Goal: Information Seeking & Learning: Learn about a topic

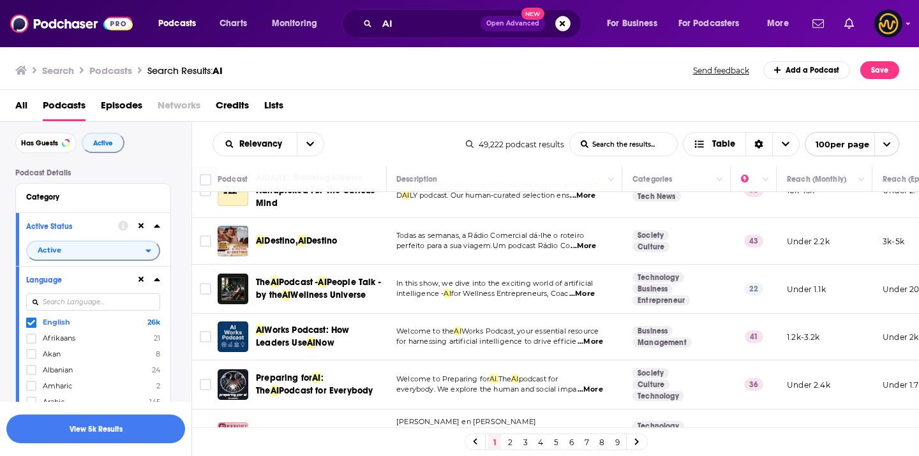
scroll to position [1782, 1]
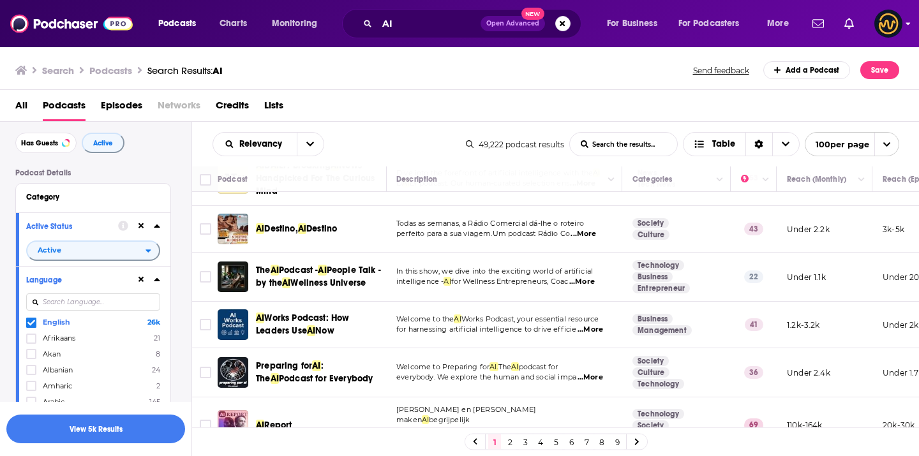
click at [904, 31] on div "Podcasts Charts Monitoring AI Open Advanced New For Business For Podcasters More" at bounding box center [459, 23] width 919 height 47
click at [895, 24] on img "Logged in as LowerStreet" at bounding box center [888, 24] width 28 height 28
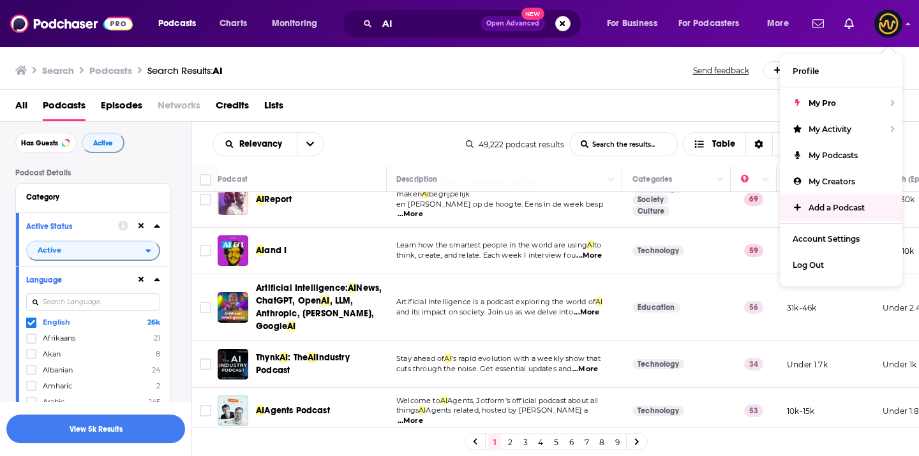
scroll to position [2009, 1]
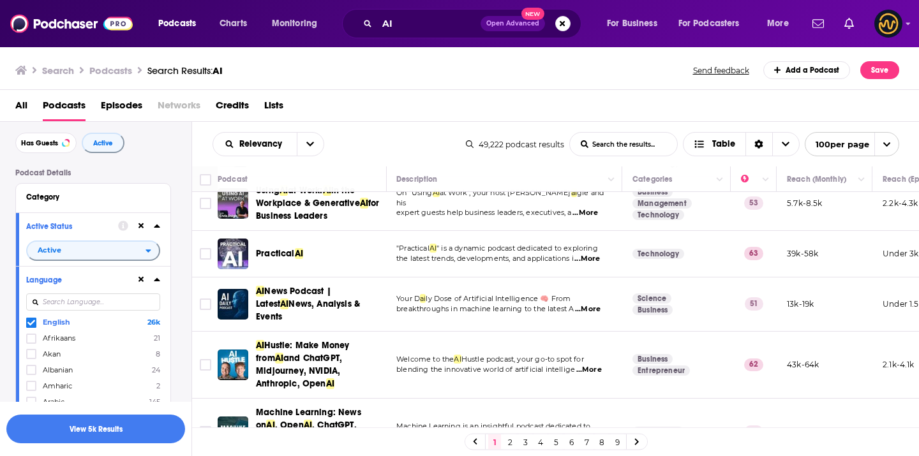
scroll to position [0, 1]
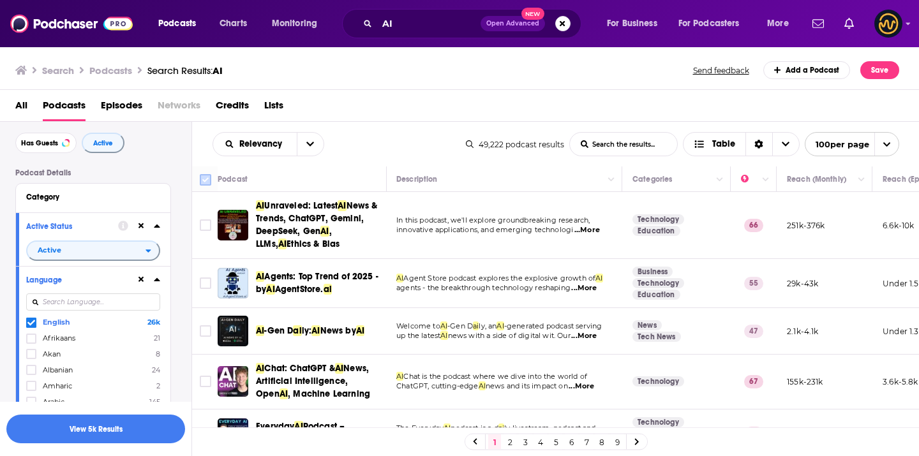
click at [209, 174] on icon at bounding box center [205, 179] width 15 height 15
click at [211, 182] on input "Toggle select all" at bounding box center [205, 179] width 11 height 11
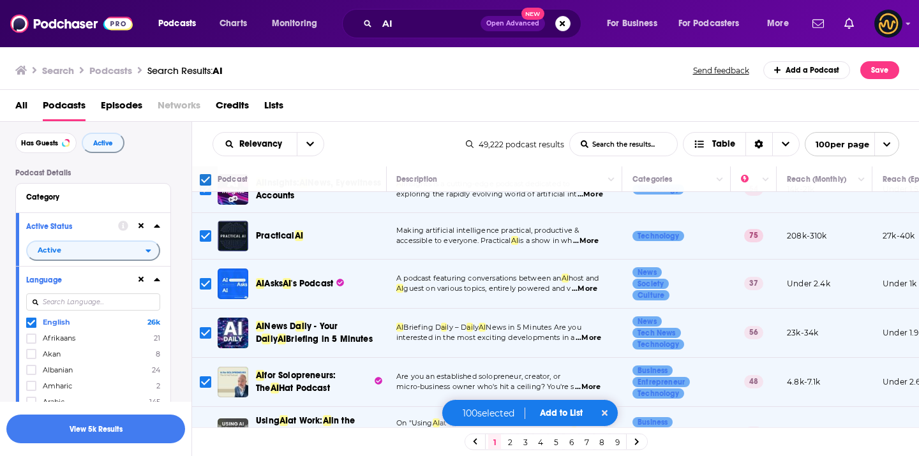
scroll to position [465, 1]
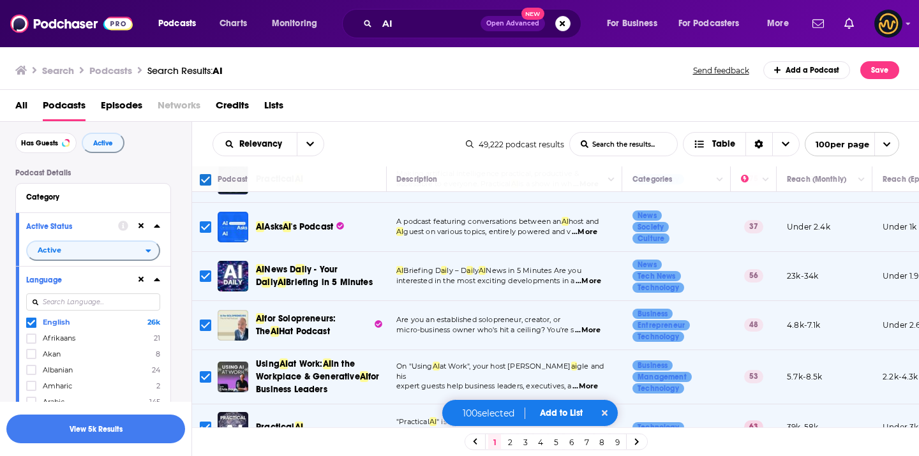
click at [208, 327] on input "Toggle select row" at bounding box center [205, 325] width 11 height 11
checkbox input "false"
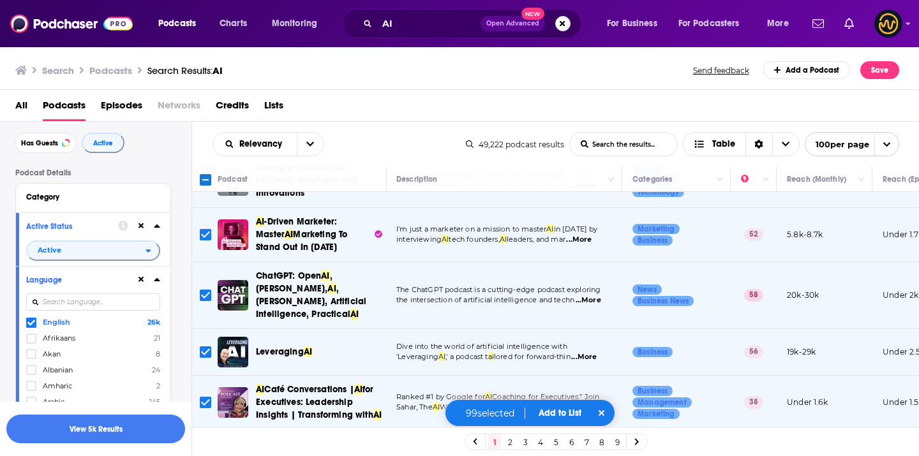
scroll to position [1189, 1]
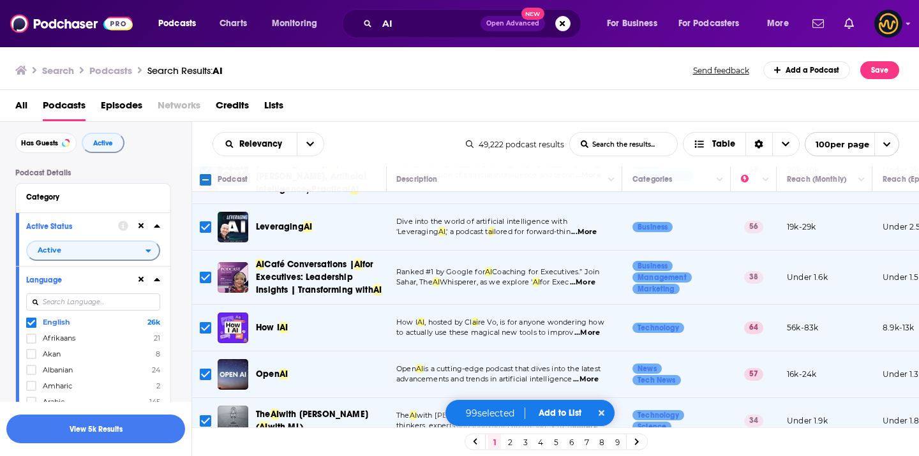
click at [204, 272] on input "Toggle select row" at bounding box center [205, 277] width 11 height 11
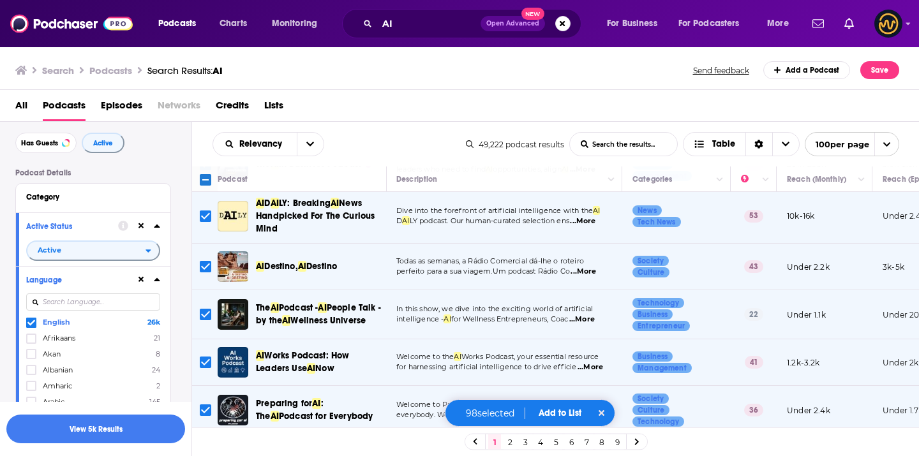
scroll to position [1745, 1]
click at [208, 270] on input "Toggle select row" at bounding box center [205, 265] width 11 height 11
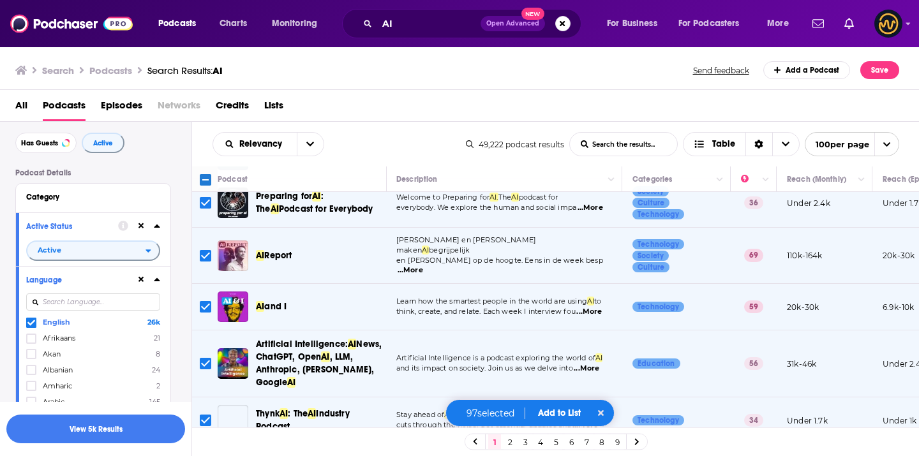
scroll to position [1979, 1]
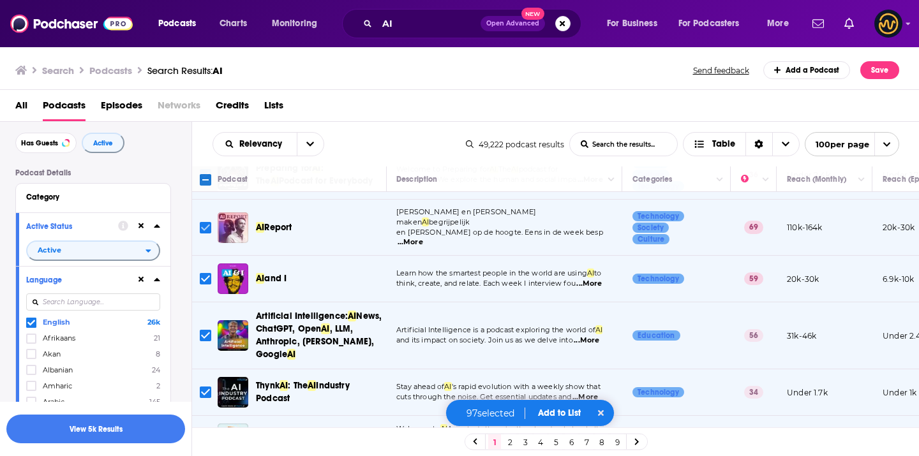
click at [204, 234] on input "Toggle select row" at bounding box center [205, 227] width 11 height 11
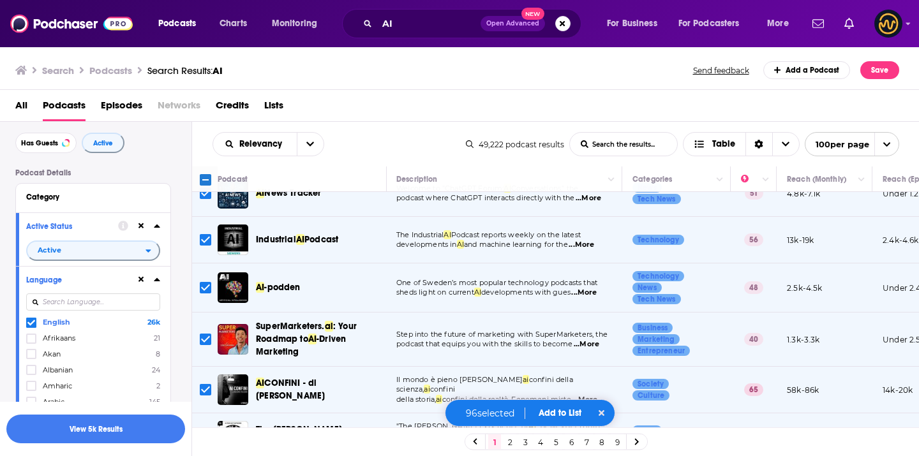
scroll to position [3439, 1]
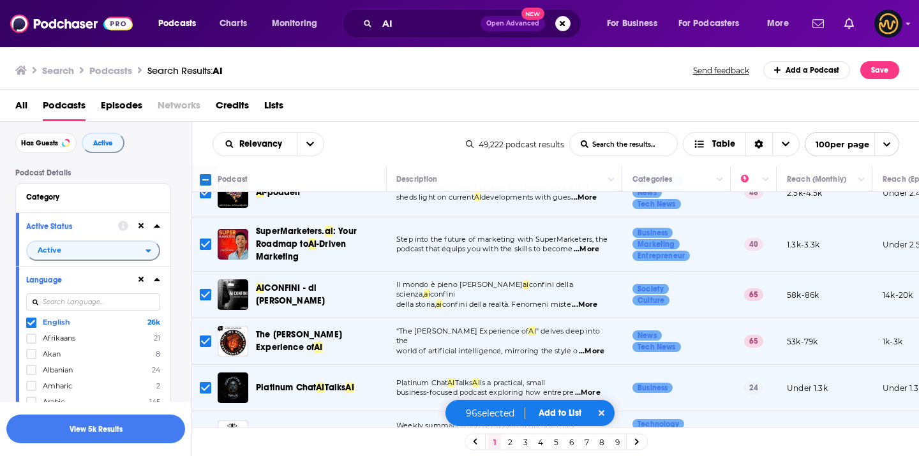
click at [202, 272] on td at bounding box center [205, 295] width 26 height 47
click at [202, 289] on input "Toggle select row" at bounding box center [205, 294] width 11 height 11
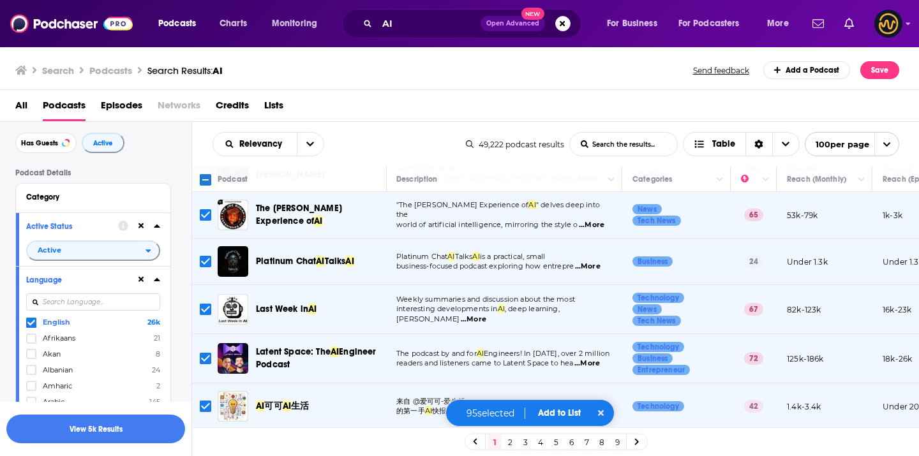
scroll to position [3617, 1]
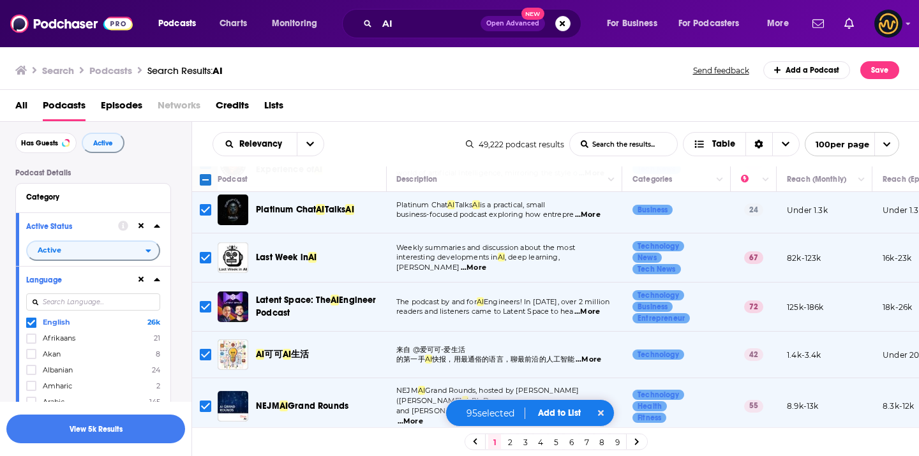
click at [205, 349] on input "Toggle select row" at bounding box center [205, 354] width 11 height 11
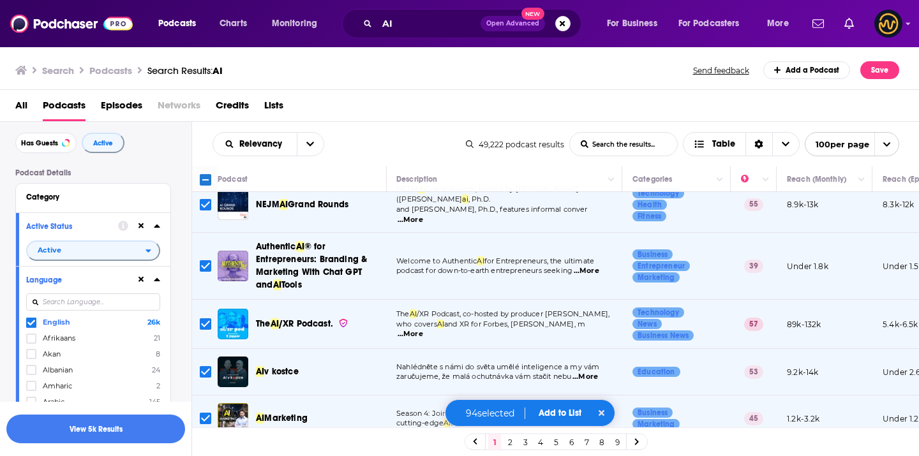
scroll to position [3819, 1]
click at [202, 366] on input "Toggle select row" at bounding box center [205, 371] width 11 height 11
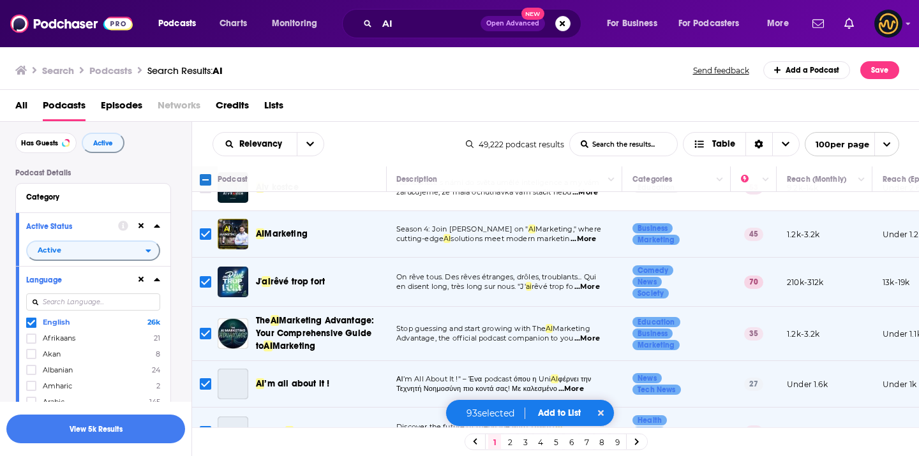
scroll to position [4057, 1]
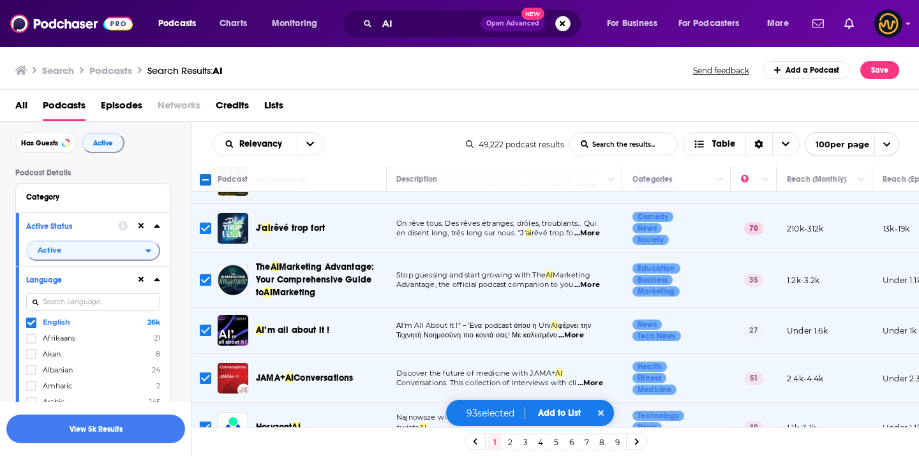
click at [202, 325] on input "Toggle select row" at bounding box center [205, 330] width 11 height 11
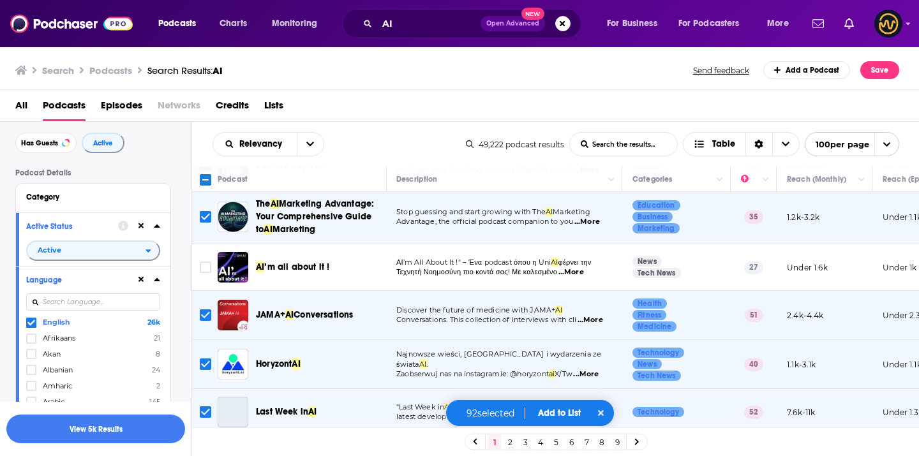
scroll to position [4120, 1]
click at [206, 359] on input "Toggle select row" at bounding box center [205, 364] width 11 height 11
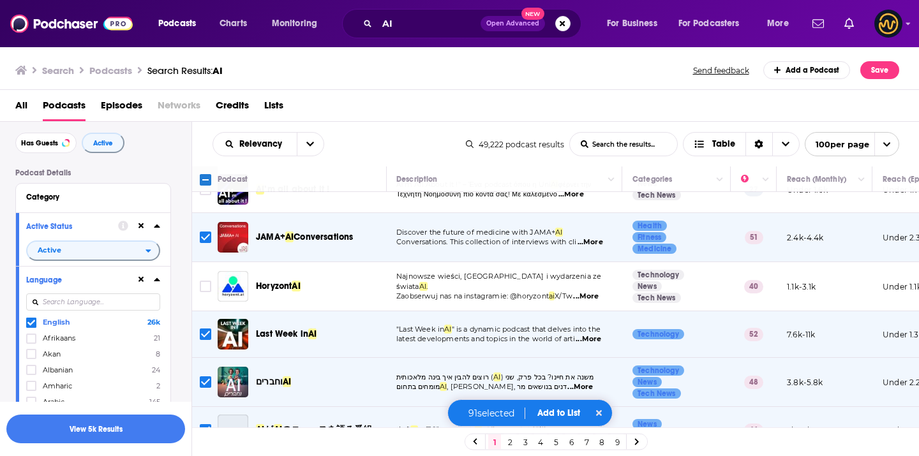
scroll to position [4208, 1]
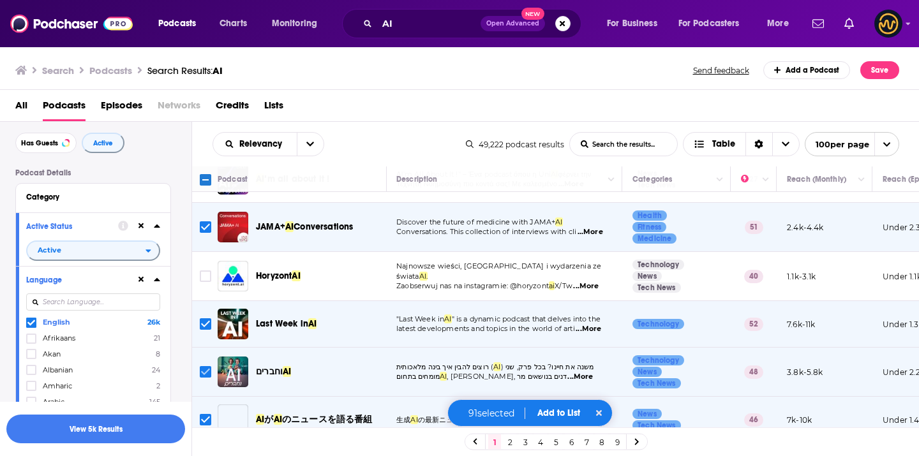
click at [202, 366] on input "Toggle select row" at bounding box center [205, 371] width 11 height 11
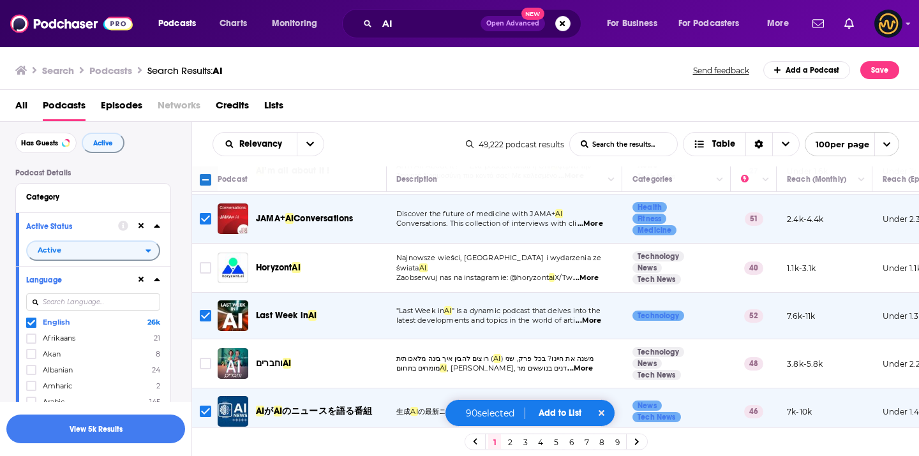
scroll to position [4228, 1]
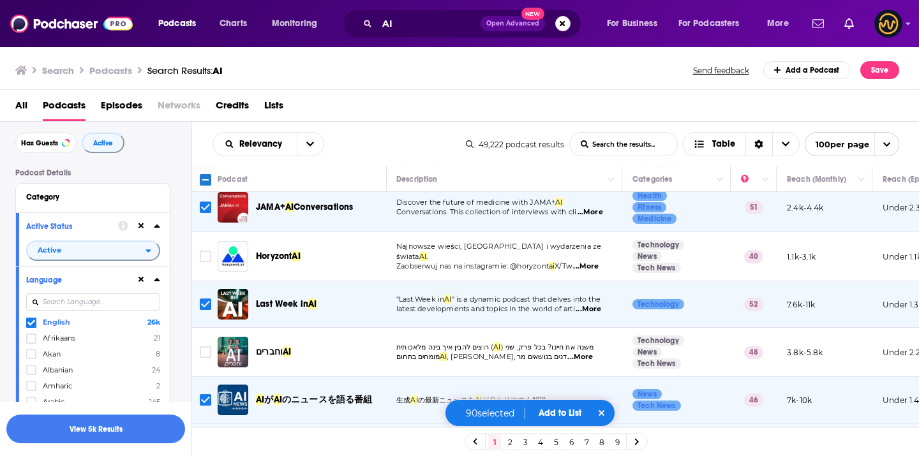
click at [207, 394] on input "Toggle select row" at bounding box center [205, 399] width 11 height 11
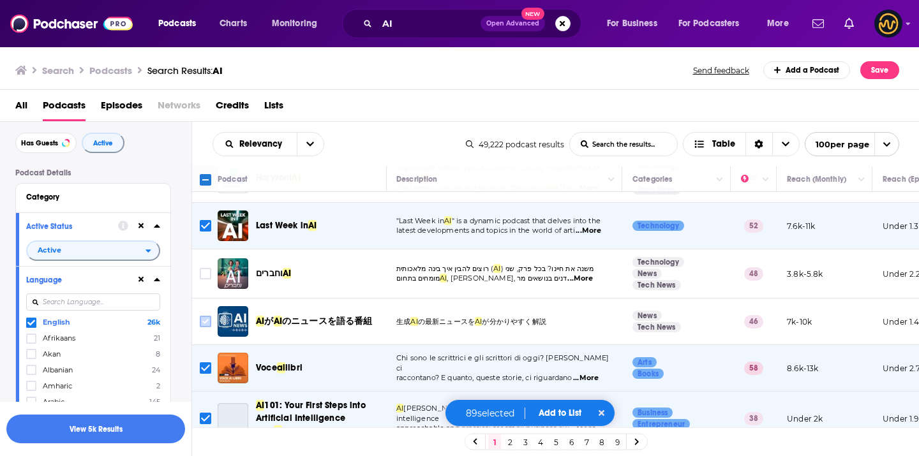
scroll to position [4308, 1]
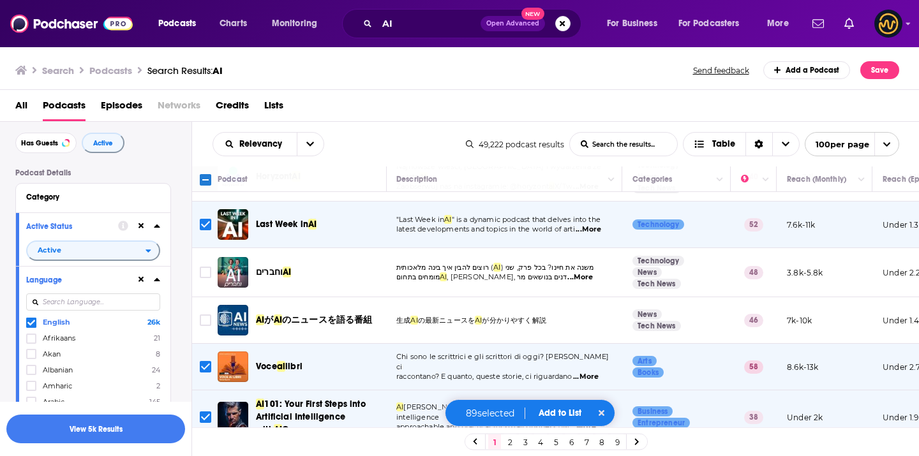
click at [204, 361] on input "Toggle select row" at bounding box center [205, 366] width 11 height 11
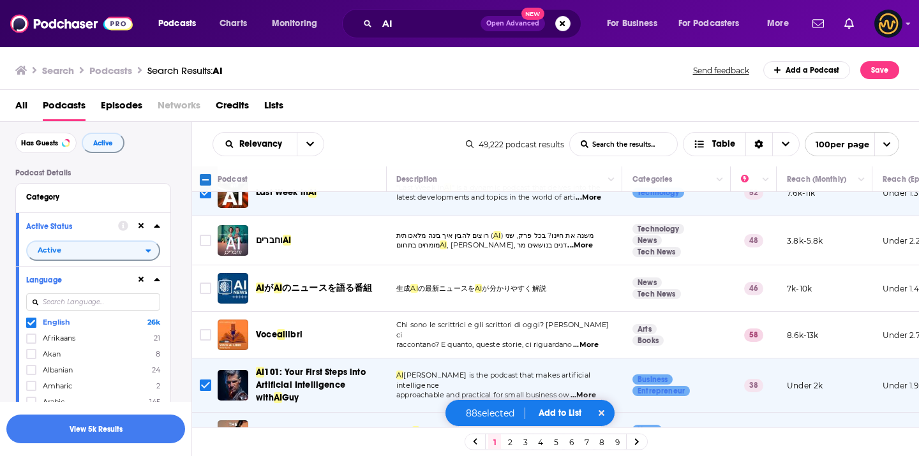
scroll to position [4371, 1]
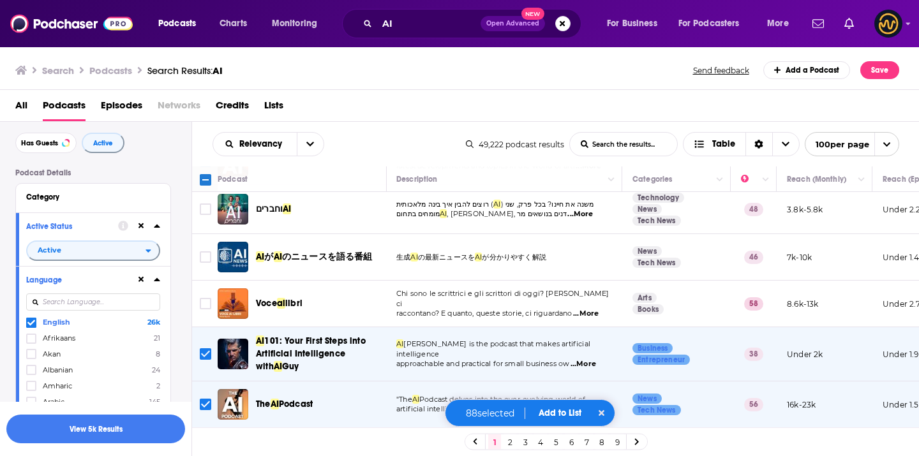
click at [205, 348] on input "Toggle select row" at bounding box center [205, 353] width 11 height 11
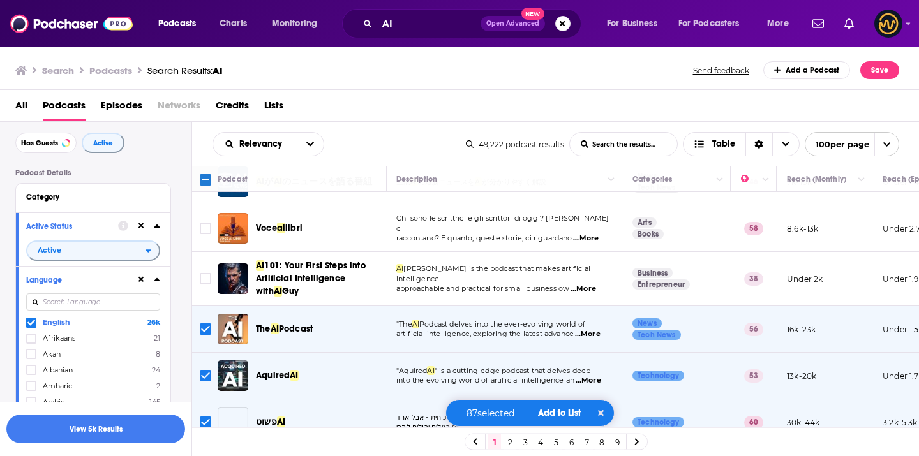
scroll to position [4471, 1]
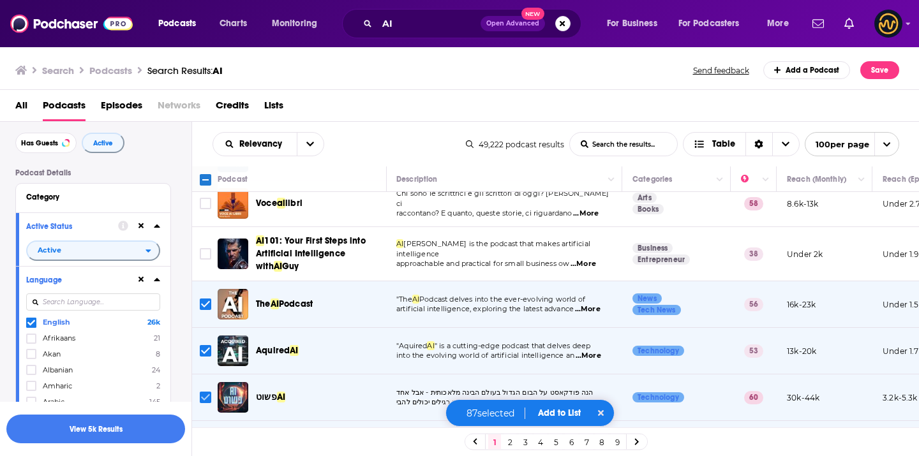
click at [204, 392] on input "Toggle select row" at bounding box center [205, 397] width 11 height 11
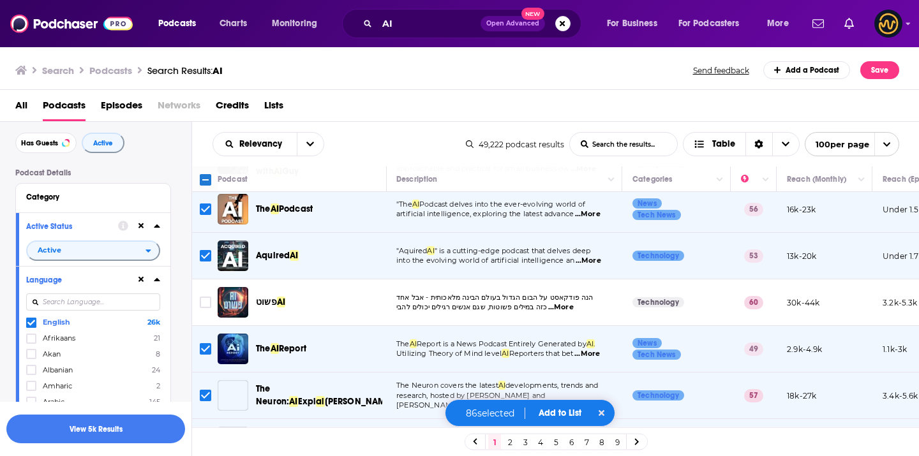
scroll to position [4633, 1]
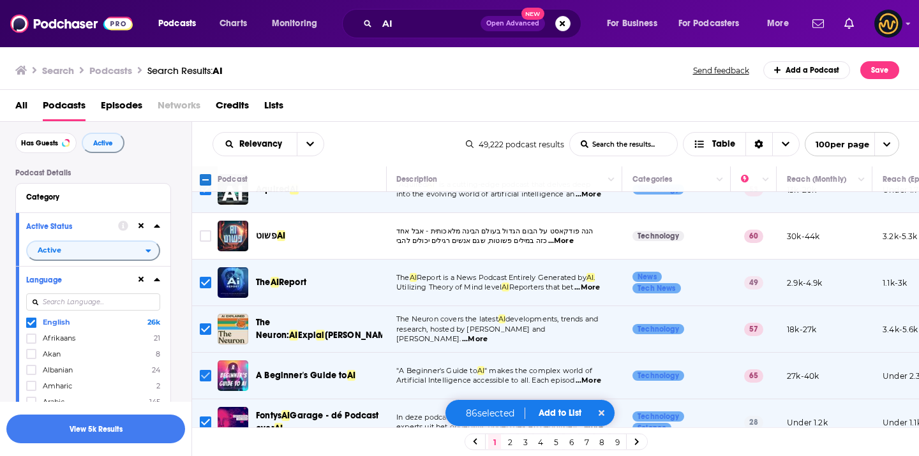
click at [202, 370] on input "Toggle select row" at bounding box center [205, 375] width 11 height 11
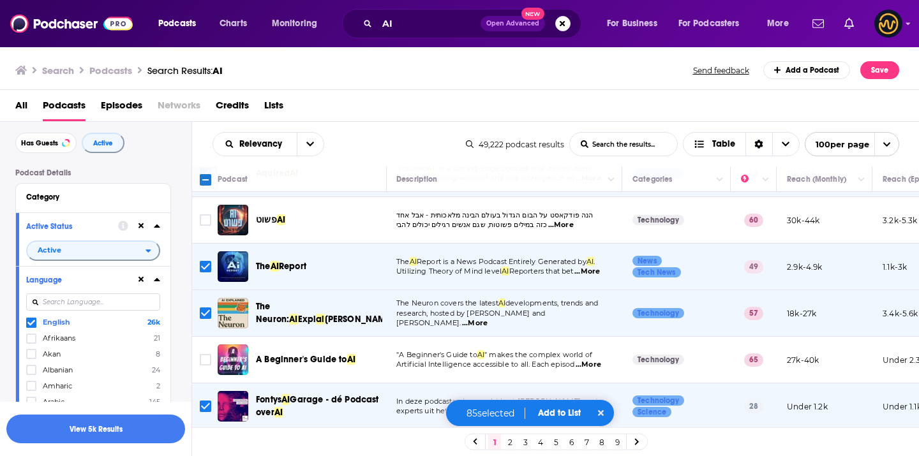
scroll to position [4694, 1]
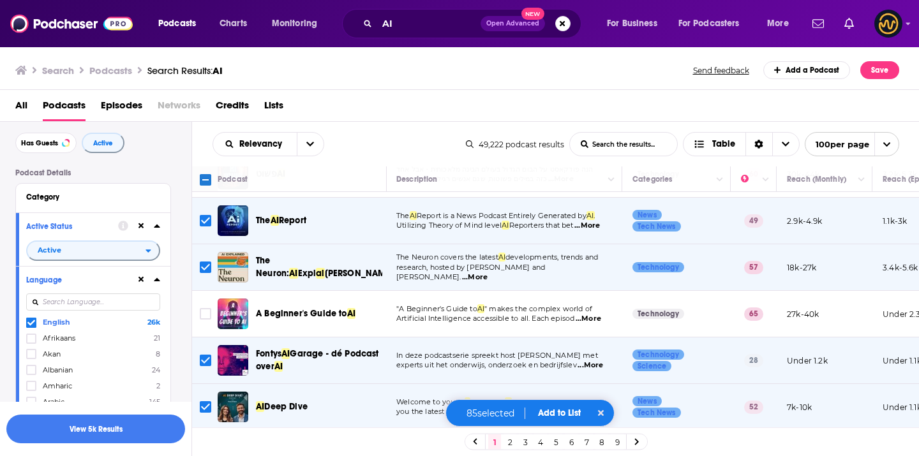
click at [204, 355] on input "Toggle select row" at bounding box center [205, 360] width 11 height 11
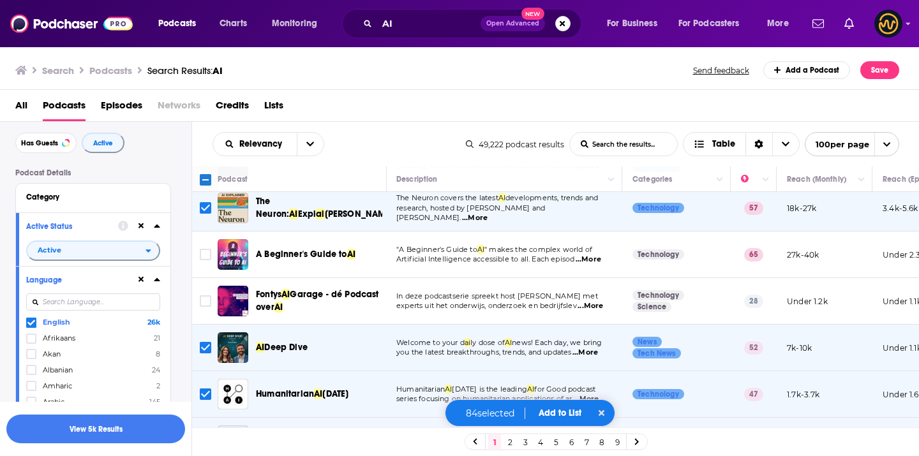
scroll to position [4759, 1]
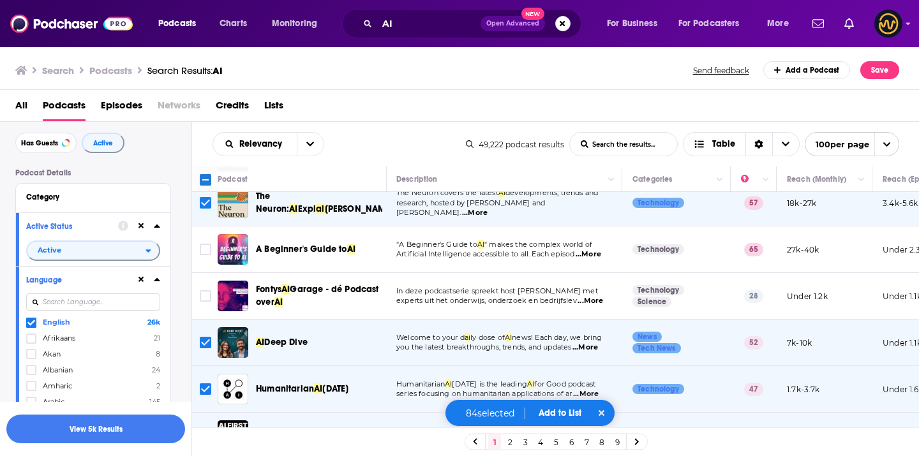
click at [205, 430] on input "Toggle select row" at bounding box center [205, 435] width 11 height 11
click at [571, 410] on button "Add to List" at bounding box center [559, 413] width 63 height 11
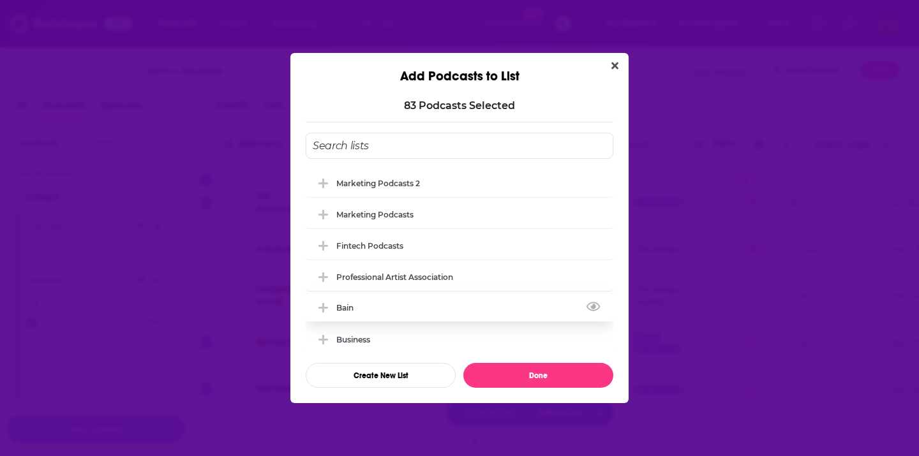
click at [387, 305] on div "Bain" at bounding box center [460, 308] width 308 height 28
click at [320, 307] on icon "Add Podcast To List" at bounding box center [323, 308] width 10 height 2
drag, startPoint x: 324, startPoint y: 307, endPoint x: 334, endPoint y: 405, distance: 98.2
click at [324, 308] on icon "Add Podcast To List" at bounding box center [323, 309] width 10 height 2
click at [325, 311] on icon "Add Podcast To List" at bounding box center [323, 307] width 10 height 11
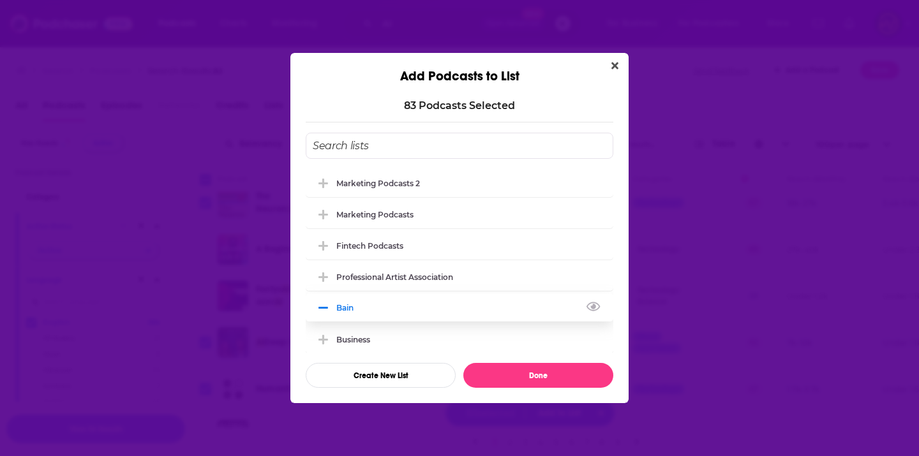
click at [322, 306] on icon "Add Podcast To List" at bounding box center [323, 307] width 10 height 11
click at [339, 380] on button "Create New List" at bounding box center [381, 375] width 150 height 25
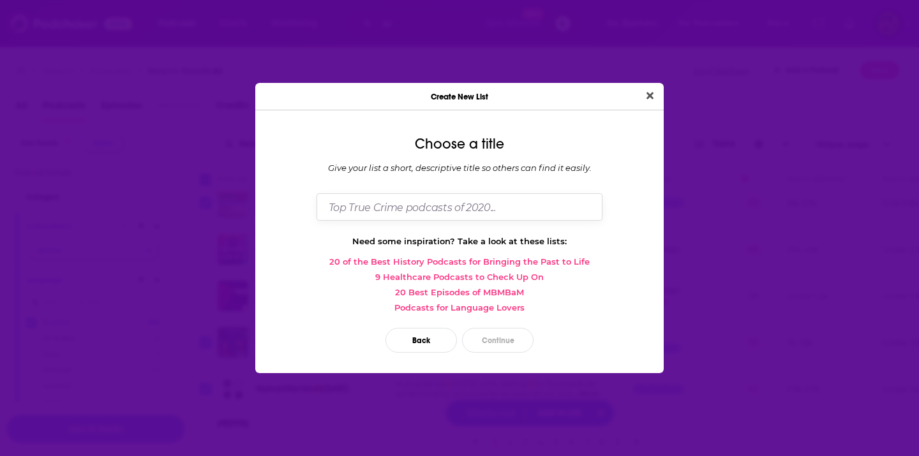
click at [415, 207] on input "Dialog" at bounding box center [459, 206] width 286 height 27
click at [409, 191] on div "Choose a title Give your list a short, descriptive title so others can find it …" at bounding box center [459, 247] width 408 height 253
click at [410, 195] on input "Dialog" at bounding box center [459, 206] width 286 height 27
type input "AI Podcasts"
click at [508, 334] on button "Continue" at bounding box center [497, 340] width 71 height 25
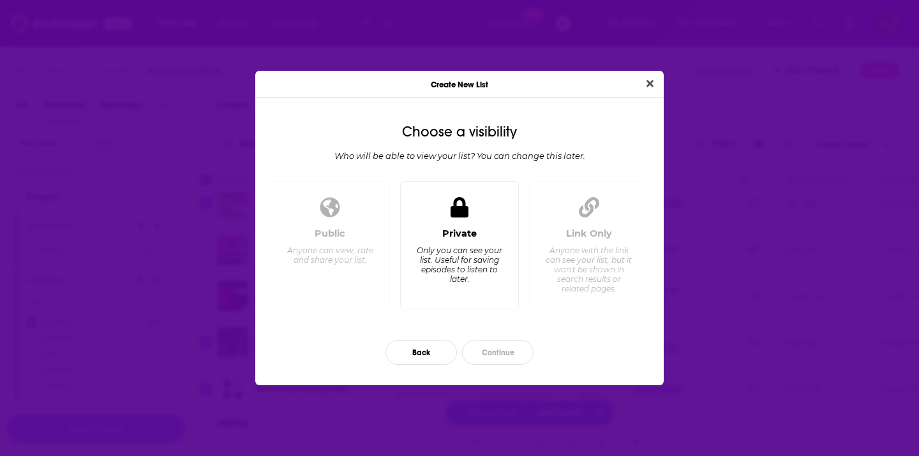
click at [502, 264] on div "Only you can see your list. Useful for saving episodes to listen to later." at bounding box center [458, 265] width 87 height 38
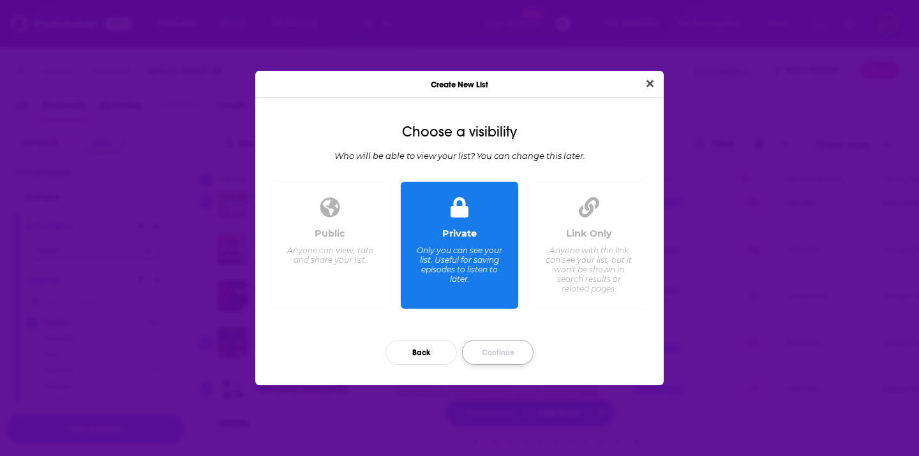
click at [498, 352] on button "Continue" at bounding box center [497, 352] width 71 height 25
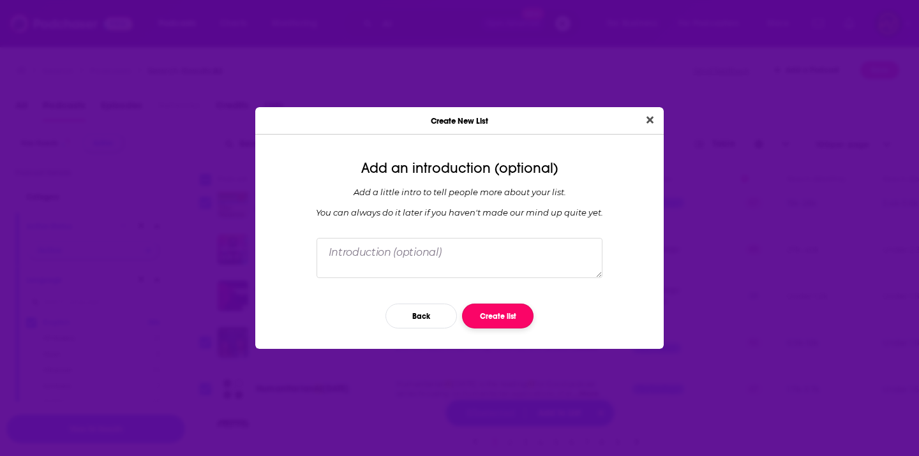
click at [506, 320] on button "Create list" at bounding box center [497, 316] width 71 height 25
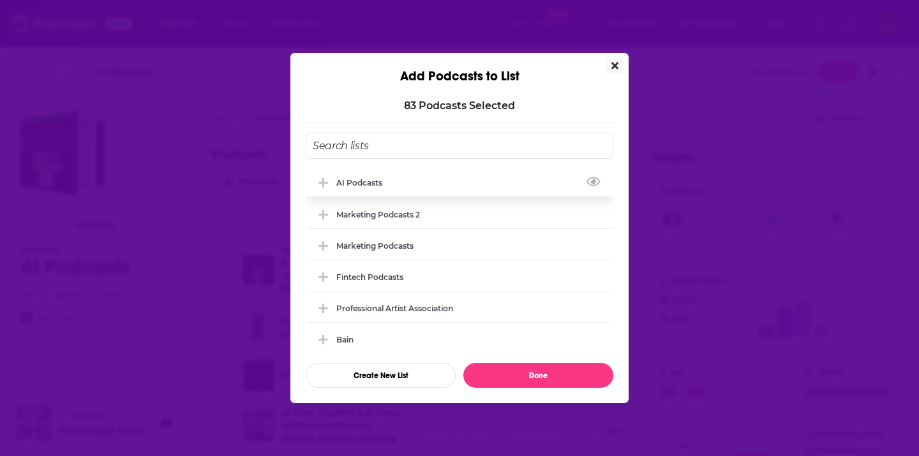
click at [326, 182] on icon "Add Podcast To List" at bounding box center [323, 183] width 10 height 10
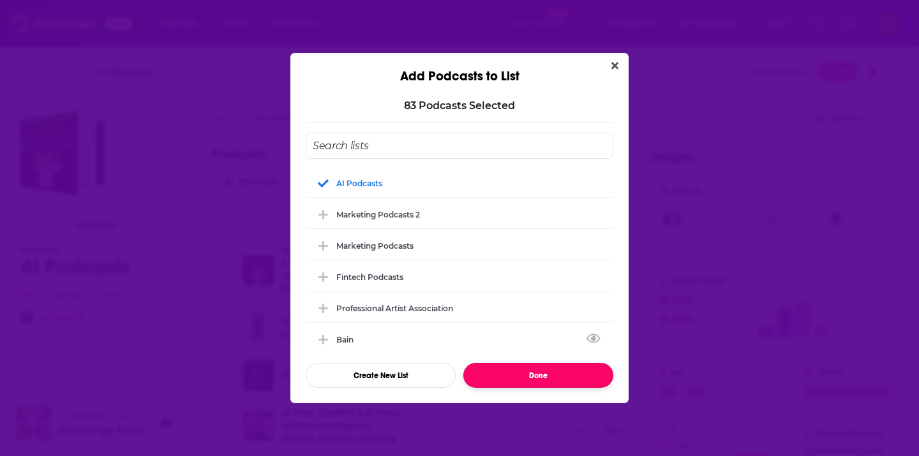
click at [585, 380] on button "Done" at bounding box center [538, 375] width 150 height 25
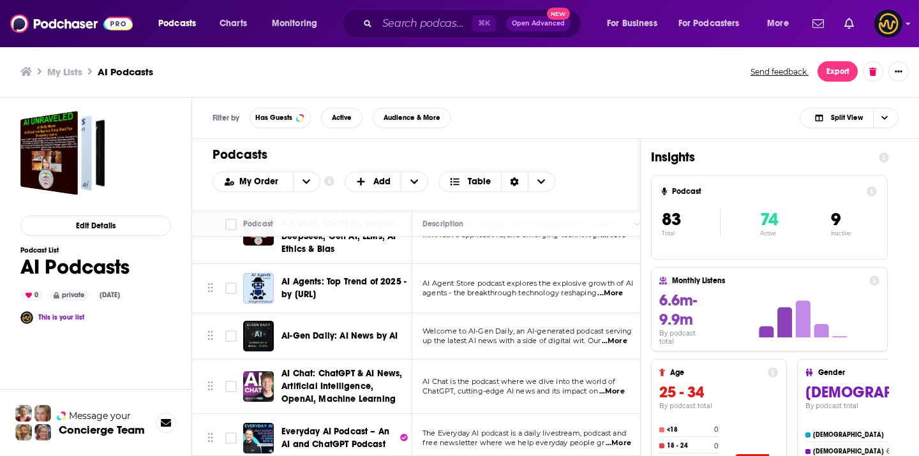
scroll to position [27, 0]
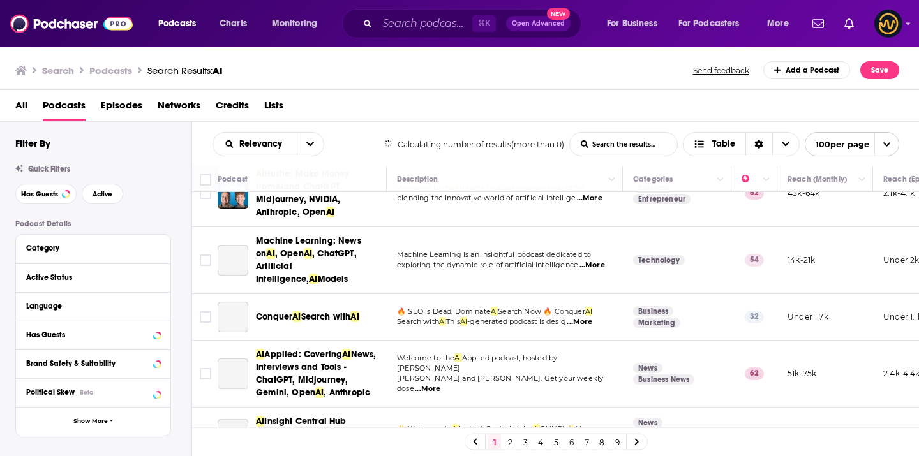
scroll to position [985, 0]
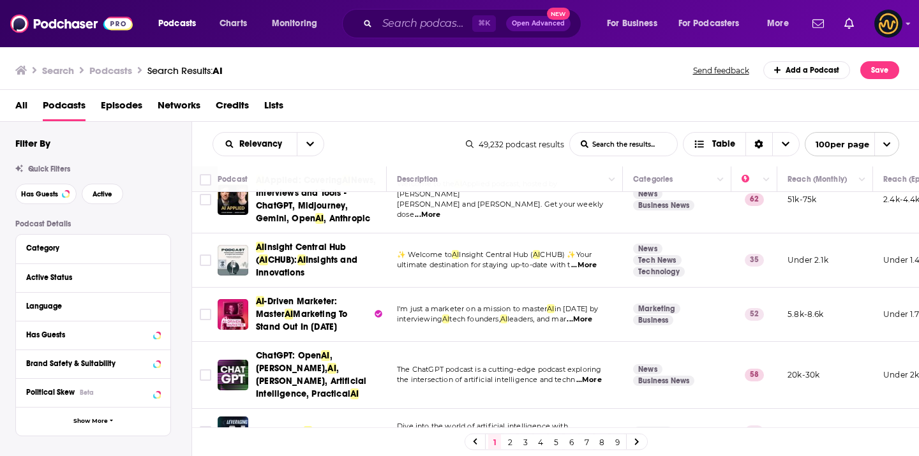
click at [512, 442] on link "2" at bounding box center [509, 442] width 13 height 15
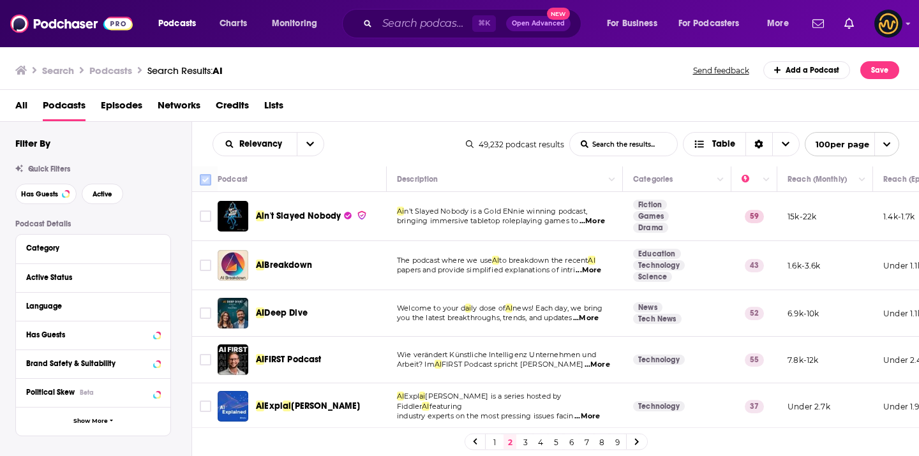
click at [209, 181] on input "Toggle select all" at bounding box center [205, 179] width 11 height 11
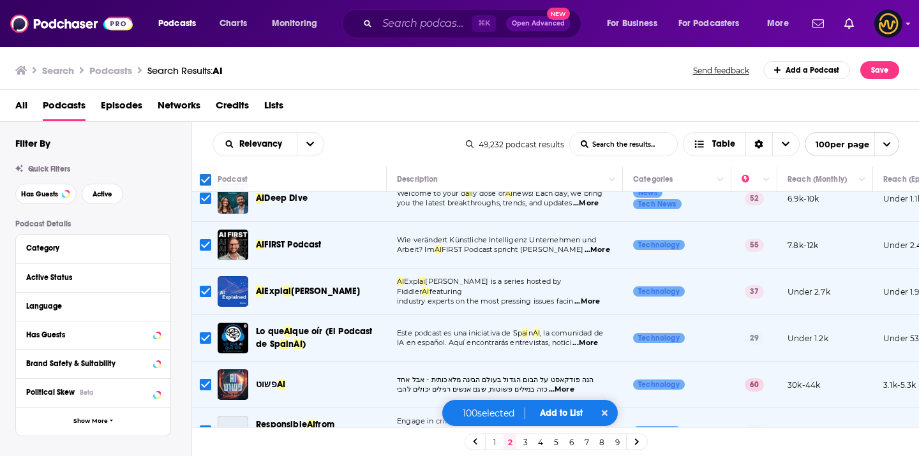
scroll to position [116, 0]
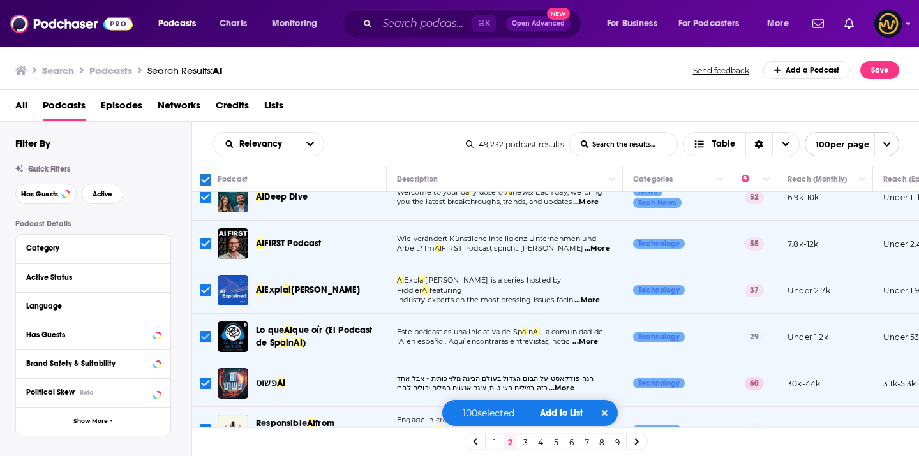
click at [204, 337] on input "Toggle select row" at bounding box center [205, 336] width 11 height 11
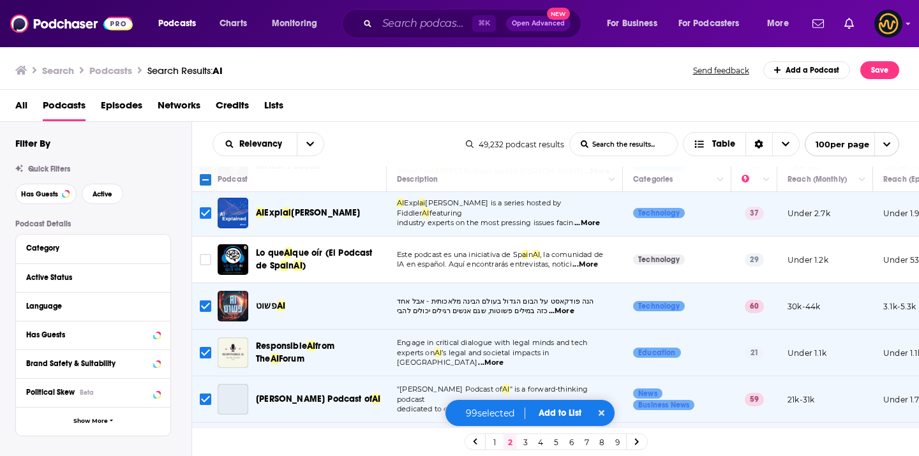
scroll to position [194, 0]
click at [201, 306] on input "Toggle select row" at bounding box center [205, 305] width 11 height 11
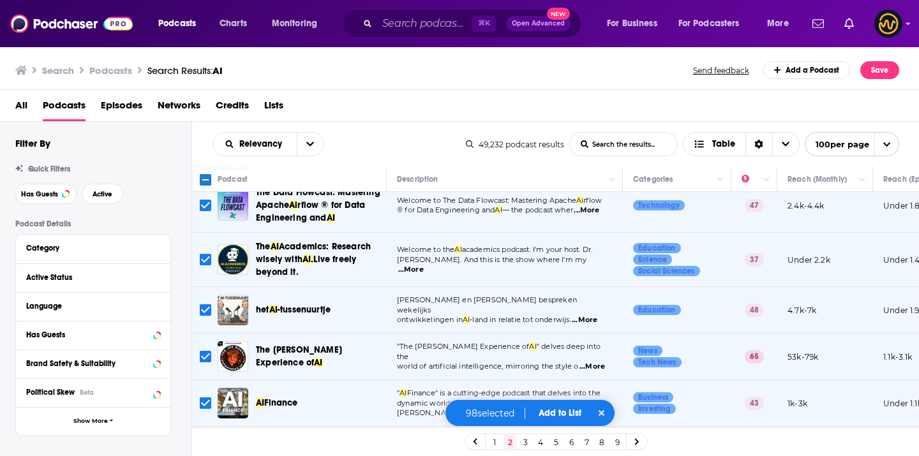
scroll to position [591, 0]
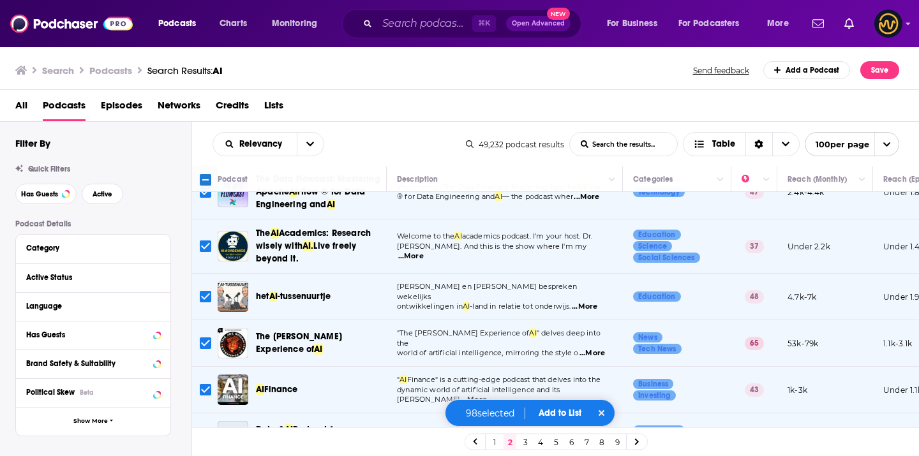
click at [203, 299] on input "Toggle select row" at bounding box center [205, 296] width 11 height 11
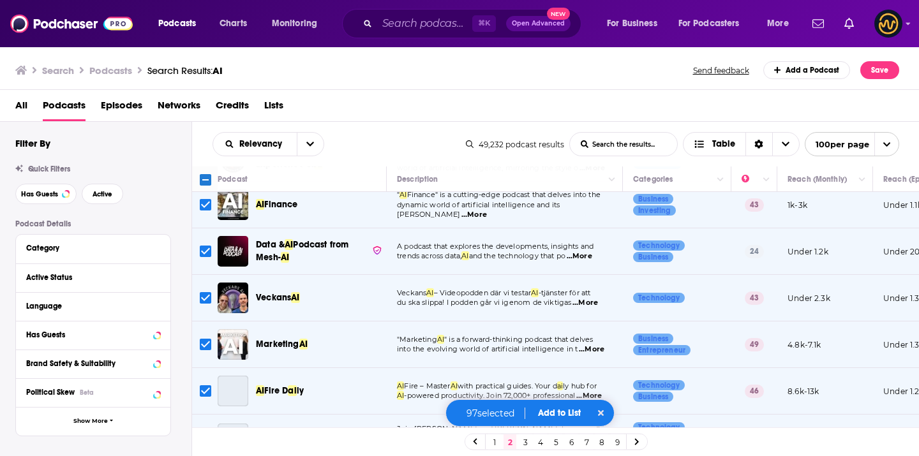
scroll to position [777, 0]
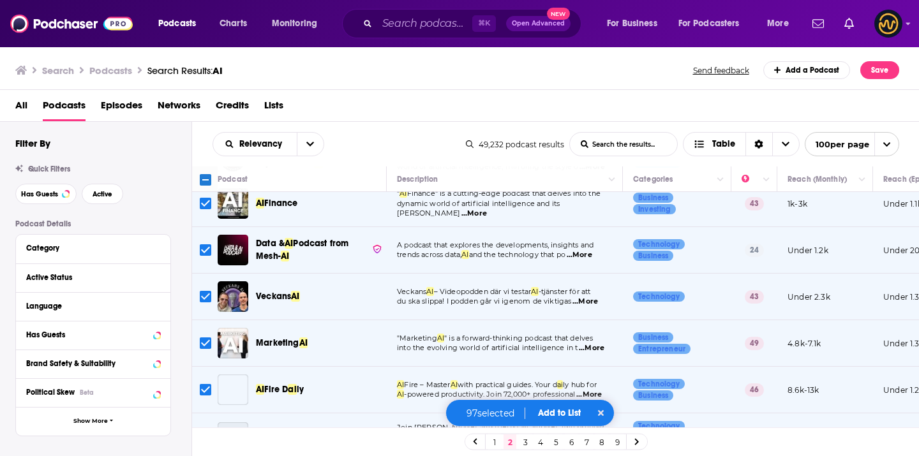
click at [203, 297] on input "Toggle select row" at bounding box center [205, 296] width 11 height 11
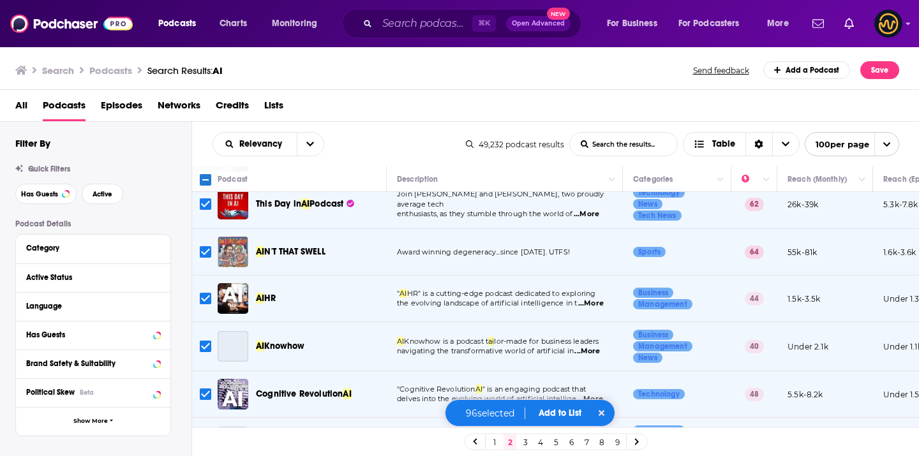
scroll to position [1034, 0]
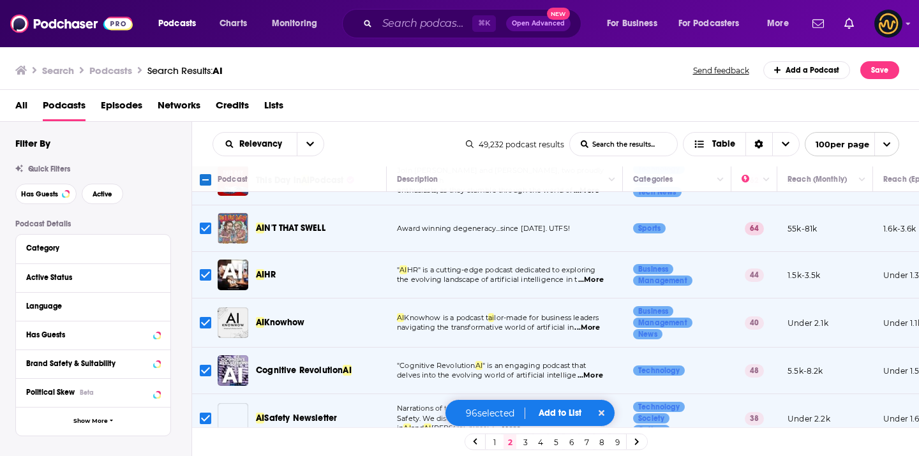
click at [204, 229] on input "Toggle select row" at bounding box center [205, 228] width 11 height 11
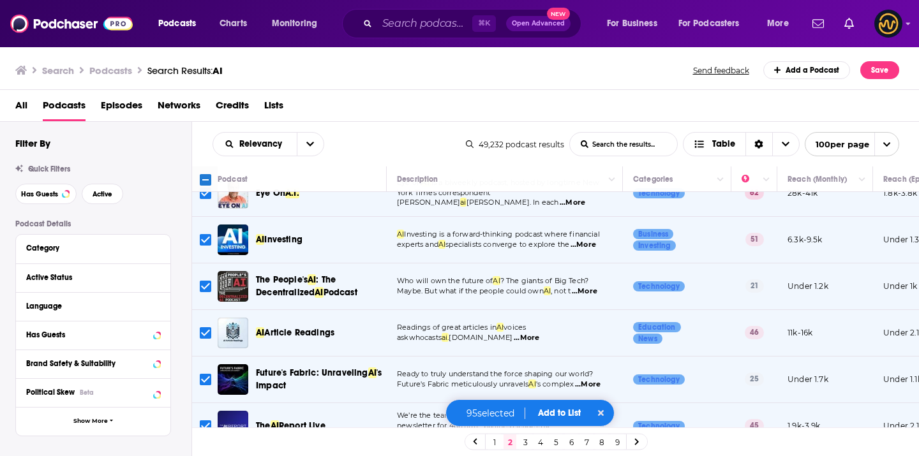
scroll to position [1523, 0]
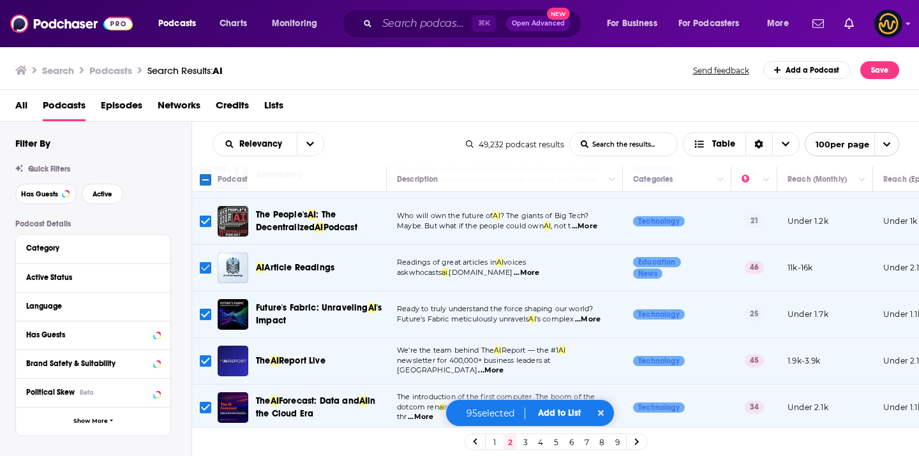
click at [205, 272] on input "Toggle select row" at bounding box center [205, 267] width 11 height 11
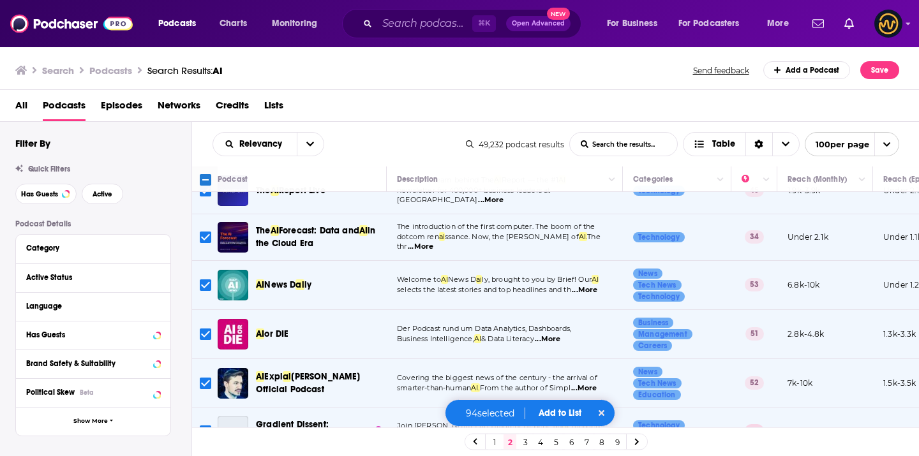
scroll to position [1772, 0]
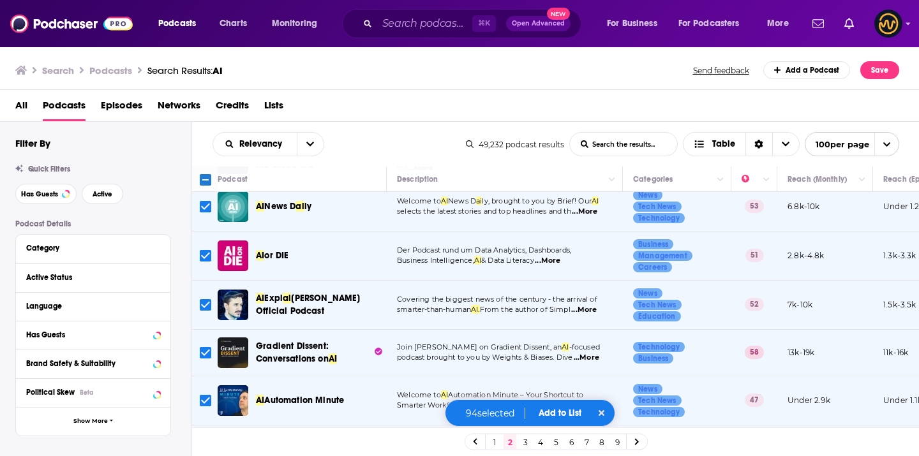
click at [201, 304] on input "Toggle select row" at bounding box center [205, 304] width 11 height 11
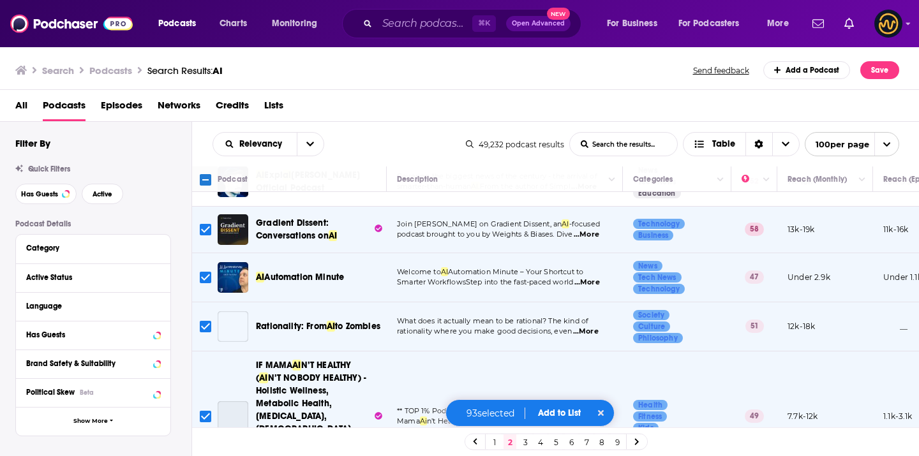
scroll to position [1956, 0]
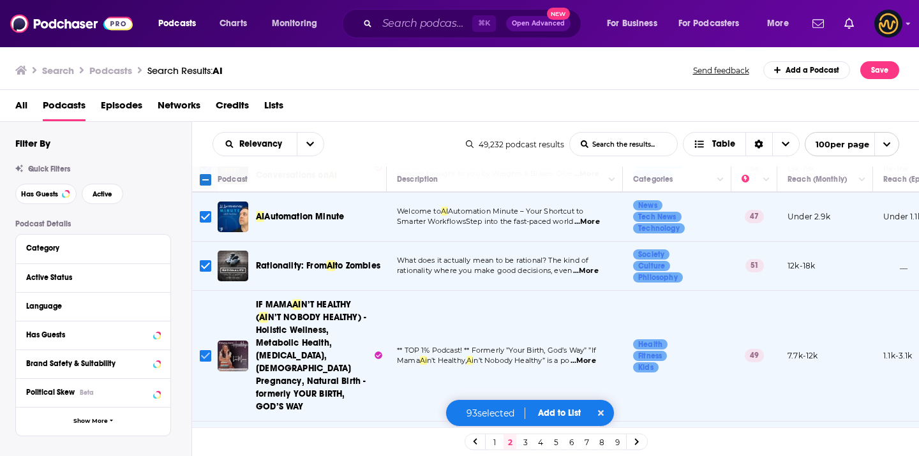
click at [204, 350] on input "Toggle select row" at bounding box center [205, 355] width 11 height 11
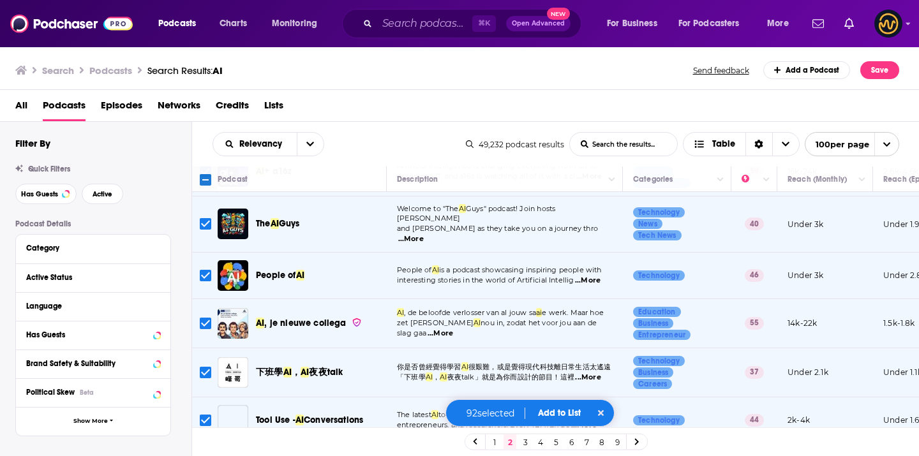
scroll to position [2232, 0]
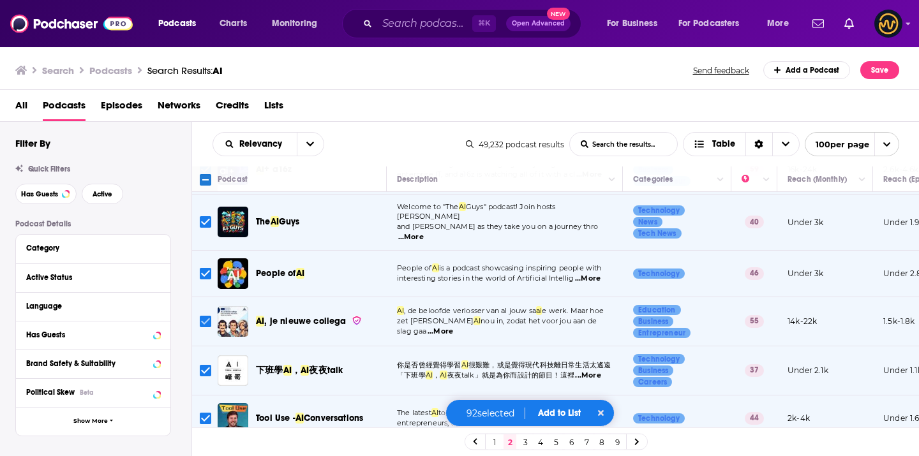
click at [203, 316] on input "Toggle select row" at bounding box center [205, 321] width 11 height 11
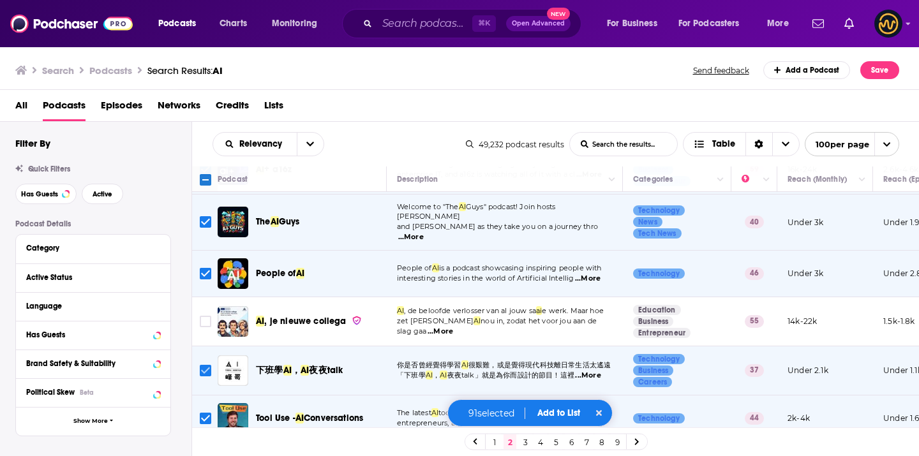
click at [203, 365] on input "Toggle select row" at bounding box center [205, 370] width 11 height 11
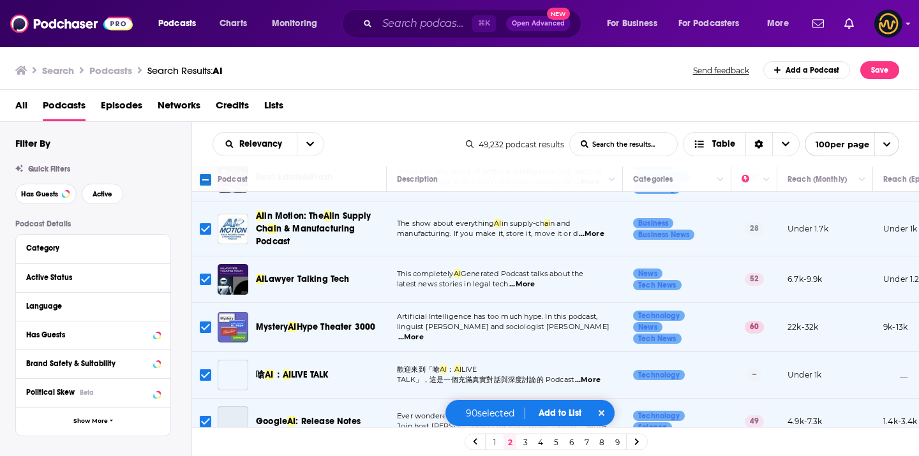
scroll to position [2713, 0]
click at [202, 369] on input "Toggle select row" at bounding box center [205, 374] width 11 height 11
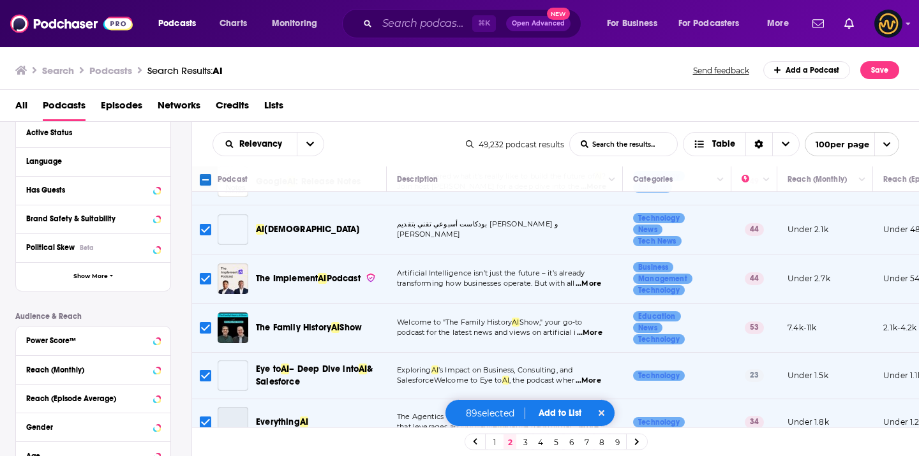
scroll to position [2848, 0]
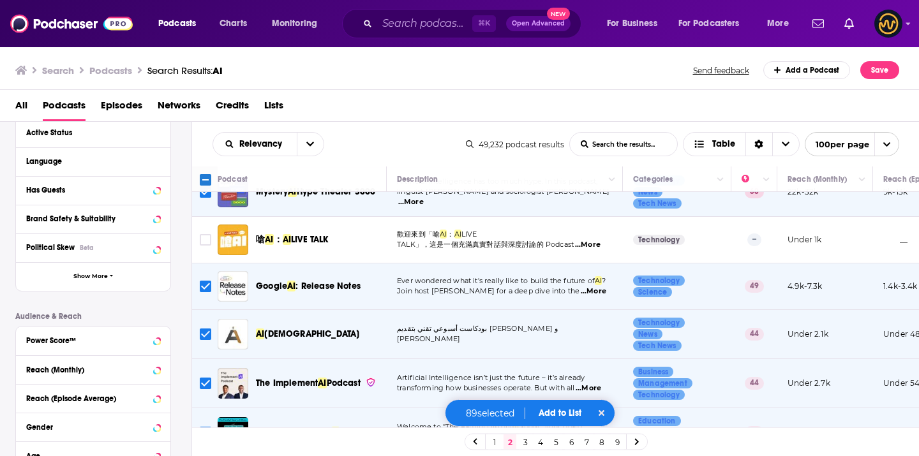
click at [204, 329] on input "Toggle select row" at bounding box center [205, 334] width 11 height 11
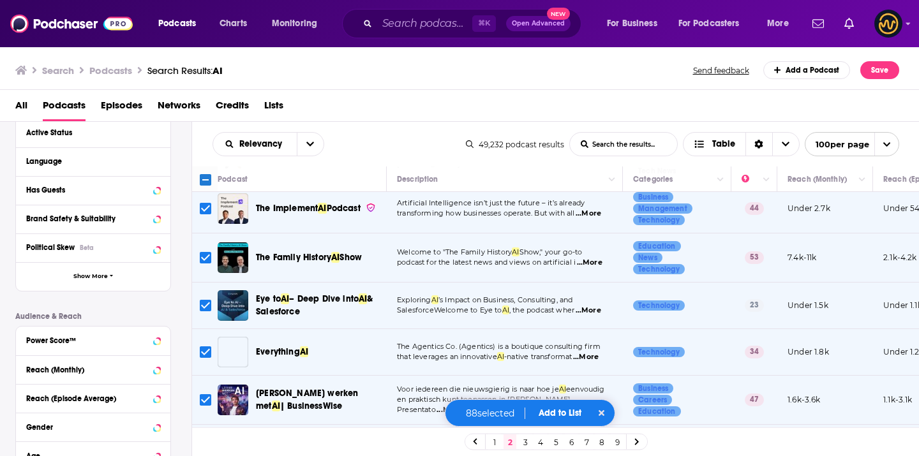
scroll to position [3122, 0]
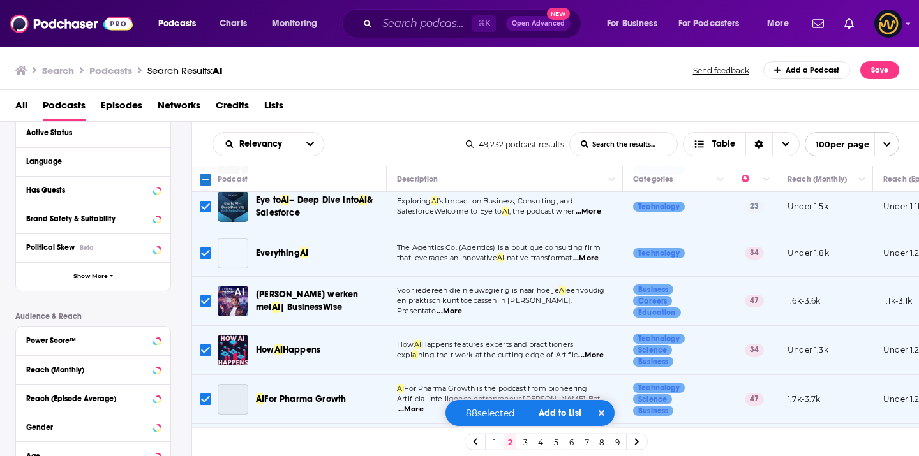
click at [207, 295] on input "Toggle select row" at bounding box center [205, 300] width 11 height 11
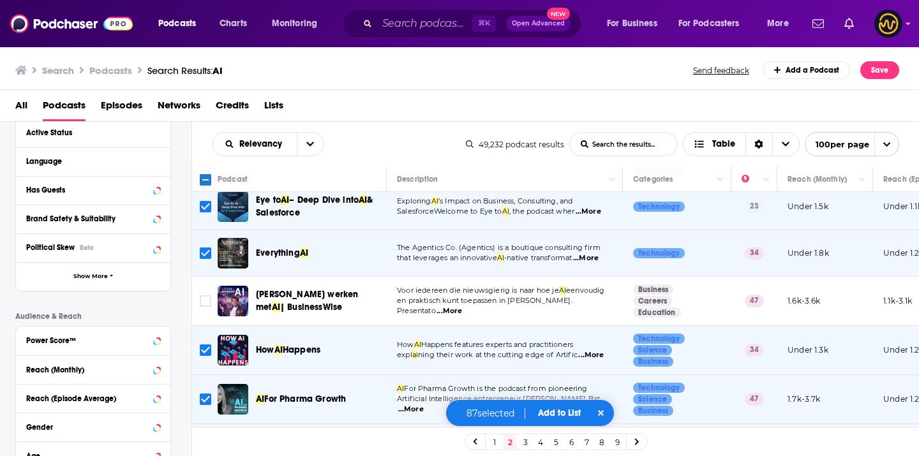
click at [205, 248] on input "Toggle select row" at bounding box center [205, 253] width 11 height 11
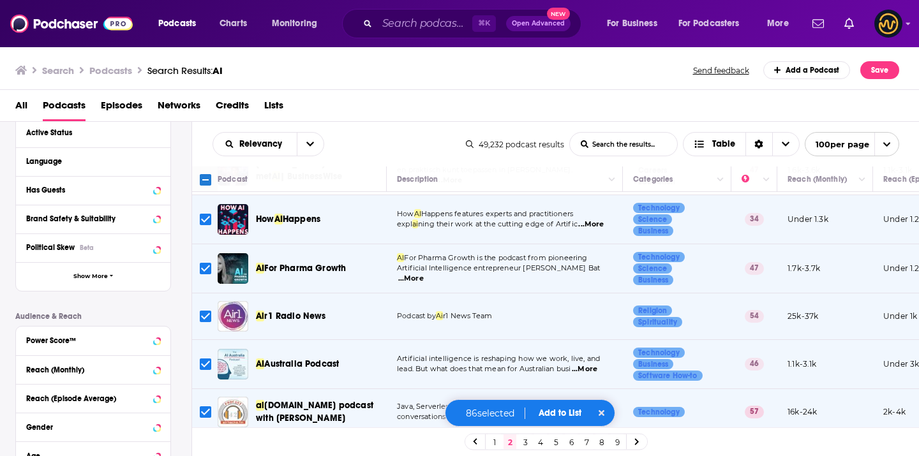
scroll to position [3276, 0]
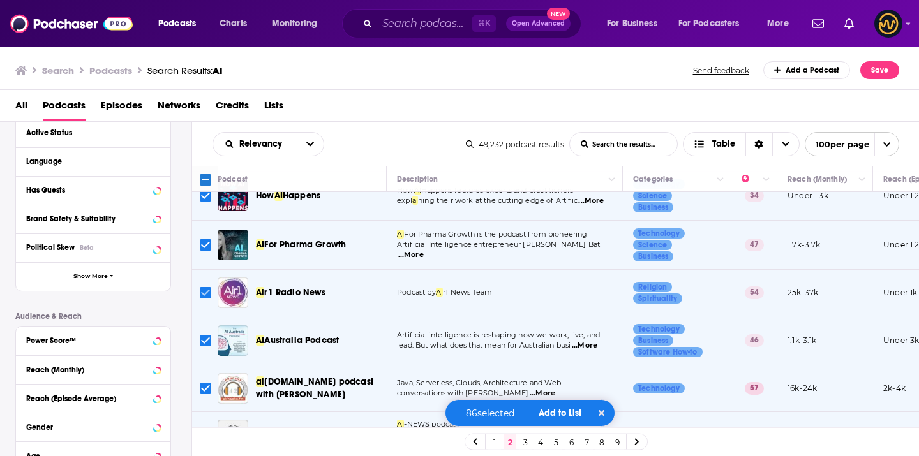
click at [206, 287] on input "Toggle select row" at bounding box center [205, 292] width 11 height 11
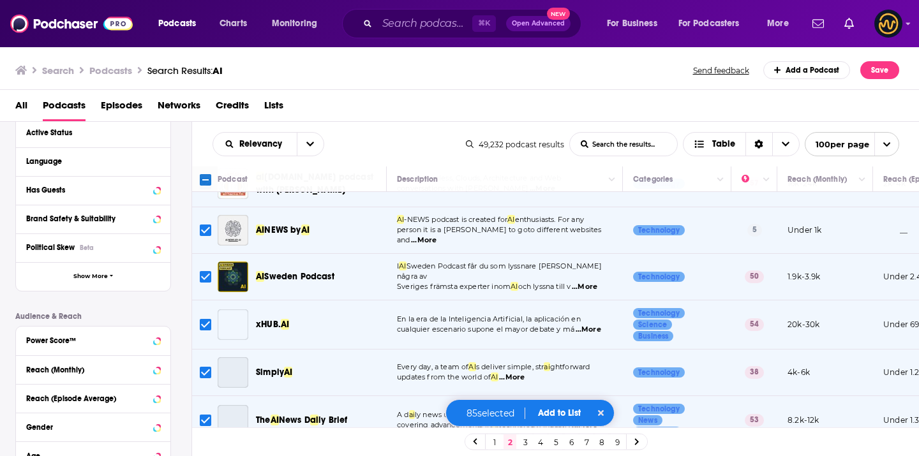
scroll to position [3481, 0]
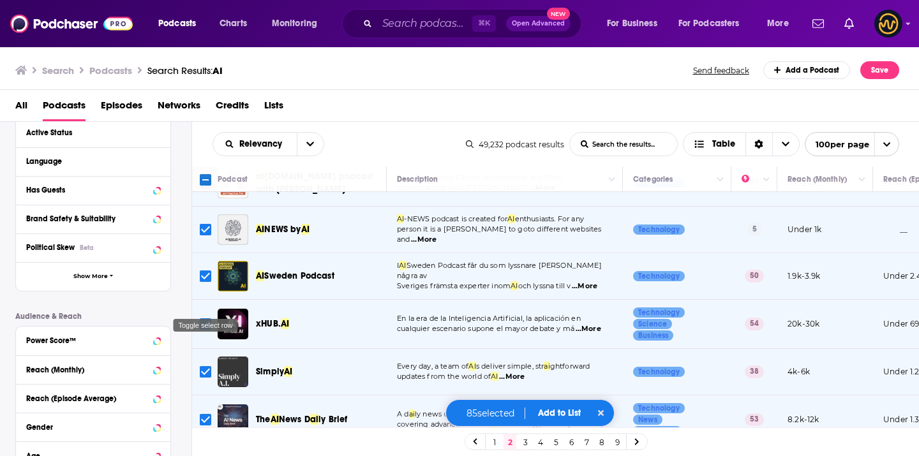
click at [204, 318] on input "Toggle select row" at bounding box center [205, 323] width 11 height 11
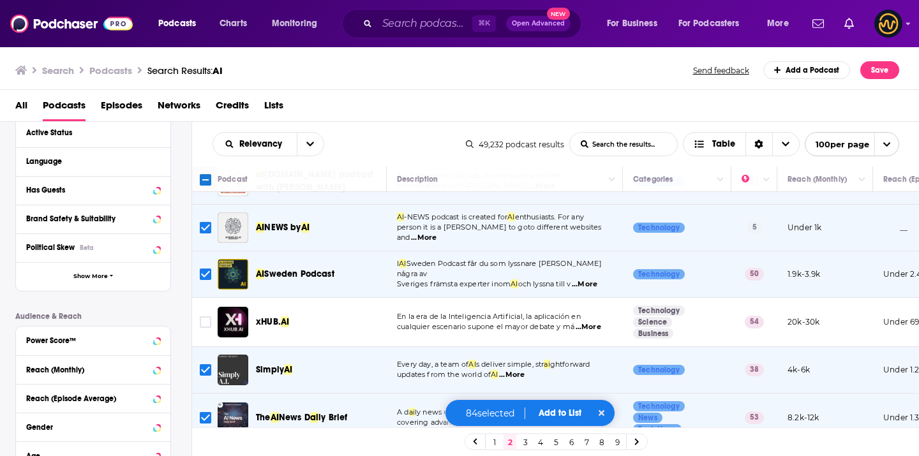
scroll to position [3484, 0]
click at [204, 364] on input "Toggle select row" at bounding box center [205, 369] width 11 height 11
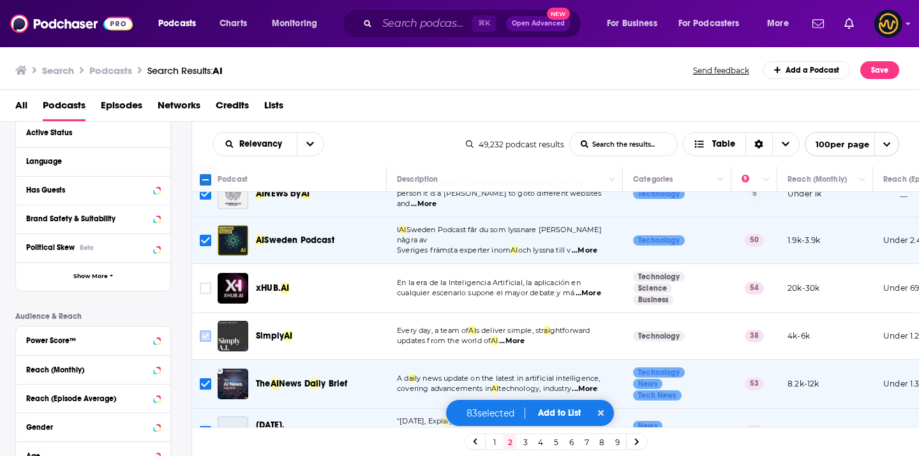
scroll to position [3520, 0]
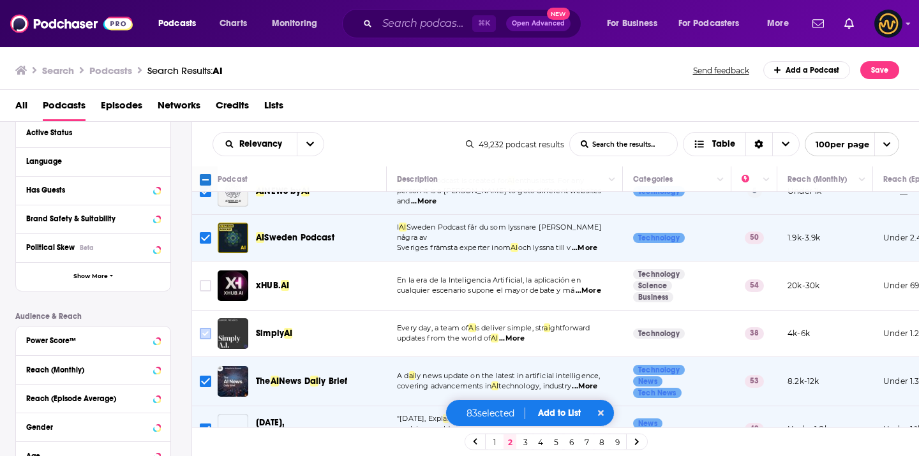
click at [205, 328] on input "Toggle select row" at bounding box center [205, 333] width 11 height 11
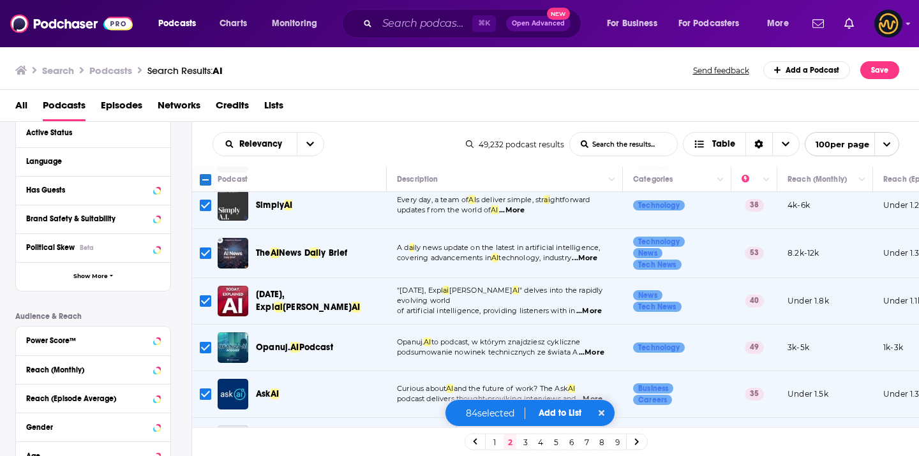
scroll to position [3649, 0]
click at [204, 341] on input "Toggle select row" at bounding box center [205, 346] width 11 height 11
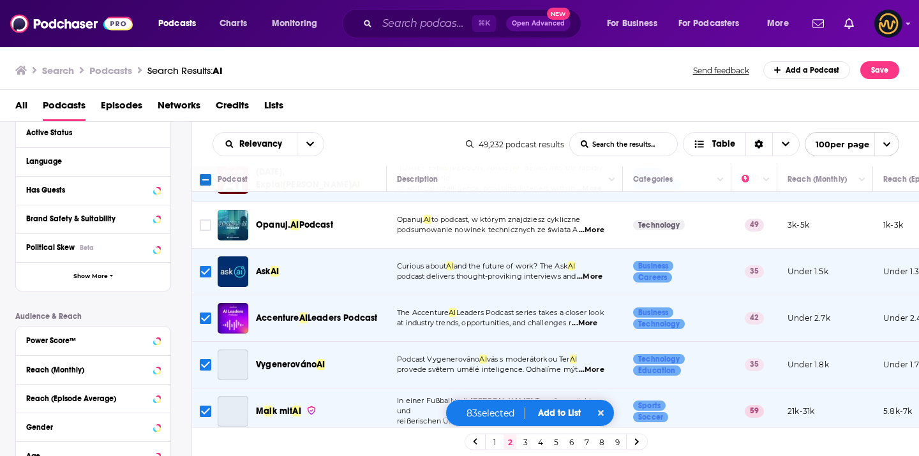
scroll to position [3786, 0]
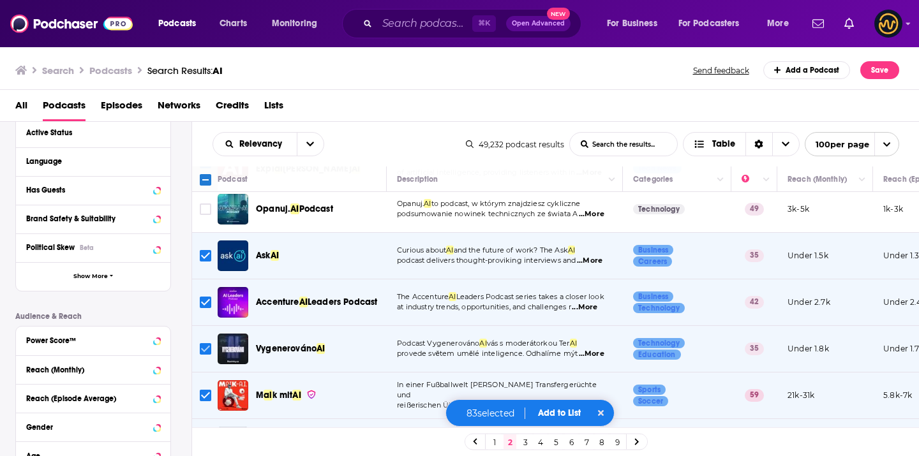
click at [205, 343] on input "Toggle select row" at bounding box center [205, 348] width 11 height 11
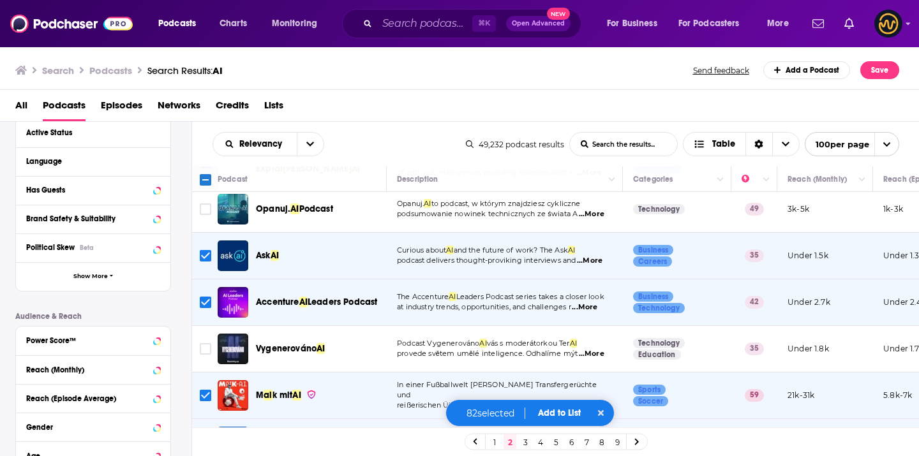
click at [204, 390] on input "Toggle select row" at bounding box center [205, 395] width 11 height 11
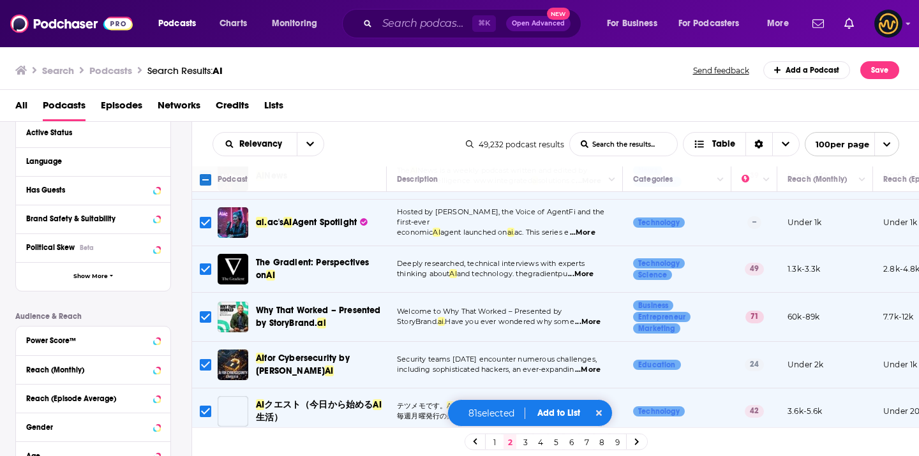
scroll to position [4198, 0]
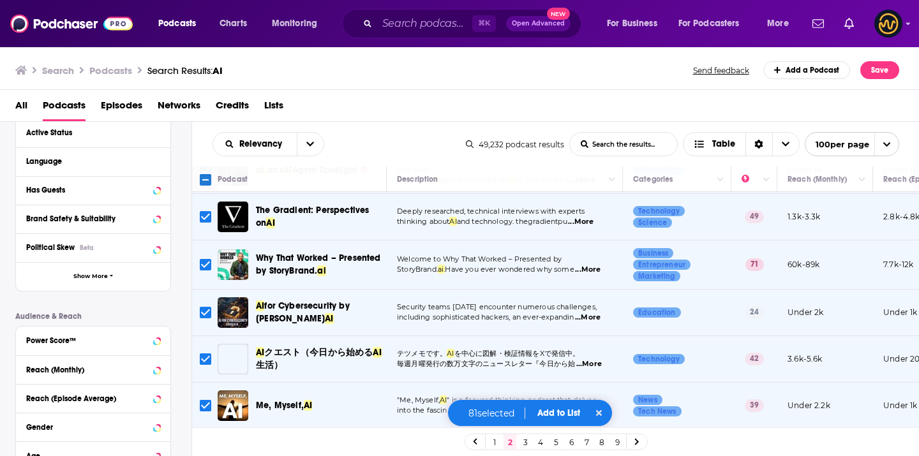
click at [207, 354] on input "Toggle select row" at bounding box center [205, 359] width 11 height 11
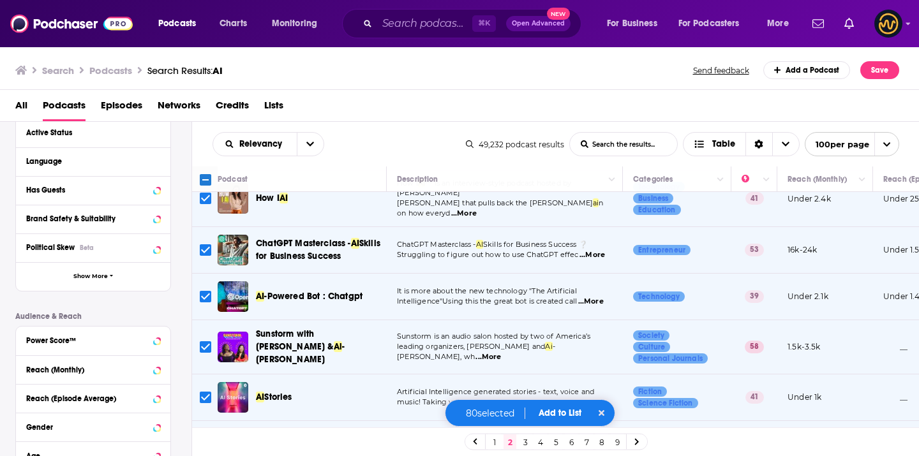
scroll to position [4559, 0]
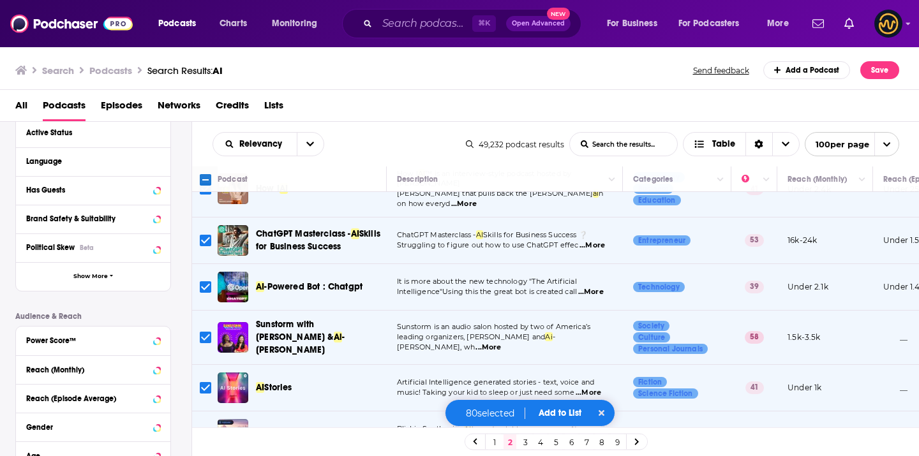
click at [206, 332] on input "Toggle select row" at bounding box center [205, 337] width 11 height 11
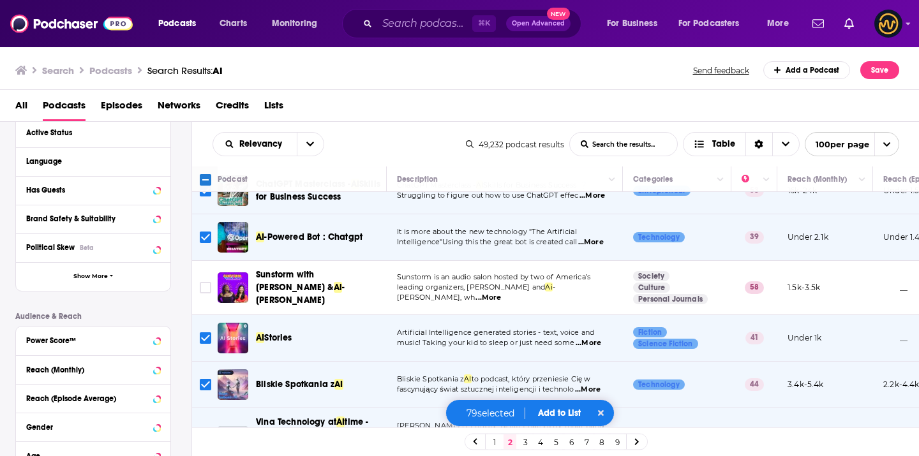
scroll to position [4613, 0]
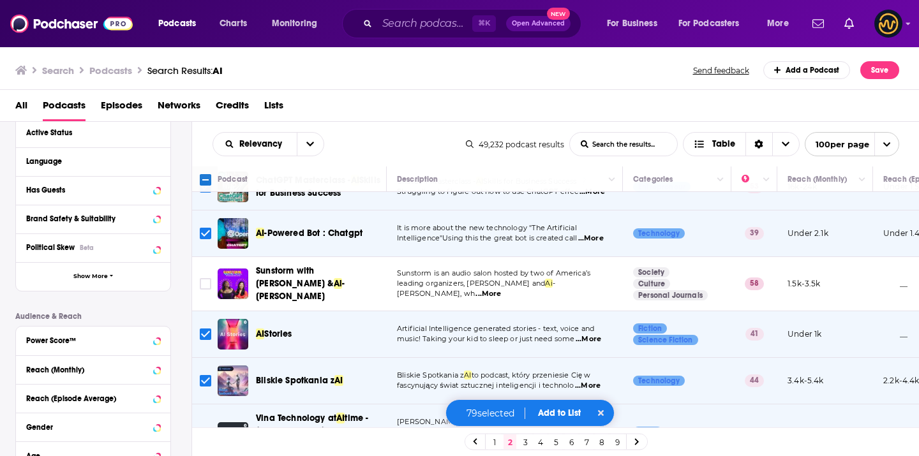
click at [206, 375] on input "Toggle select row" at bounding box center [205, 380] width 11 height 11
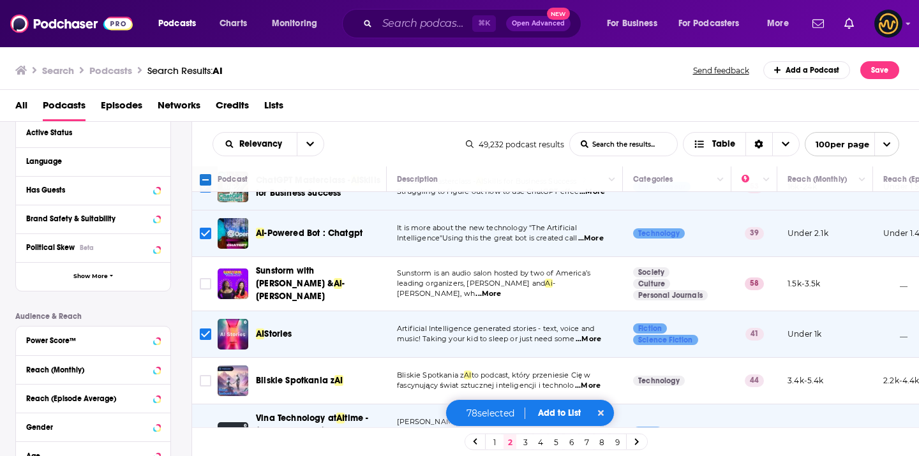
click at [200, 432] on input "Toggle select row" at bounding box center [205, 437] width 11 height 11
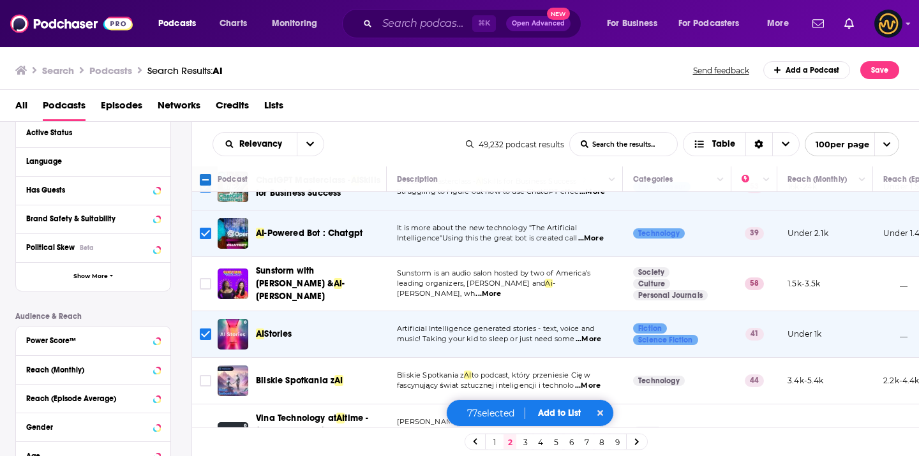
click at [562, 414] on button "Add to List" at bounding box center [559, 413] width 63 height 11
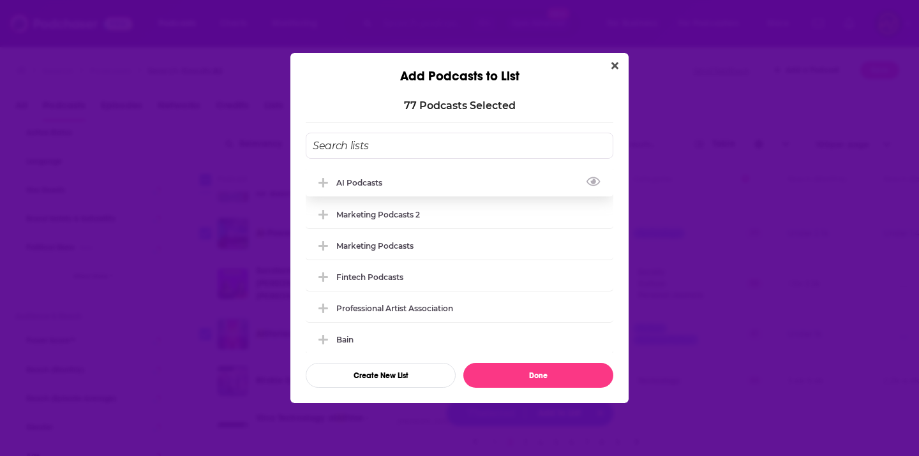
click at [325, 184] on icon "Add Podcast To List" at bounding box center [323, 182] width 10 height 11
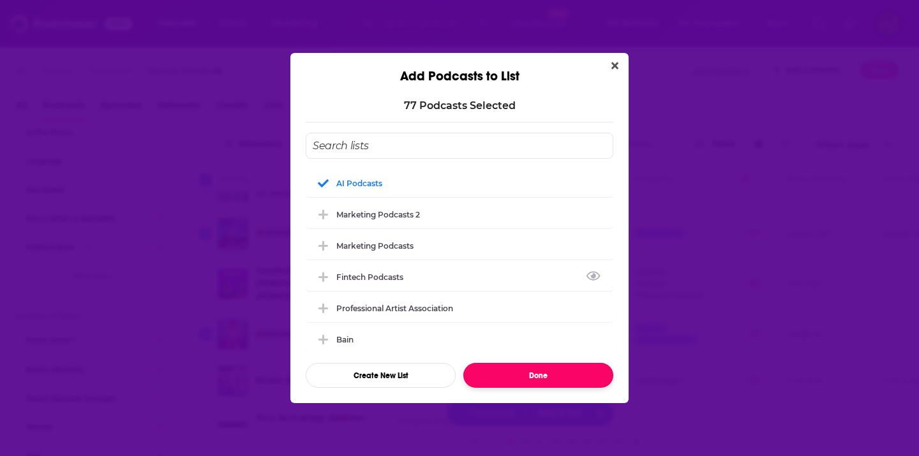
click at [533, 373] on button "Done" at bounding box center [538, 375] width 150 height 25
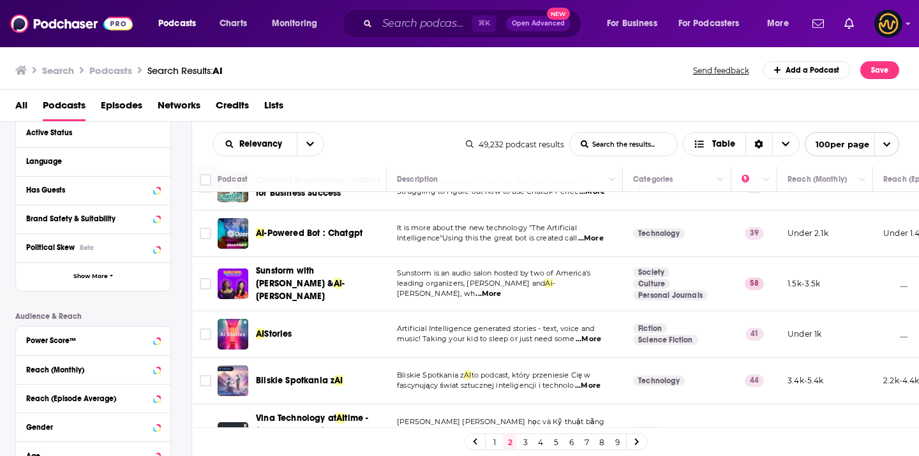
click at [525, 439] on link "3" at bounding box center [525, 442] width 13 height 15
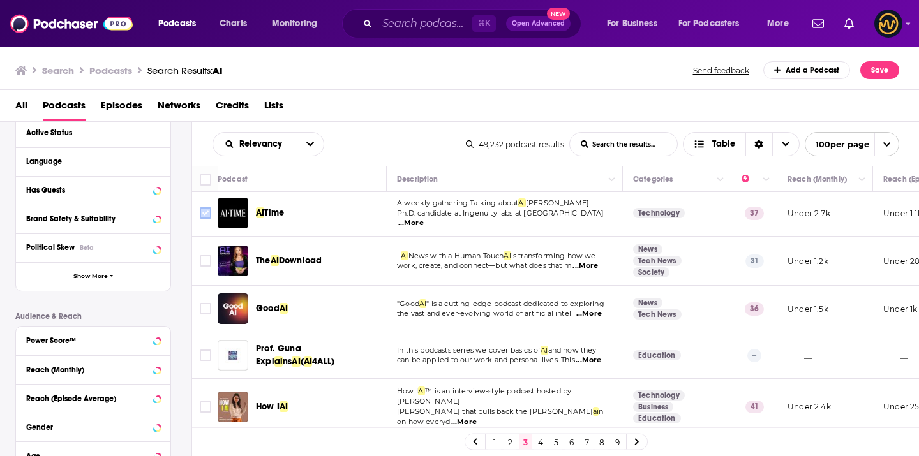
scroll to position [3, 0]
click at [207, 177] on input "Toggle select all" at bounding box center [205, 179] width 11 height 11
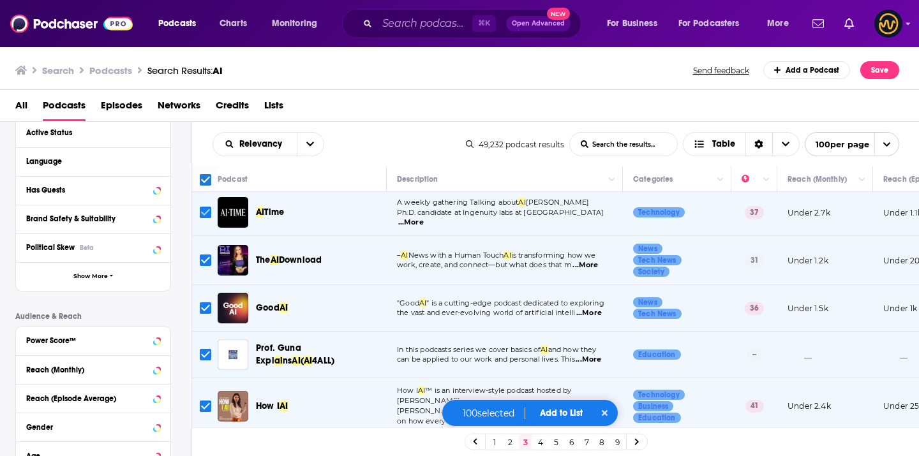
click at [204, 209] on input "Toggle select row" at bounding box center [205, 212] width 11 height 11
checkbox input "false"
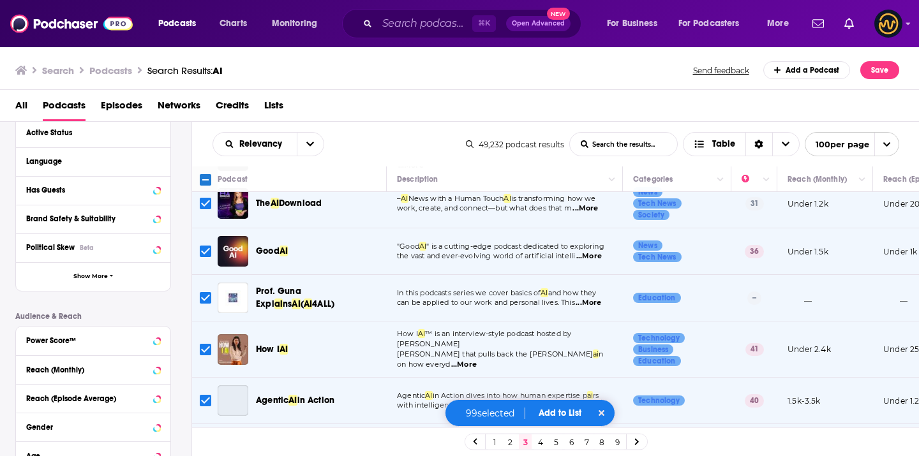
scroll to position [115, 0]
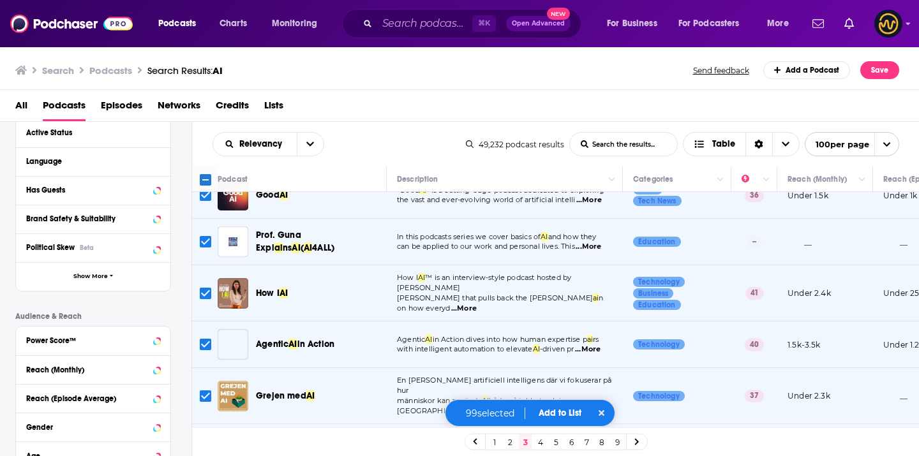
click at [204, 243] on input "Toggle select row" at bounding box center [205, 241] width 11 height 11
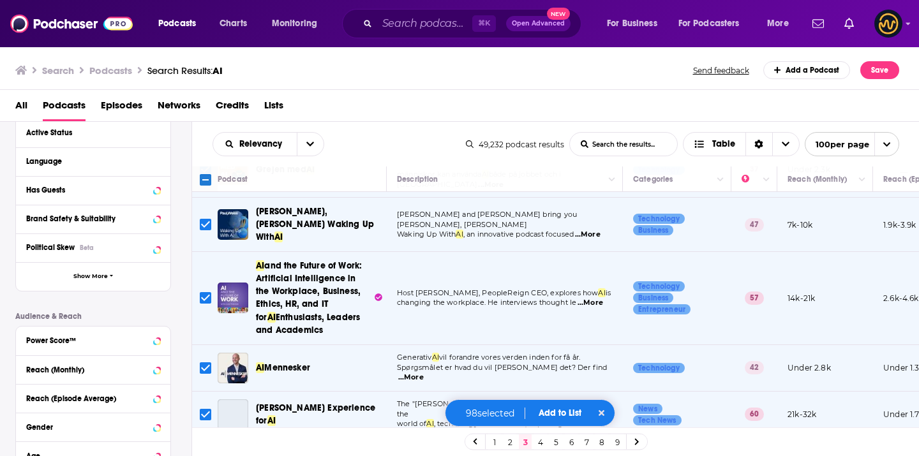
scroll to position [413, 0]
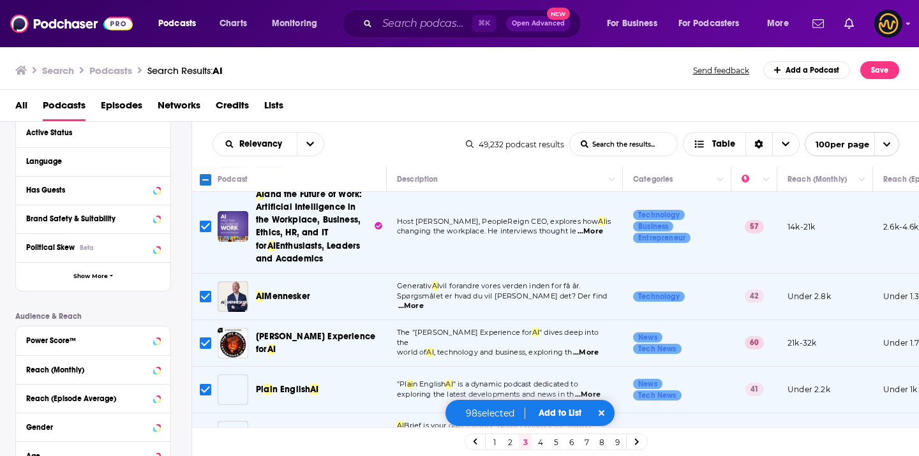
click at [199, 289] on icon "Toggle select row" at bounding box center [205, 296] width 15 height 15
click at [213, 274] on td at bounding box center [205, 297] width 26 height 47
click at [209, 291] on input "Toggle select row" at bounding box center [205, 296] width 11 height 11
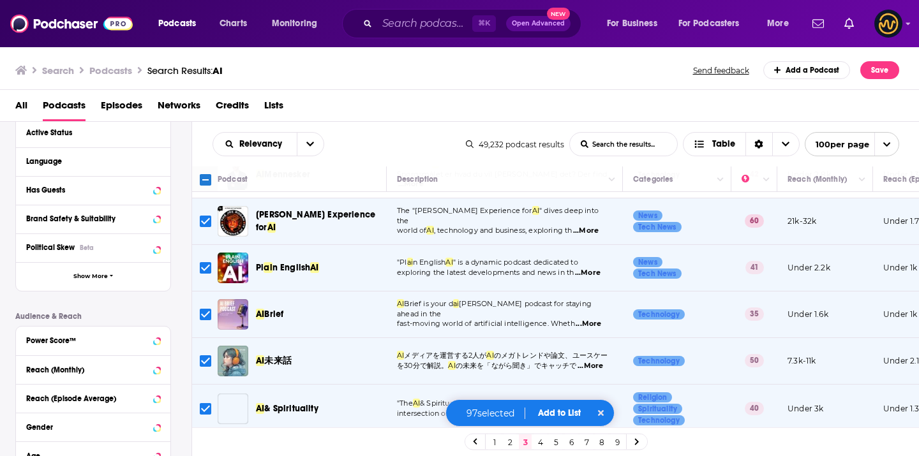
scroll to position [603, 0]
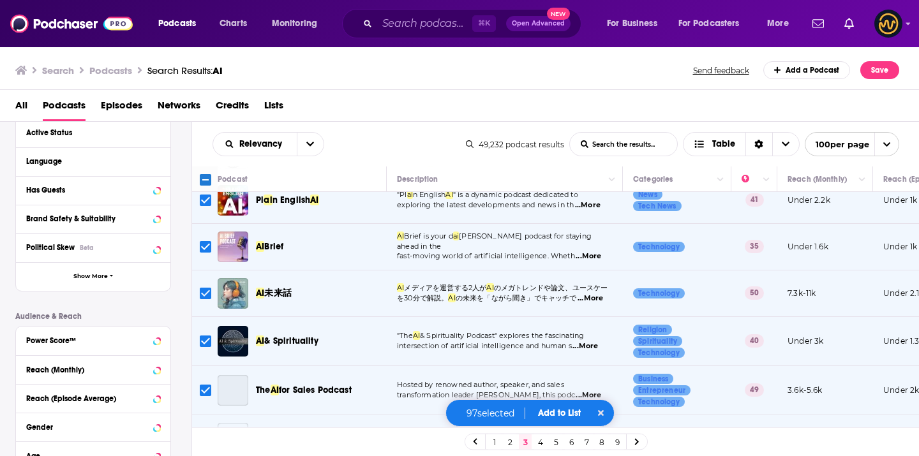
click at [203, 288] on input "Toggle select row" at bounding box center [205, 293] width 11 height 11
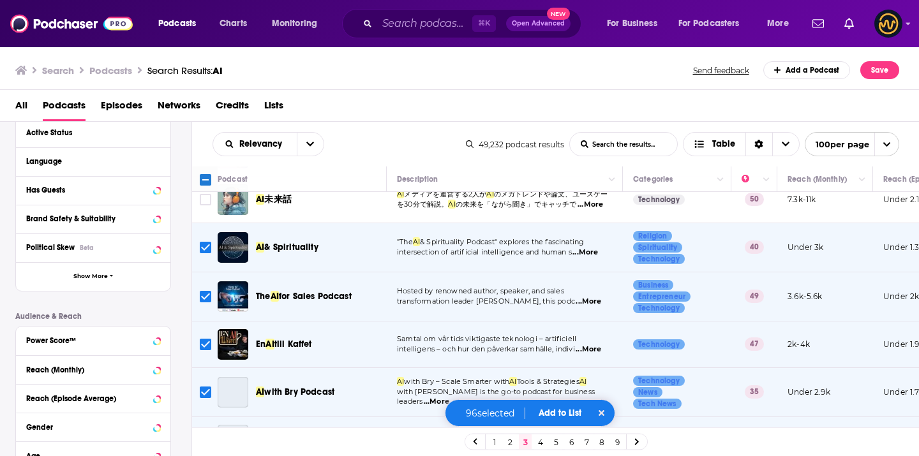
scroll to position [702, 0]
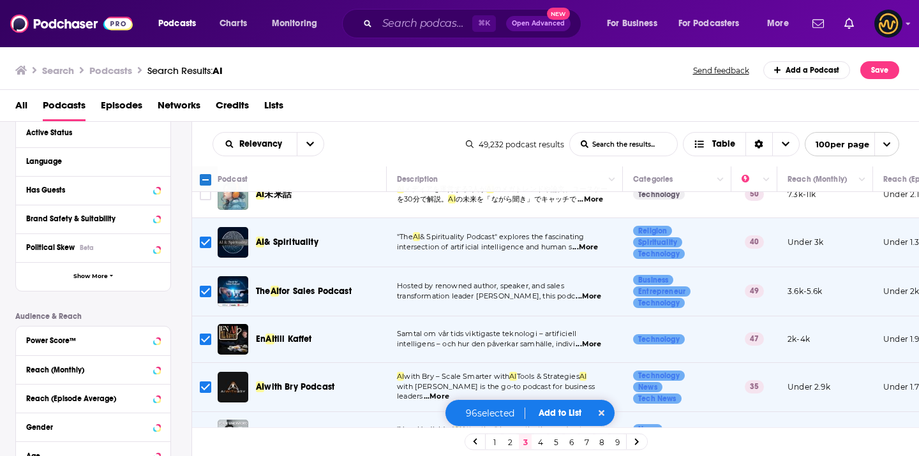
click at [204, 334] on input "Toggle select row" at bounding box center [205, 339] width 11 height 11
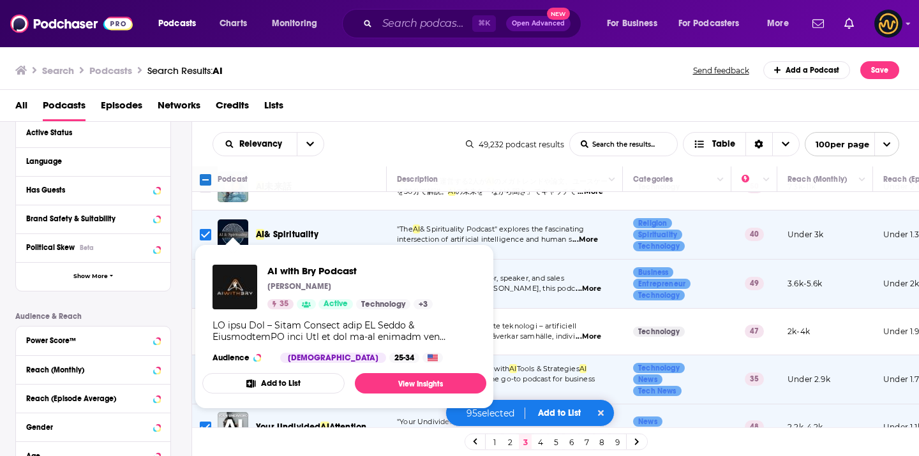
scroll to position [722, 0]
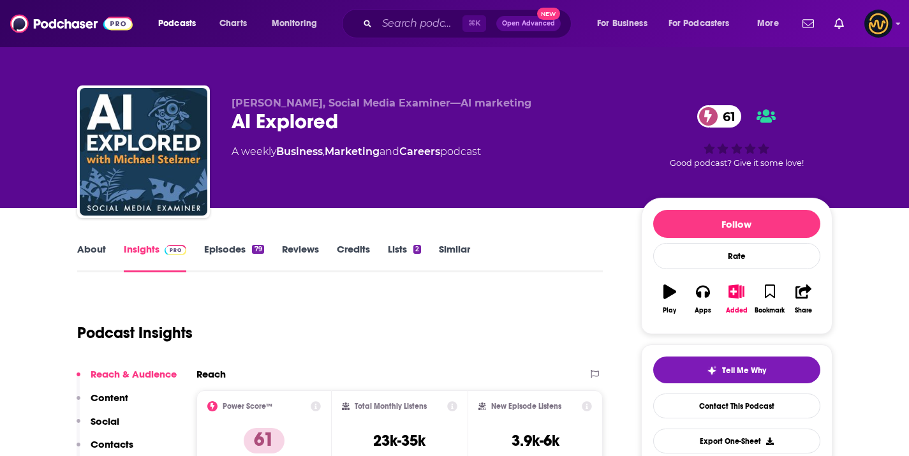
click at [290, 117] on div "AI Explored 61" at bounding box center [426, 121] width 389 height 25
copy div "AI Explored 61"
drag, startPoint x: 233, startPoint y: 100, endPoint x: 320, endPoint y: 104, distance: 86.9
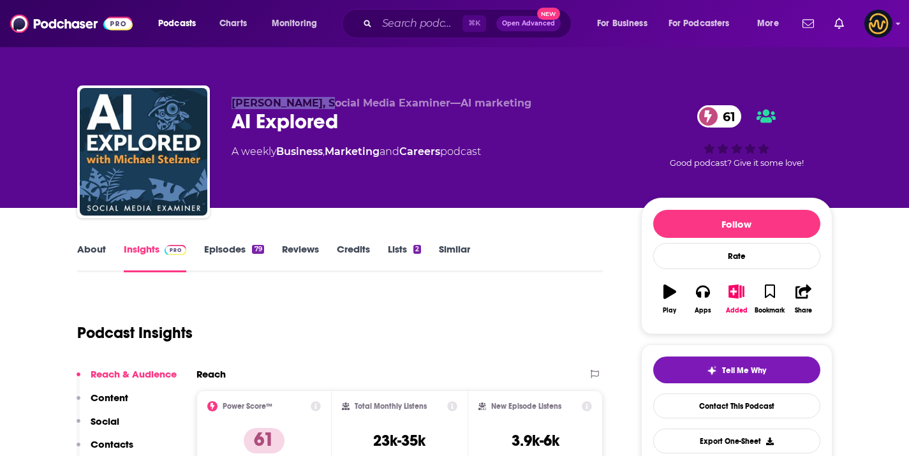
click at [320, 104] on div "Michael Stelzner, Social Media Examiner—AI marketing AI Explored 61 A weekly Bu…" at bounding box center [455, 155] width 756 height 138
copy span "Michael Stelzner"
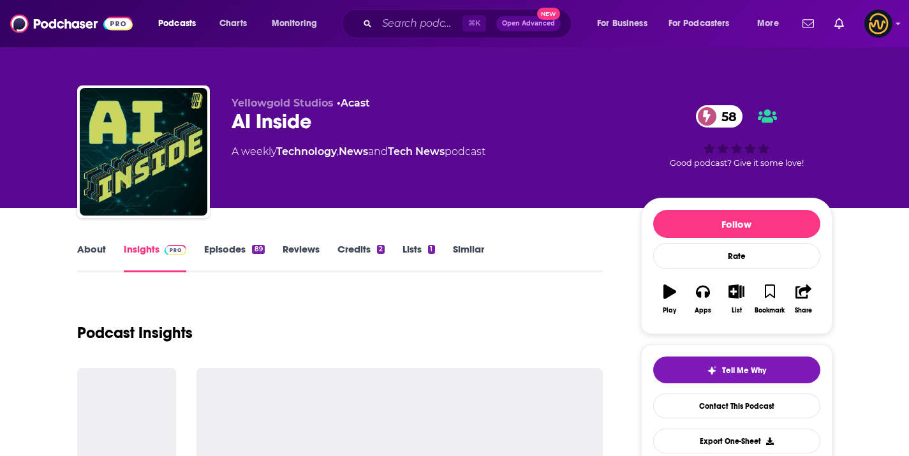
click at [308, 128] on div "AI Inside 58" at bounding box center [426, 121] width 389 height 25
copy div "AI Inside 58"
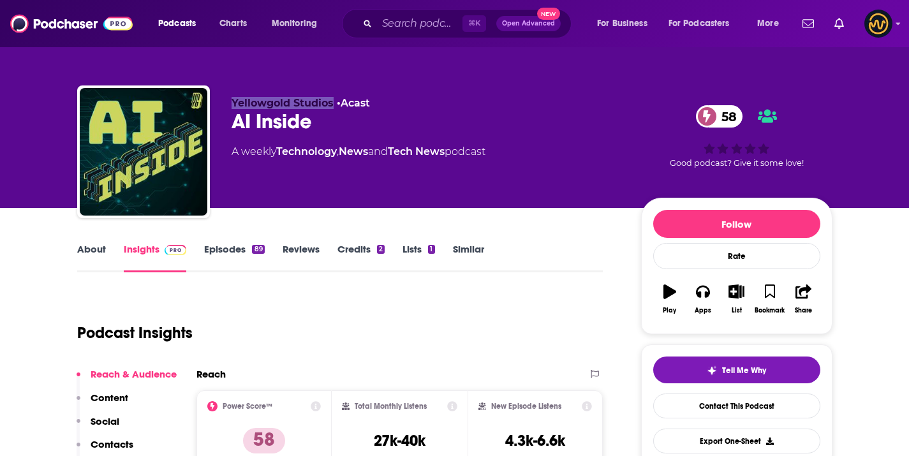
drag, startPoint x: 234, startPoint y: 102, endPoint x: 332, endPoint y: 106, distance: 98.3
click at [332, 106] on span "Yellowgold Studios" at bounding box center [283, 103] width 102 height 12
copy span "Yellowgold Studios"
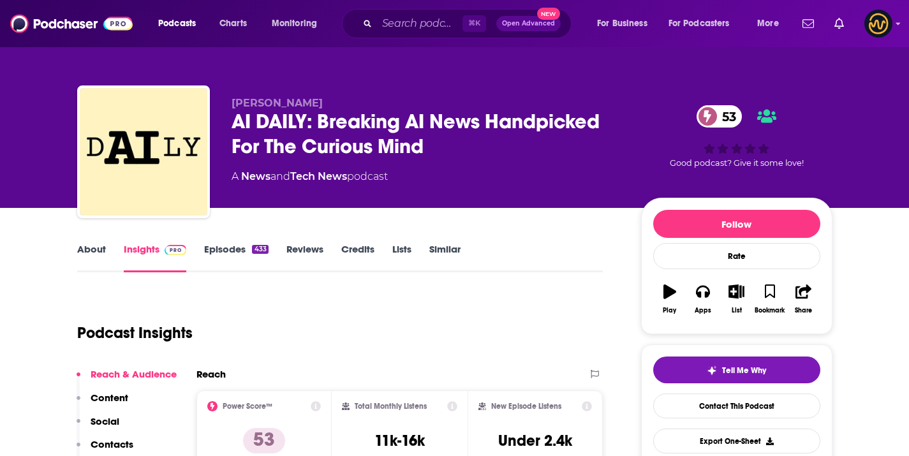
click at [336, 131] on div "AI DAILY: Breaking AI News Handpicked For The Curious Mind 53" at bounding box center [426, 134] width 389 height 50
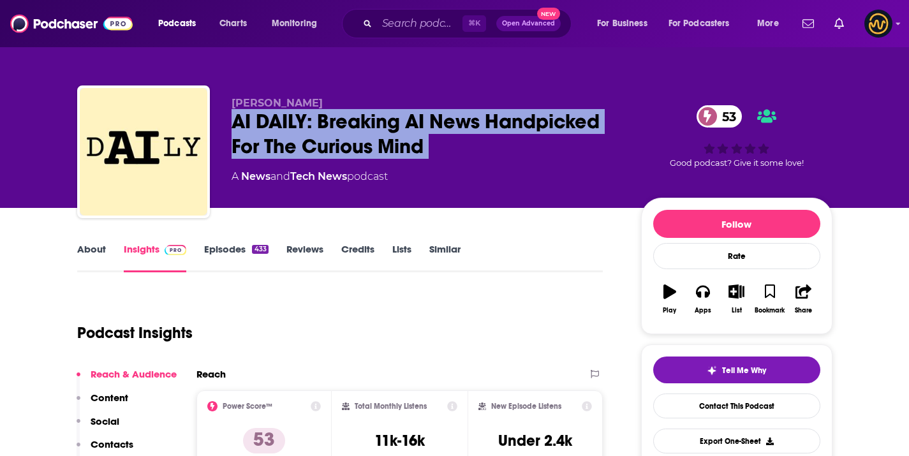
click at [336, 131] on div "AI DAILY: Breaking AI News Handpicked For The Curious Mind 53" at bounding box center [426, 134] width 389 height 50
copy div "AI DAILY: Breaking AI News Handpicked For The Curious Mind 53"
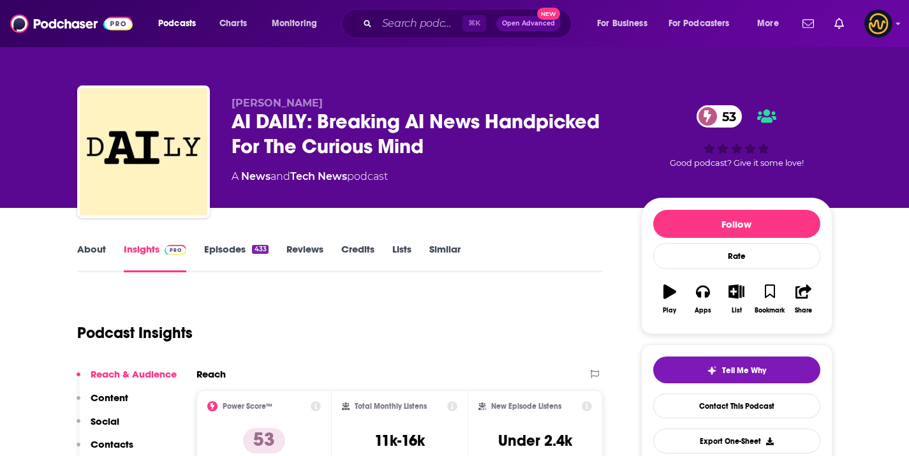
click at [237, 103] on span "Chris Kalaboukis" at bounding box center [277, 103] width 91 height 12
click at [238, 103] on span "Chris Kalaboukis" at bounding box center [277, 103] width 91 height 12
copy p "Chris Kalaboukis"
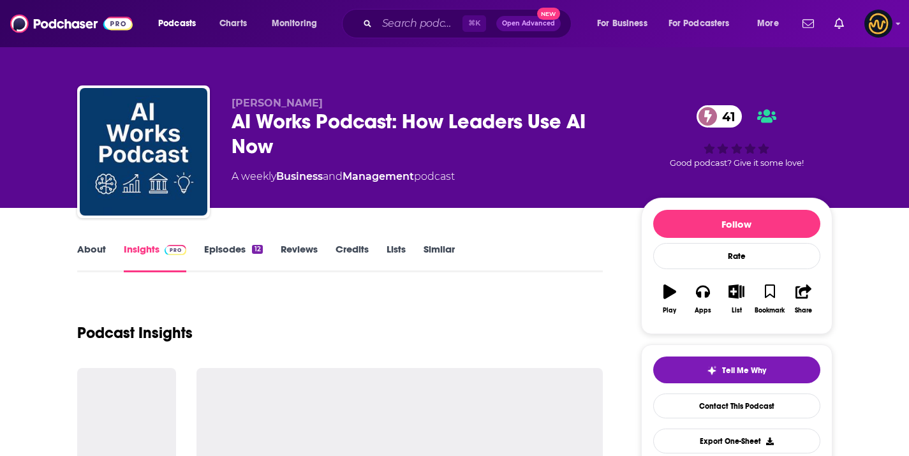
click at [286, 131] on div "AI Works Podcast: How Leaders Use AI Now 41" at bounding box center [426, 134] width 389 height 50
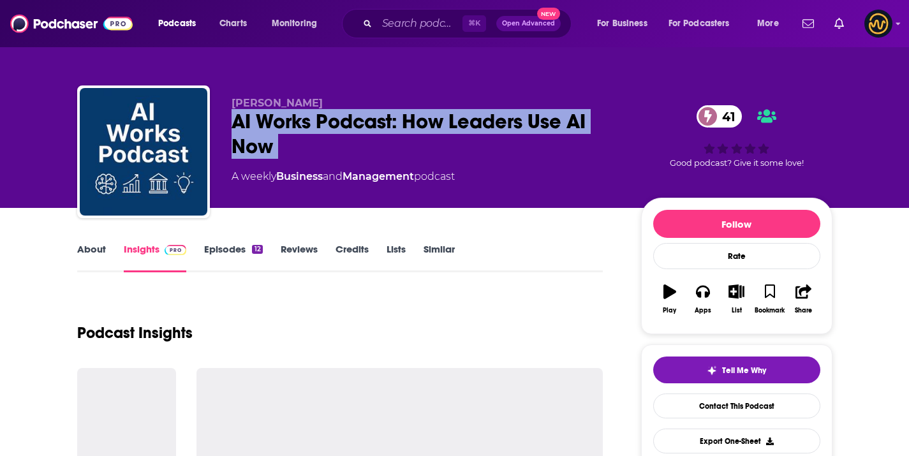
click at [286, 131] on div "AI Works Podcast: How Leaders Use AI Now 41" at bounding box center [426, 134] width 389 height 50
copy div "AI Works Podcast: How Leaders Use AI Now 41"
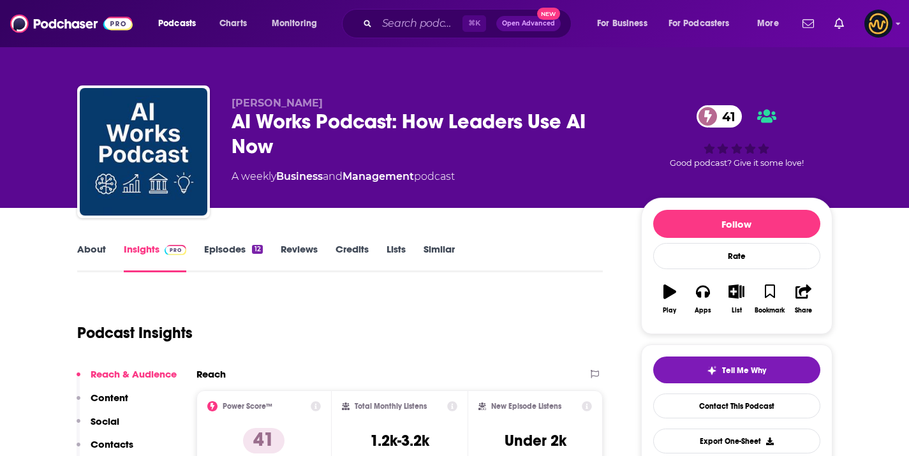
click at [271, 103] on span "[PERSON_NAME]" at bounding box center [277, 103] width 91 height 12
copy p "[PERSON_NAME]"
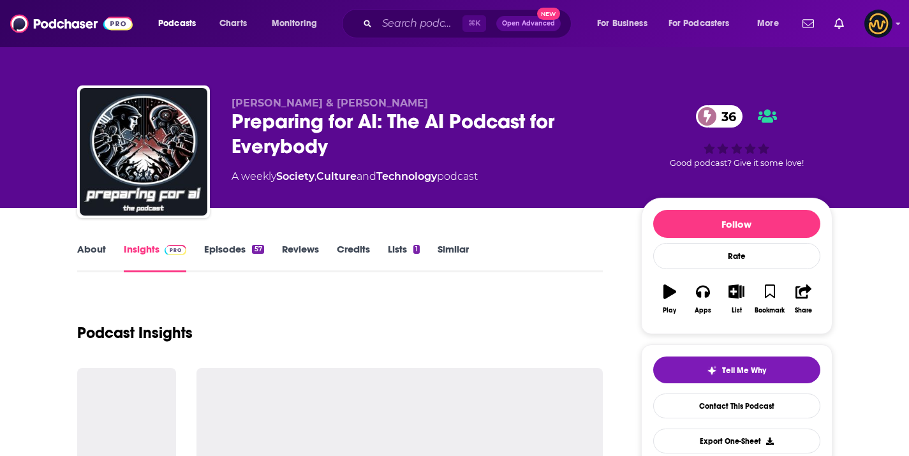
click at [281, 135] on div "Preparing for AI: The AI Podcast for Everybody 36" at bounding box center [426, 134] width 389 height 50
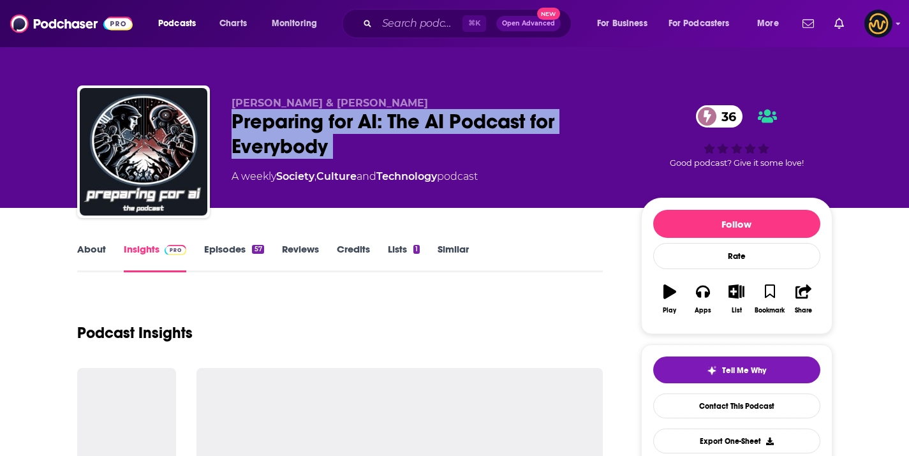
click at [281, 135] on div "Preparing for AI: The AI Podcast for Everybody 36" at bounding box center [426, 134] width 389 height 50
copy div "Preparing for AI: The AI Podcast for Everybody 36"
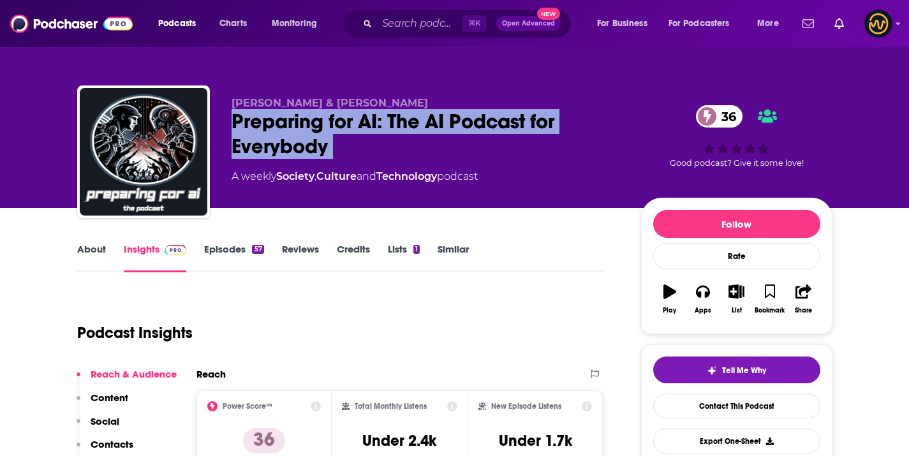
click at [299, 110] on div "Preparing for AI: The AI Podcast for Everybody 36" at bounding box center [426, 134] width 389 height 50
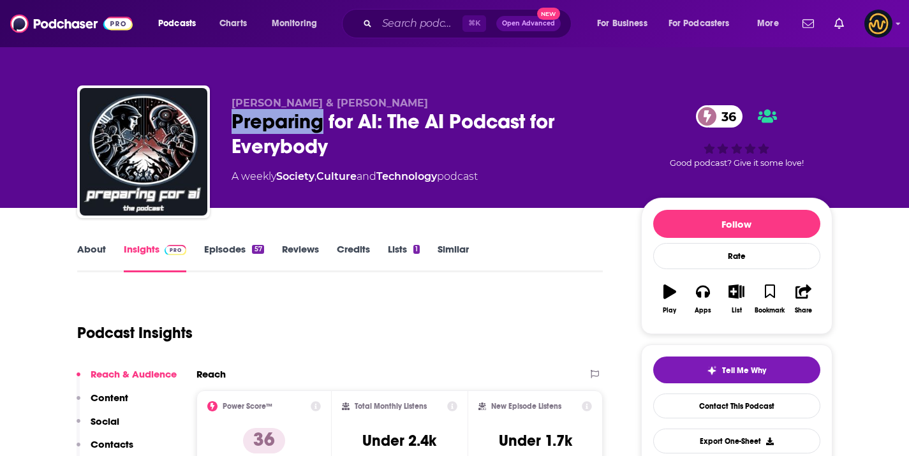
click at [299, 110] on div "Preparing for AI: The AI Podcast for Everybody 36" at bounding box center [426, 134] width 389 height 50
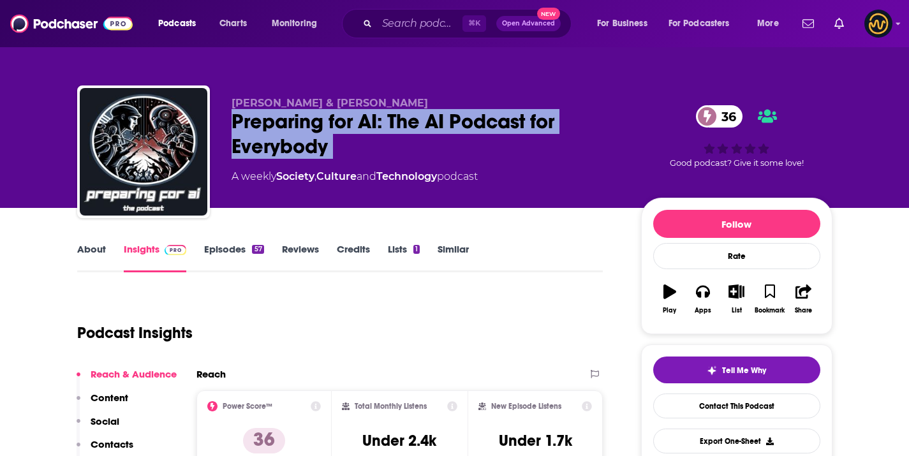
click at [299, 110] on div "Preparing for AI: The AI Podcast for Everybody 36" at bounding box center [426, 134] width 389 height 50
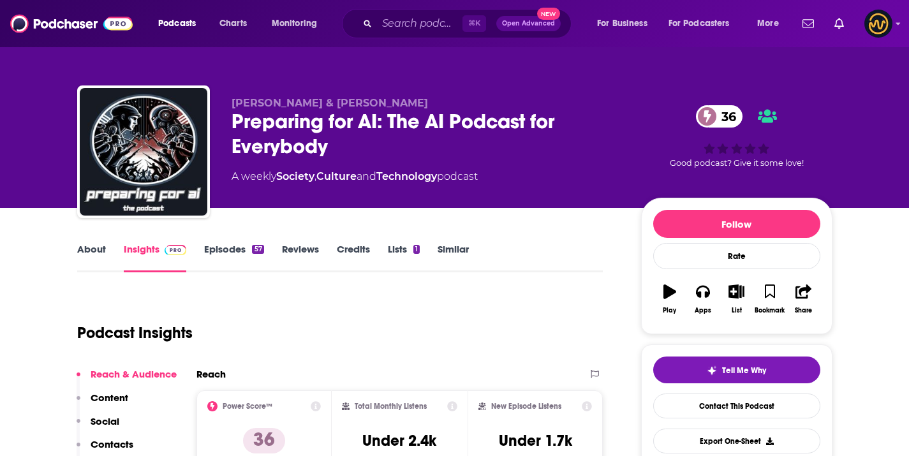
click at [312, 96] on div "[PERSON_NAME] & [PERSON_NAME] Preparing for AI: The AI Podcast for Everybody 36…" at bounding box center [455, 155] width 756 height 138
copy p "[PERSON_NAME] & [PERSON_NAME]"
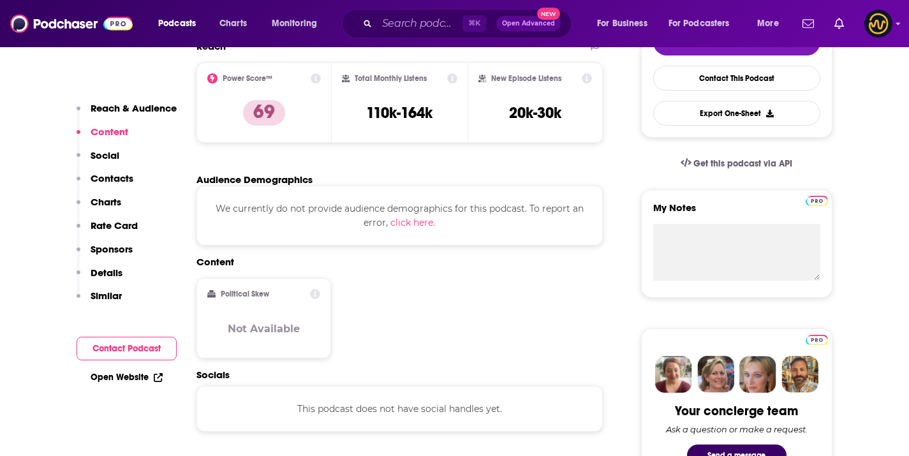
scroll to position [360, 0]
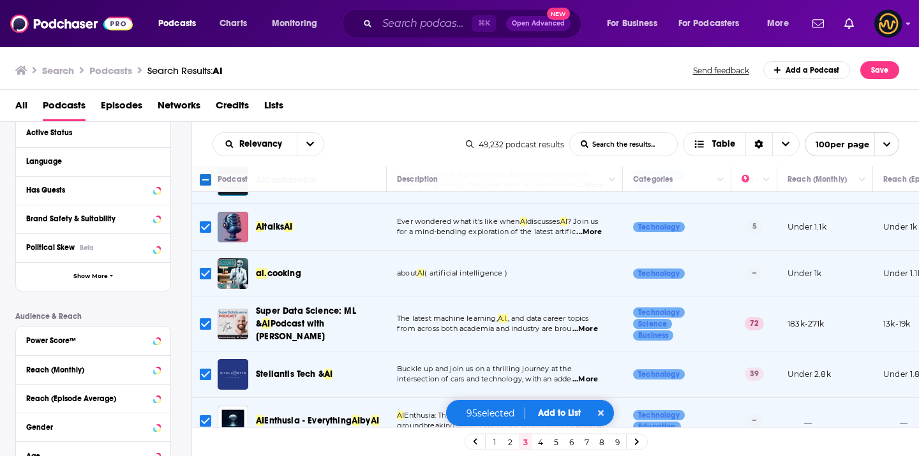
scroll to position [996, 0]
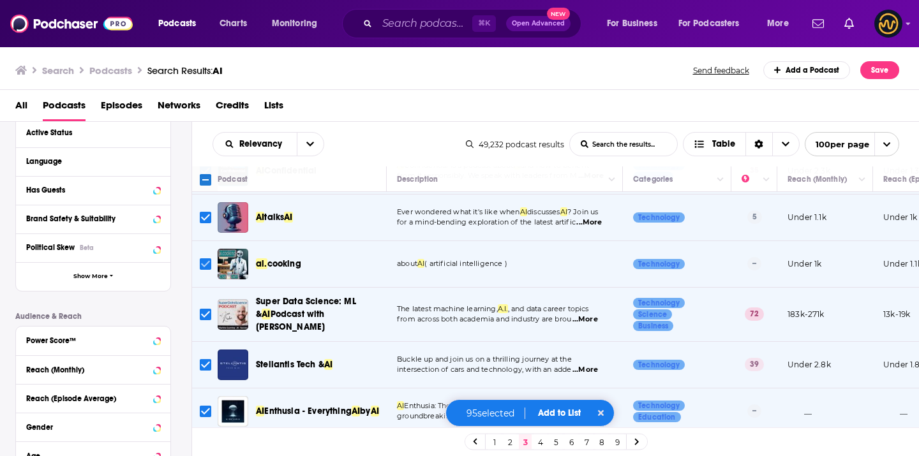
click at [205, 258] on input "Toggle select row" at bounding box center [205, 263] width 11 height 11
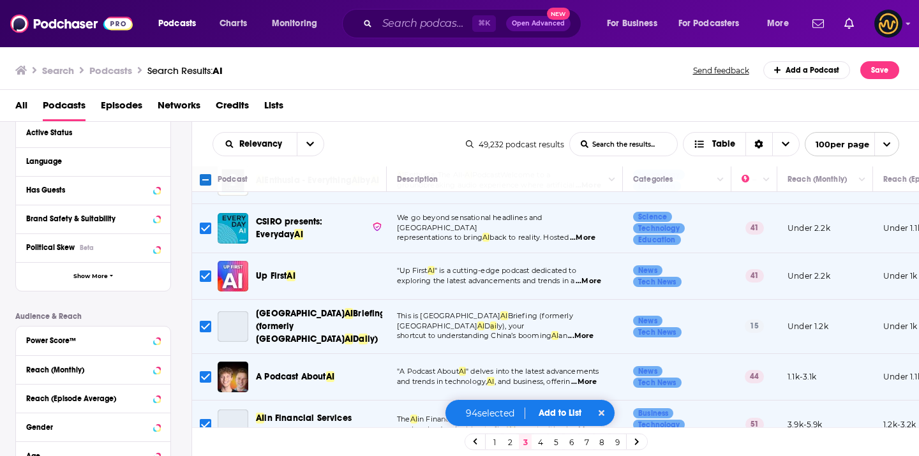
scroll to position [1228, 0]
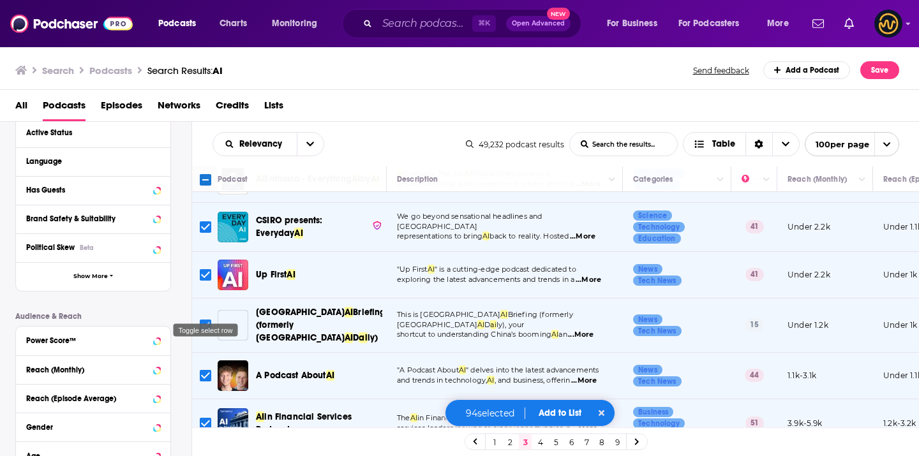
click at [208, 320] on input "Toggle select row" at bounding box center [205, 325] width 11 height 11
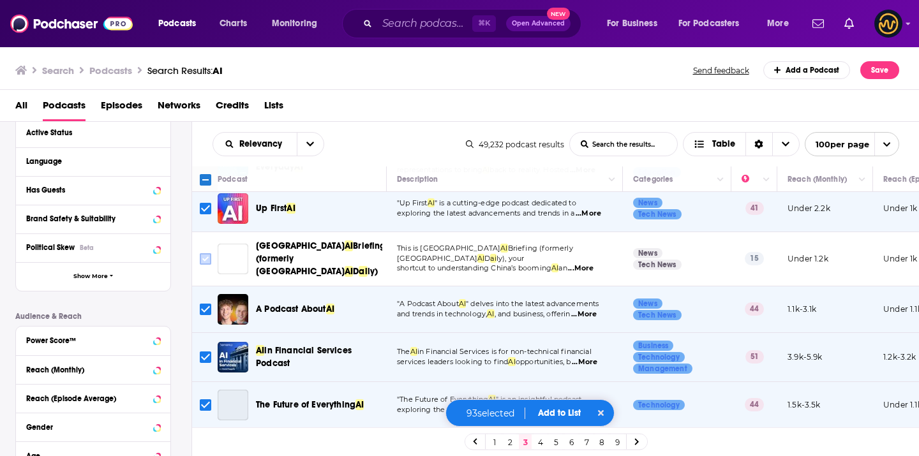
scroll to position [1306, 0]
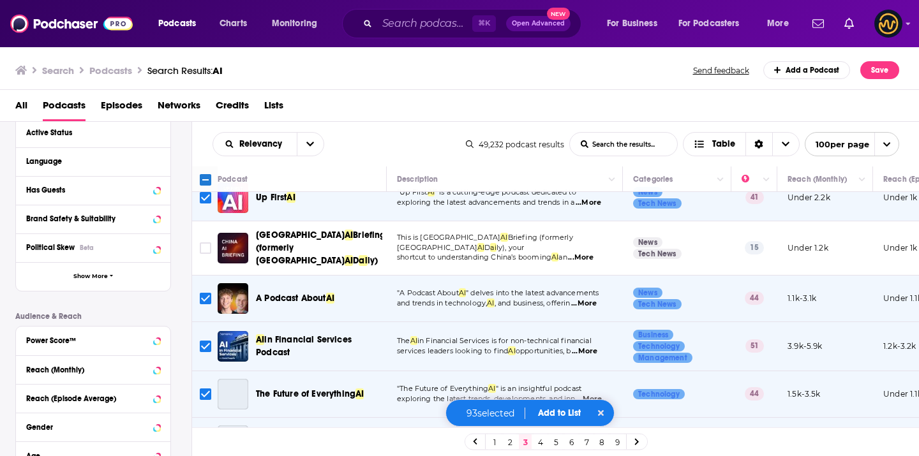
click at [204, 293] on input "Toggle select row" at bounding box center [205, 298] width 11 height 11
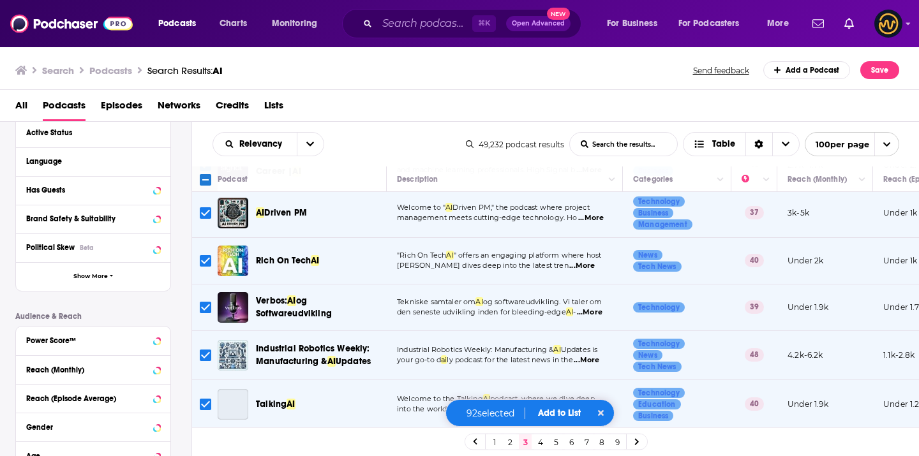
scroll to position [1583, 0]
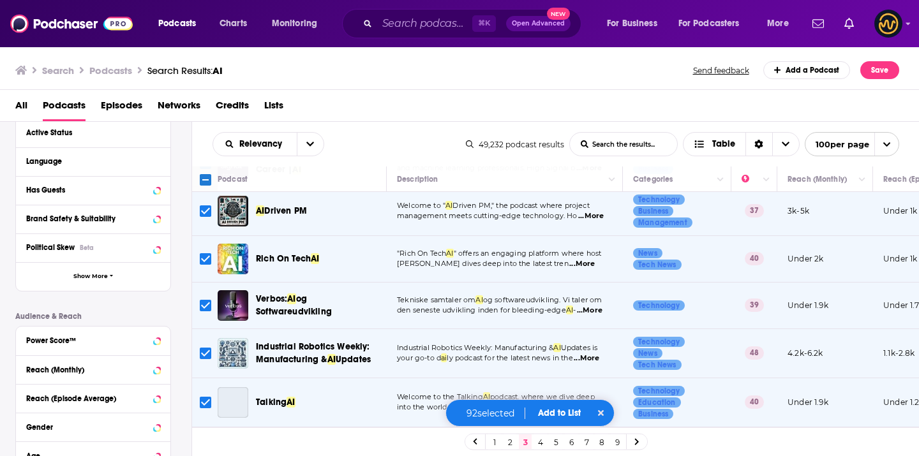
click at [205, 300] on input "Toggle select row" at bounding box center [205, 305] width 11 height 11
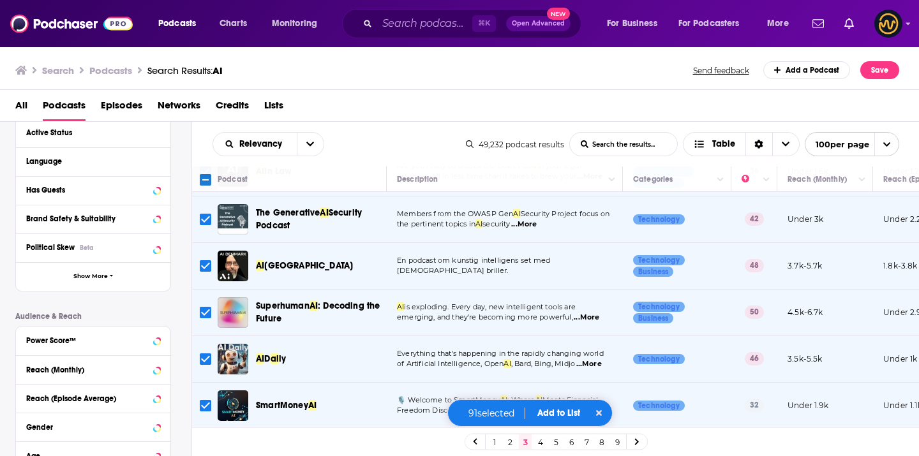
scroll to position [1967, 0]
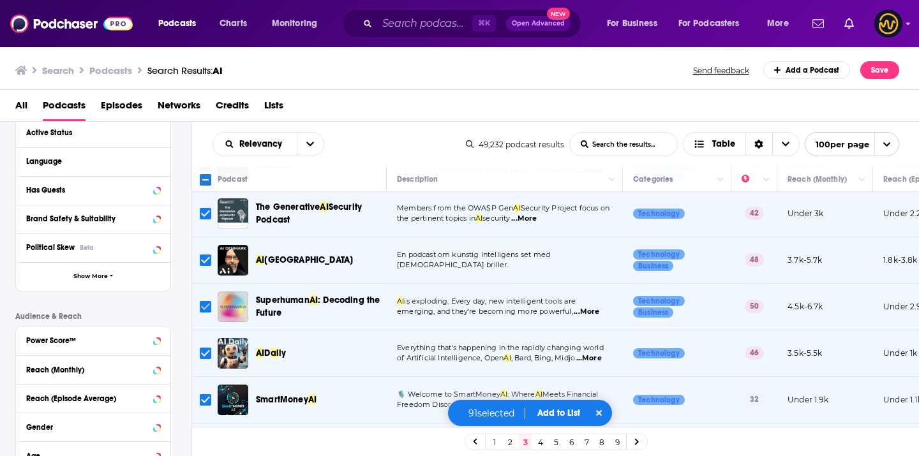
click at [208, 301] on input "Toggle select row" at bounding box center [205, 306] width 11 height 11
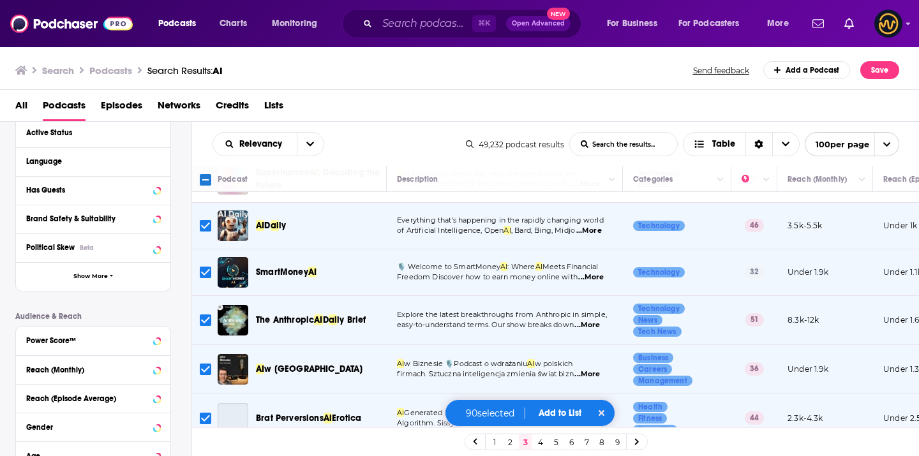
scroll to position [2103, 0]
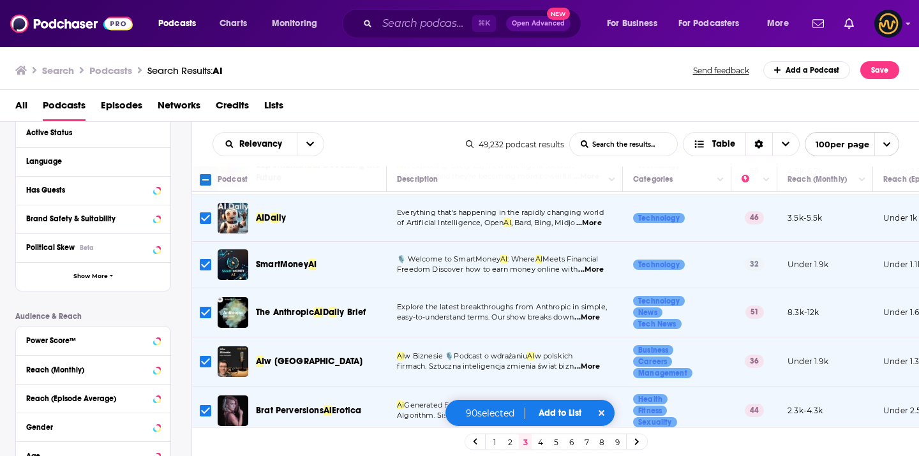
click at [205, 356] on input "Toggle select row" at bounding box center [205, 361] width 11 height 11
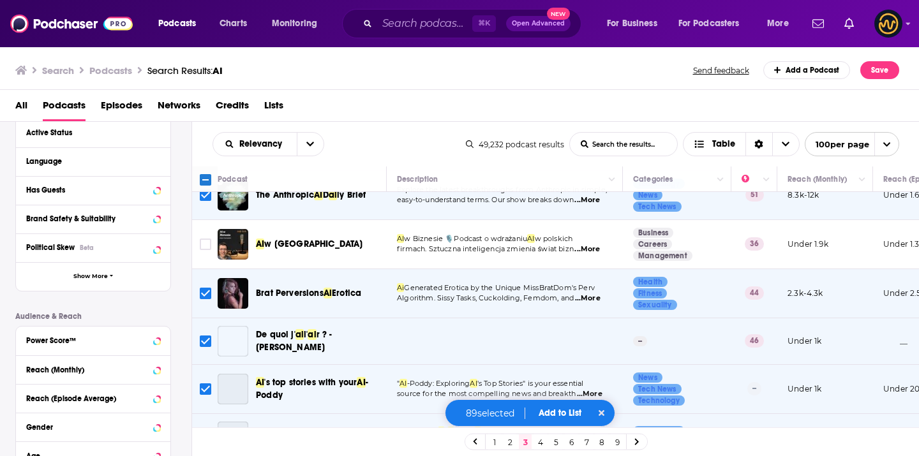
scroll to position [2227, 0]
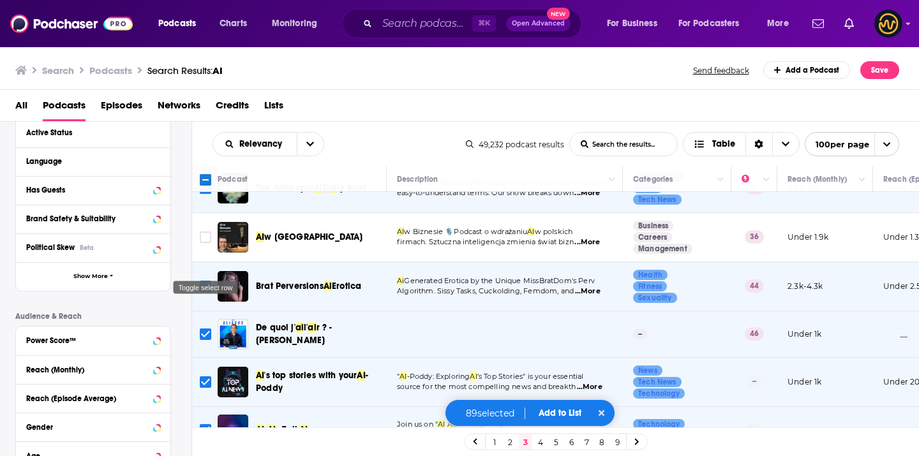
click at [205, 281] on input "Toggle select row" at bounding box center [205, 286] width 11 height 11
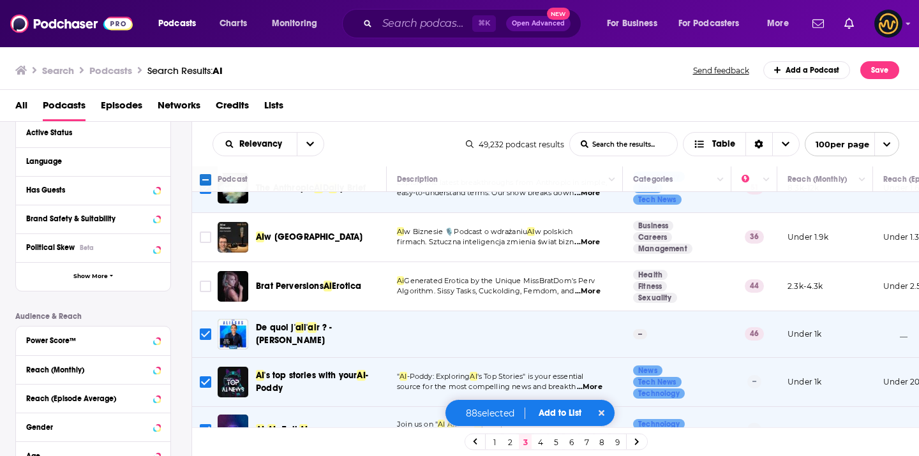
click at [206, 329] on input "Toggle select row" at bounding box center [205, 334] width 11 height 11
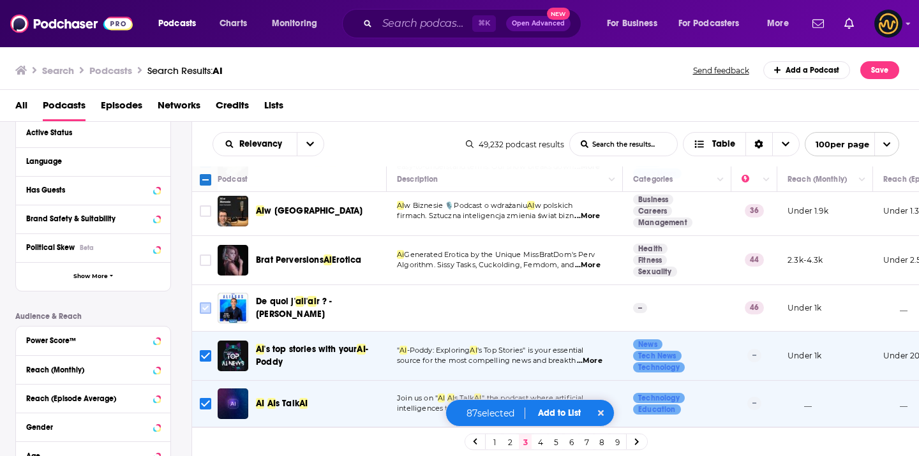
scroll to position [2277, 0]
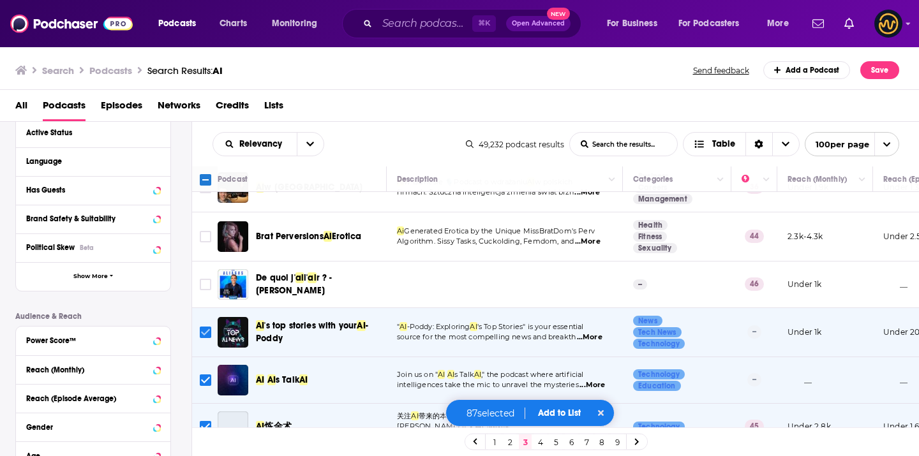
click at [206, 327] on input "Toggle select row" at bounding box center [205, 332] width 11 height 11
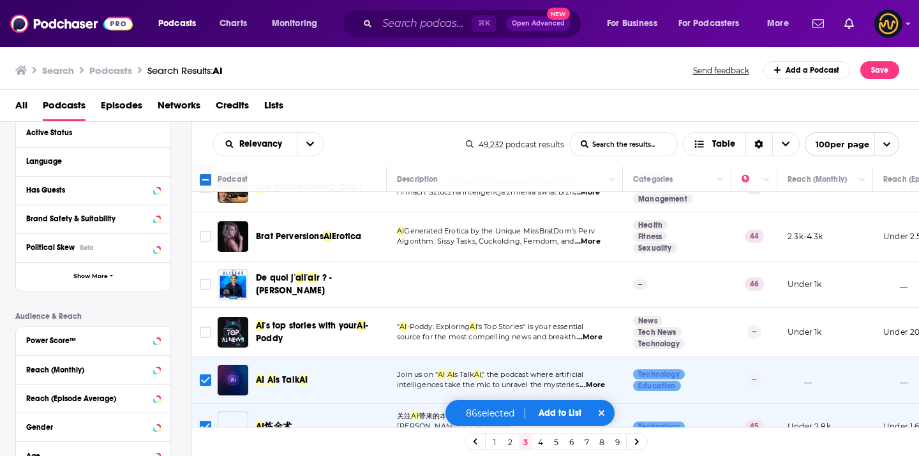
scroll to position [2279, 0]
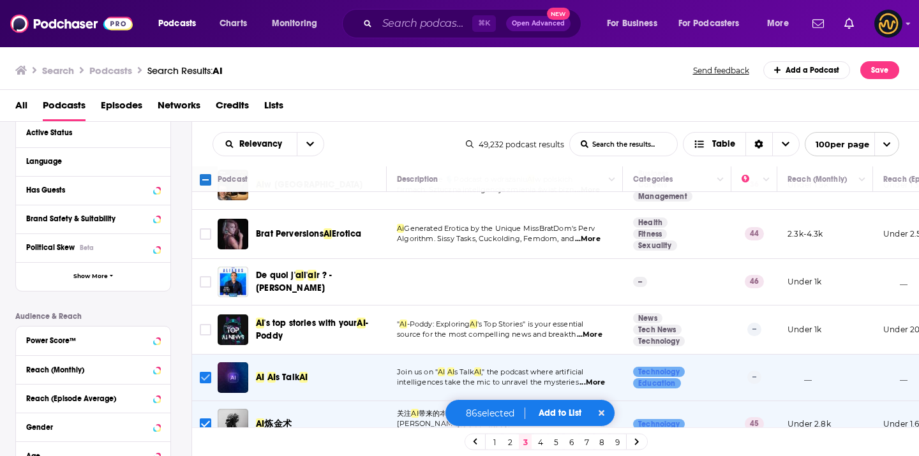
click at [210, 372] on input "Toggle select row" at bounding box center [205, 377] width 11 height 11
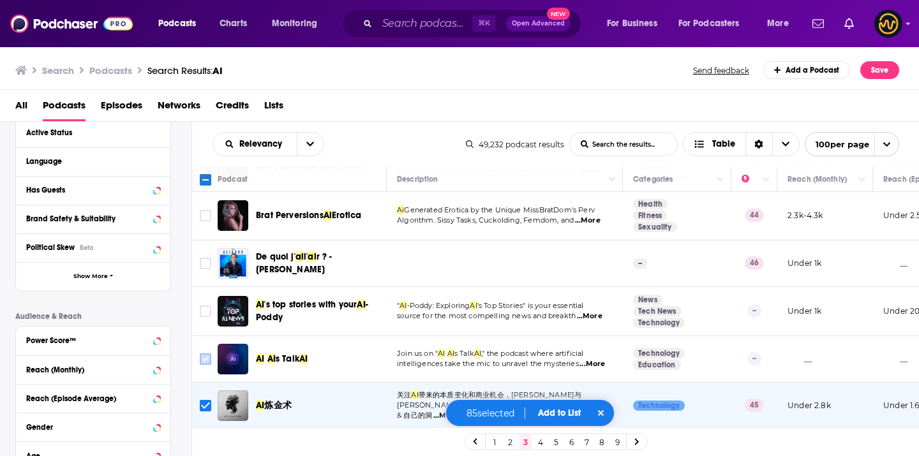
scroll to position [2374, 0]
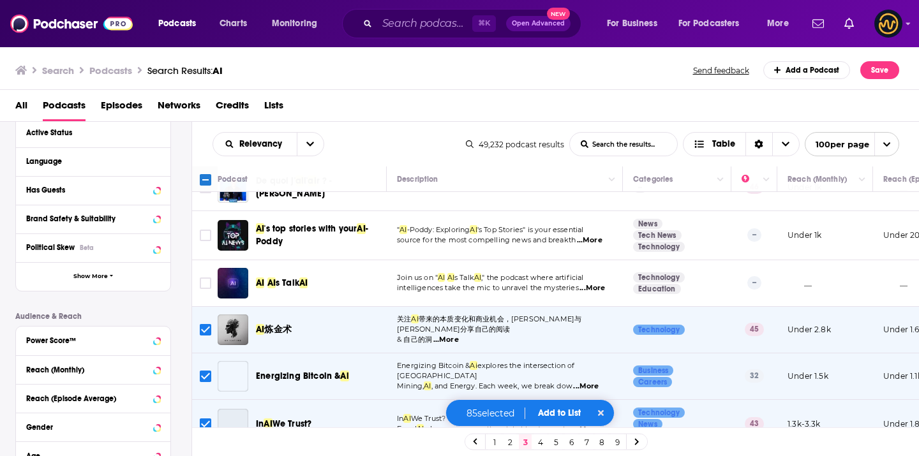
click at [205, 324] on input "Toggle select row" at bounding box center [205, 329] width 11 height 11
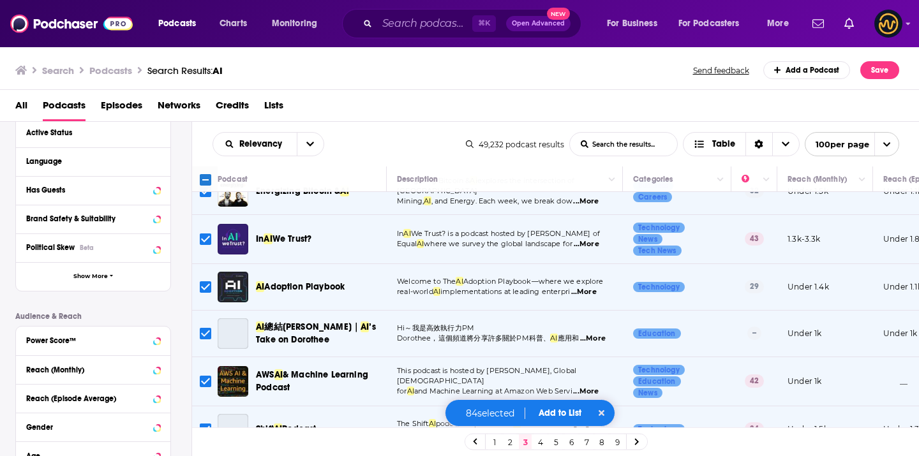
scroll to position [2560, 0]
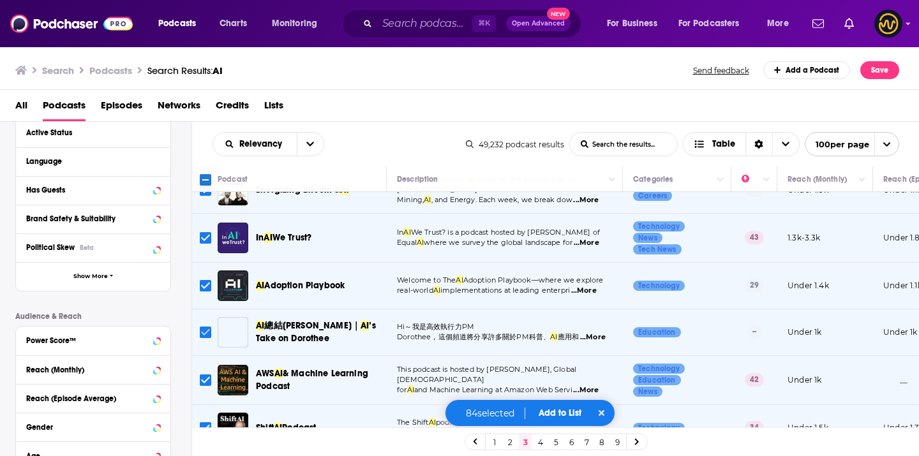
click at [207, 327] on input "Toggle select row" at bounding box center [205, 332] width 11 height 11
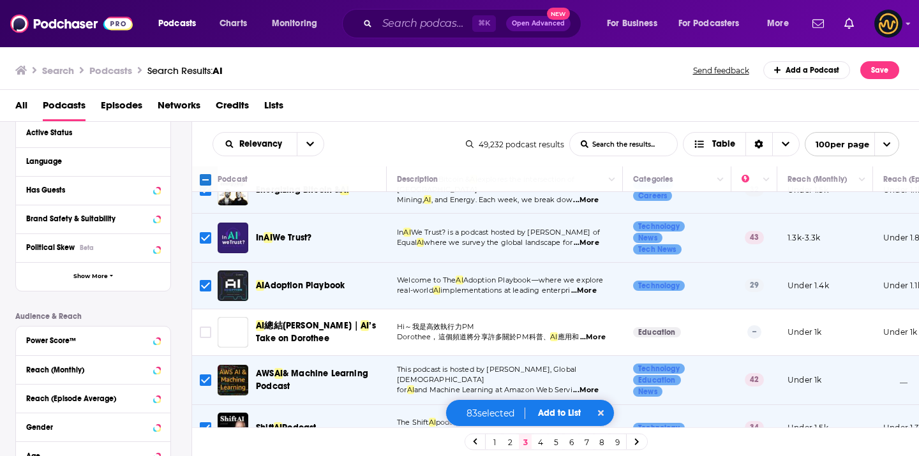
click at [209, 375] on input "Toggle select row" at bounding box center [205, 380] width 11 height 11
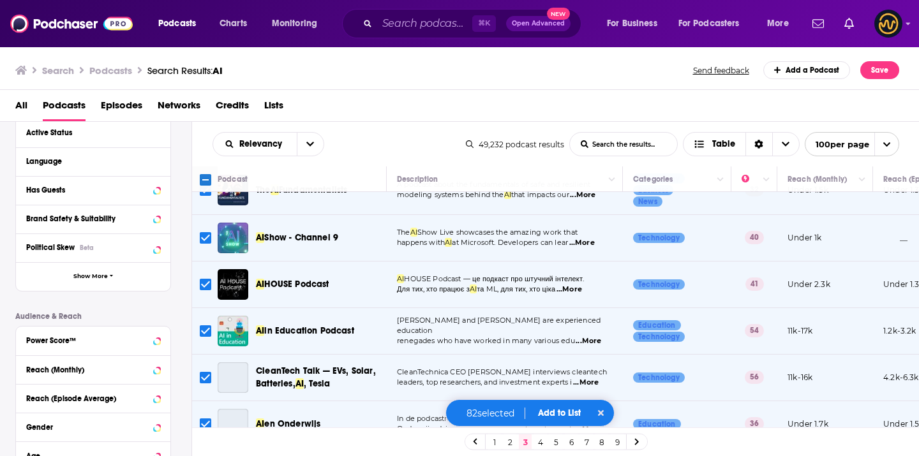
scroll to position [3199, 0]
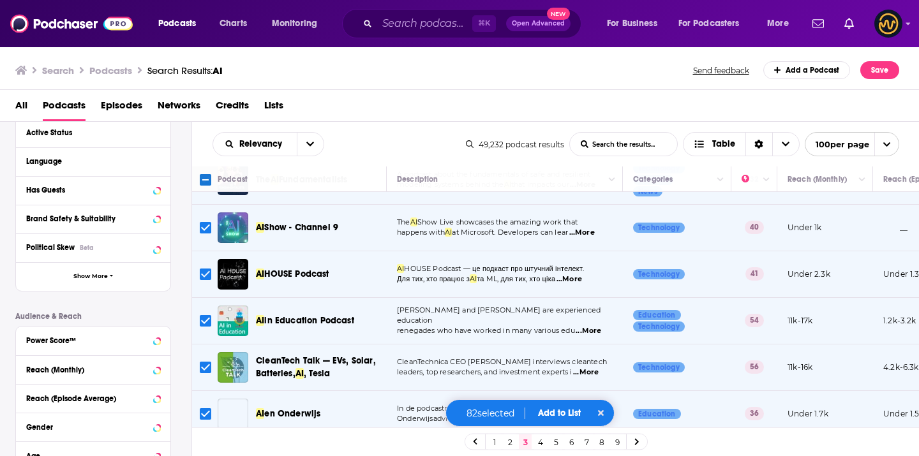
click at [209, 269] on input "Toggle select row" at bounding box center [205, 274] width 11 height 11
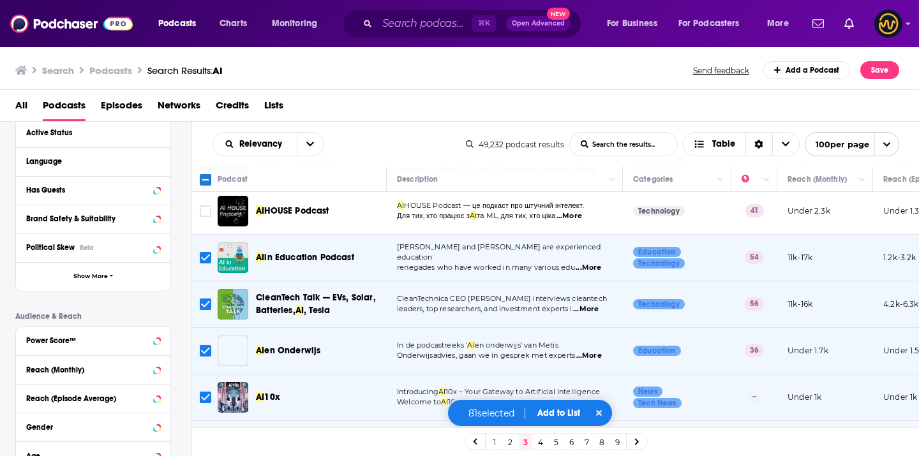
scroll to position [3269, 0]
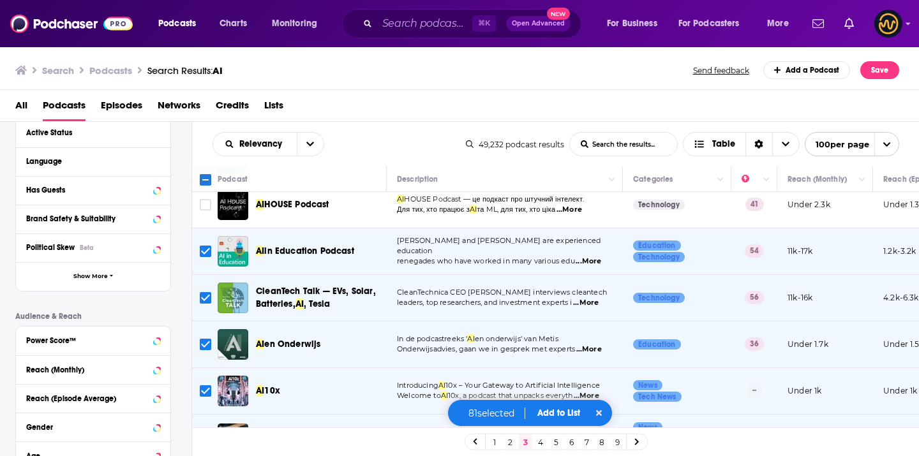
click at [204, 339] on input "Toggle select row" at bounding box center [205, 344] width 11 height 11
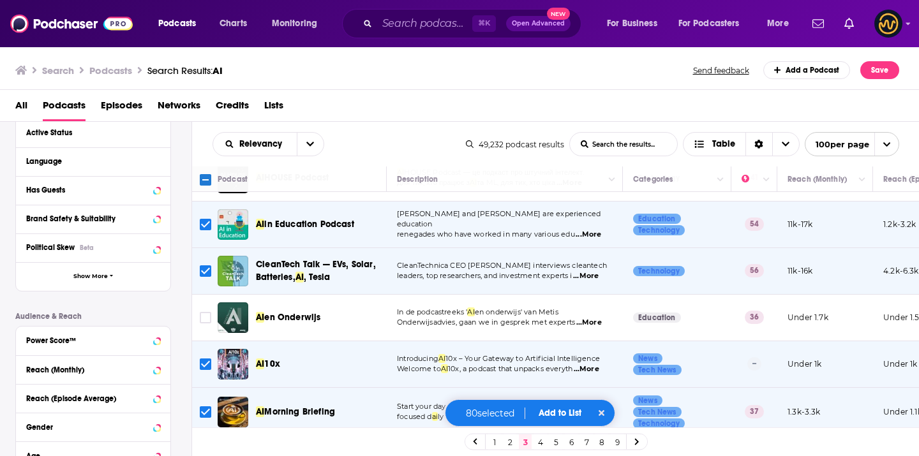
scroll to position [3308, 0]
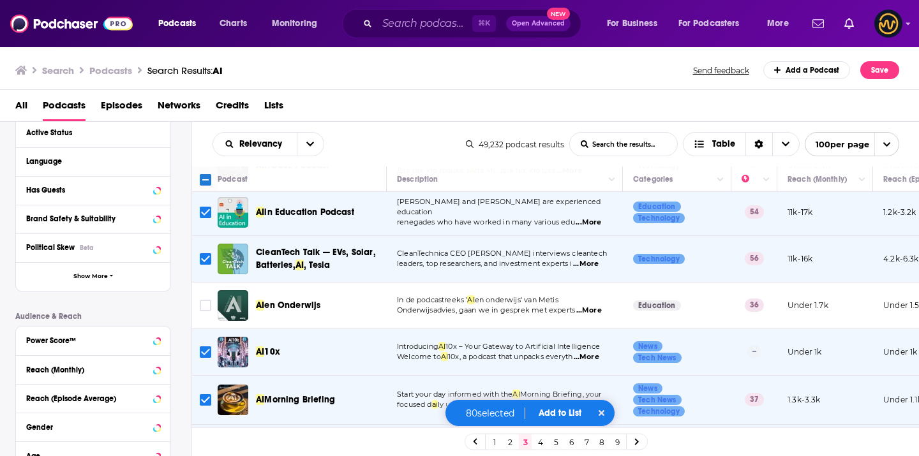
click at [209, 346] on input "Toggle select row" at bounding box center [205, 351] width 11 height 11
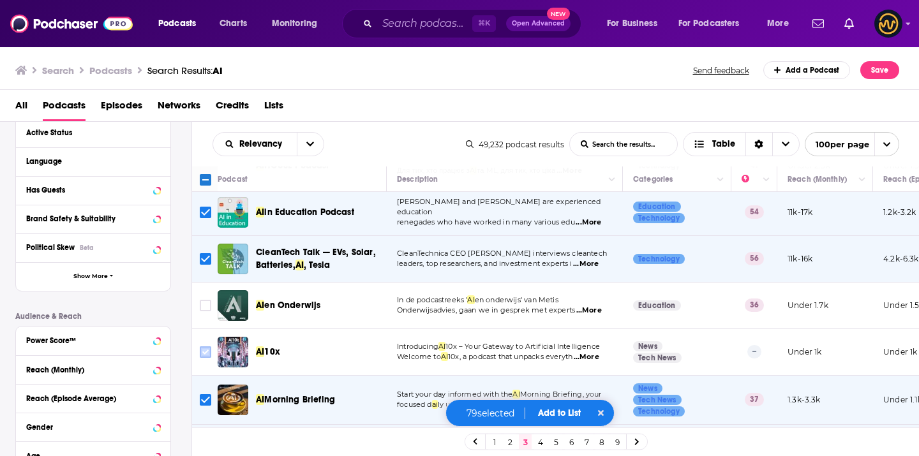
click at [202, 346] on input "Toggle select row" at bounding box center [205, 351] width 11 height 11
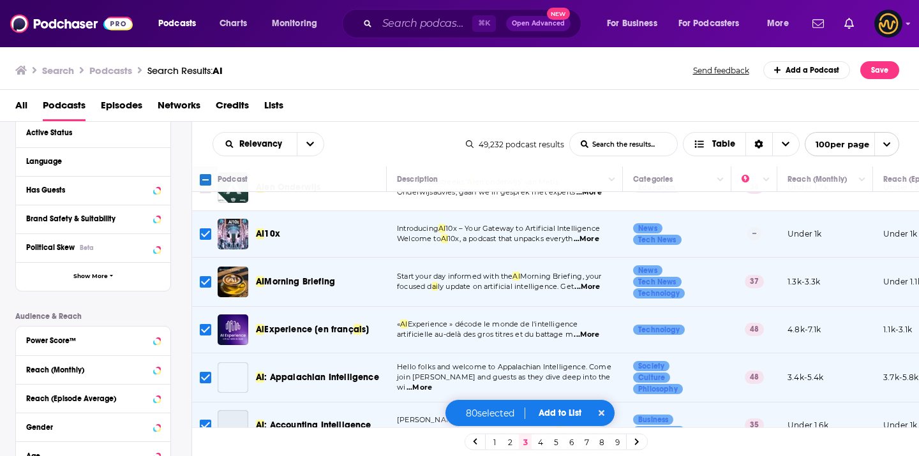
scroll to position [3469, 0]
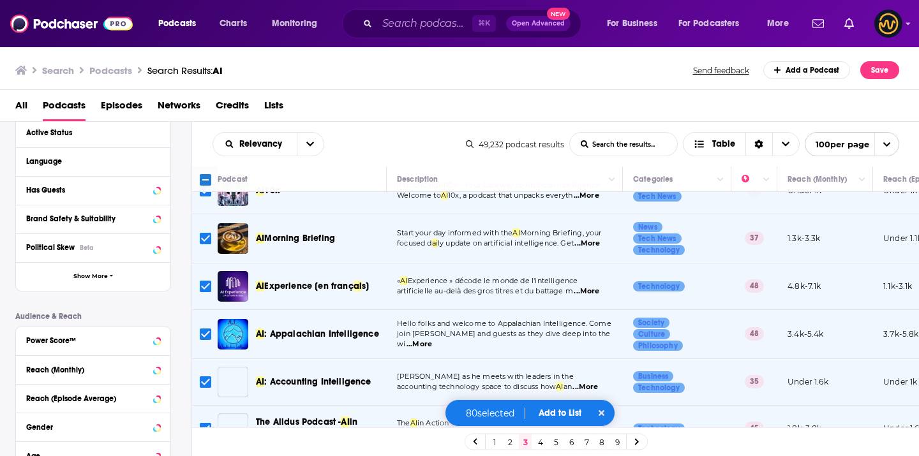
click at [205, 281] on input "Toggle select row" at bounding box center [205, 286] width 11 height 11
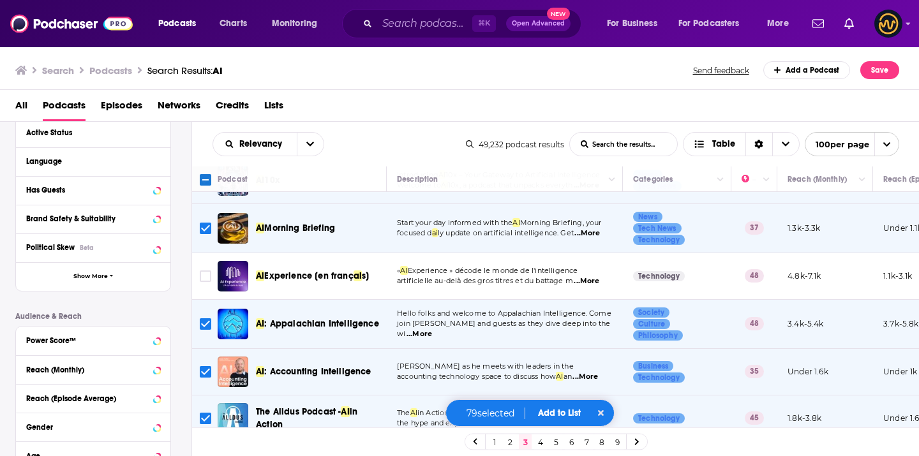
scroll to position [3481, 0]
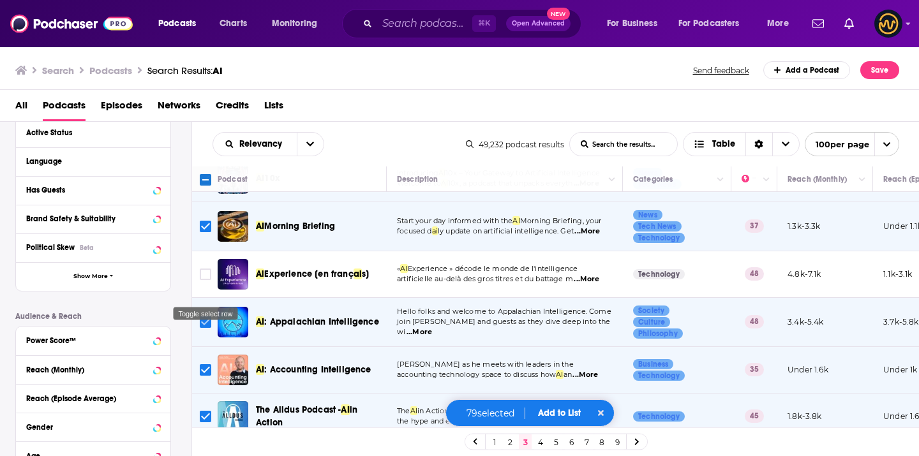
click at [204, 316] on input "Toggle select row" at bounding box center [205, 321] width 11 height 11
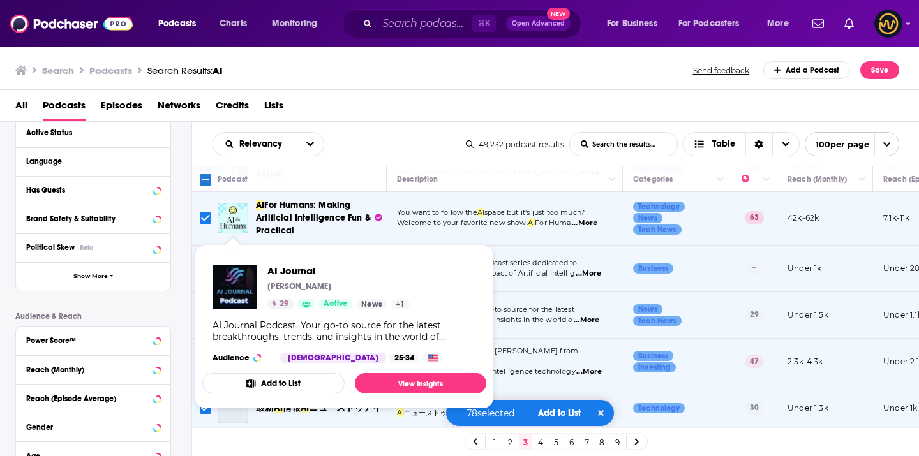
scroll to position [3781, 0]
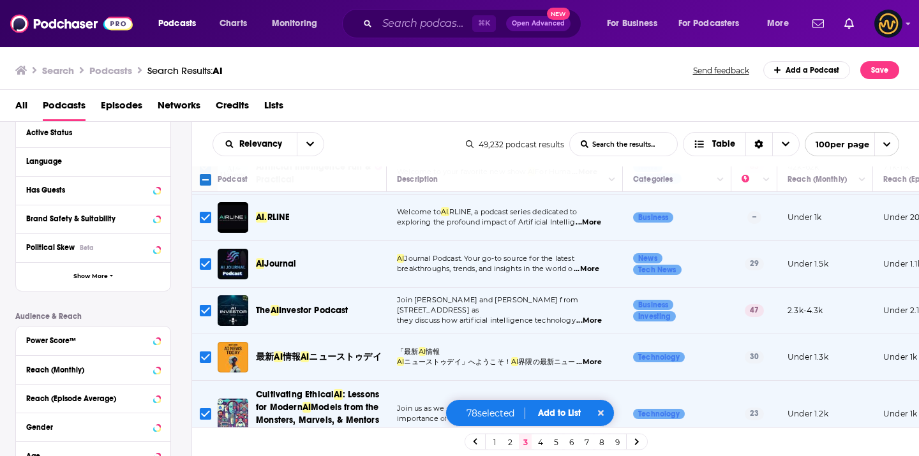
click at [202, 352] on input "Toggle select row" at bounding box center [205, 357] width 11 height 11
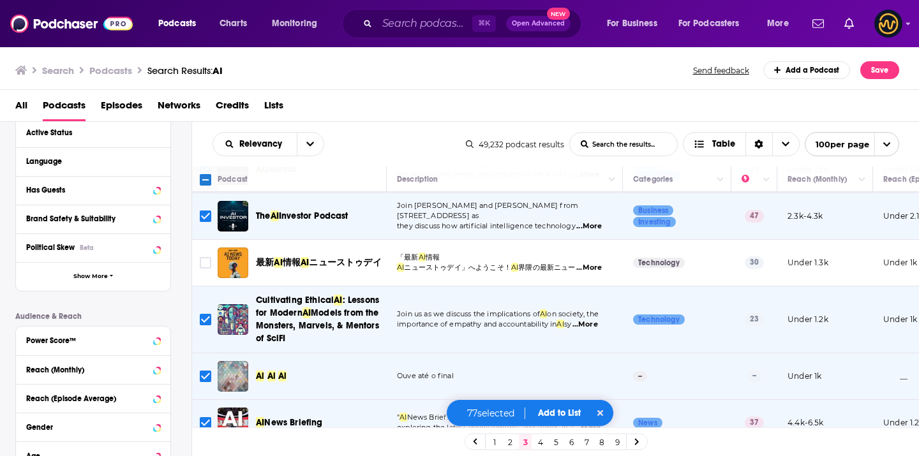
scroll to position [3876, 0]
click at [204, 370] on input "Toggle select row" at bounding box center [205, 375] width 11 height 11
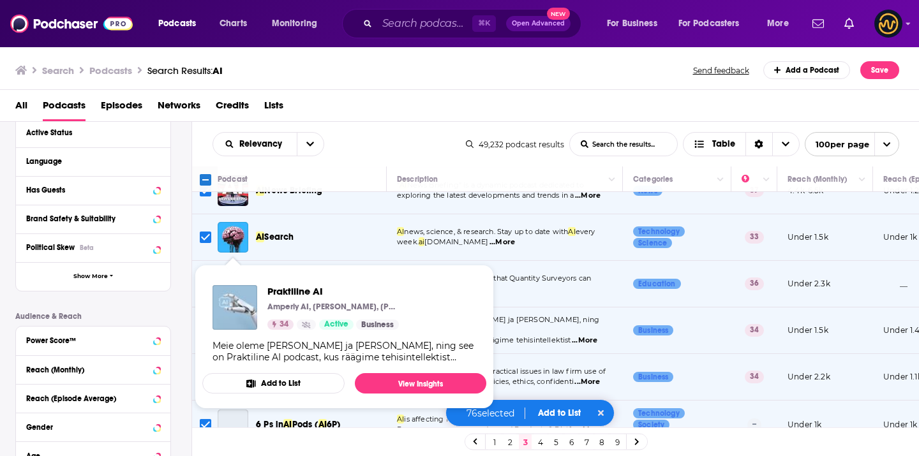
scroll to position [4197, 0]
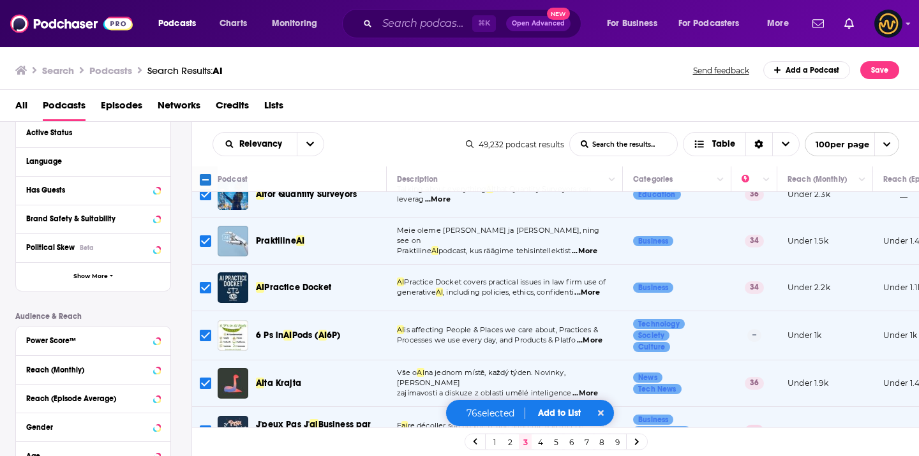
click at [205, 330] on input "Toggle select row" at bounding box center [205, 335] width 11 height 11
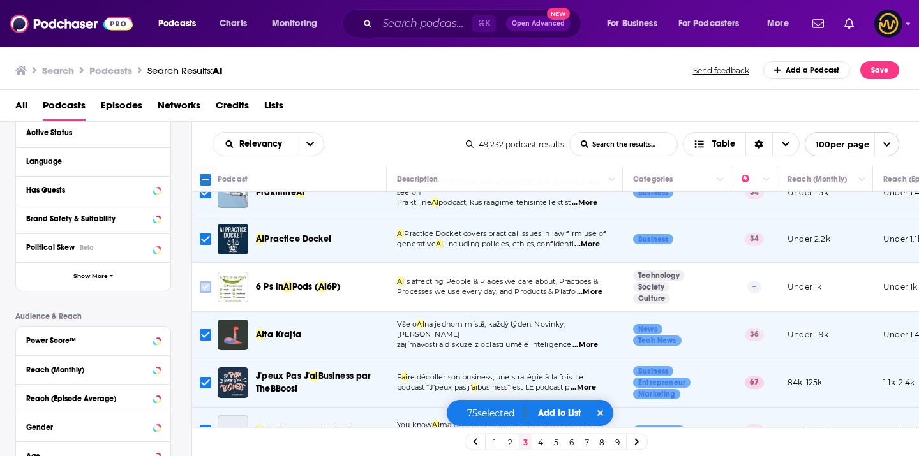
scroll to position [4254, 0]
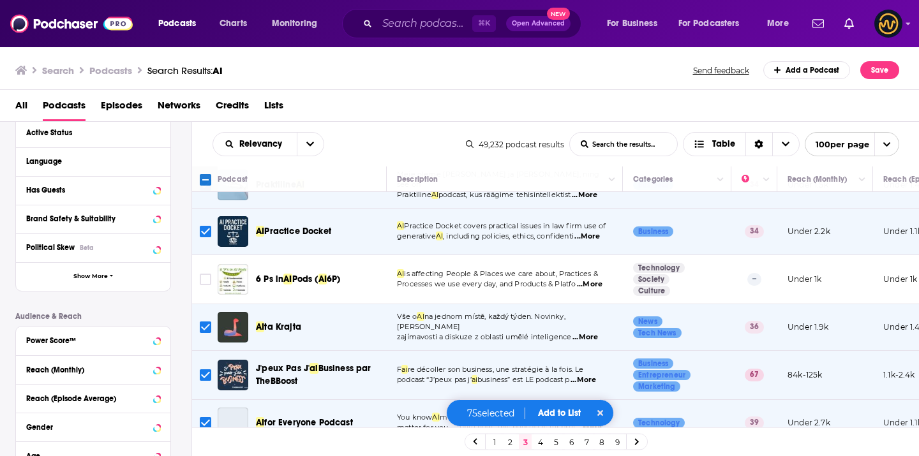
click at [207, 322] on input "Toggle select row" at bounding box center [205, 327] width 11 height 11
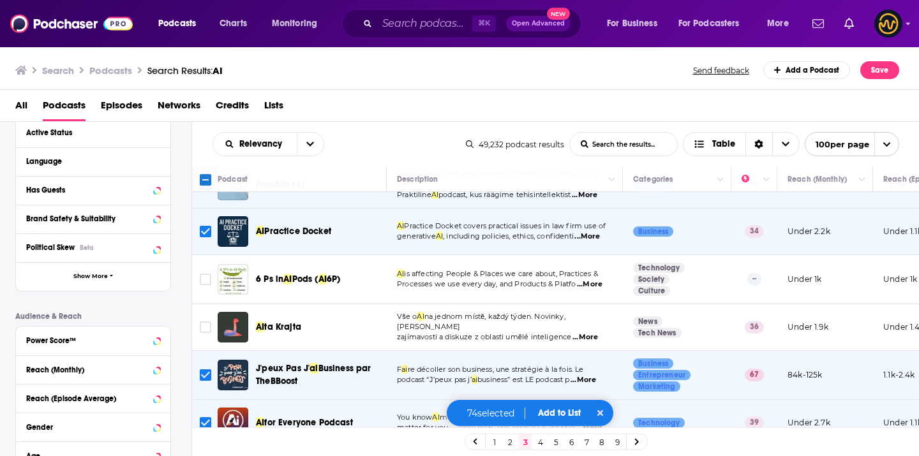
click at [207, 369] on input "Toggle select row" at bounding box center [205, 374] width 11 height 11
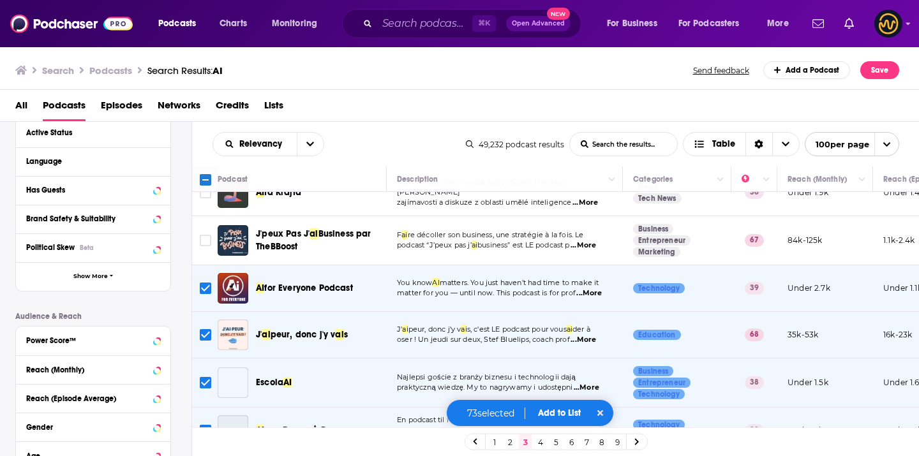
scroll to position [4404, 0]
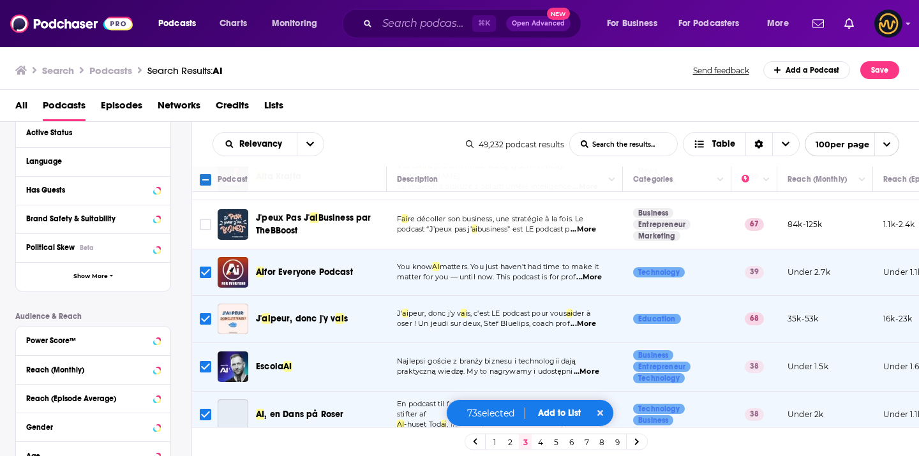
click at [208, 313] on input "Toggle select row" at bounding box center [205, 318] width 11 height 11
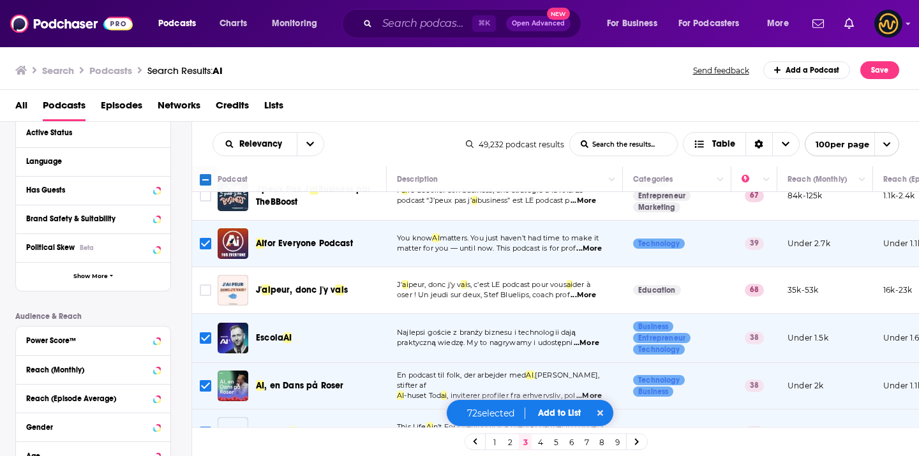
scroll to position [4490, 0]
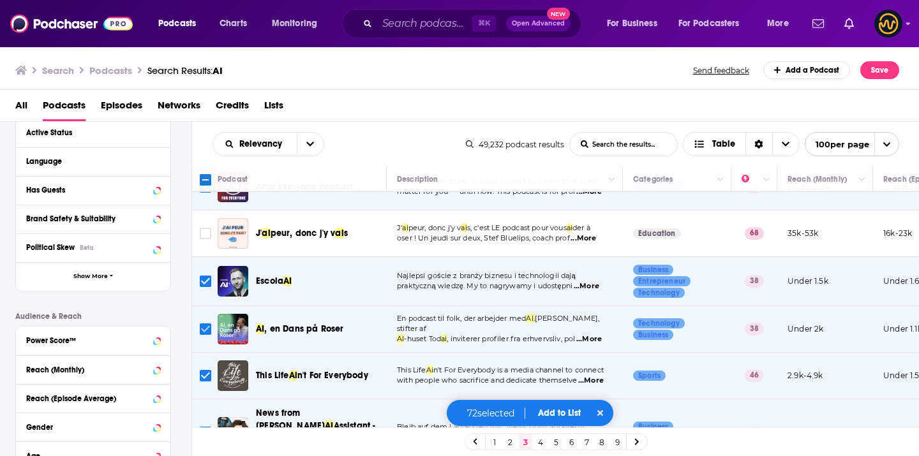
click at [208, 324] on input "Toggle select row" at bounding box center [205, 329] width 11 height 11
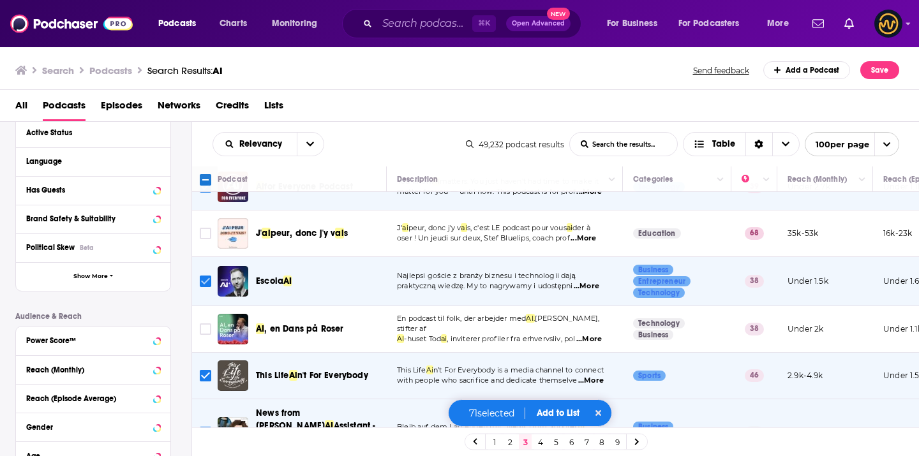
click at [201, 276] on input "Toggle select row" at bounding box center [205, 281] width 11 height 11
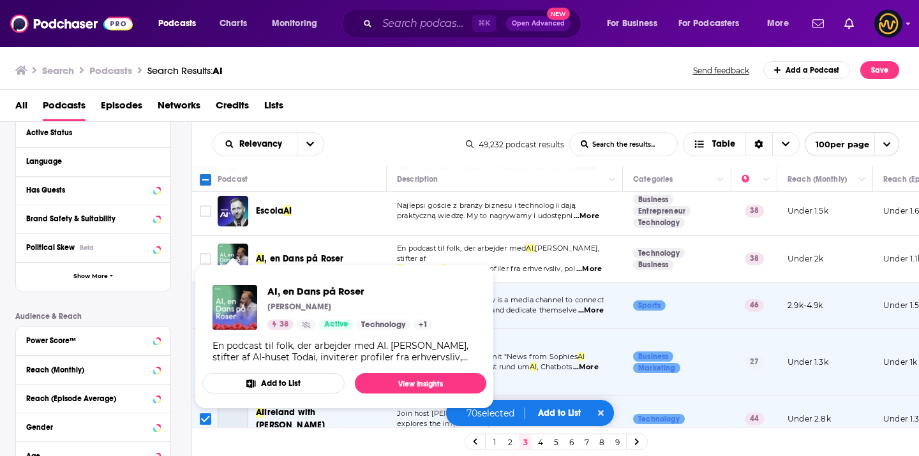
scroll to position [4561, 0]
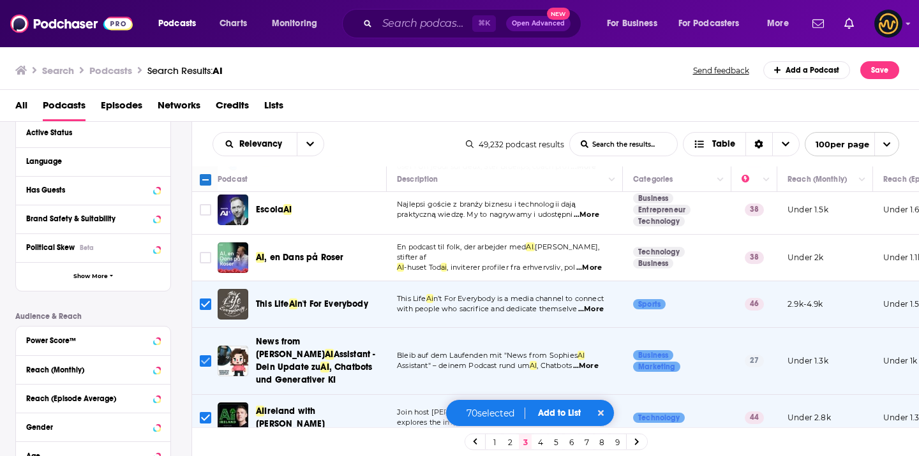
click at [201, 355] on input "Toggle select row" at bounding box center [205, 360] width 11 height 11
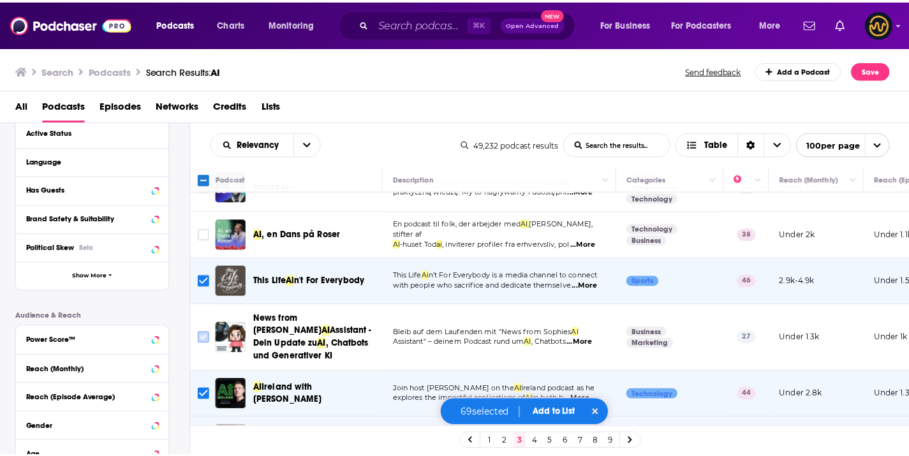
scroll to position [4587, 0]
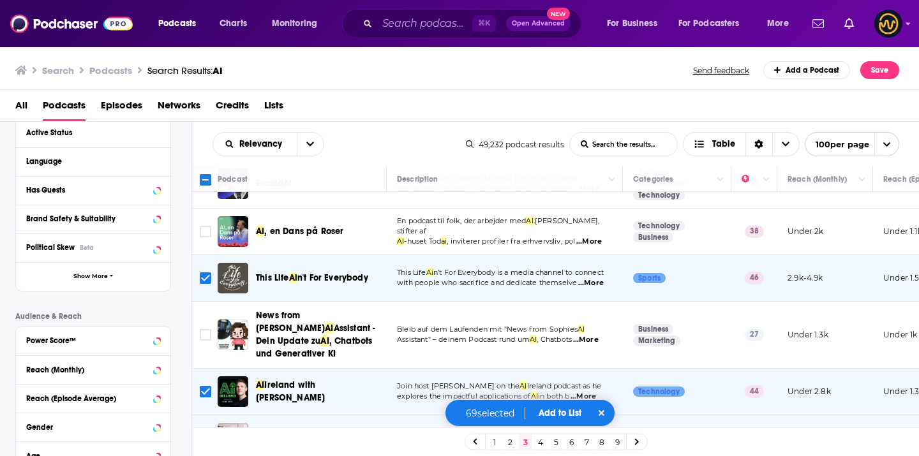
click at [203, 272] on input "Toggle select row" at bounding box center [205, 277] width 11 height 11
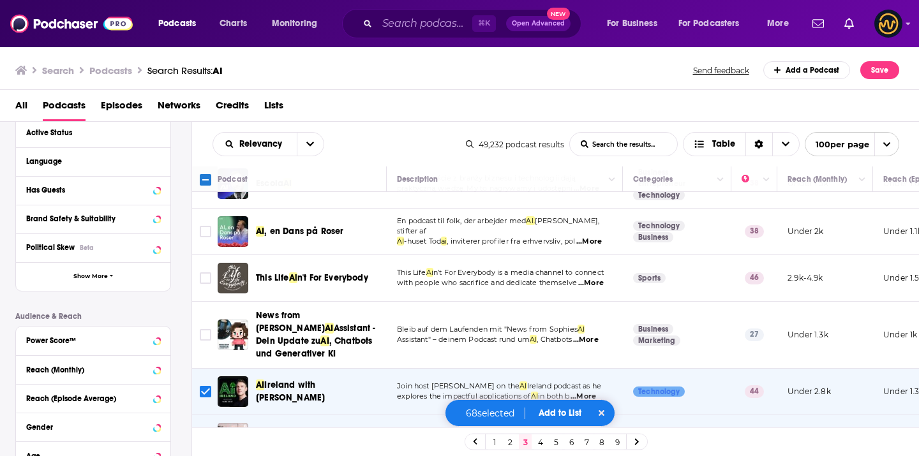
click at [556, 412] on button "Add to List" at bounding box center [559, 413] width 63 height 11
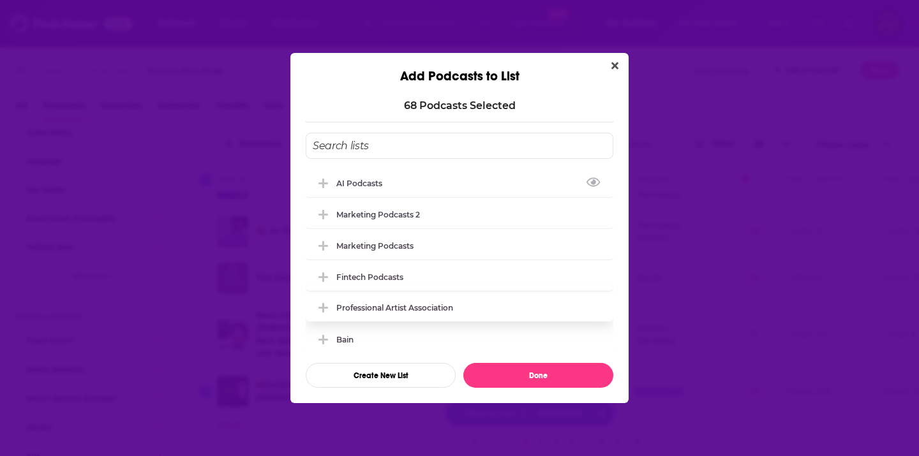
click at [322, 181] on icon "Add Podcast To List" at bounding box center [323, 184] width 10 height 10
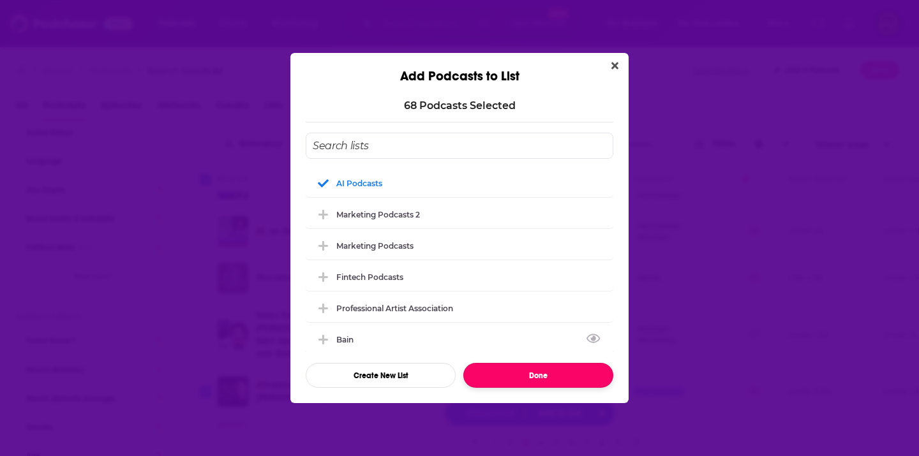
click at [514, 380] on button "Done" at bounding box center [538, 375] width 150 height 25
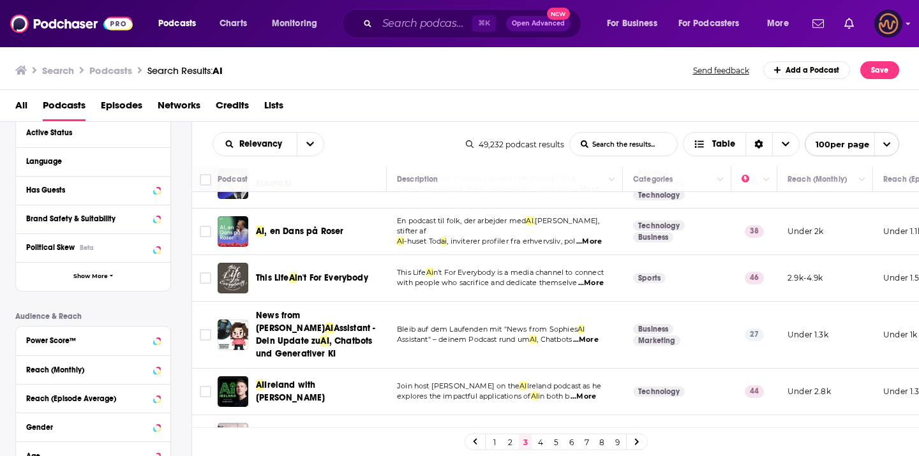
click at [886, 27] on img "Logged in as LowerStreet" at bounding box center [888, 24] width 28 height 28
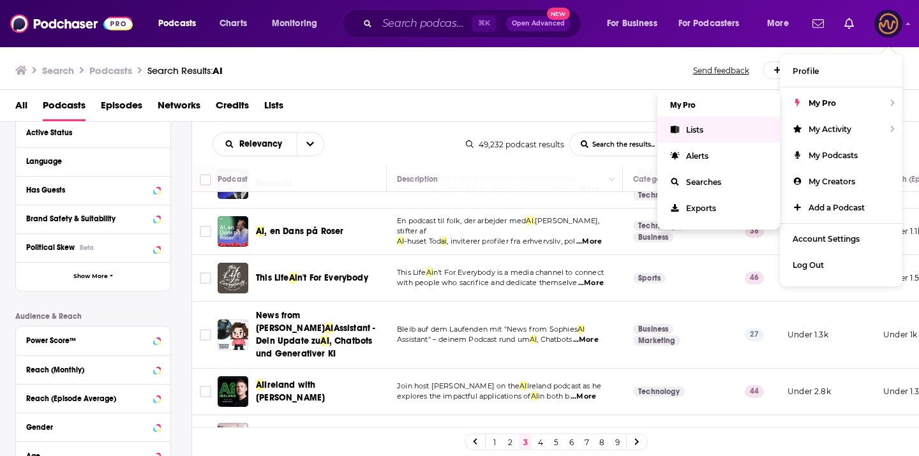
click at [719, 125] on link "Lists" at bounding box center [718, 130] width 123 height 26
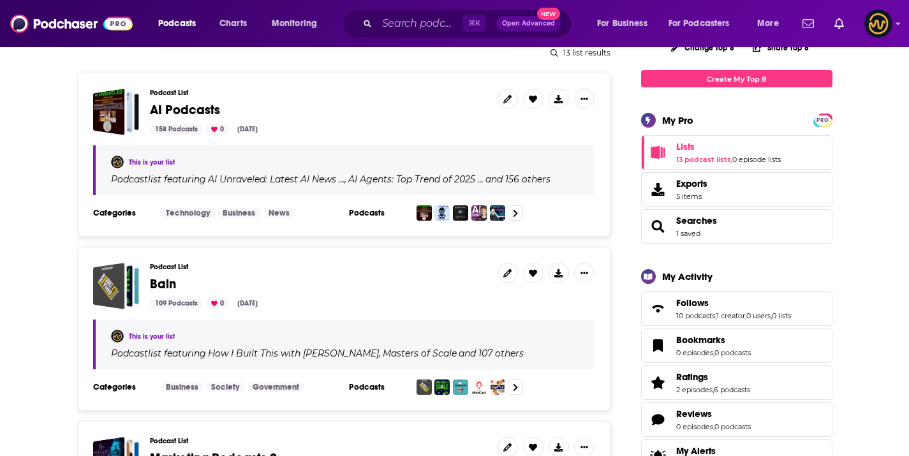
scroll to position [94, 0]
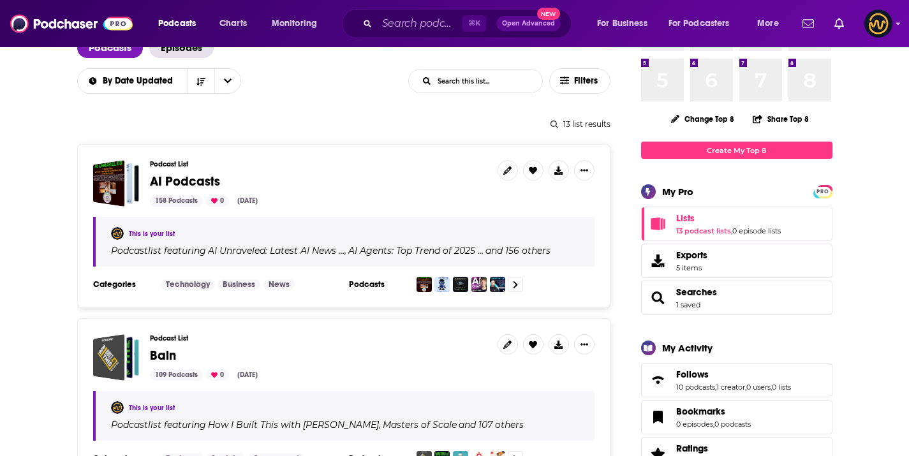
click at [194, 185] on span "AI Podcasts" at bounding box center [185, 182] width 70 height 16
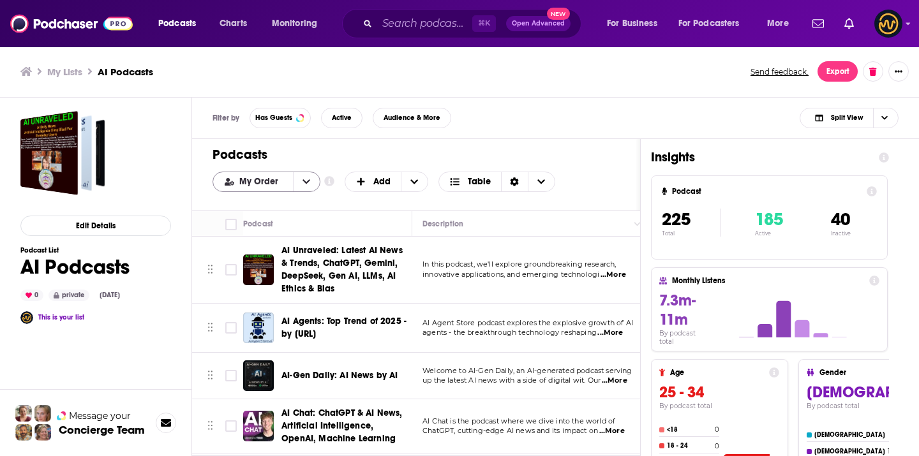
click at [298, 176] on button "open menu" at bounding box center [306, 181] width 27 height 19
click at [267, 246] on span "Power Score" at bounding box center [274, 245] width 71 height 7
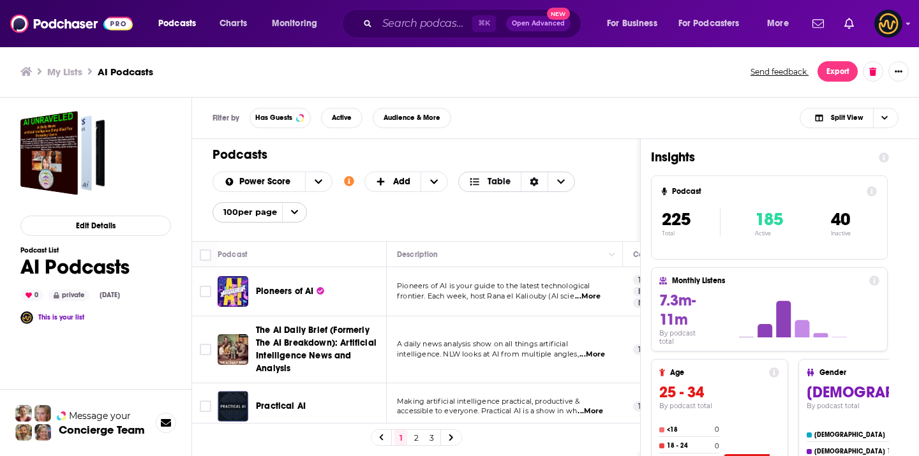
click at [533, 181] on icon "Sort Direction" at bounding box center [534, 181] width 9 height 9
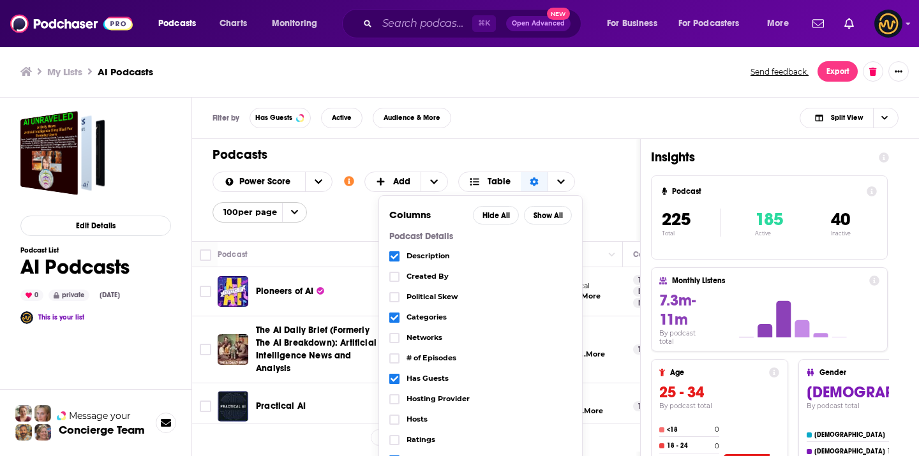
click at [590, 158] on h1 "Podcasts" at bounding box center [410, 155] width 397 height 16
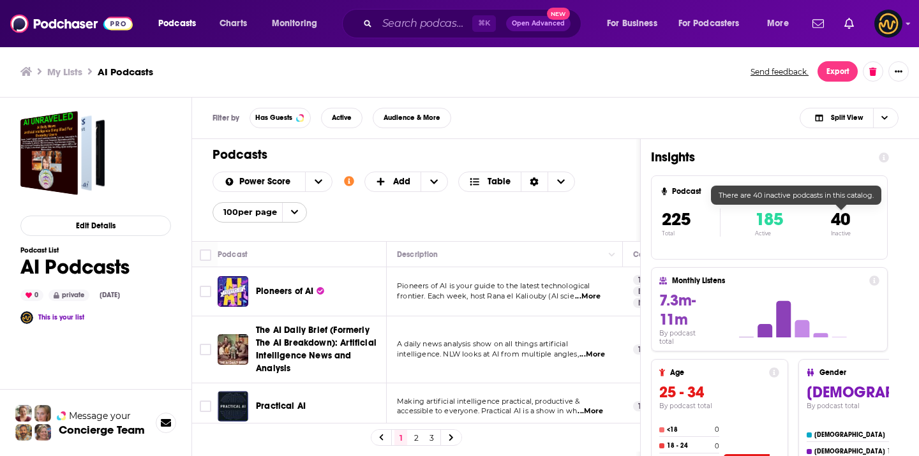
click at [846, 218] on span "40" at bounding box center [840, 220] width 19 height 22
click at [330, 116] on button "Active" at bounding box center [341, 118] width 41 height 20
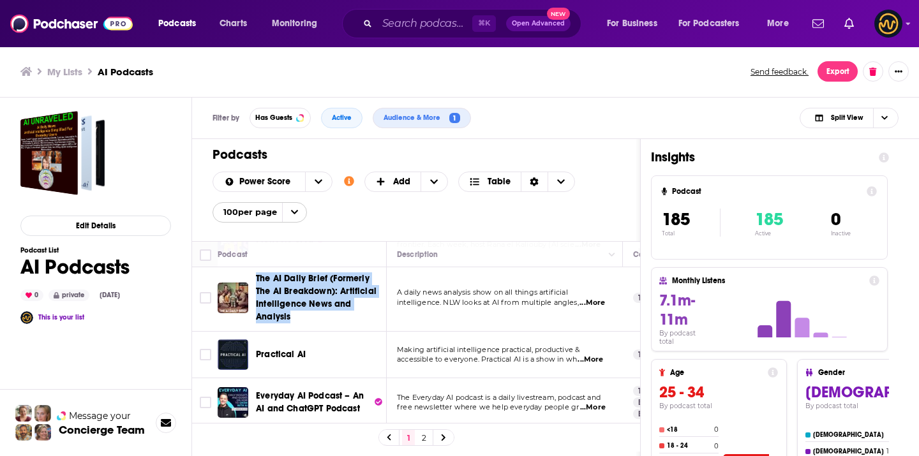
scroll to position [107, 0]
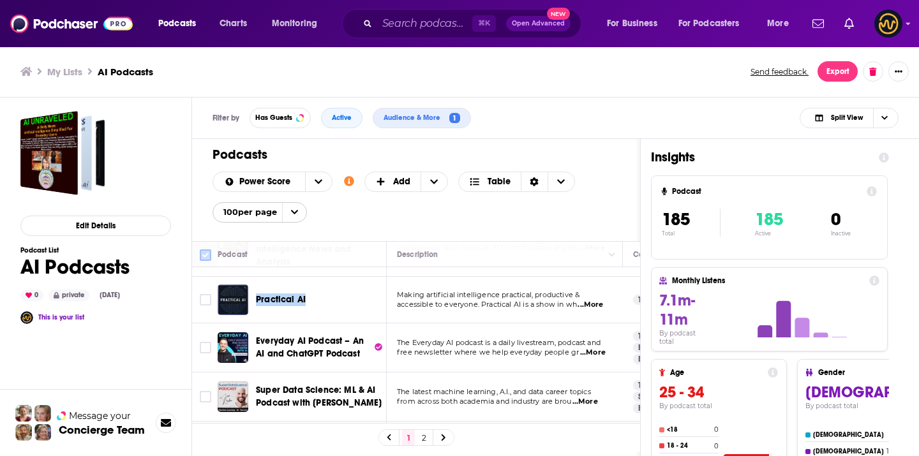
click at [211, 253] on input "Toggle select all" at bounding box center [205, 254] width 11 height 11
checkbox input "true"
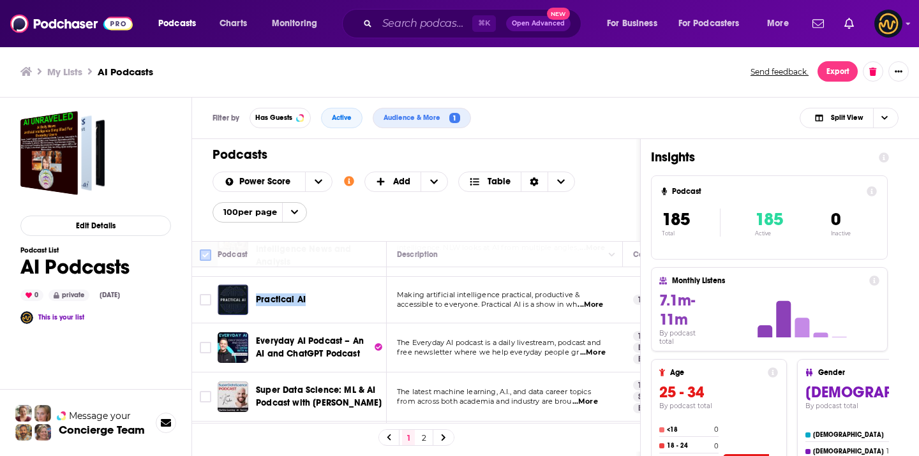
checkbox input "true"
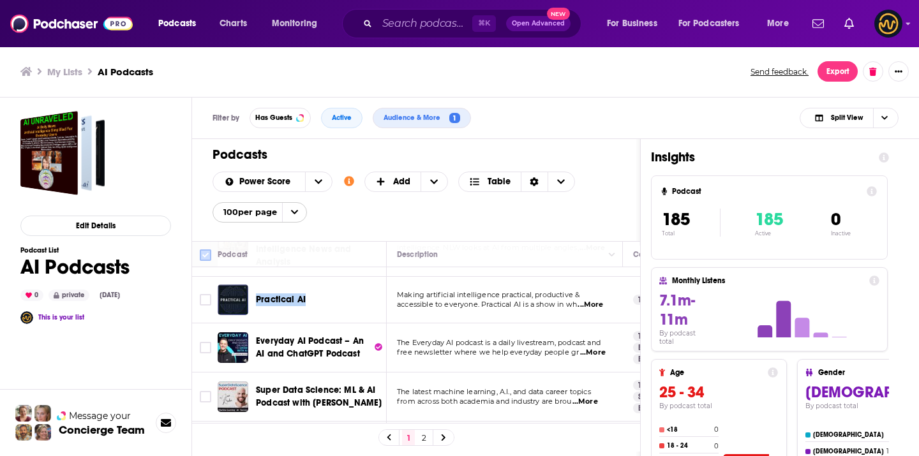
checkbox input "true"
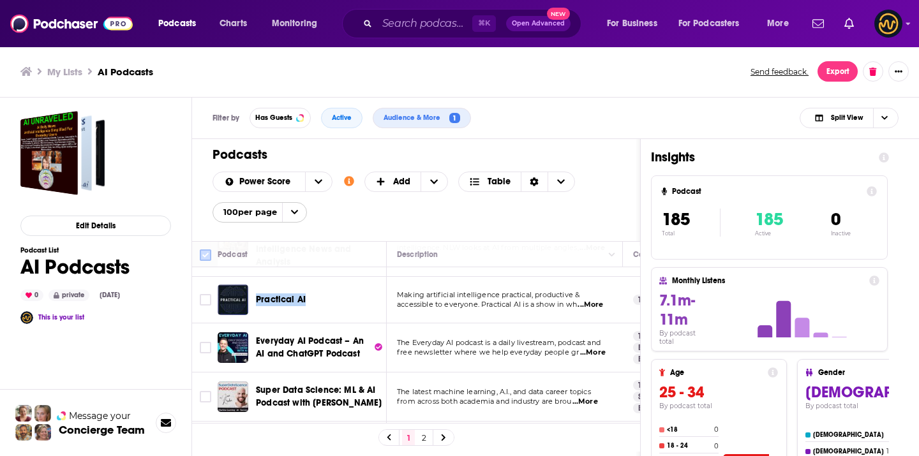
checkbox input "true"
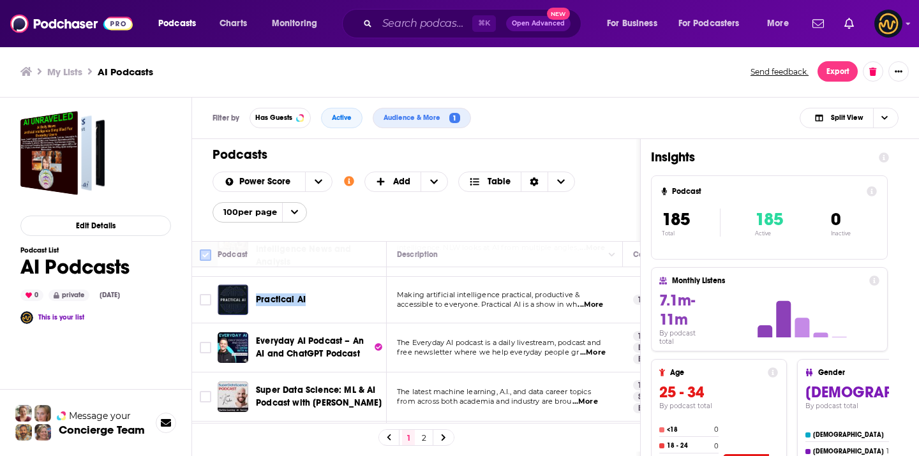
checkbox input "true"
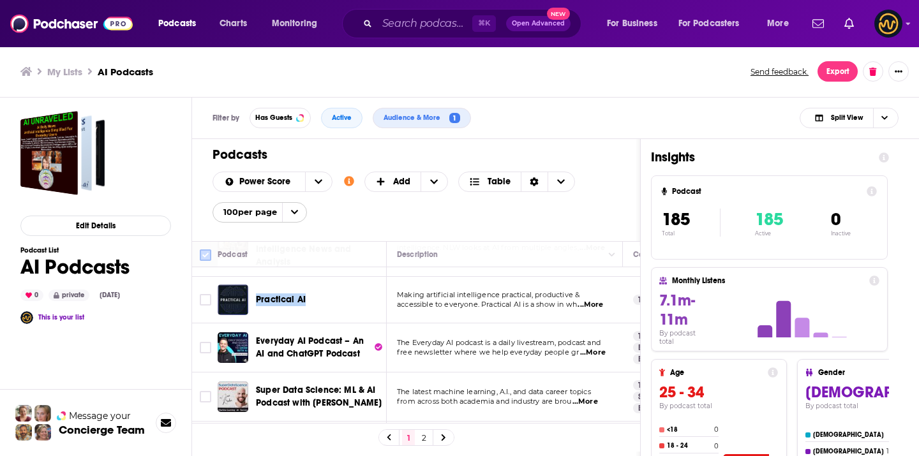
checkbox input "true"
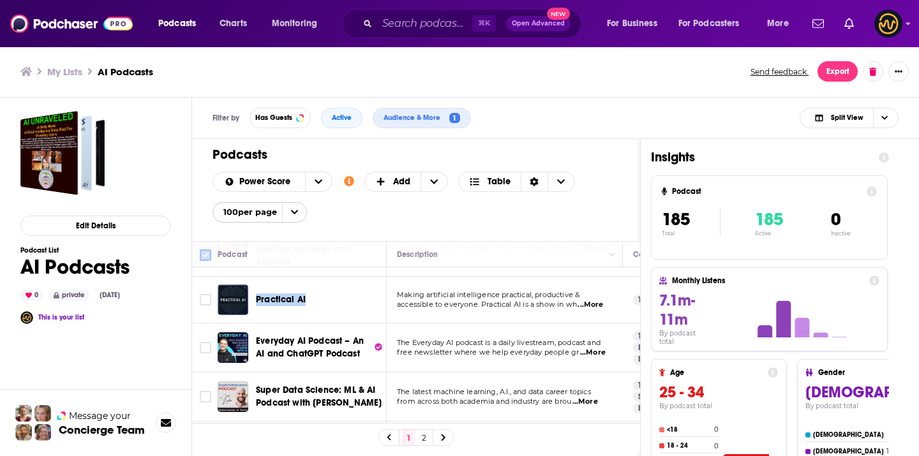
checkbox input "true"
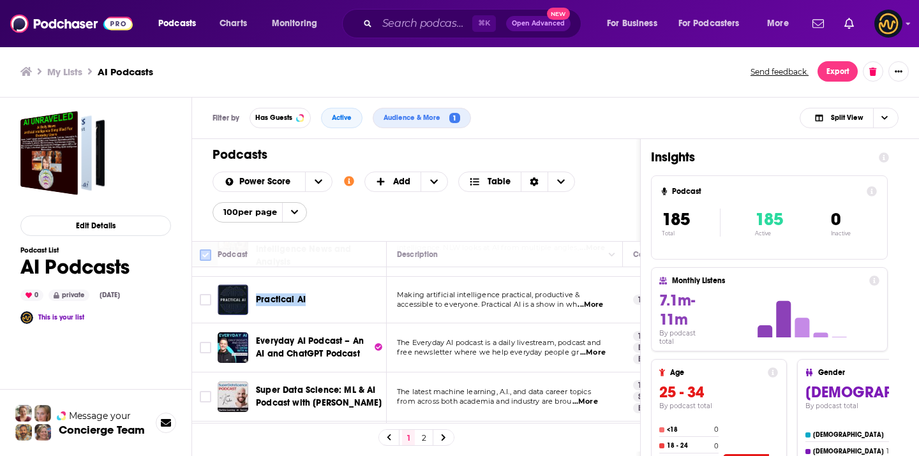
checkbox input "true"
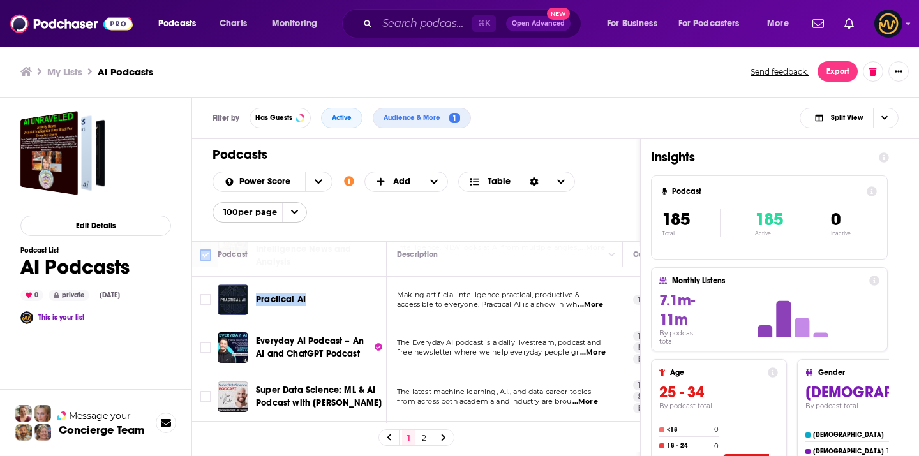
checkbox input "true"
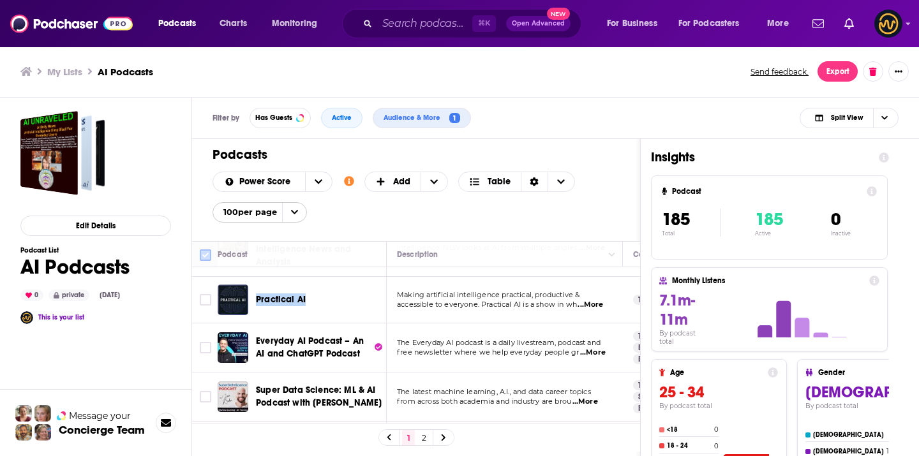
checkbox input "true"
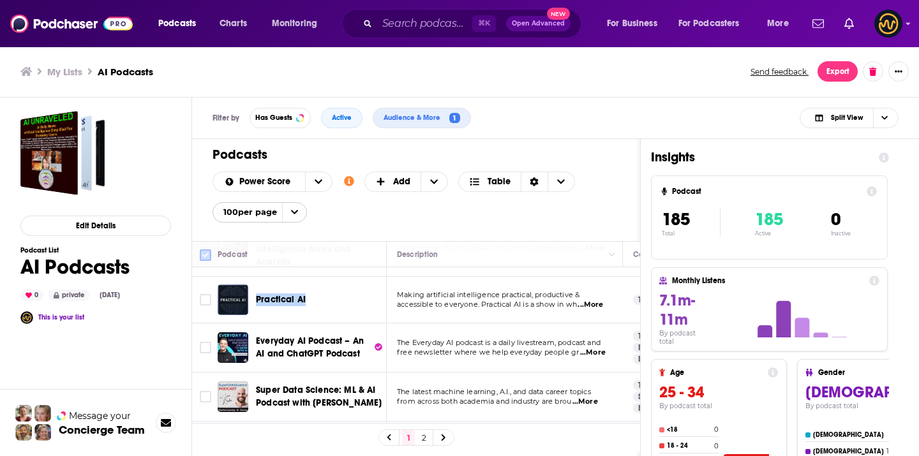
checkbox input "true"
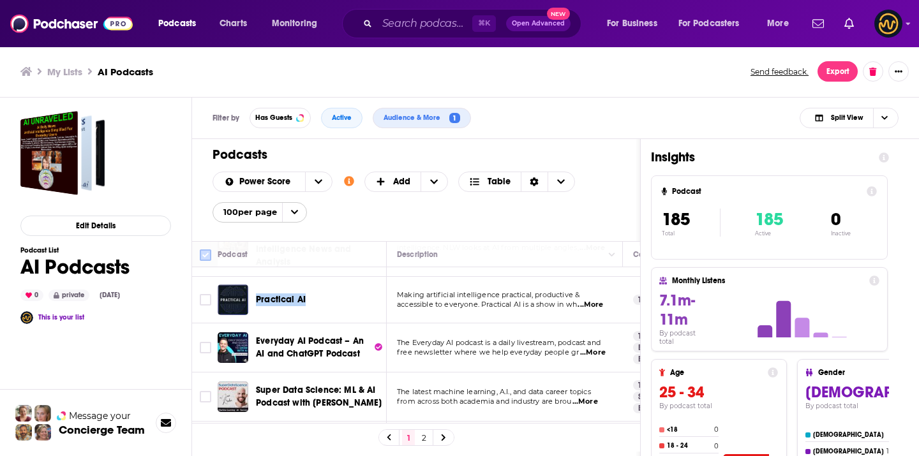
checkbox input "true"
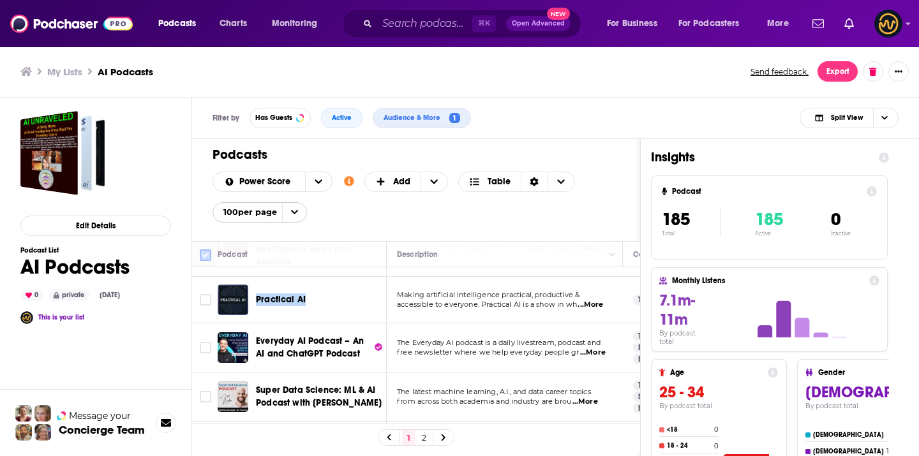
checkbox input "true"
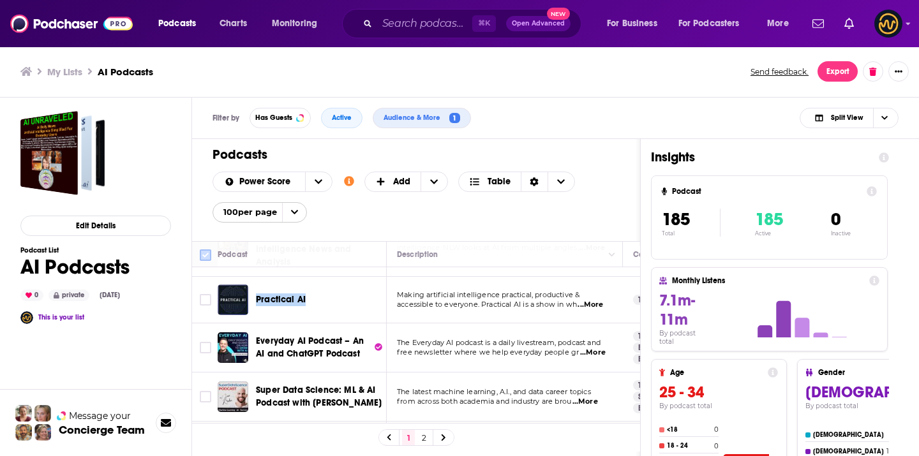
checkbox input "true"
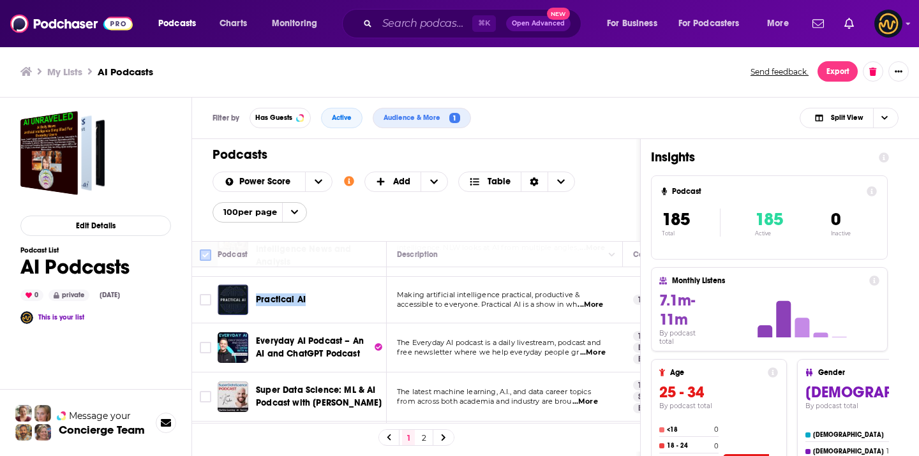
checkbox input "true"
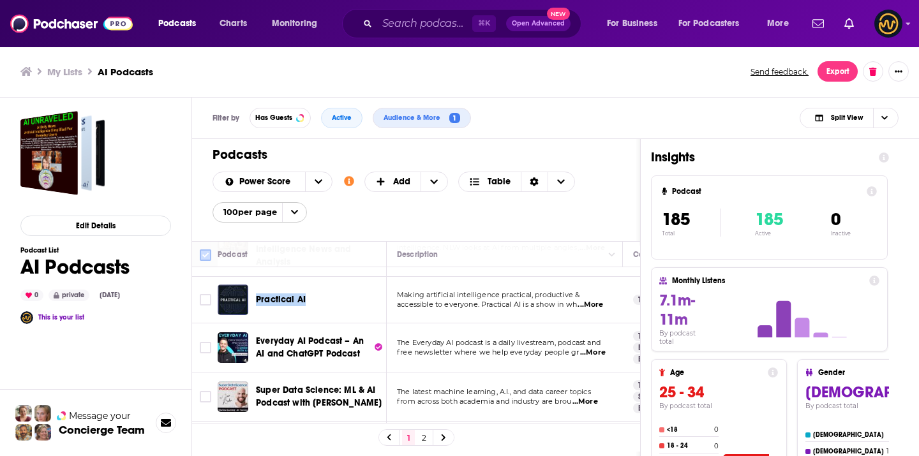
checkbox input "true"
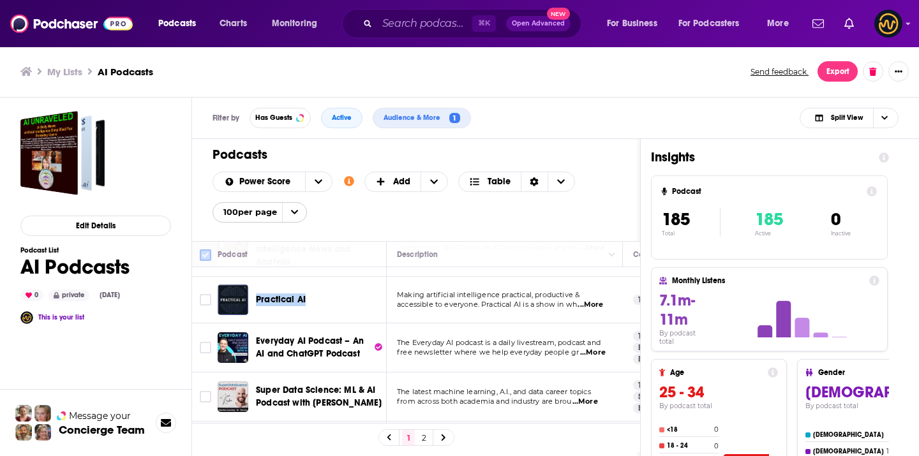
checkbox input "true"
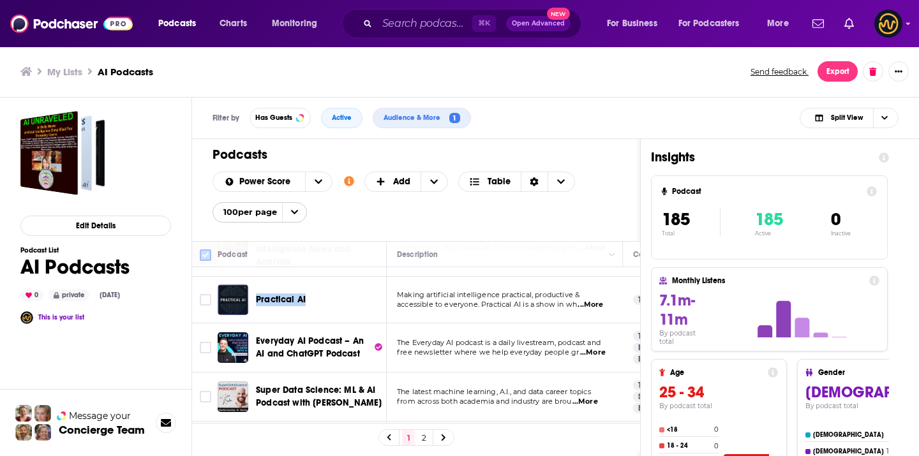
checkbox input "true"
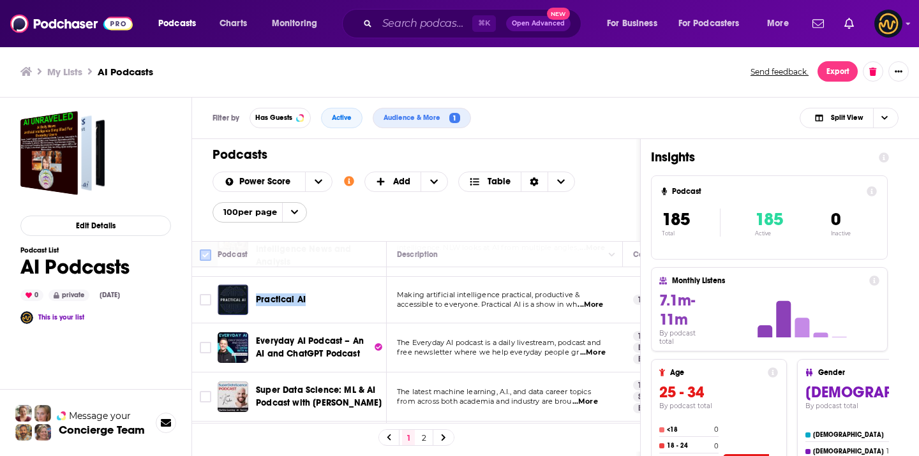
checkbox input "true"
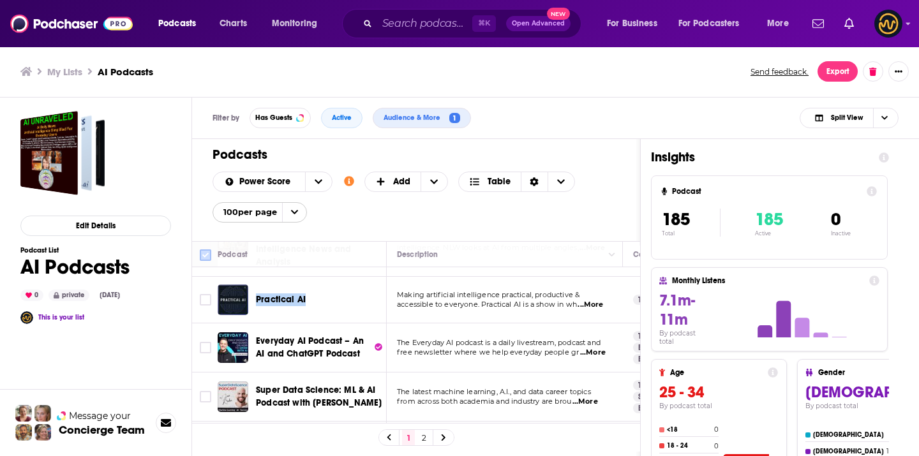
checkbox input "true"
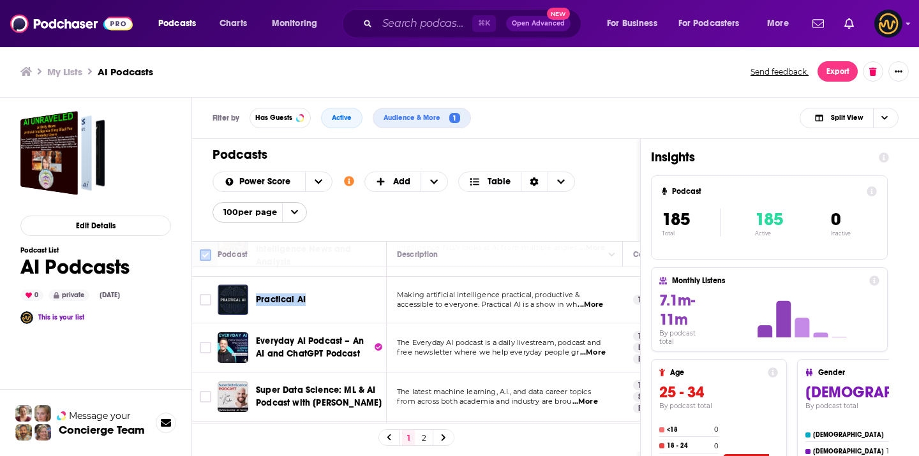
checkbox input "true"
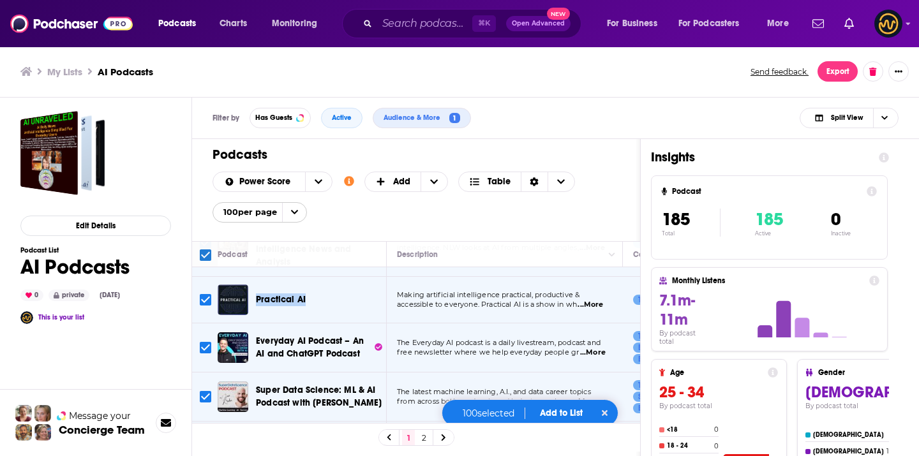
click at [204, 253] on input "Toggle select all" at bounding box center [205, 254] width 11 height 11
checkbox input "false"
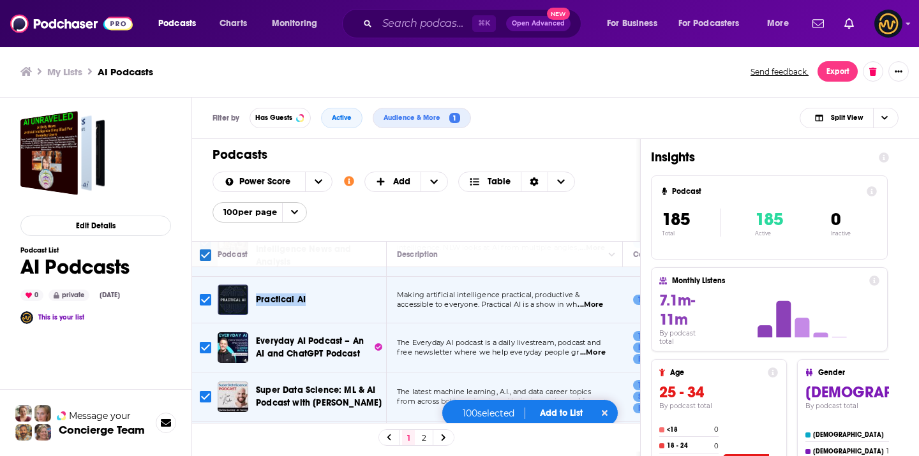
checkbox input "false"
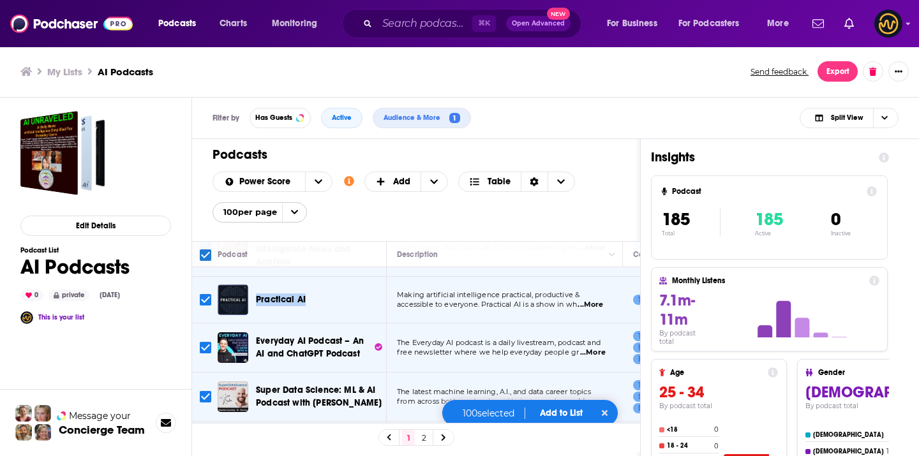
checkbox input "false"
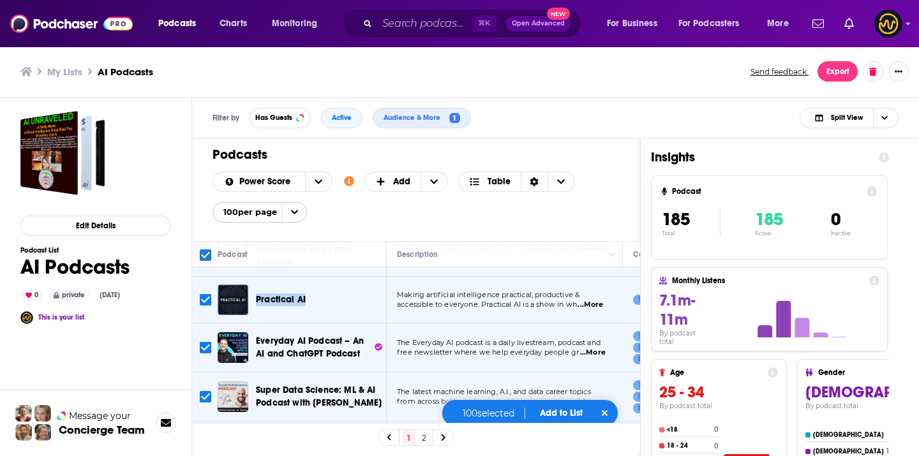
checkbox input "false"
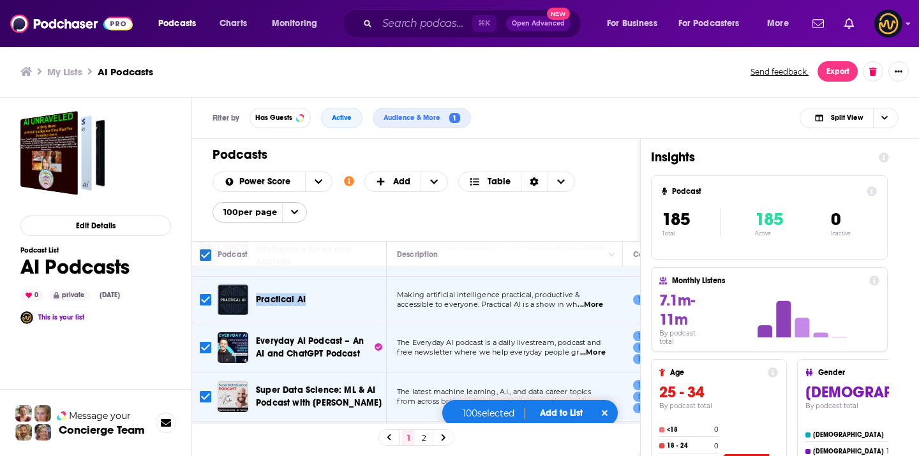
checkbox input "false"
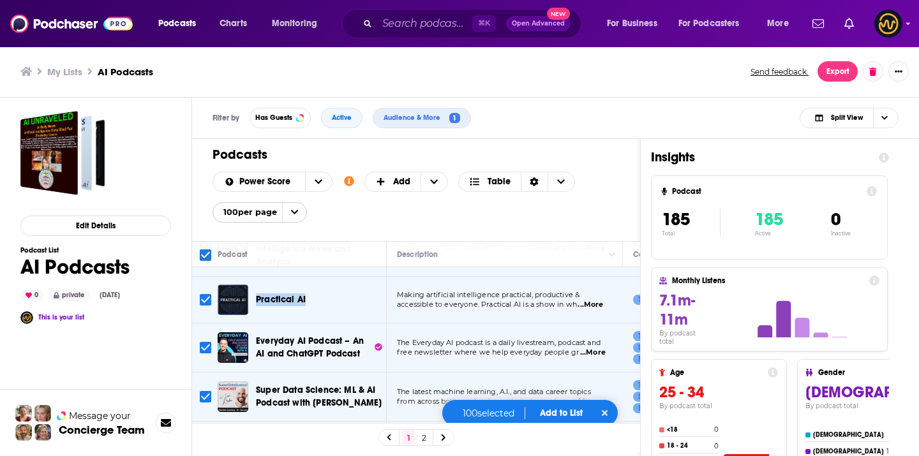
checkbox input "false"
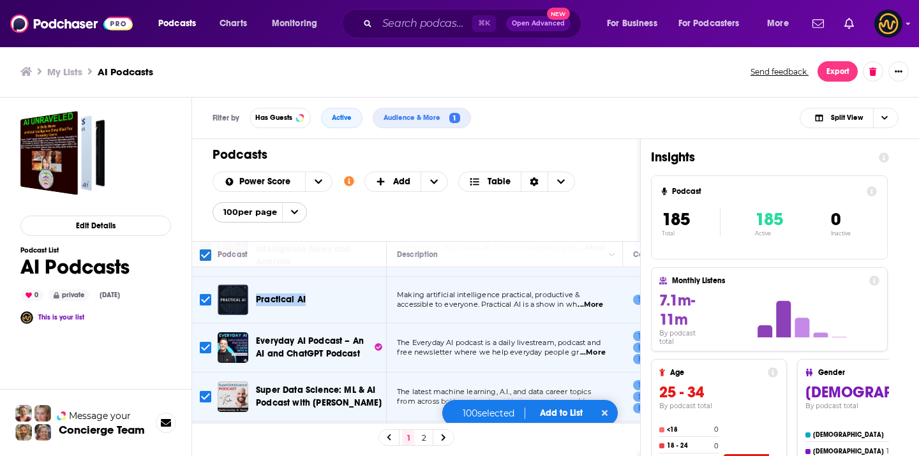
checkbox input "false"
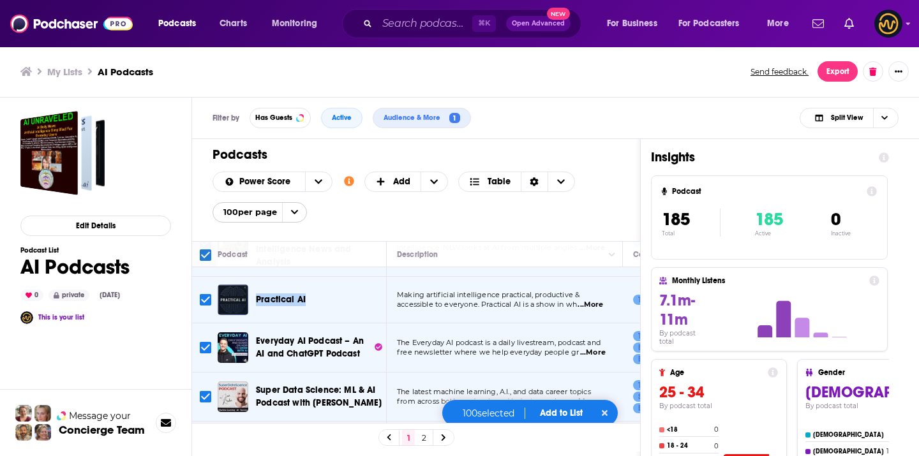
checkbox input "false"
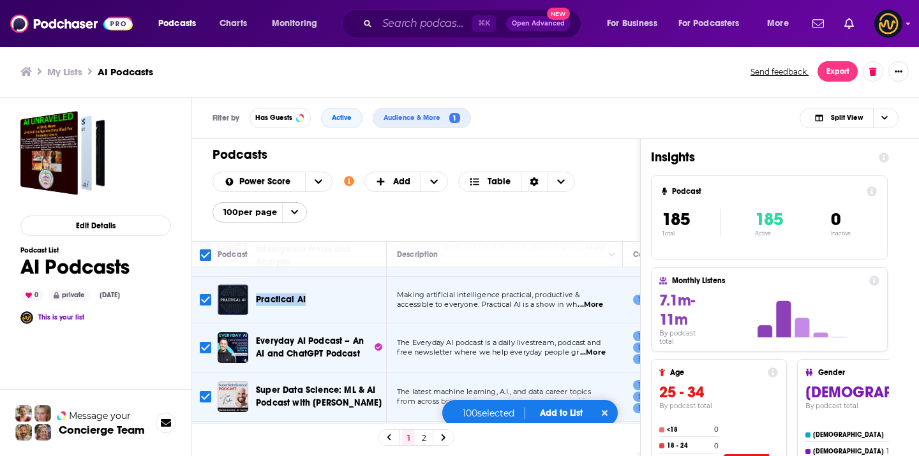
checkbox input "false"
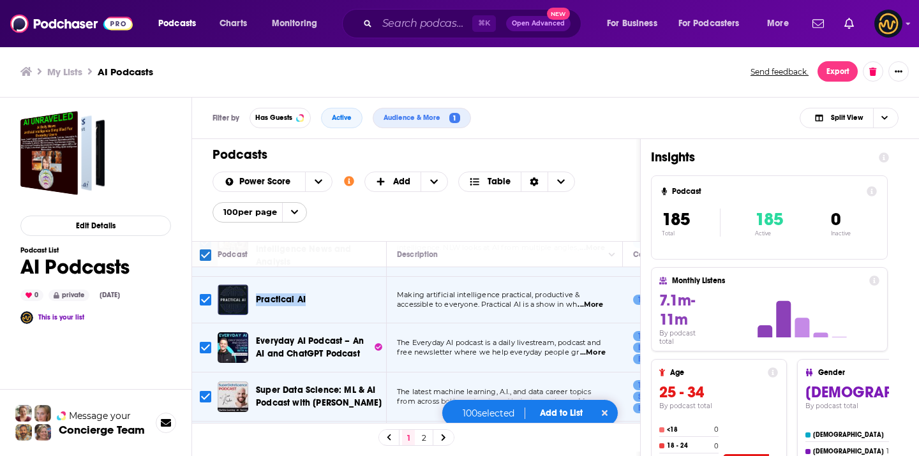
checkbox input "false"
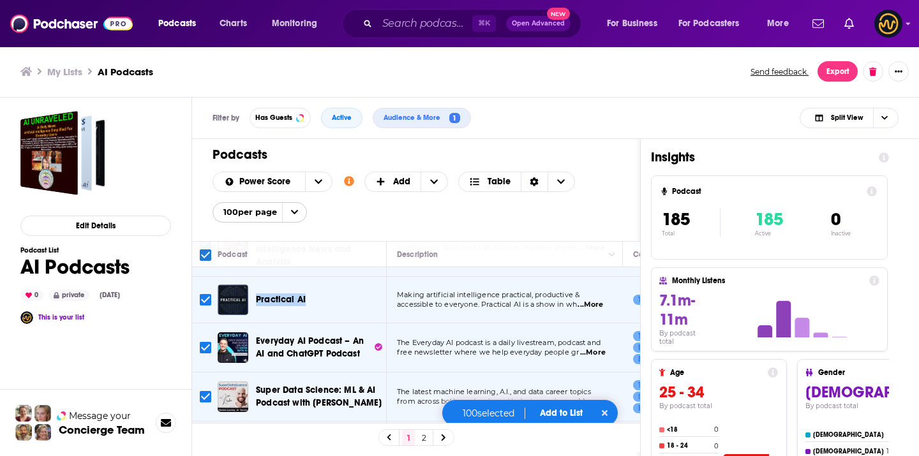
checkbox input "false"
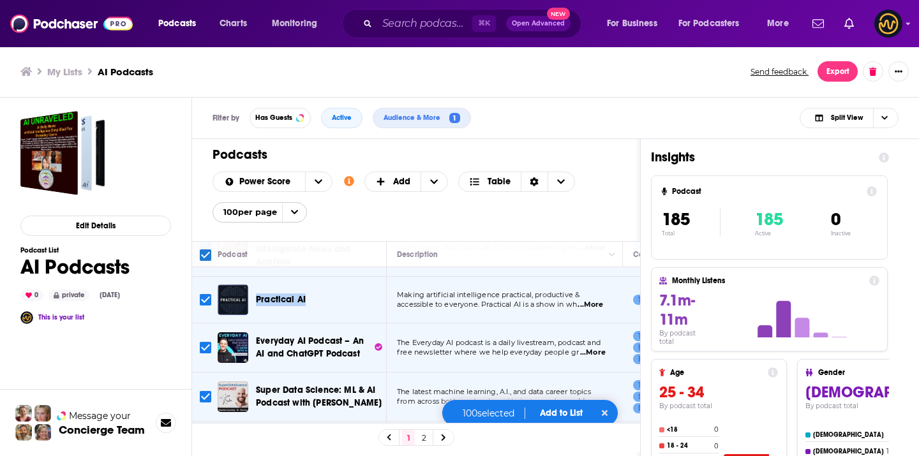
checkbox input "false"
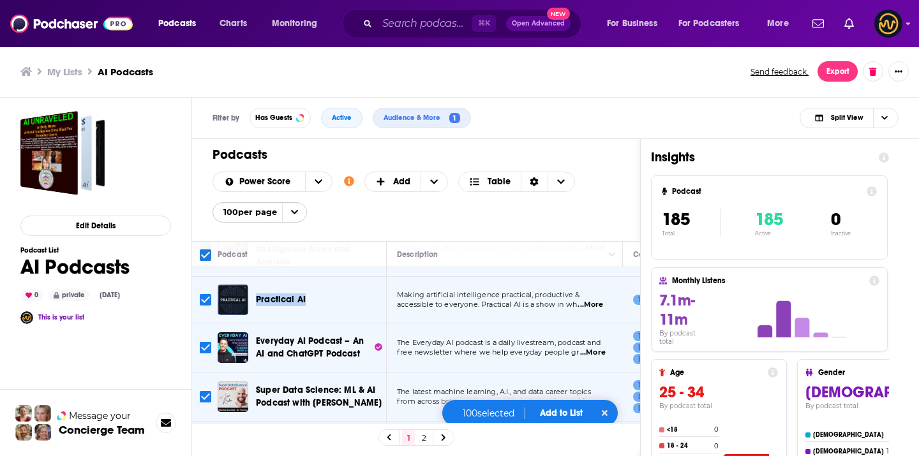
checkbox input "false"
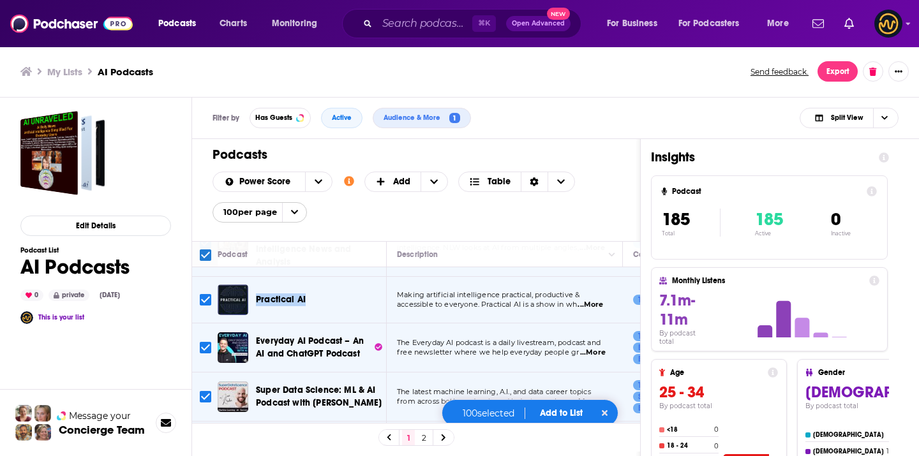
checkbox input "false"
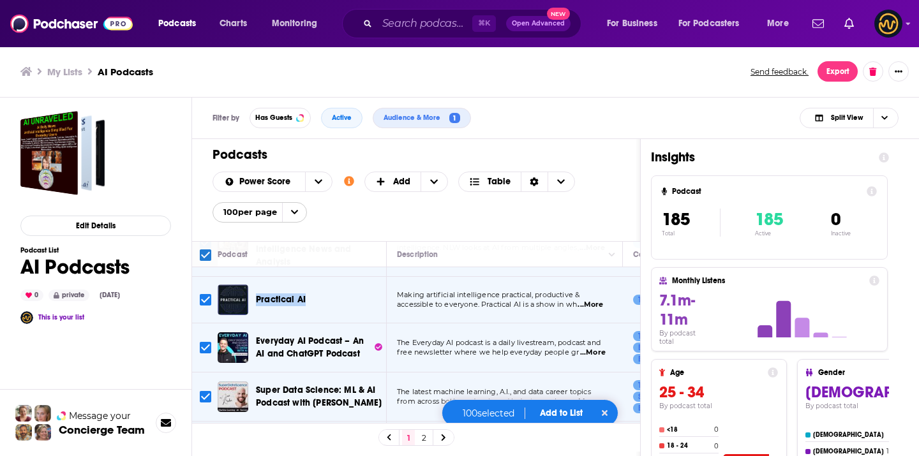
checkbox input "false"
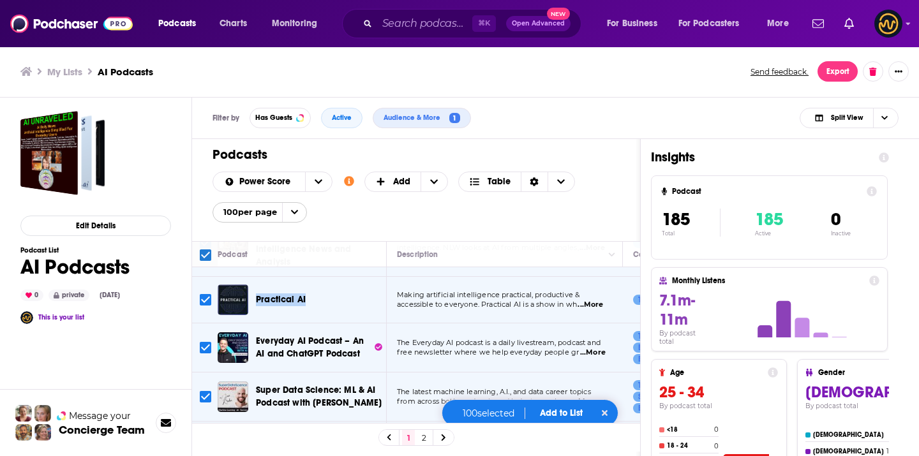
checkbox input "false"
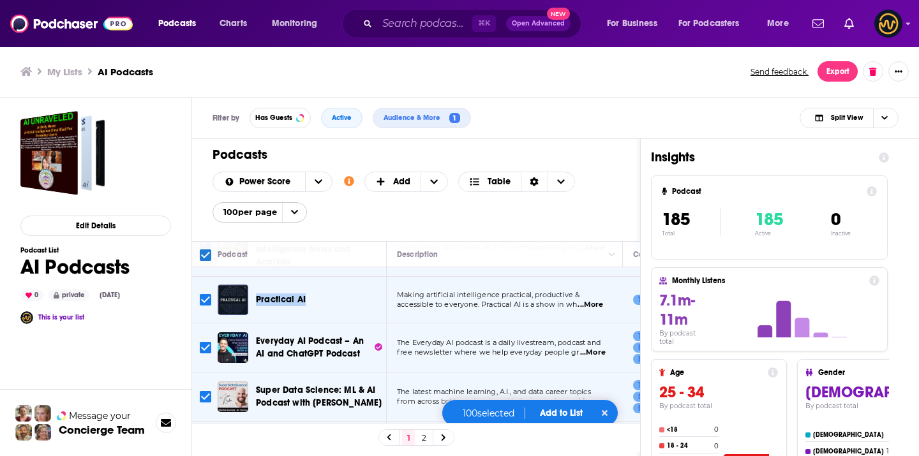
checkbox input "false"
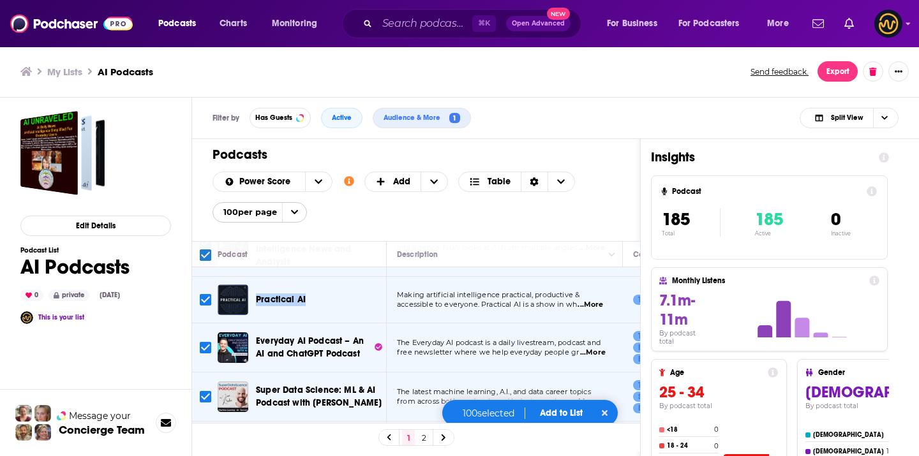
checkbox input "false"
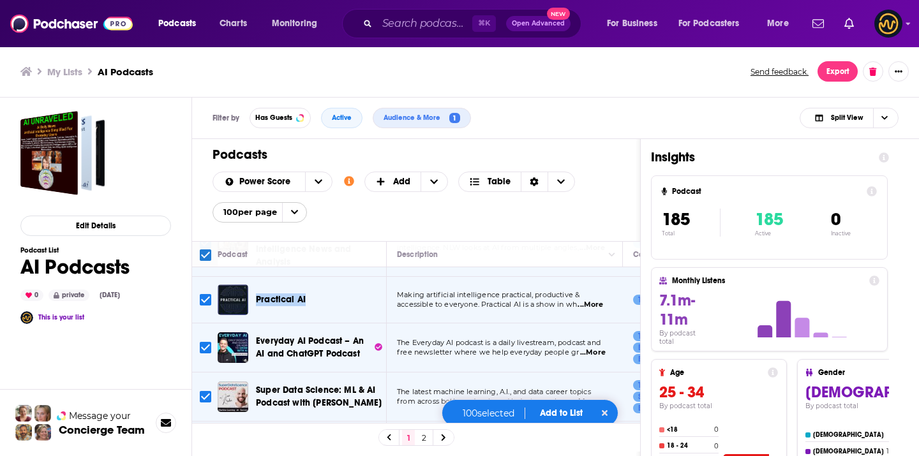
checkbox input "false"
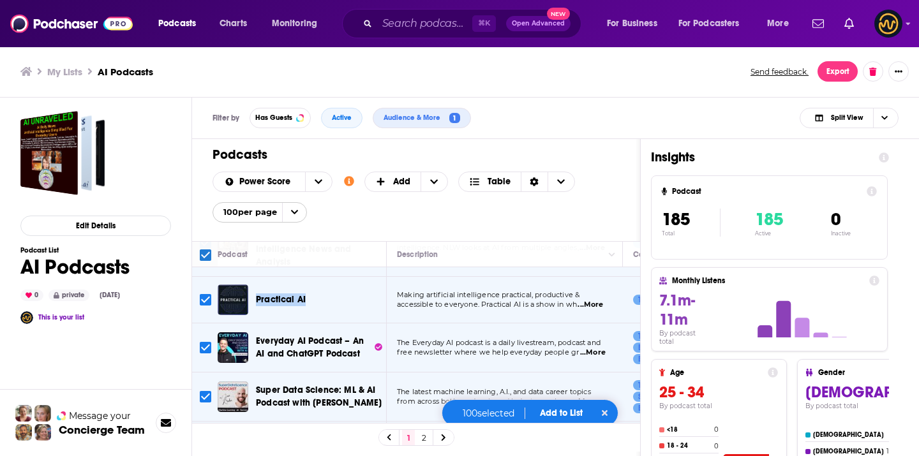
checkbox input "false"
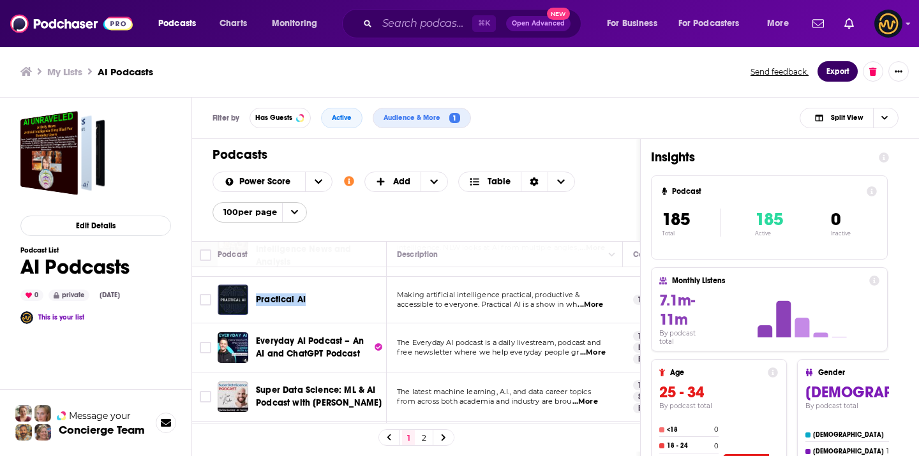
click at [833, 67] on button "Export" at bounding box center [837, 71] width 40 height 20
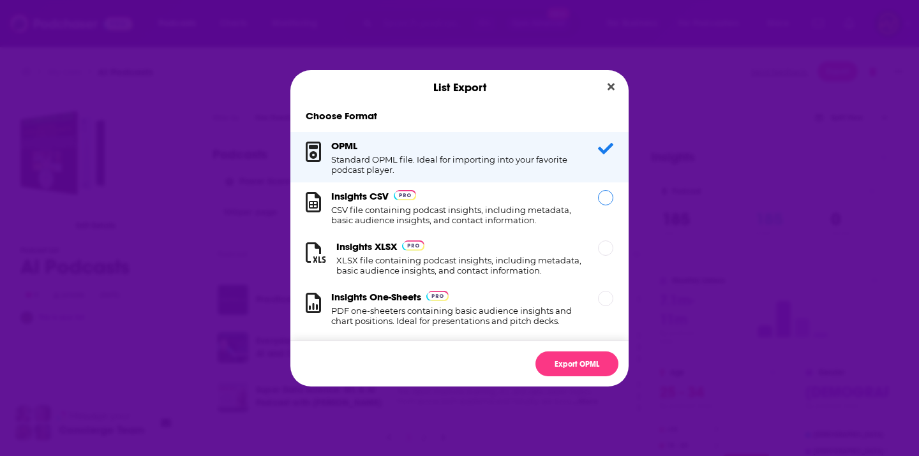
click at [598, 202] on div "Dialog" at bounding box center [605, 197] width 15 height 15
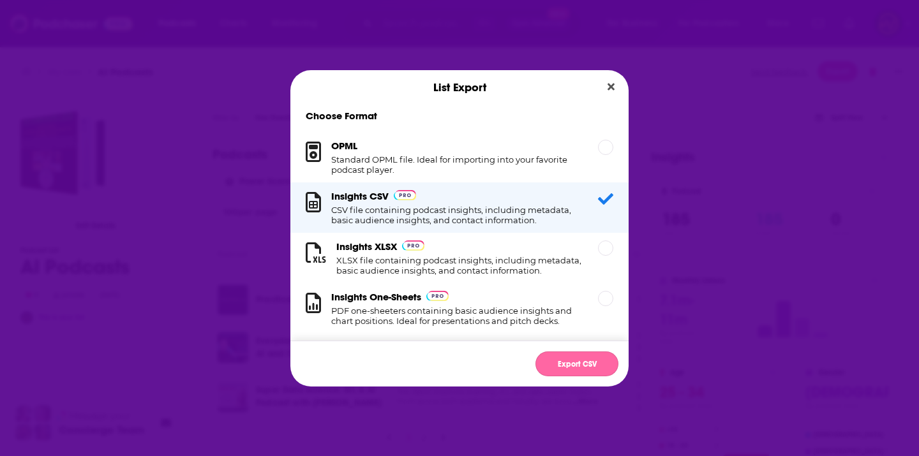
click at [570, 357] on button "Export CSV" at bounding box center [576, 364] width 83 height 25
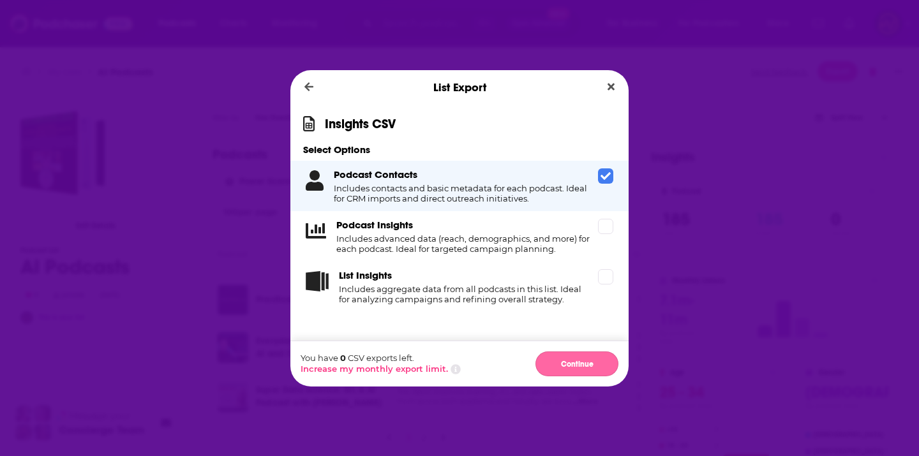
click at [586, 366] on button "Continue" at bounding box center [576, 364] width 83 height 25
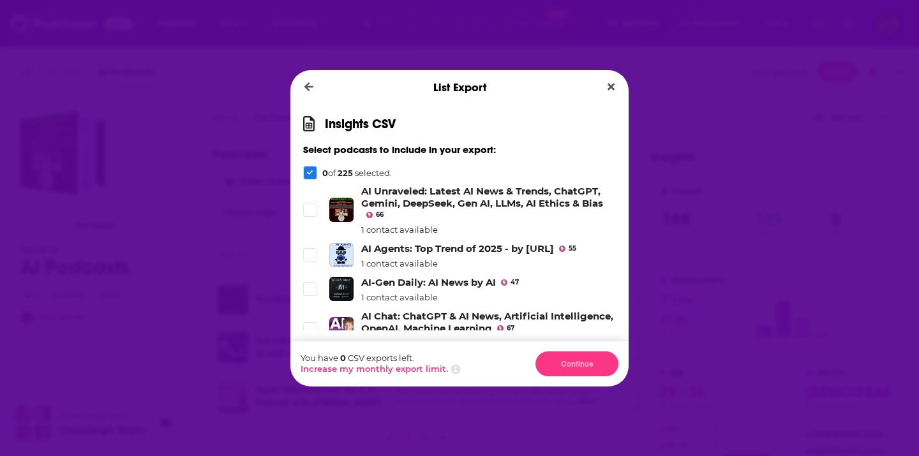
click at [309, 170] on icon "Dialog" at bounding box center [310, 173] width 6 height 6
click at [310, 205] on span "Dialog" at bounding box center [309, 209] width 11 height 11
click at [309, 259] on icon "Dialog" at bounding box center [310, 255] width 8 height 8
click at [316, 172] on div "Dialog" at bounding box center [310, 173] width 14 height 14
click at [316, 262] on div "Dialog" at bounding box center [311, 255] width 17 height 14
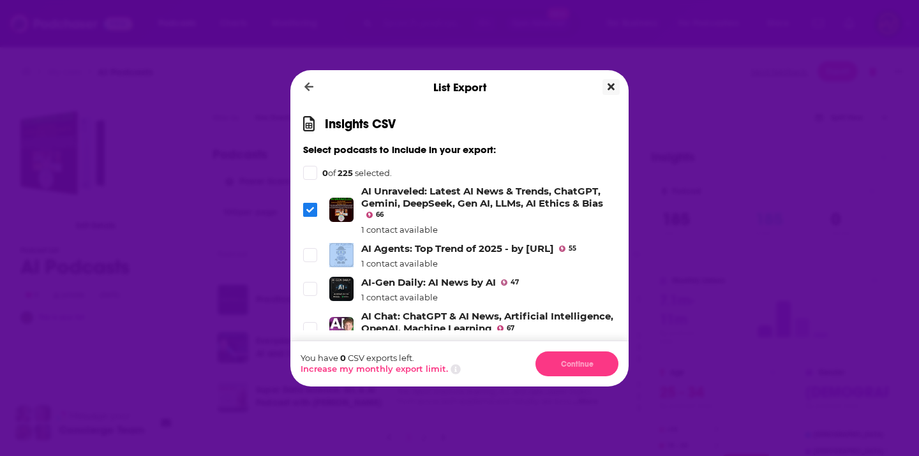
click at [612, 84] on icon "Close" at bounding box center [610, 86] width 7 height 7
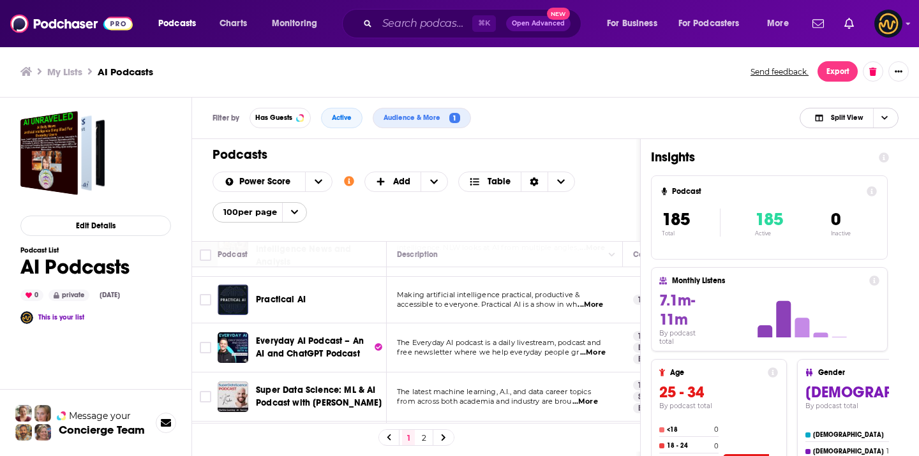
click at [891, 120] on span "Choose View" at bounding box center [884, 117] width 22 height 19
click at [639, 107] on div "Filter by Has Guests Active Audience & More 1 Split View Split View Podcast Onl…" at bounding box center [555, 118] width 727 height 41
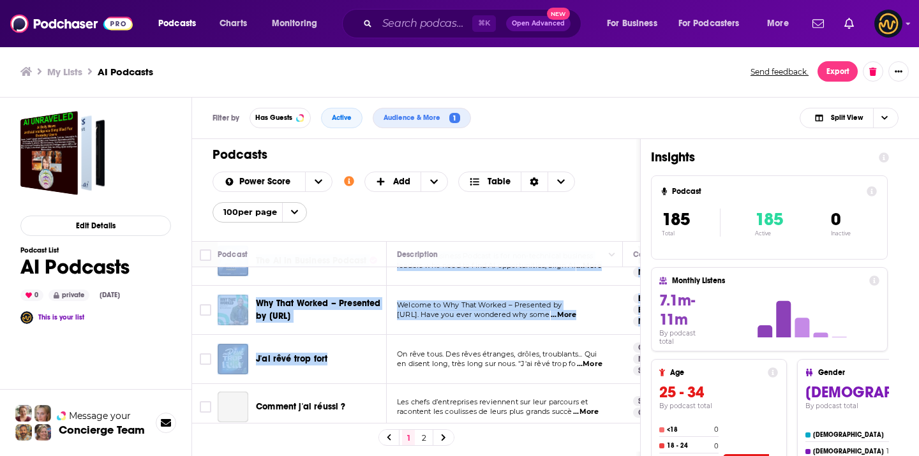
scroll to position [341, 0]
drag, startPoint x: 262, startPoint y: 300, endPoint x: 397, endPoint y: 325, distance: 137.5
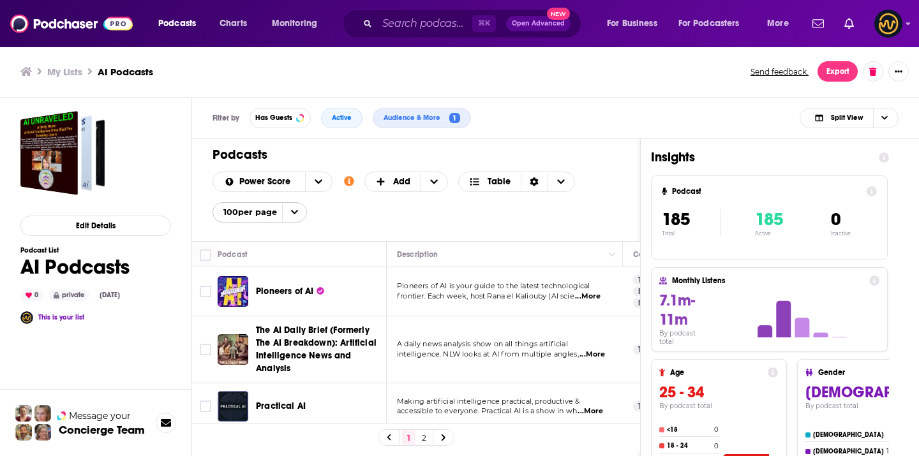
click at [584, 211] on div "Power Score Customize Your List Order Select the “My Order” sort and remove all…" at bounding box center [415, 197] width 407 height 51
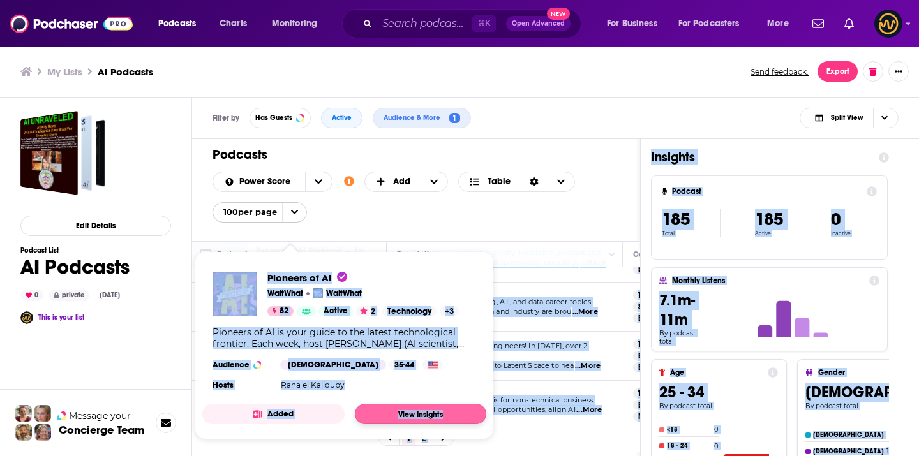
drag, startPoint x: 255, startPoint y: 274, endPoint x: 389, endPoint y: 421, distance: 198.7
click at [389, 422] on div "Podcasts Charts Monitoring ⌘ K Open Advanced New For Business For Podcasters Mo…" at bounding box center [459, 228] width 919 height 456
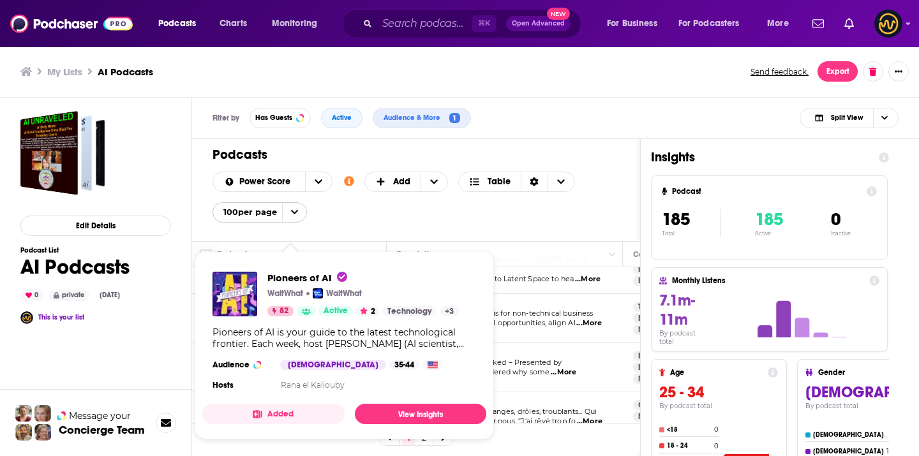
click at [551, 224] on div "Podcasts Add Power Score Customize Your List Order Select the “My Order” sort a…" at bounding box center [416, 190] width 448 height 102
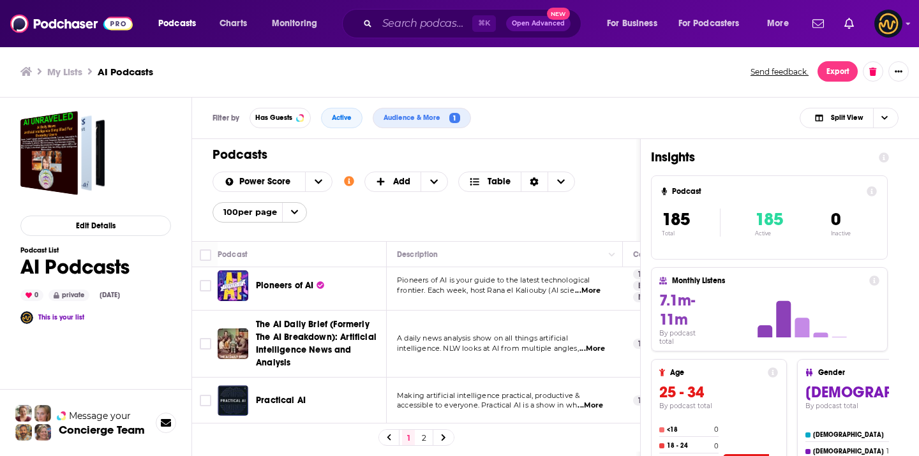
scroll to position [0, 0]
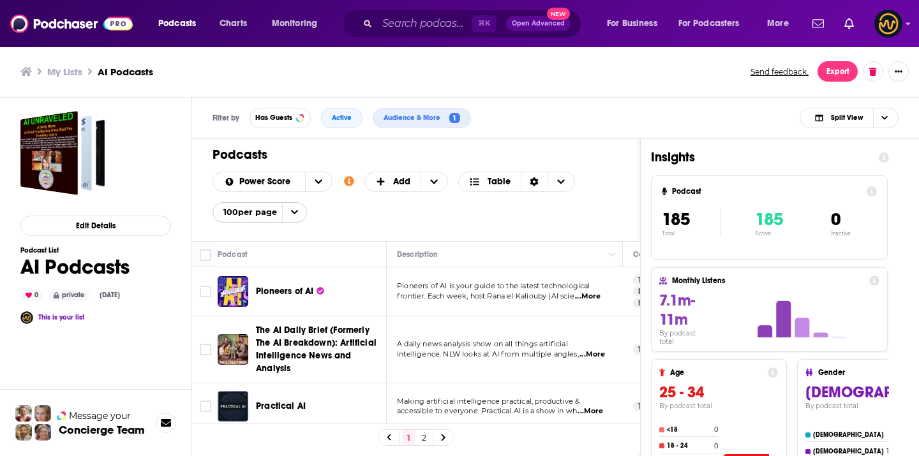
click at [362, 373] on div "Podcasts Charts Monitoring ⌘ K Open Advanced New For Business For Podcasters Mo…" at bounding box center [459, 228] width 919 height 456
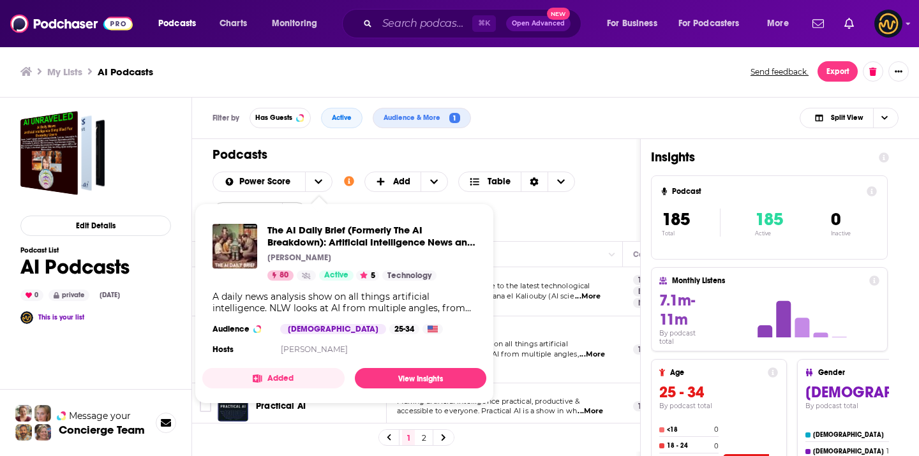
click at [596, 241] on div "Podcasts Add Power Score Customize Your List Order Select the “My Order” sort a…" at bounding box center [416, 190] width 448 height 102
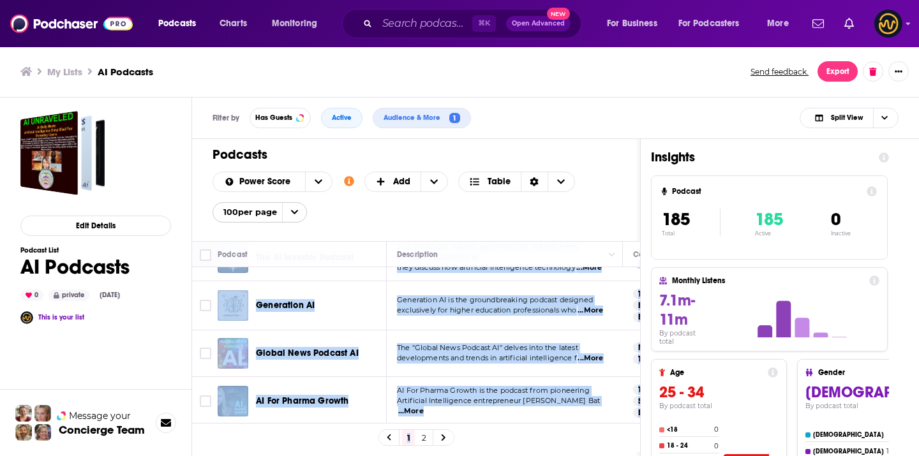
scroll to position [4823, 0]
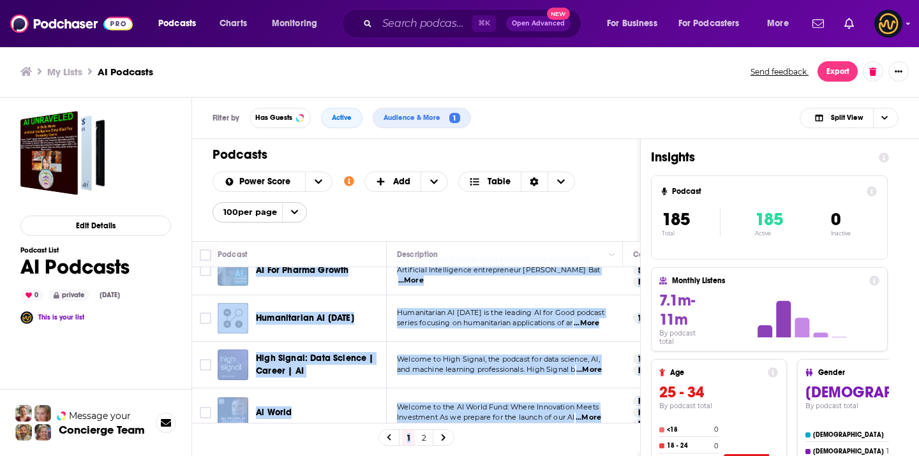
drag, startPoint x: 255, startPoint y: 274, endPoint x: 579, endPoint y: 410, distance: 351.8
copy tbody "Pioneers of AI Pioneers of AI is your guide to the latest technological frontie…"
click at [423, 442] on link "2" at bounding box center [423, 437] width 13 height 15
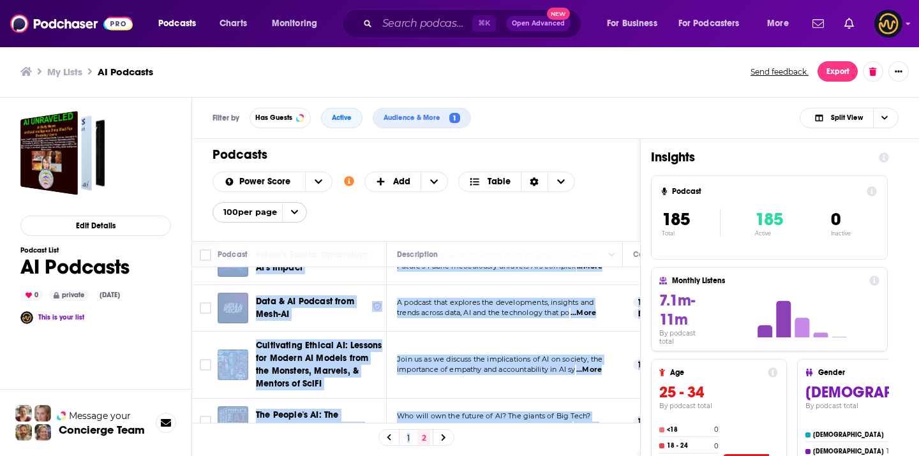
scroll to position [3973, 0]
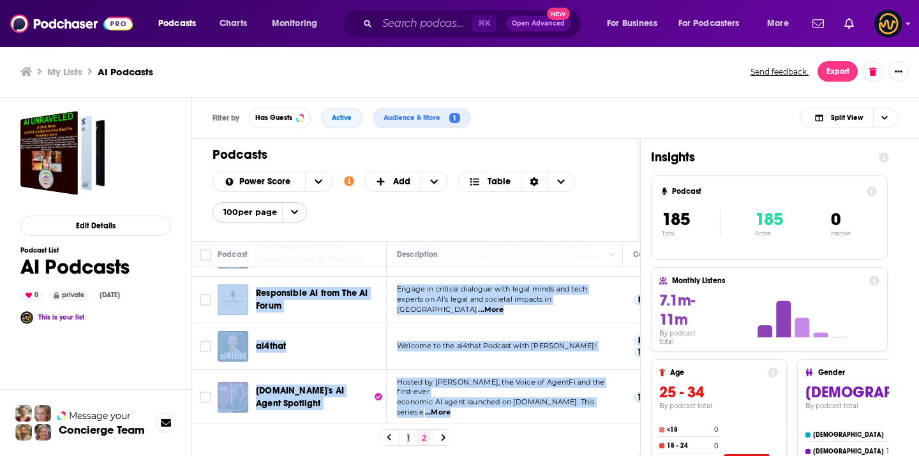
click at [613, 426] on td "Introducing AI10x – Your Gateway to Artificial Intelligence Welcome to AI10x, a…" at bounding box center [505, 449] width 236 height 46
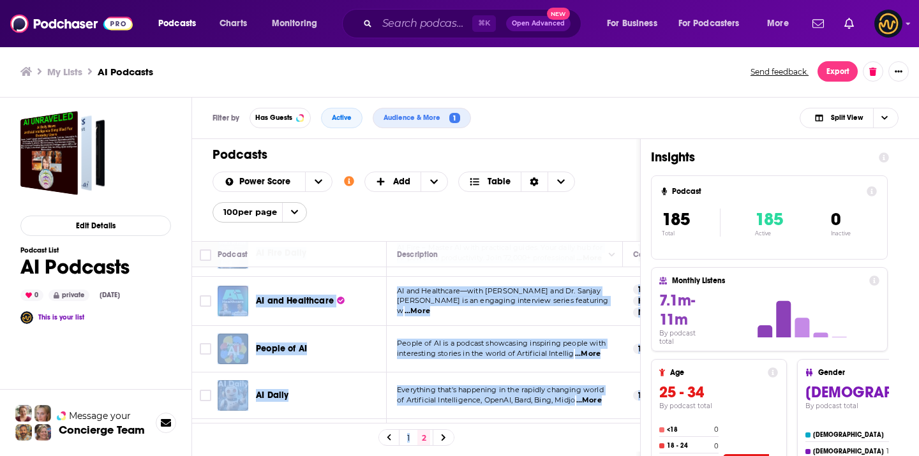
scroll to position [0, 0]
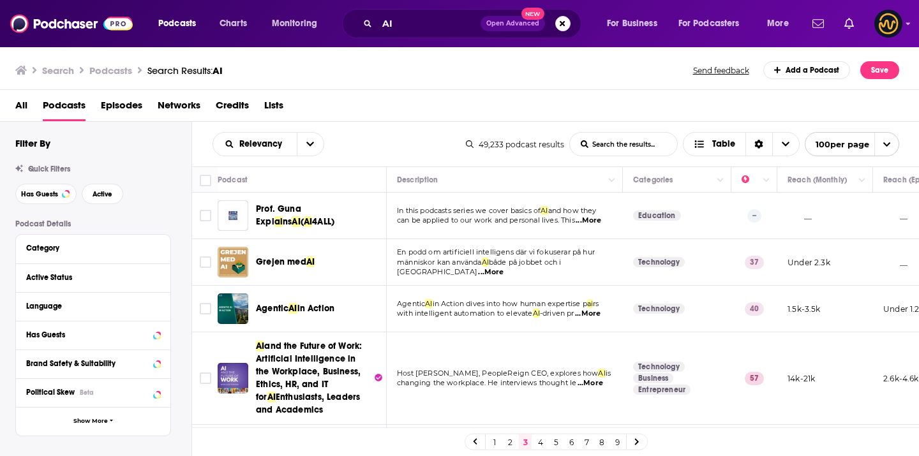
click at [540, 448] on link "4" at bounding box center [540, 442] width 13 height 15
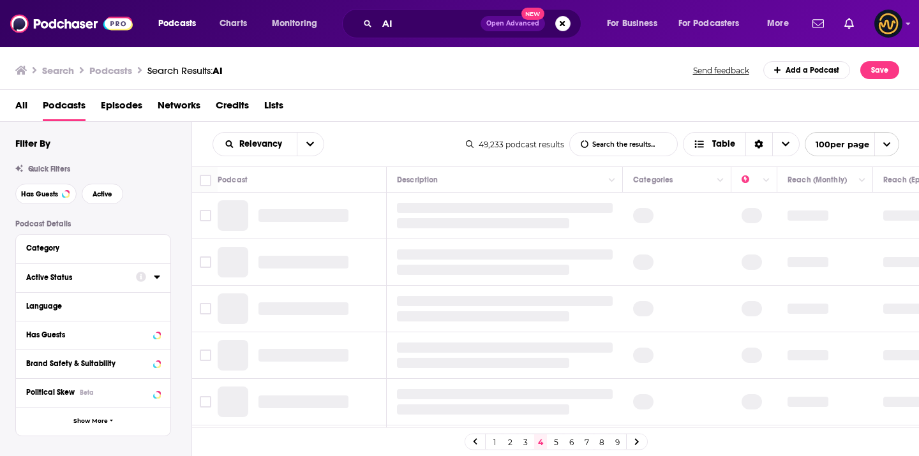
click at [158, 278] on icon at bounding box center [157, 277] width 6 height 3
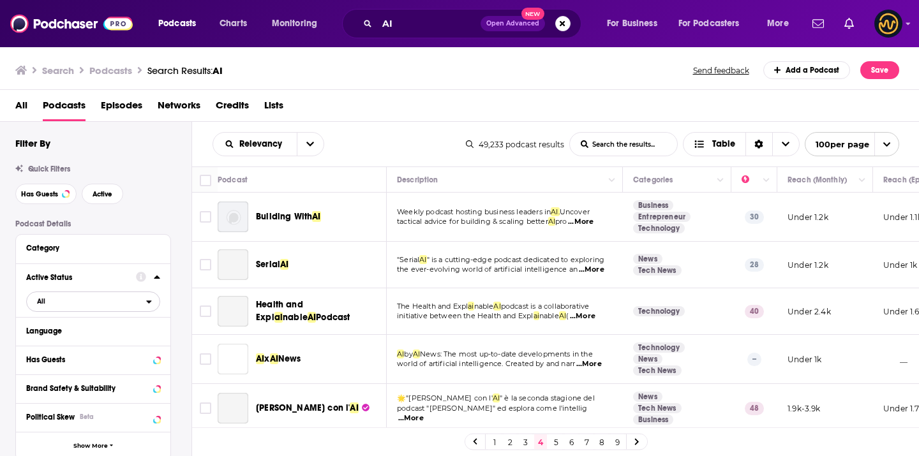
click at [149, 296] on button "All" at bounding box center [93, 302] width 134 height 20
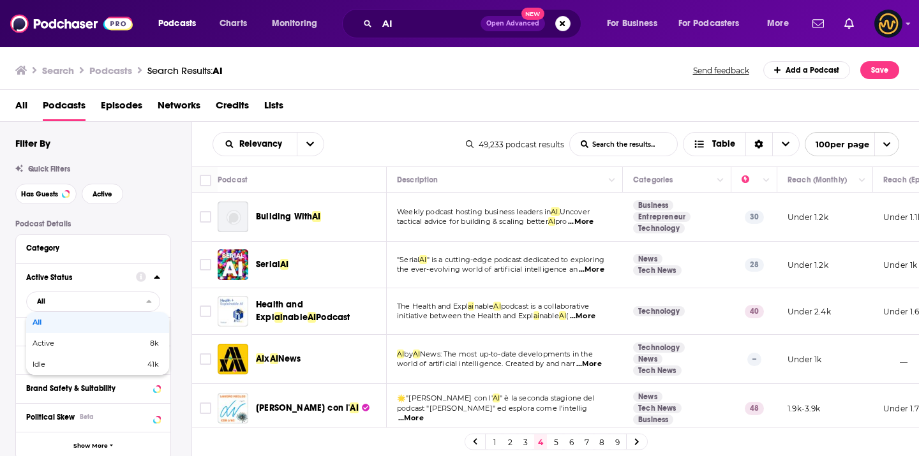
click at [173, 274] on div "Podcast Details Category Active Status All All Active 8k Idle 41k Language Has …" at bounding box center [103, 459] width 176 height 479
click at [153, 298] on button "All" at bounding box center [93, 302] width 134 height 20
click at [103, 341] on span "8k" at bounding box center [130, 343] width 58 height 7
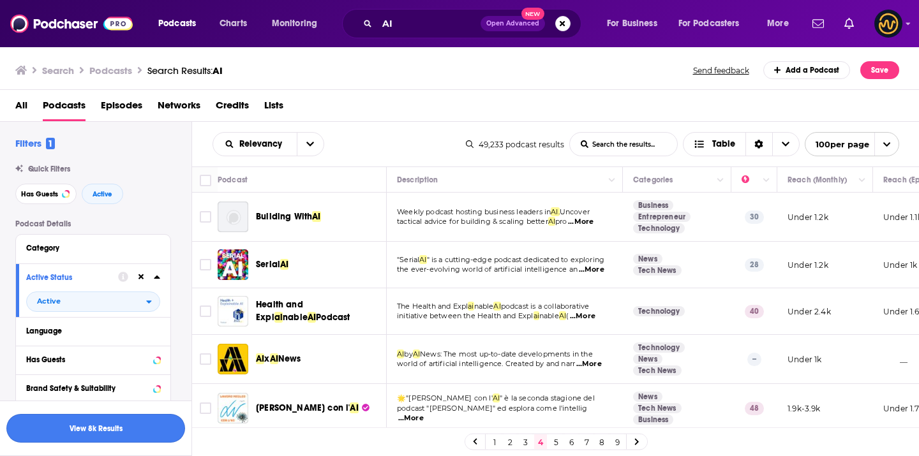
click at [106, 425] on button "View 8k Results" at bounding box center [95, 428] width 179 height 29
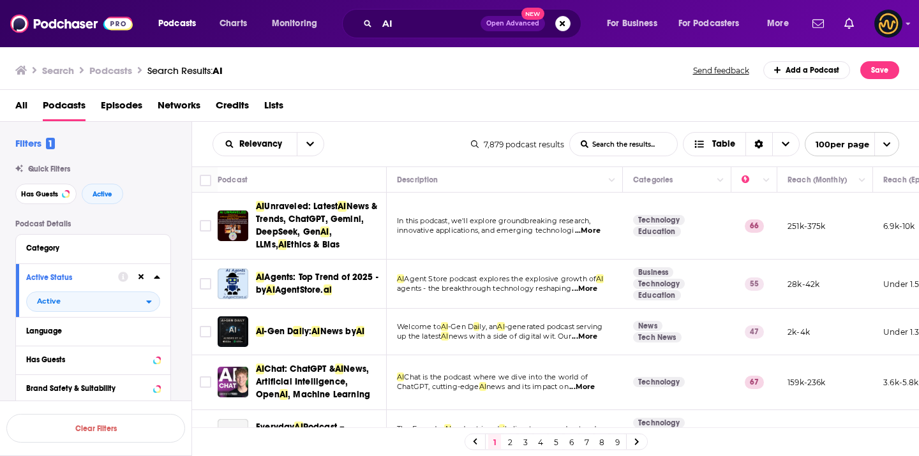
click at [542, 443] on link "4" at bounding box center [540, 442] width 13 height 15
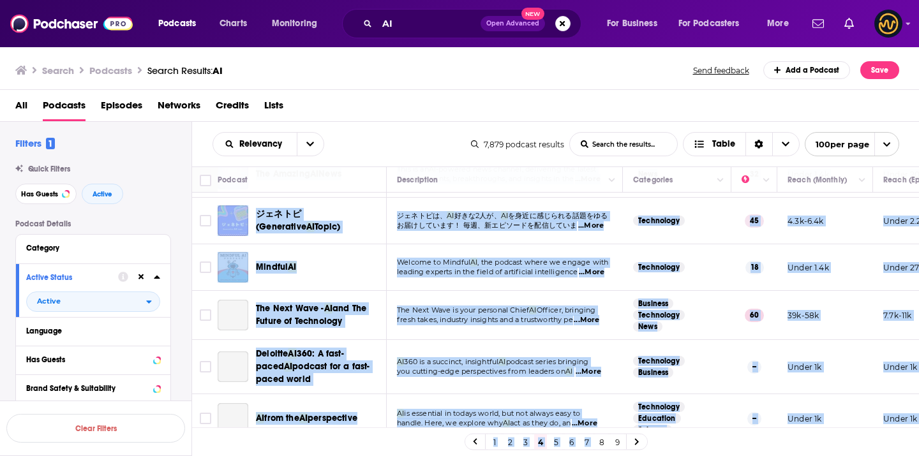
scroll to position [667, 0]
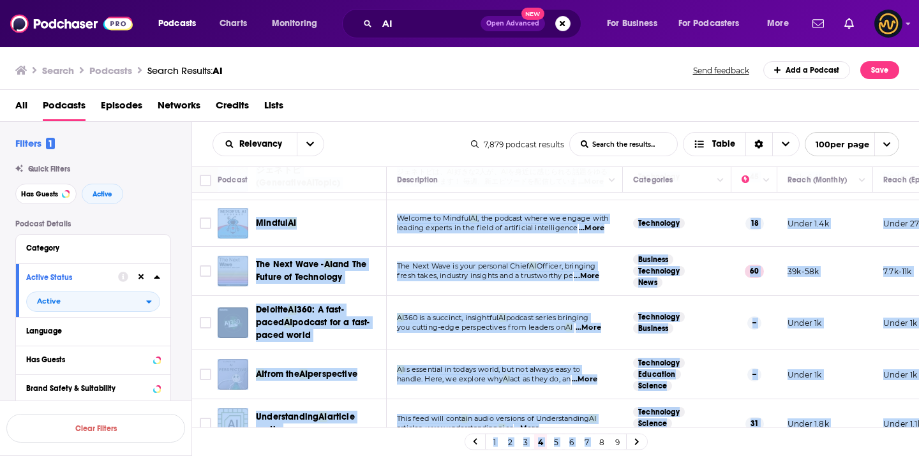
drag, startPoint x: 257, startPoint y: 200, endPoint x: 611, endPoint y: 331, distance: 377.5
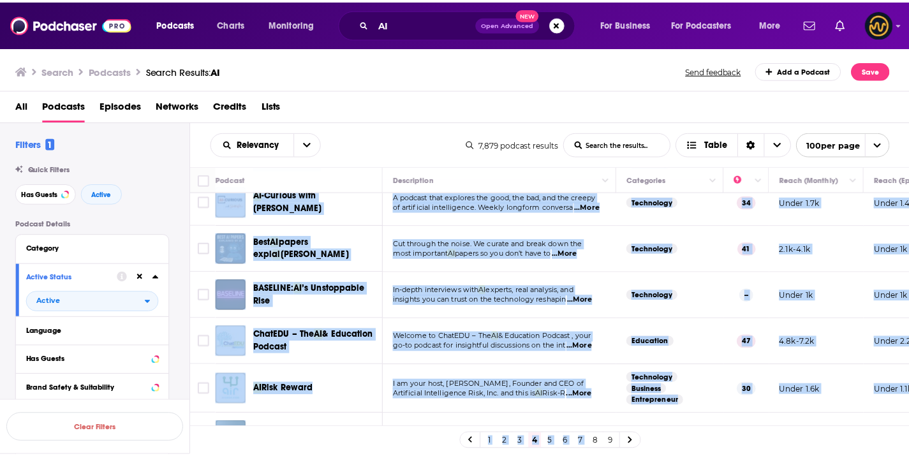
scroll to position [0, 0]
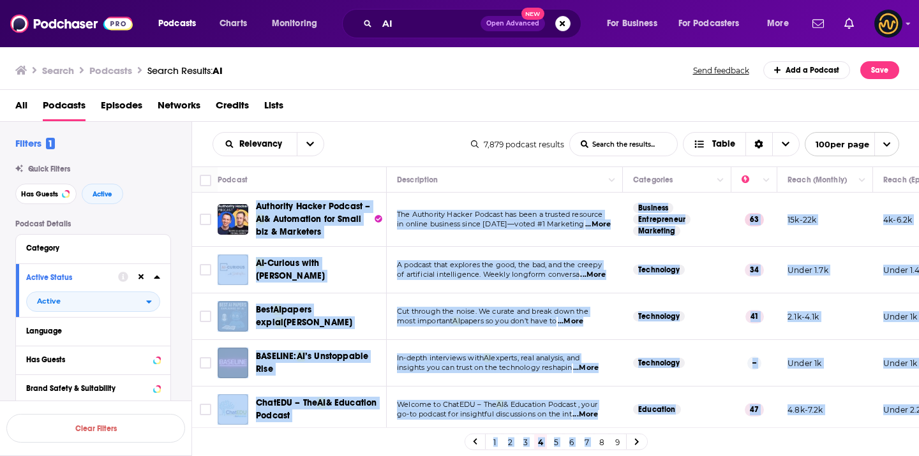
copy tbody "Authority Hacker Podcast – AI & Automation for Small biz & Marketers The Author…"
click at [75, 22] on img at bounding box center [71, 23] width 123 height 24
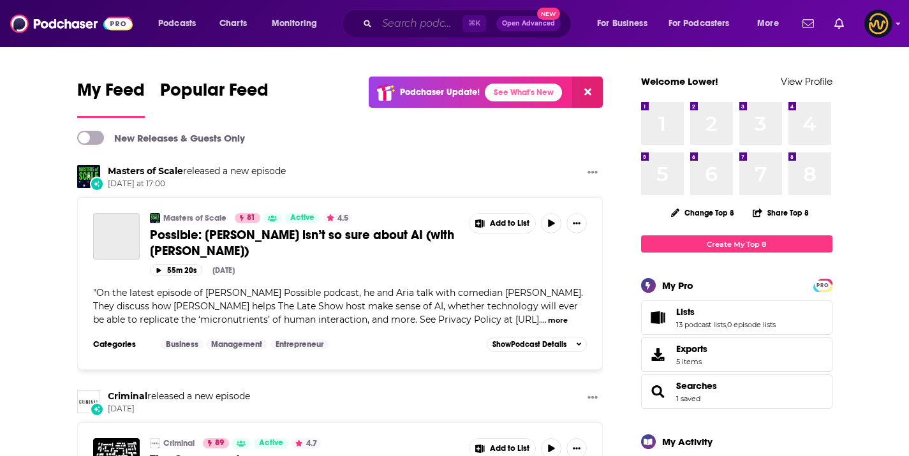
click at [421, 29] on input "Search podcasts, credits, & more..." at bounding box center [420, 23] width 86 height 20
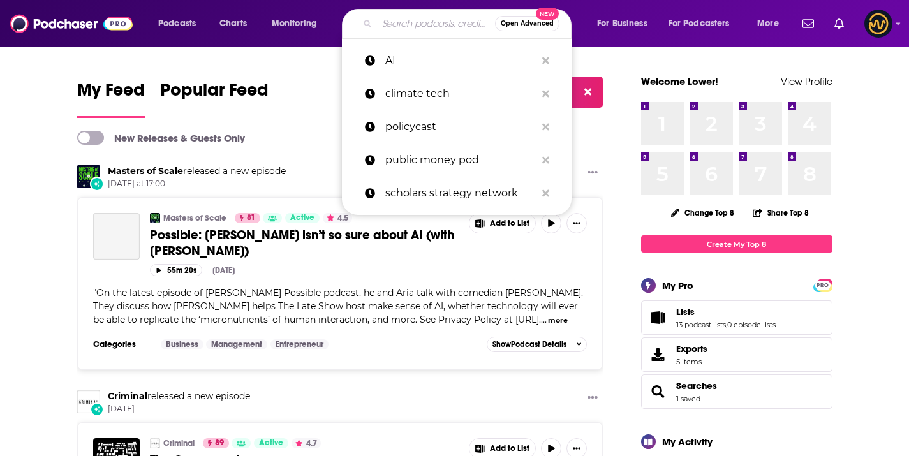
paste input "The OpenAI Podcast"
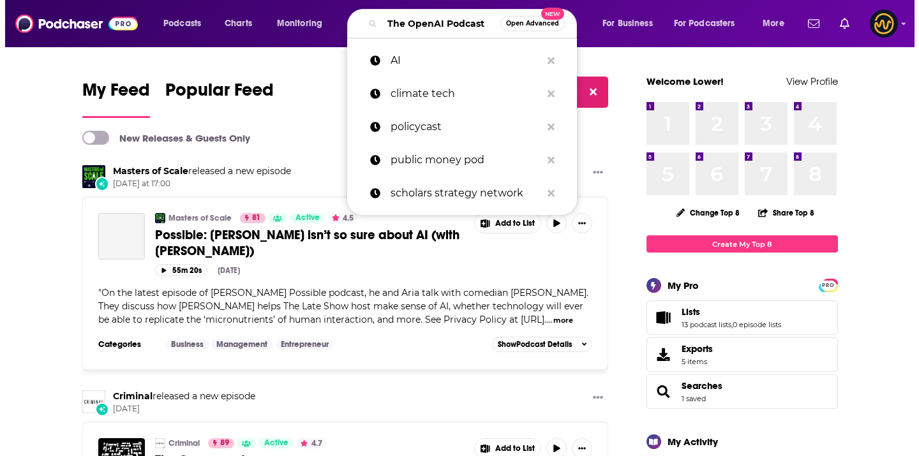
scroll to position [0, 15]
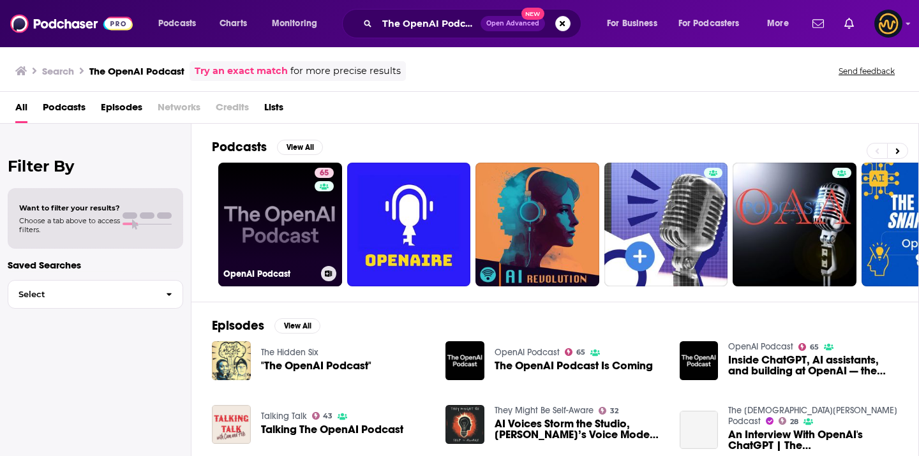
click at [278, 227] on link "65 OpenAI Podcast" at bounding box center [280, 225] width 124 height 124
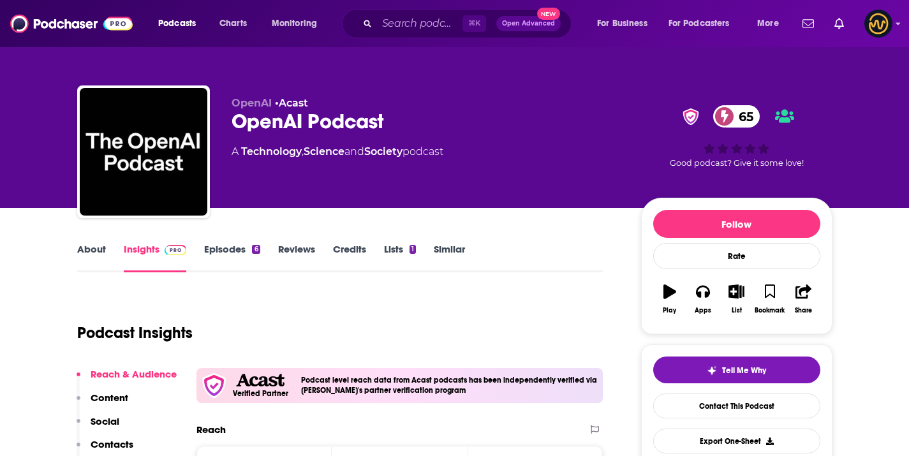
click at [361, 27] on div "⌘ K Open Advanced New" at bounding box center [457, 23] width 230 height 29
click at [412, 22] on input "Search podcasts, credits, & more..." at bounding box center [420, 23] width 86 height 20
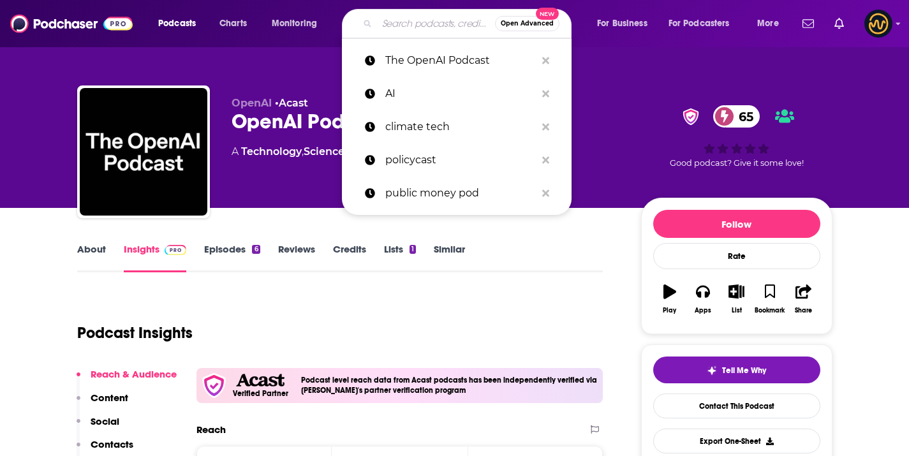
paste input "Anthropic AI Daily Brief"
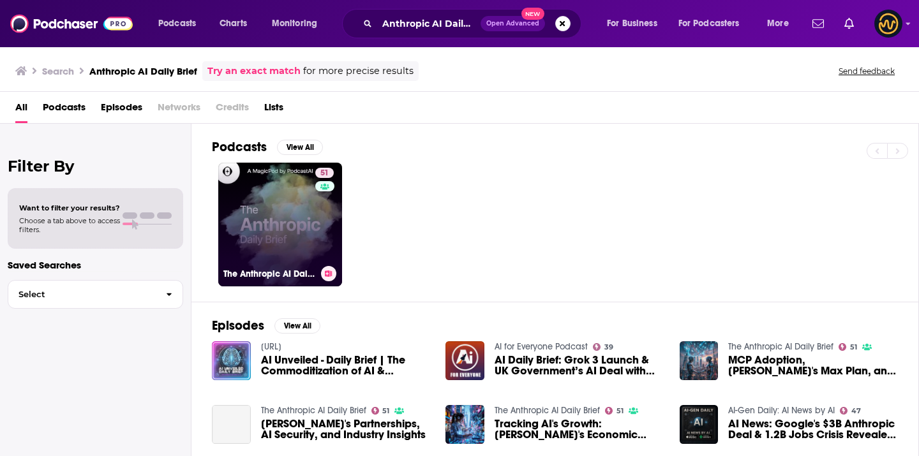
click at [251, 202] on link "51 The Anthropic AI Daily Brief" at bounding box center [280, 225] width 124 height 124
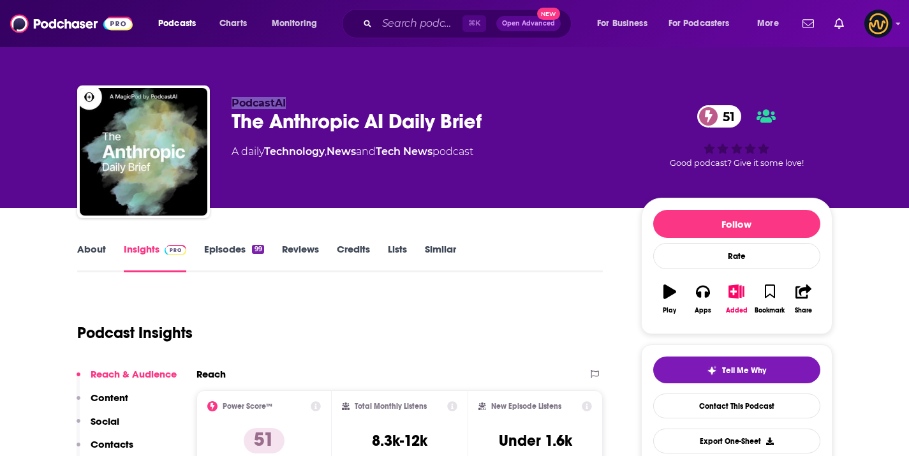
drag, startPoint x: 233, startPoint y: 100, endPoint x: 316, endPoint y: 101, distance: 83.6
click at [316, 101] on p "PodcastAI" at bounding box center [426, 103] width 389 height 12
copy span "PodcastAI"
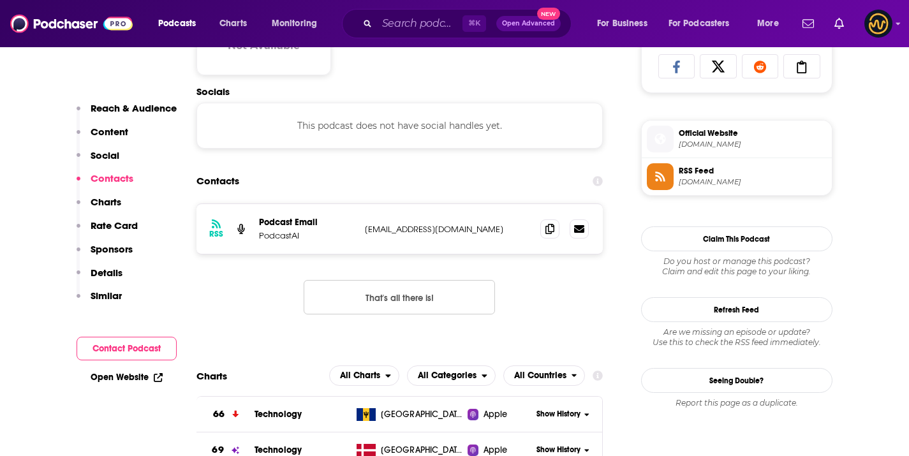
scroll to position [890, 0]
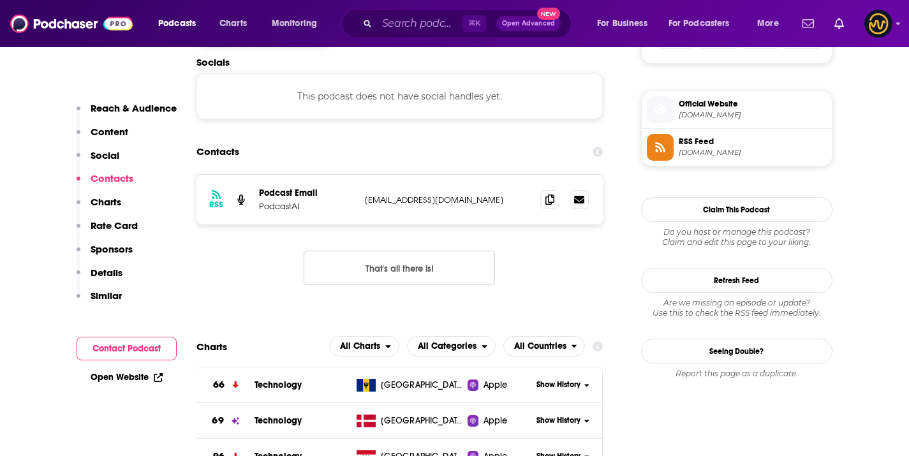
click at [433, 202] on p "podcastadmin@podcastai.com" at bounding box center [448, 200] width 166 height 11
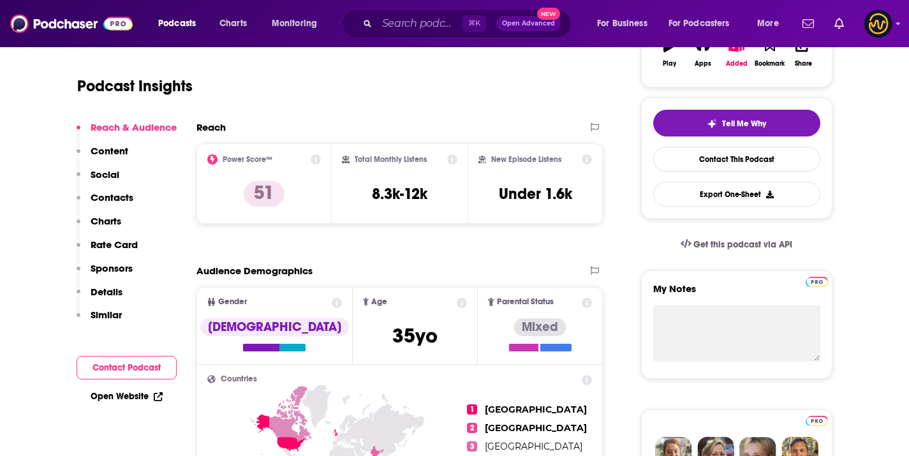
scroll to position [0, 0]
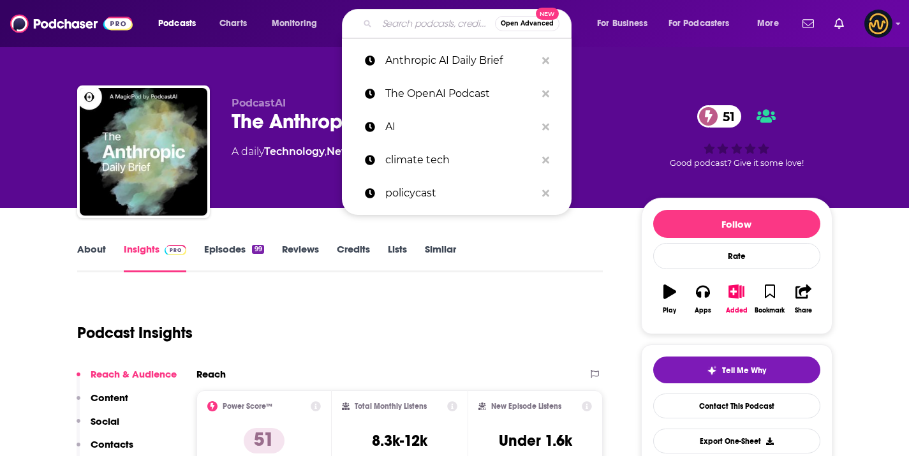
click at [410, 22] on input "Search podcasts, credits, & more..." at bounding box center [436, 23] width 118 height 20
paste input "AI in Action"
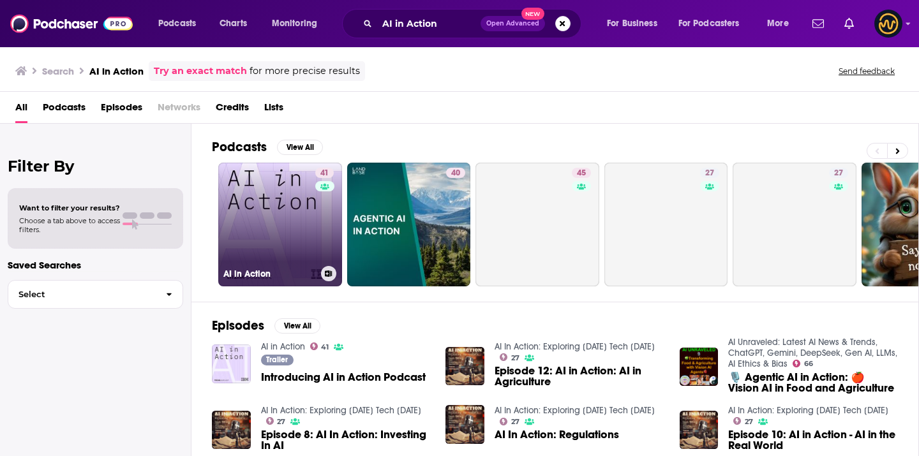
click at [316, 218] on div "41" at bounding box center [326, 217] width 22 height 98
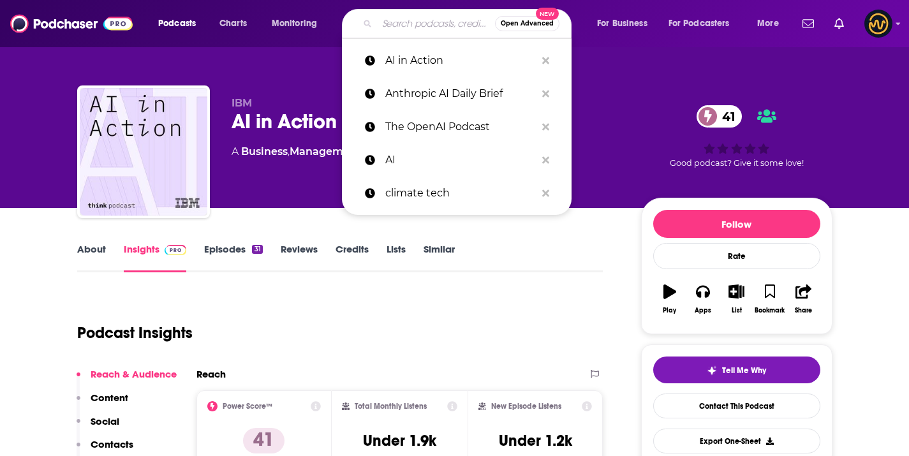
click at [391, 27] on input "Search podcasts, credits, & more..." at bounding box center [436, 23] width 118 height 20
paste input "High Agency"
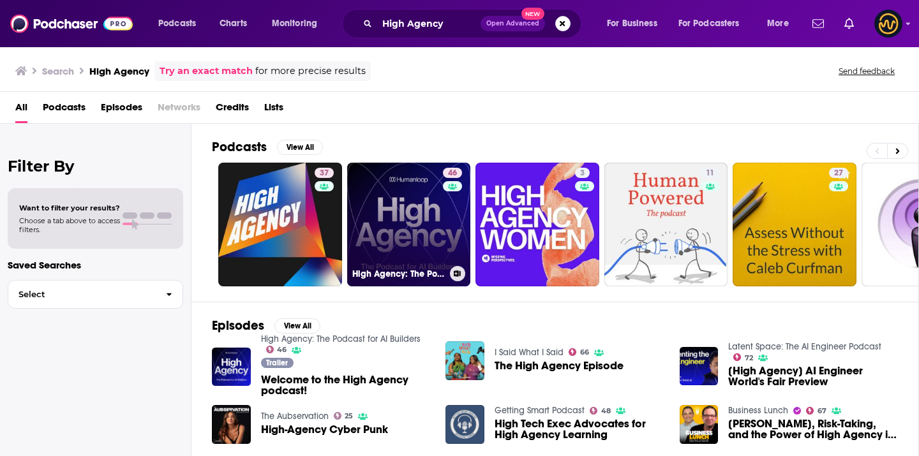
click at [411, 214] on link "46 High Agency: The Podcast for AI Builders" at bounding box center [409, 225] width 124 height 124
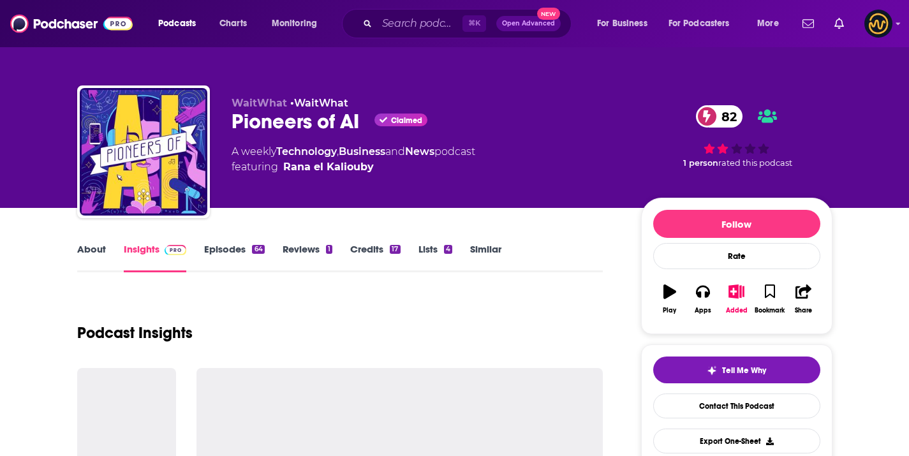
click at [298, 126] on div "Pioneers of AI Claimed 82" at bounding box center [426, 121] width 389 height 25
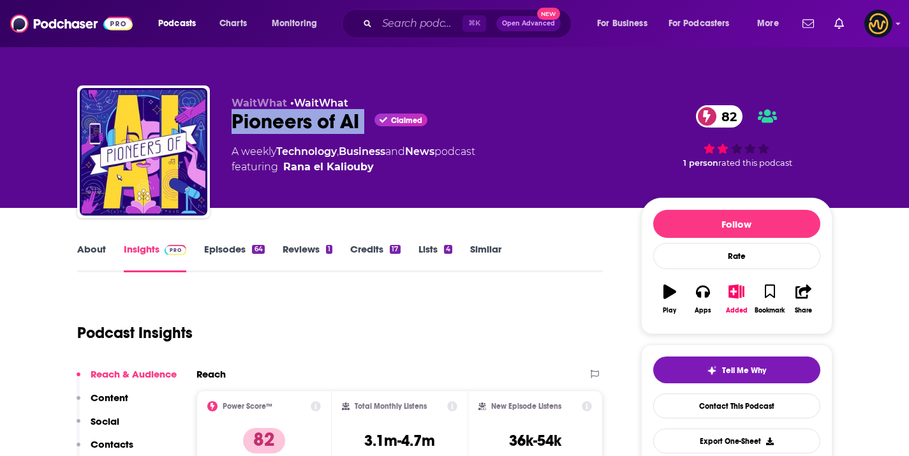
copy div "Pioneers of AI"
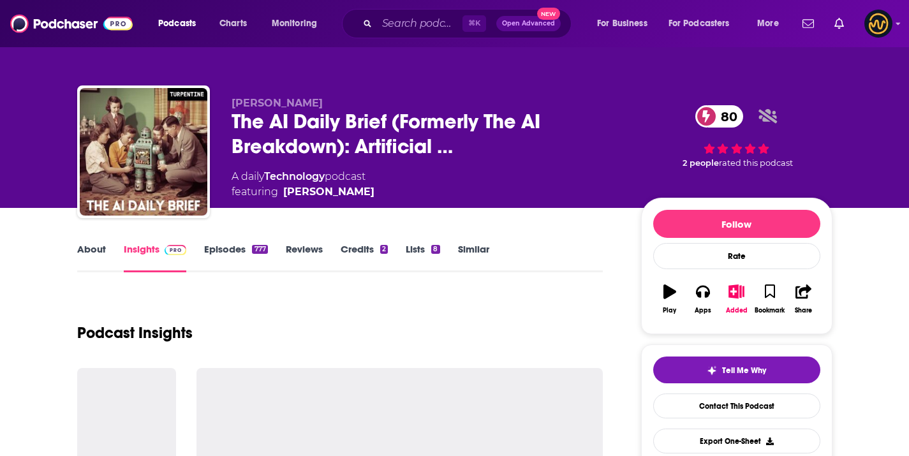
click at [272, 123] on span "The AI Daily Brief (Formerly The AI Breakdown): Artificial …" at bounding box center [426, 134] width 389 height 50
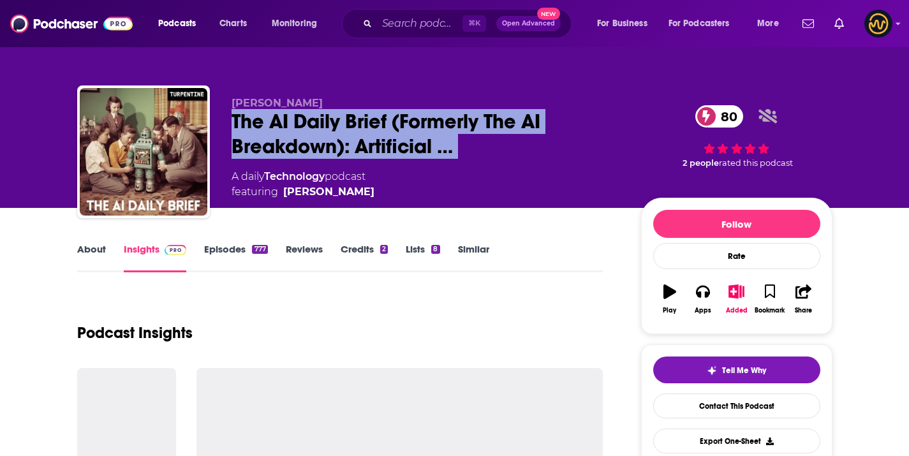
click at [272, 123] on span "The AI Daily Brief (Formerly The AI Breakdown): Artificial …" at bounding box center [426, 134] width 389 height 50
copy div "The AI Daily Brief (Formerly The AI Breakdown): Artificial … 80"
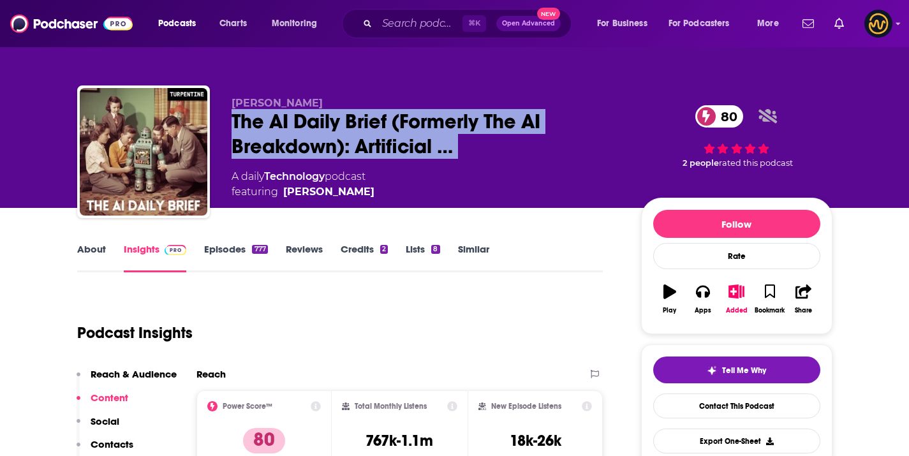
drag, startPoint x: 230, startPoint y: 101, endPoint x: 371, endPoint y: 105, distance: 140.5
click at [371, 105] on div "[PERSON_NAME] The AI Daily Brief (Formerly The AI Breakdown): Artificial … 80 A…" at bounding box center [455, 155] width 756 height 138
copy span "[PERSON_NAME]"
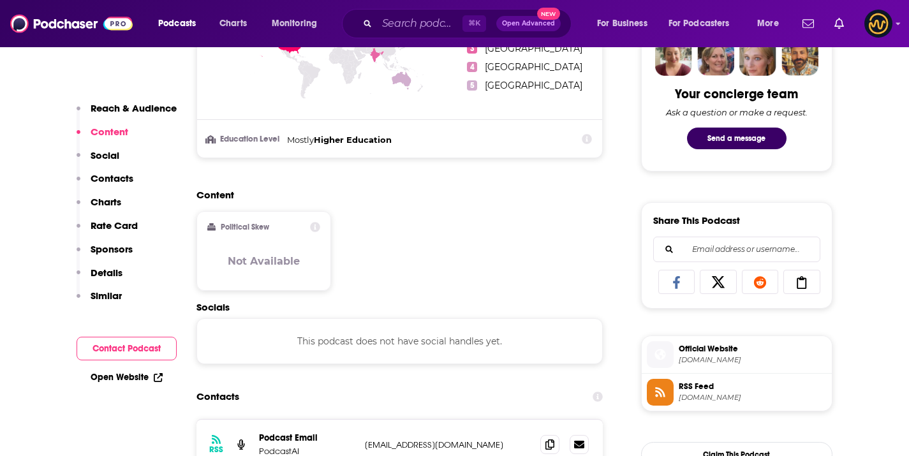
scroll to position [744, 0]
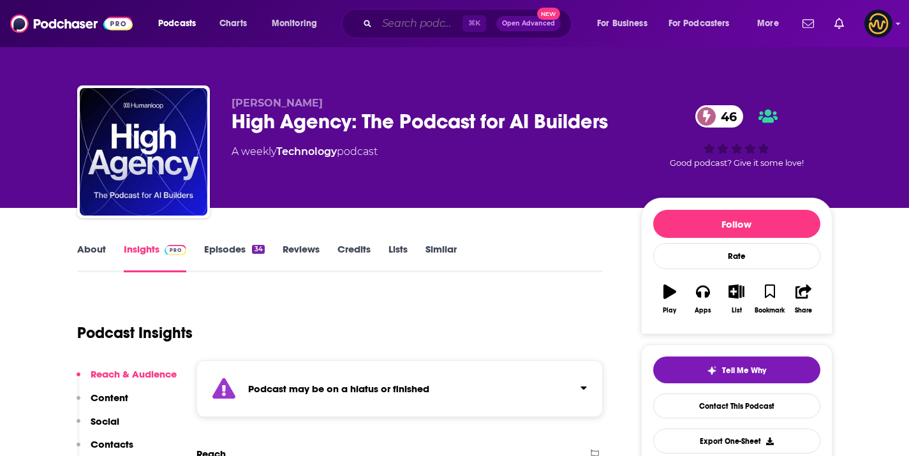
click at [415, 16] on input "Search podcasts, credits, & more..." at bounding box center [420, 23] width 86 height 20
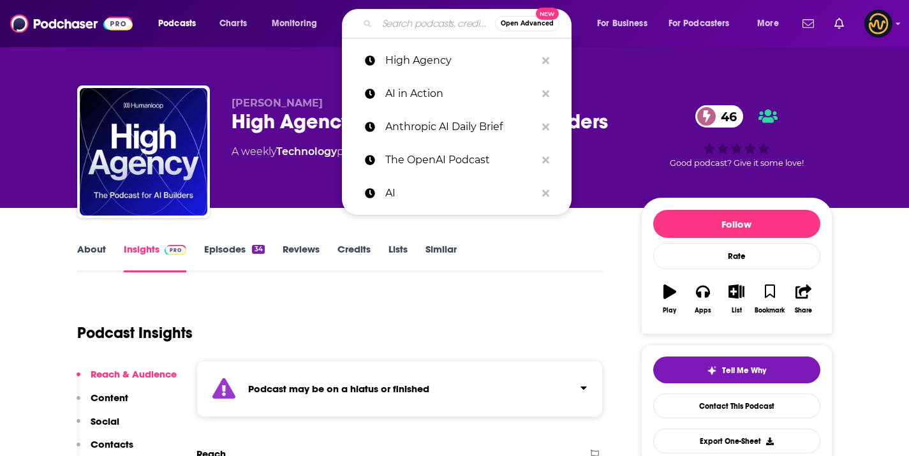
paste input "NVIDIA AI Podcast"
type input "NVIDIA AI Podcast"
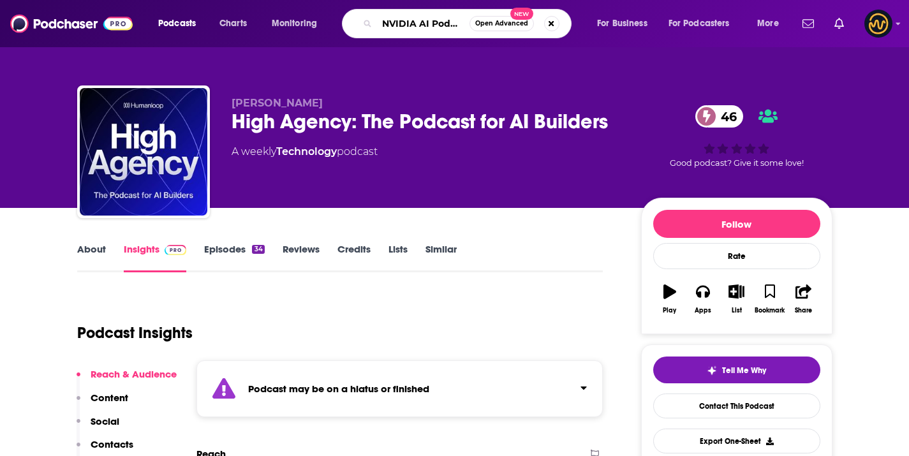
scroll to position [0, 5]
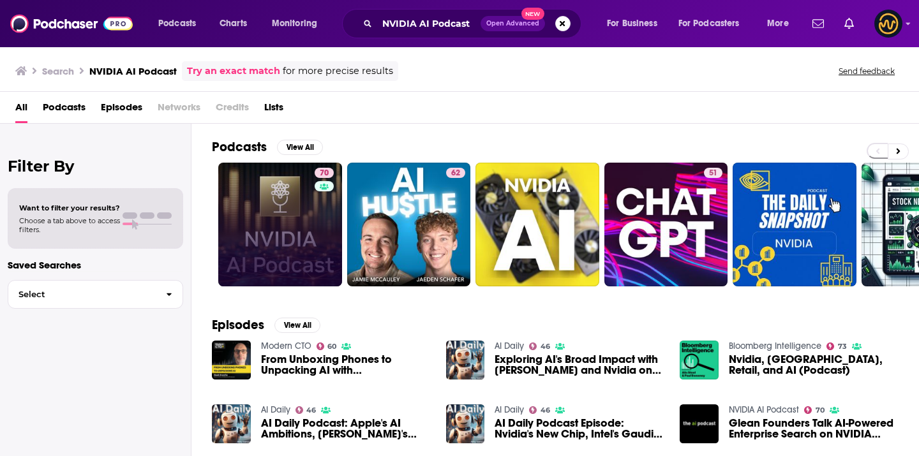
click at [276, 177] on link "70" at bounding box center [280, 225] width 124 height 124
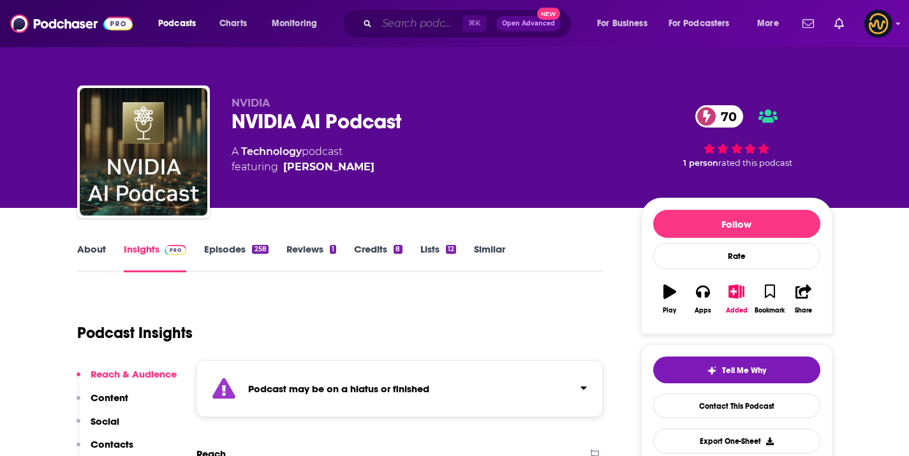
click at [435, 33] on input "Search podcasts, credits, & more..." at bounding box center [420, 23] width 86 height 20
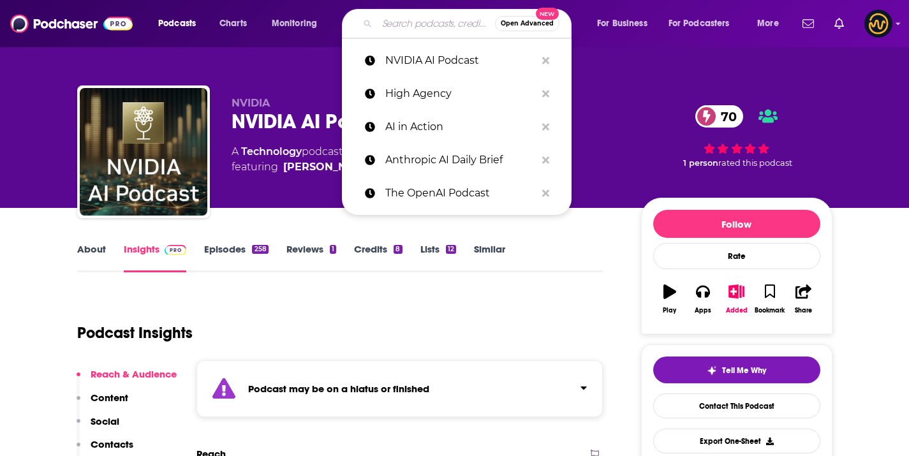
paste input "Cognitive Revolution"
type input "Cognitive Revolution"
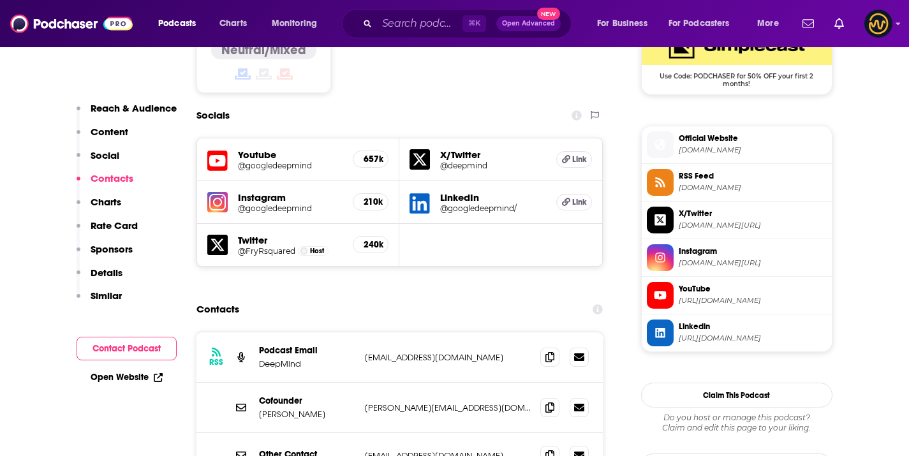
scroll to position [1162, 0]
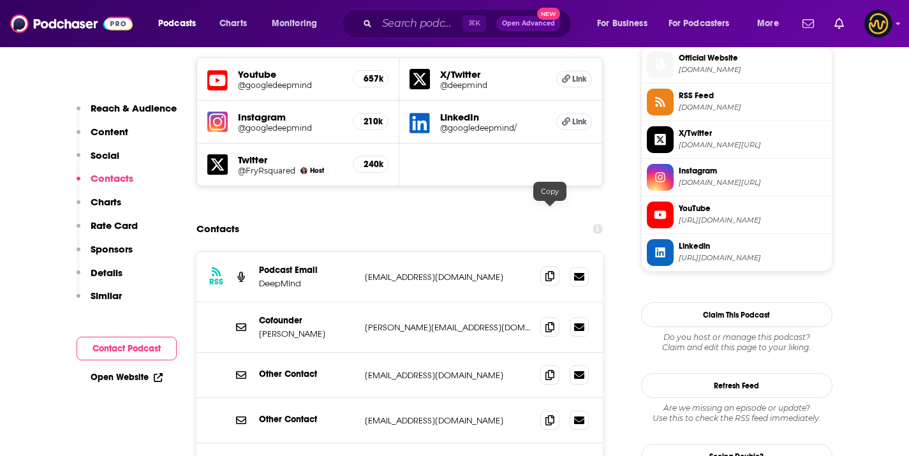
click at [554, 271] on icon at bounding box center [550, 276] width 9 height 10
click at [551, 271] on icon at bounding box center [550, 276] width 9 height 10
click at [407, 27] on input "Search podcasts, credits, & more..." at bounding box center [420, 23] width 86 height 20
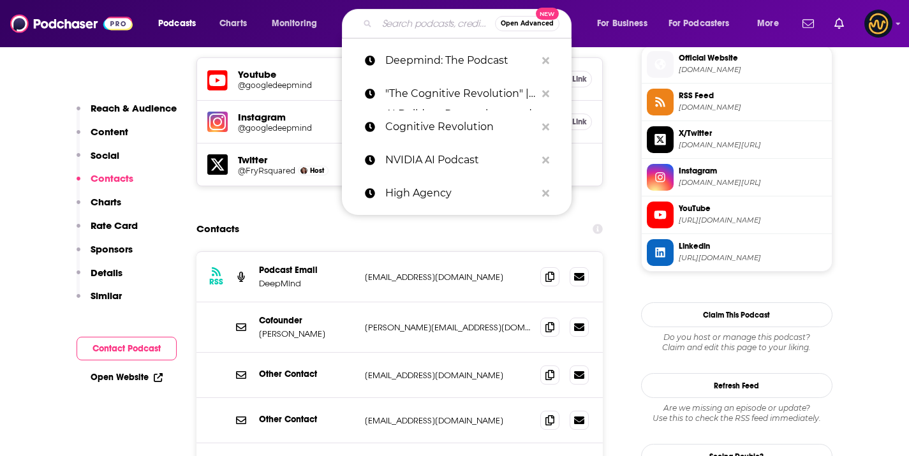
paste input "Eye on AI"
type input "Eye on AI"
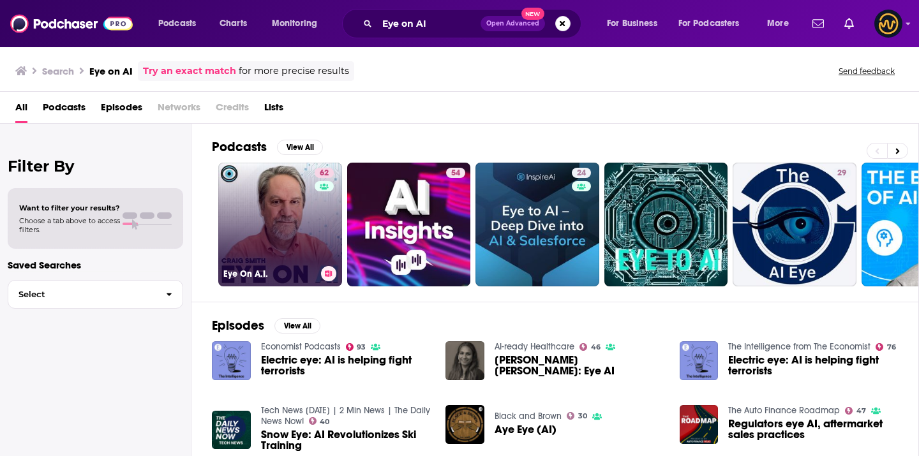
click at [292, 218] on link "62 Eye On A.I." at bounding box center [280, 225] width 124 height 124
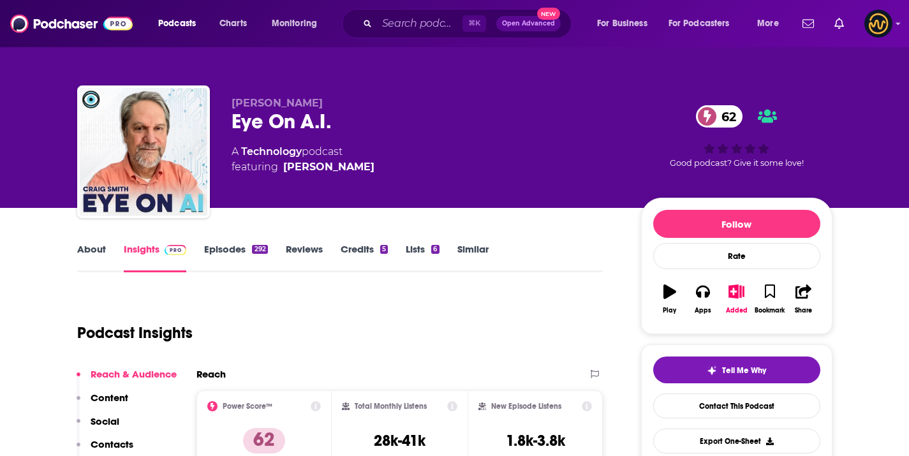
click at [283, 120] on div "Eye On A.I. 62" at bounding box center [426, 121] width 389 height 25
copy div "Eye On A.I. 62"
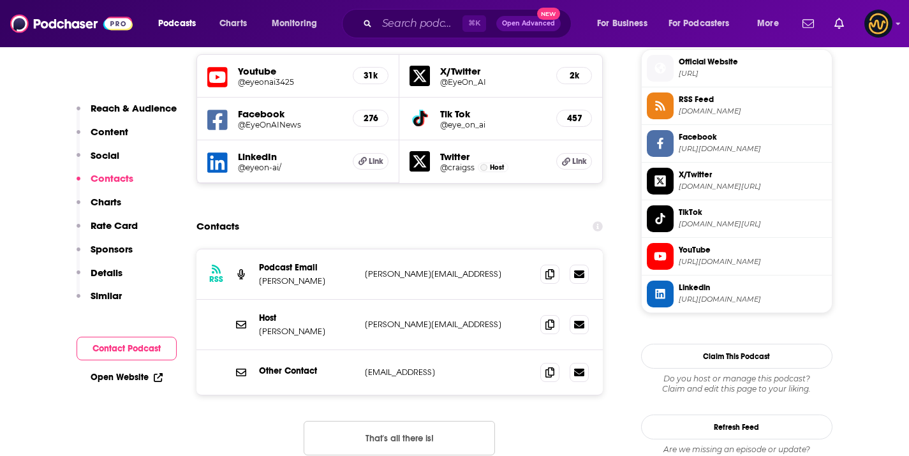
scroll to position [1175, 0]
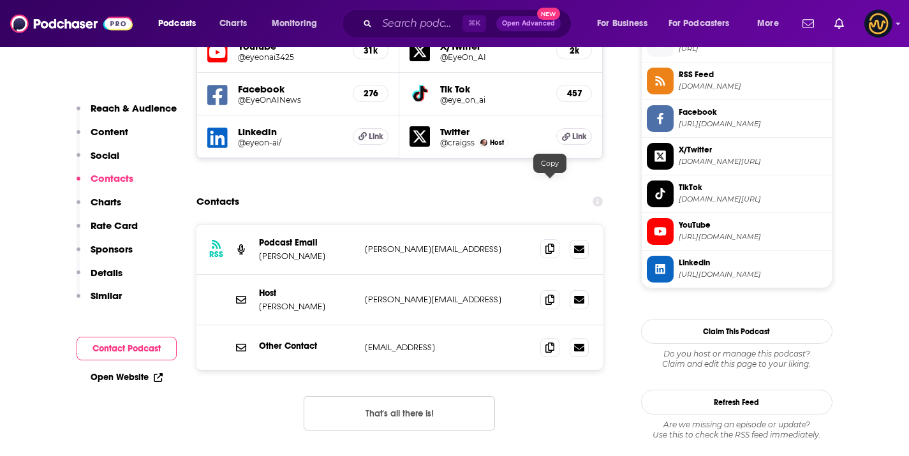
click at [551, 244] on icon at bounding box center [550, 249] width 9 height 10
click at [433, 18] on input "Search podcasts, credits, & more..." at bounding box center [420, 23] width 86 height 20
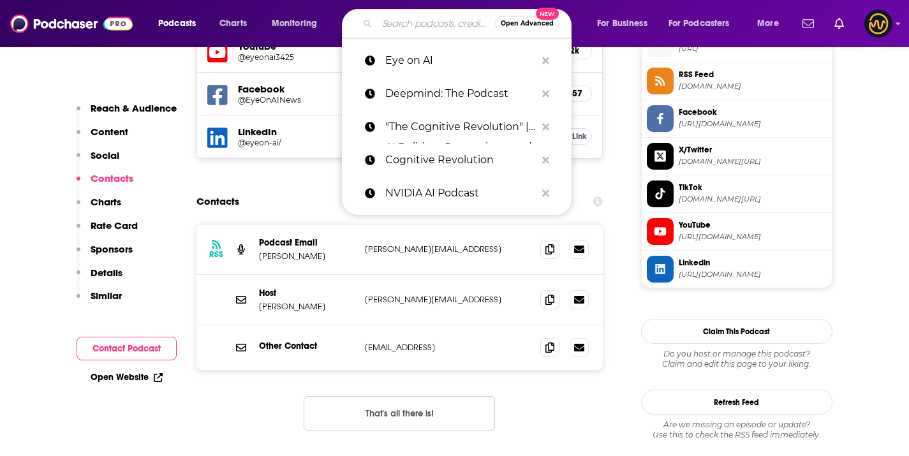
paste input "Practical AI"
type input "Practical AI"
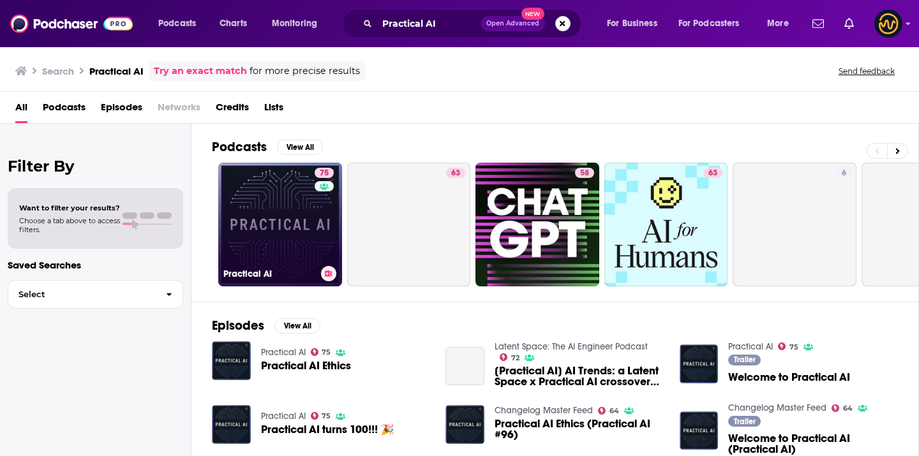
click at [284, 232] on link "75 Practical AI" at bounding box center [280, 225] width 124 height 124
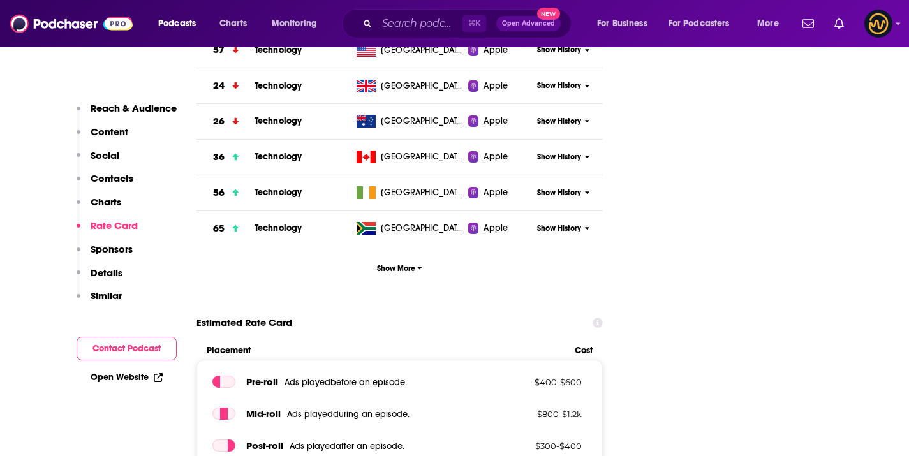
scroll to position [1101, 0]
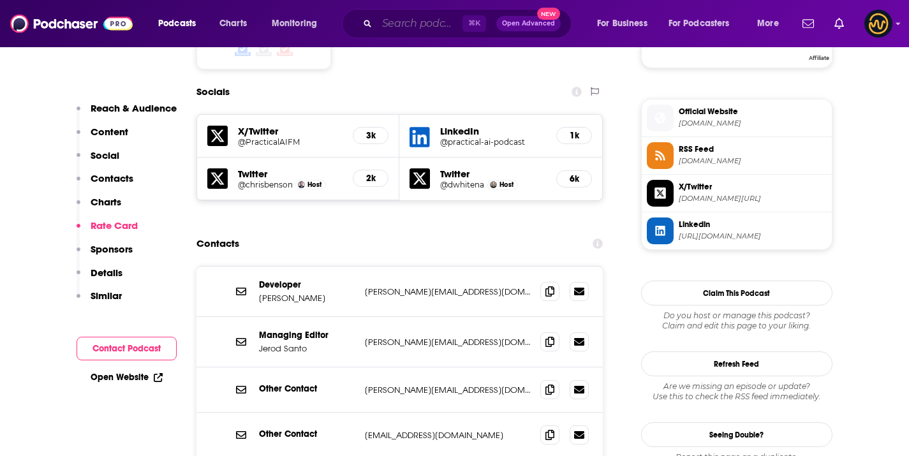
click at [428, 23] on input "Search podcasts, credits, & more..." at bounding box center [420, 23] width 86 height 20
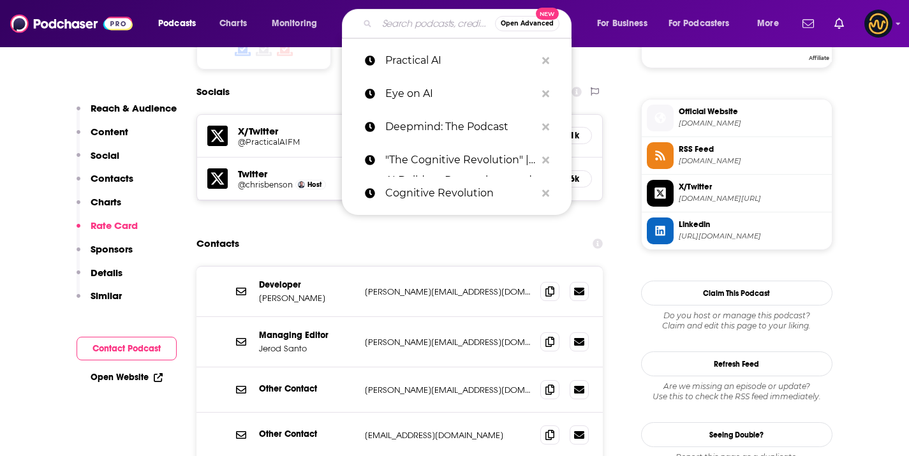
paste input "The TWIML AI Podcast"
type input "The TWIML AI Podcast"
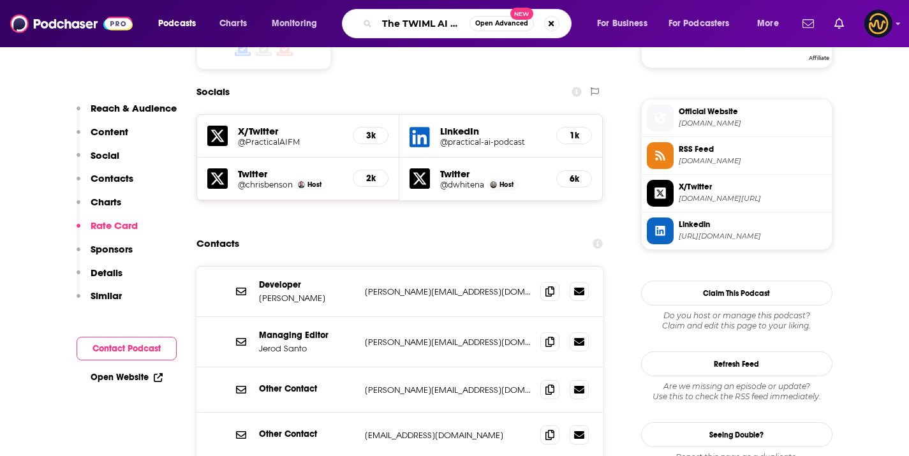
scroll to position [0, 27]
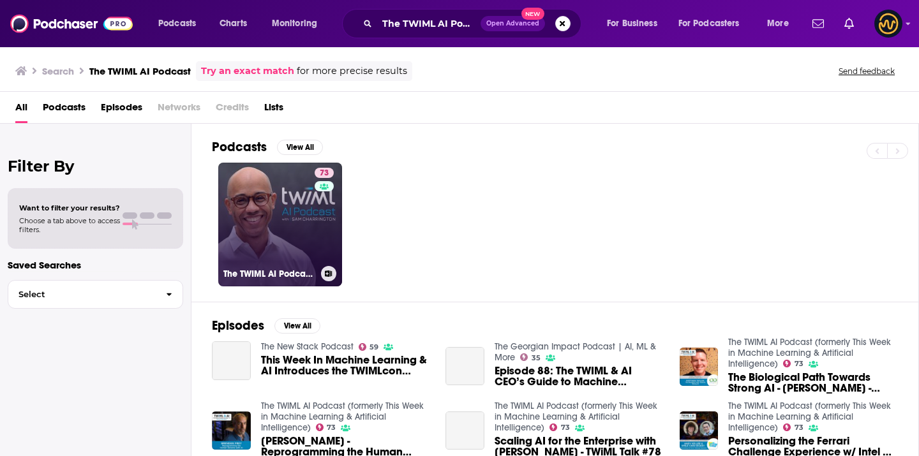
click at [251, 230] on link "73 The TWIML AI Podcast (formerly This Week in Machine Learning & Artificial In…" at bounding box center [280, 225] width 124 height 124
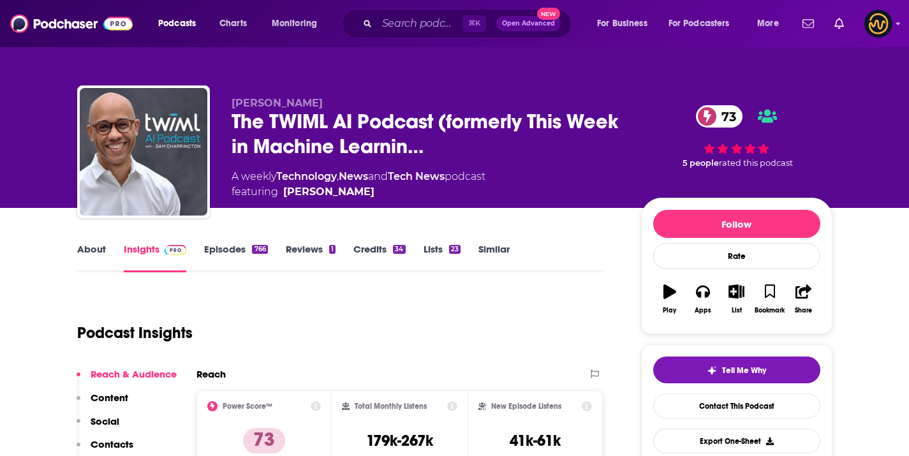
drag, startPoint x: 215, startPoint y: 97, endPoint x: 337, endPoint y: 103, distance: 122.0
click at [337, 103] on div "Sam Charrington The TWIML AI Podcast (formerly This Week in Machine Learnin… 73…" at bounding box center [455, 155] width 756 height 138
copy span "Sam Charrington"
click at [380, 28] on input "Search podcasts, credits, & more..." at bounding box center [420, 23] width 86 height 20
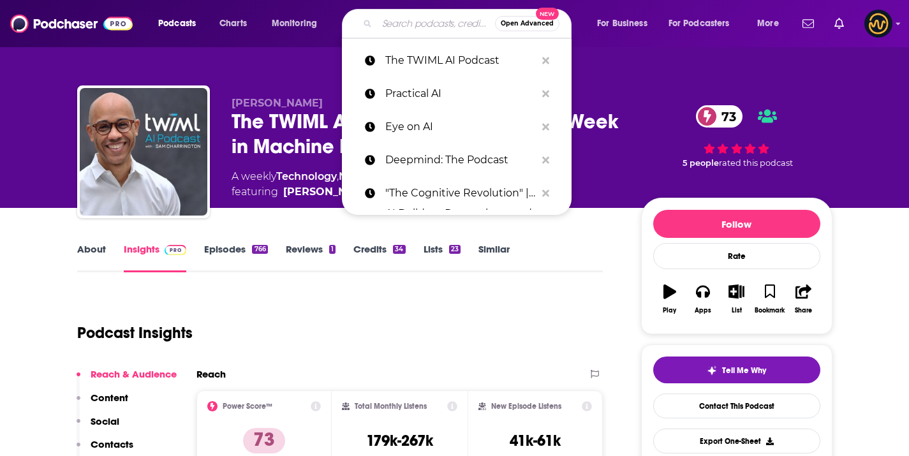
paste input "This Day in AI"
type input "This Day in AI"
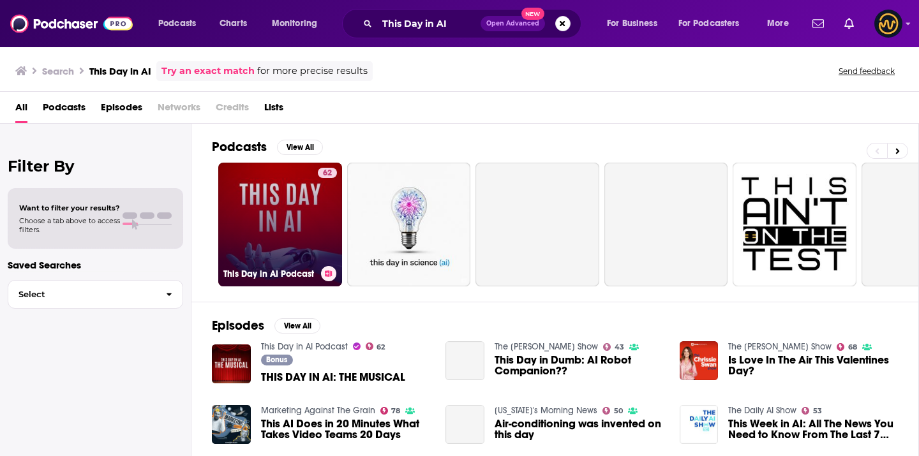
click at [258, 224] on link "62 This Day in AI Podcast" at bounding box center [280, 225] width 124 height 124
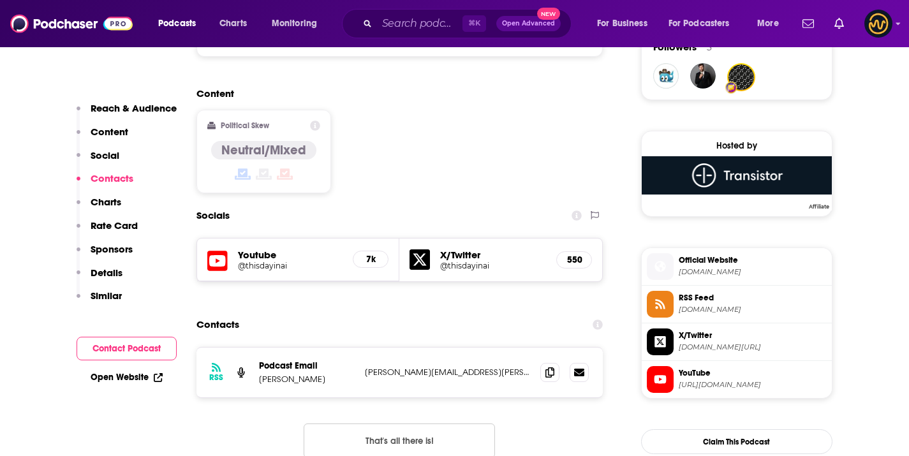
scroll to position [968, 0]
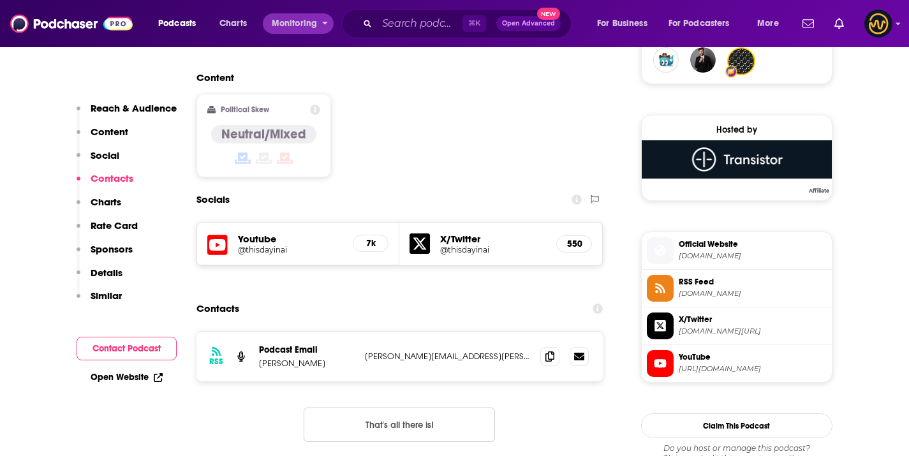
click at [358, 30] on div "⌘ K Open Advanced New" at bounding box center [457, 23] width 230 height 29
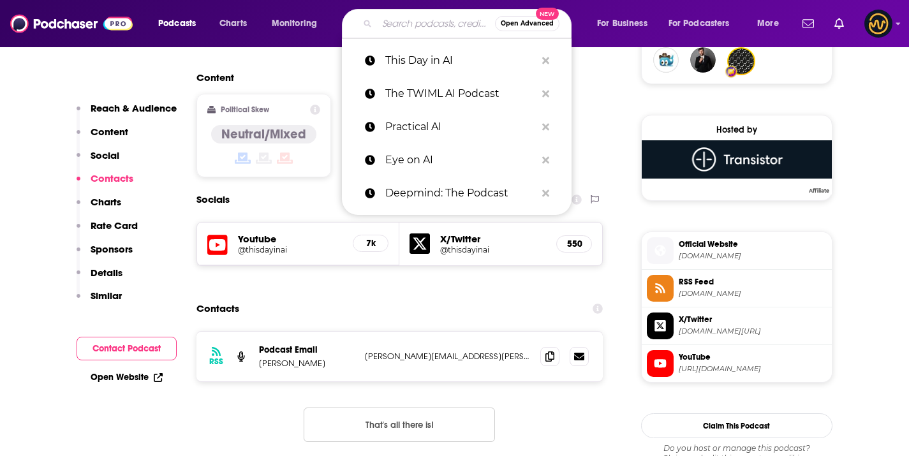
click at [396, 26] on input "Search podcasts, credits, & more..." at bounding box center [436, 23] width 118 height 20
paste input "How I AI"
type input "How I AI"
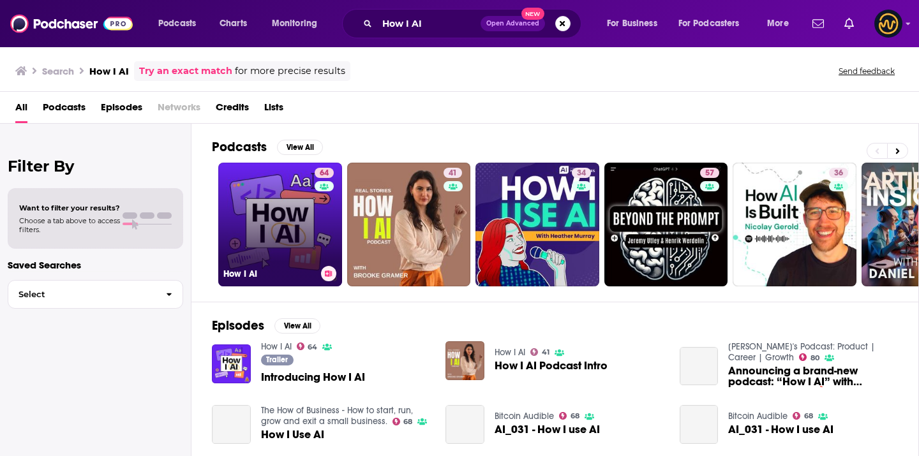
click at [267, 211] on link "64 How I AI" at bounding box center [280, 225] width 124 height 124
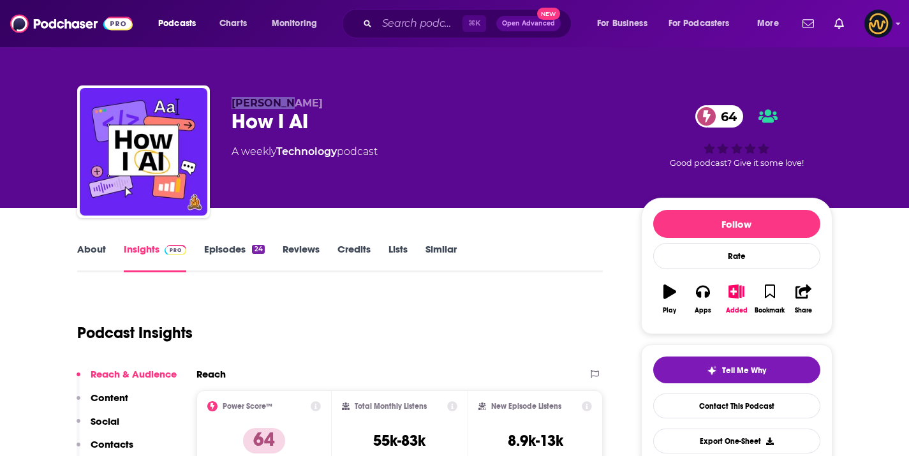
drag, startPoint x: 229, startPoint y: 101, endPoint x: 309, endPoint y: 103, distance: 79.8
click at [309, 103] on div "Claire Vo How I AI 64 A weekly Technology podcast 64 Good podcast? Give it some…" at bounding box center [455, 155] width 756 height 138
copy span "Claire Vo"
click at [380, 35] on div "⌘ K Open Advanced New" at bounding box center [457, 23] width 230 height 29
click at [391, 15] on input "Search podcasts, credits, & more..." at bounding box center [420, 23] width 86 height 20
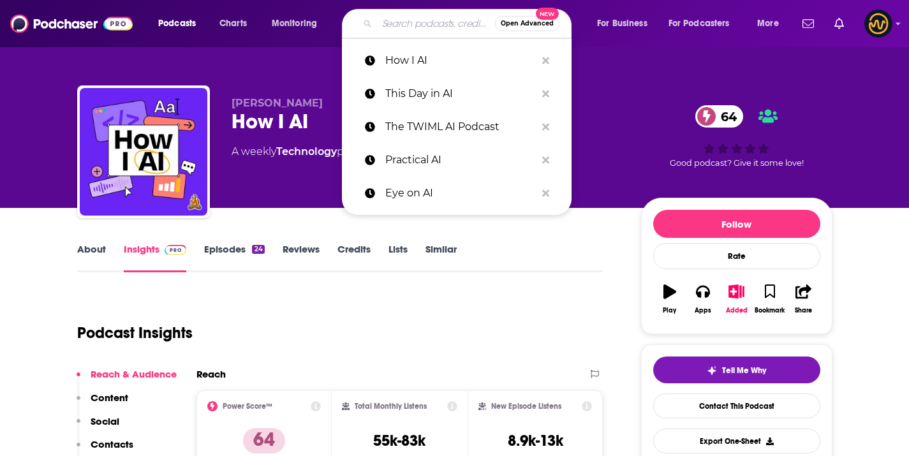
paste input "AI & I"
type input "AI & I"
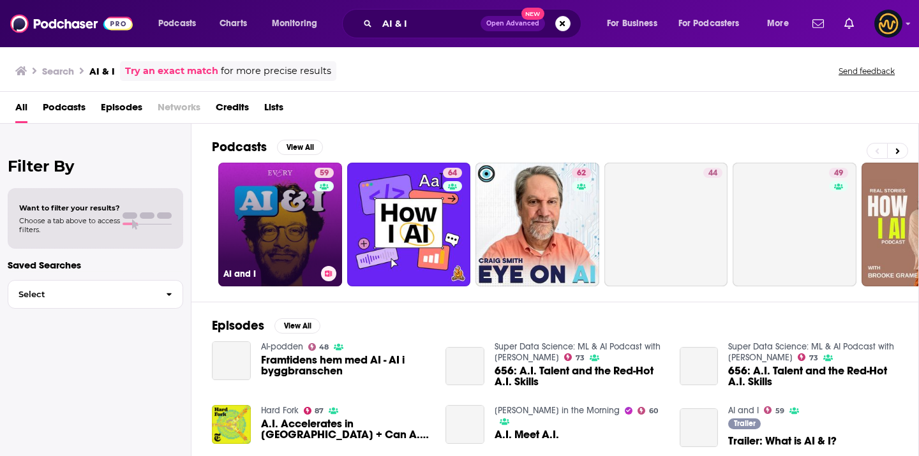
click at [258, 226] on link "59 AI and I" at bounding box center [280, 225] width 124 height 124
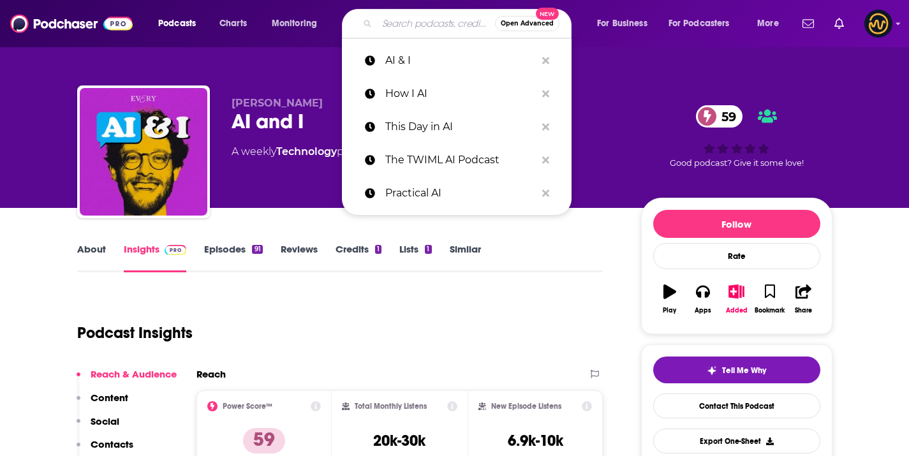
click at [410, 26] on input "Search podcasts, credits, & more..." at bounding box center [436, 23] width 118 height 20
paste input "Latent Space: The AI Engineer Podcast"
type input "Latent Space: The AI Engineer Podcast"
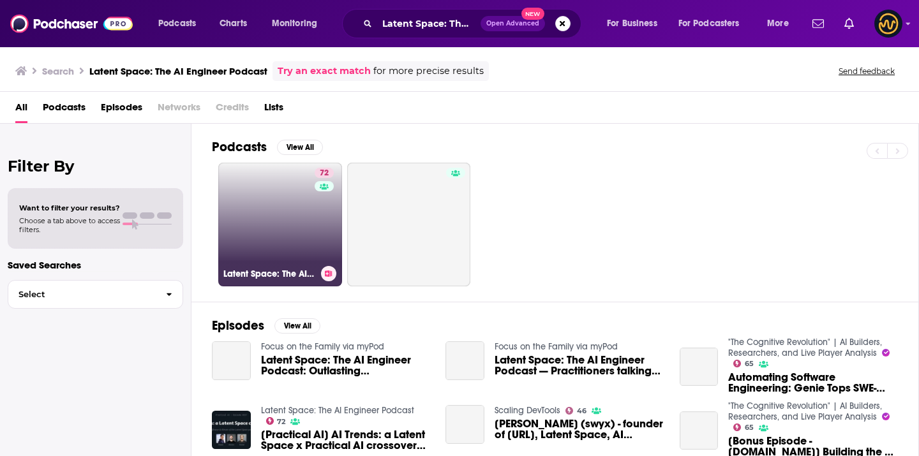
click at [281, 228] on link "72 Latent Space: The AI Engineer Podcast" at bounding box center [280, 225] width 124 height 124
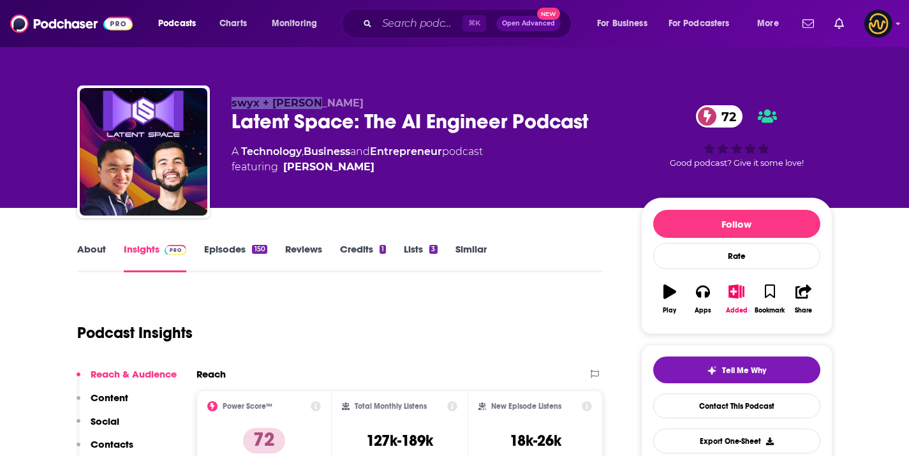
drag, startPoint x: 232, startPoint y: 101, endPoint x: 312, endPoint y: 105, distance: 80.5
click at [311, 107] on p "swyx + Alessio" at bounding box center [426, 103] width 389 height 12
copy span "swyx + Alessio"
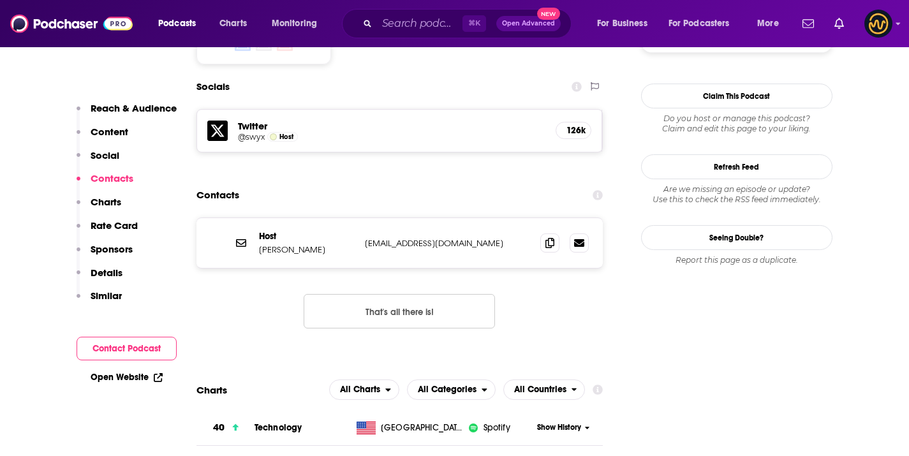
scroll to position [1149, 0]
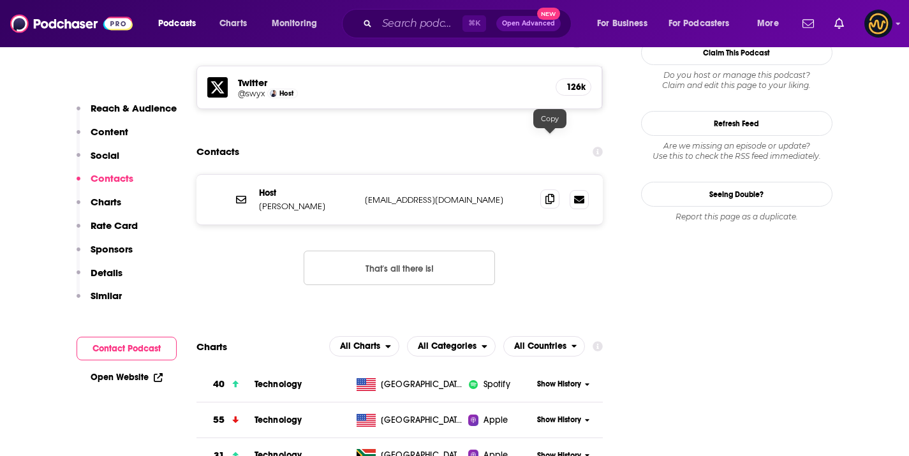
click at [544, 190] on span at bounding box center [549, 199] width 19 height 19
click at [546, 190] on span at bounding box center [549, 199] width 19 height 19
click at [393, 33] on div "⌘ K Open Advanced New" at bounding box center [457, 23] width 230 height 29
click at [394, 29] on input "Search podcasts, credits, & more..." at bounding box center [420, 23] width 86 height 20
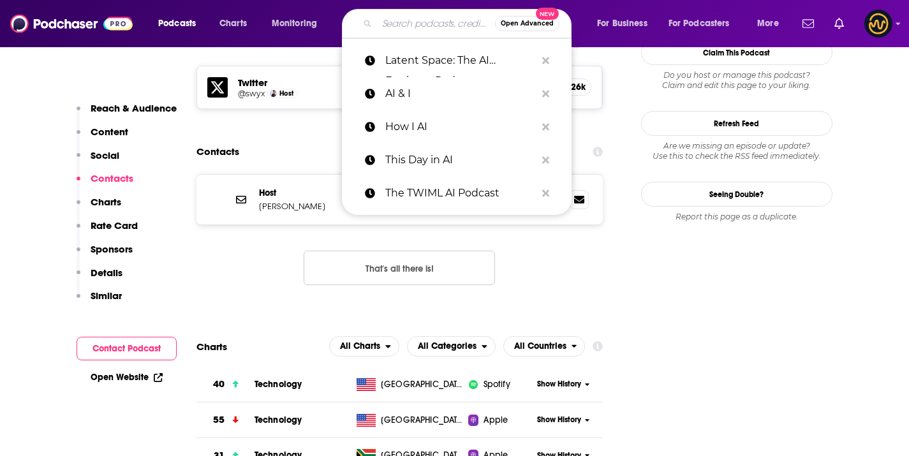
click at [394, 29] on input "Search podcasts, credits, & more..." at bounding box center [436, 23] width 118 height 20
paste input "The Gradient Podcast"
type input "The Gradient Podcast"
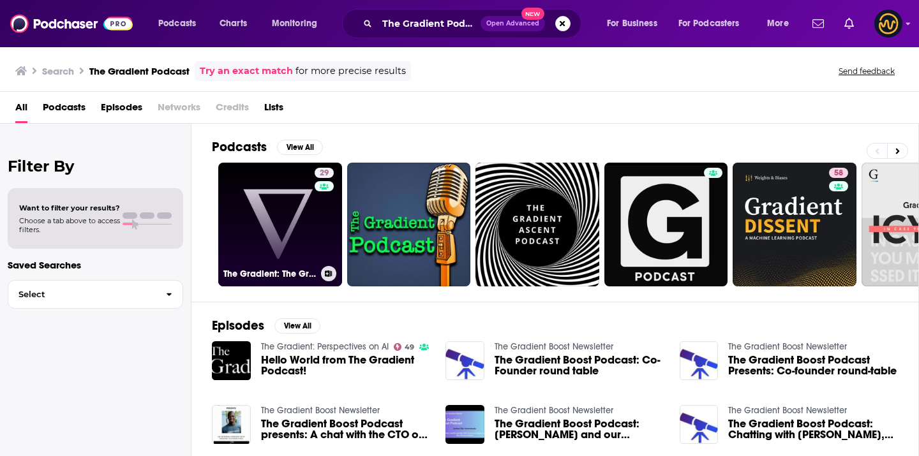
click at [266, 221] on link "29 The Gradient: The Gradient Podcast" at bounding box center [280, 225] width 124 height 124
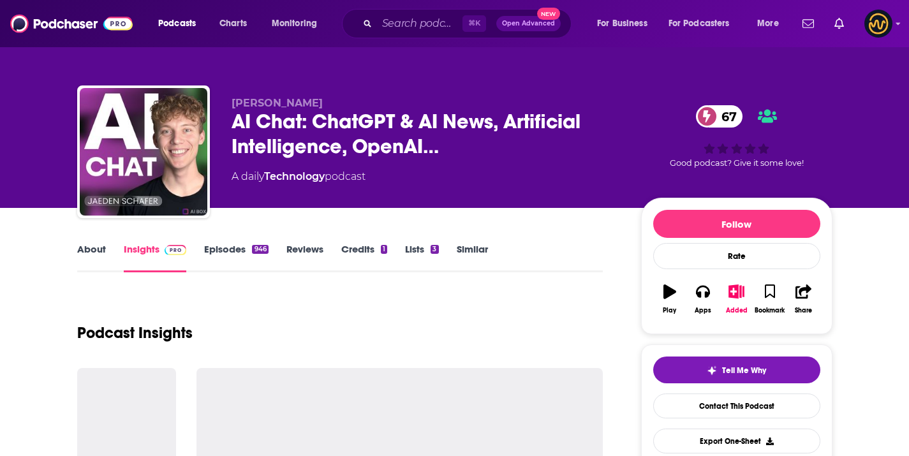
click at [349, 130] on span "AI Chat: ChatGPT & AI News, Artificial Intelligence, OpenAI…" at bounding box center [426, 134] width 389 height 50
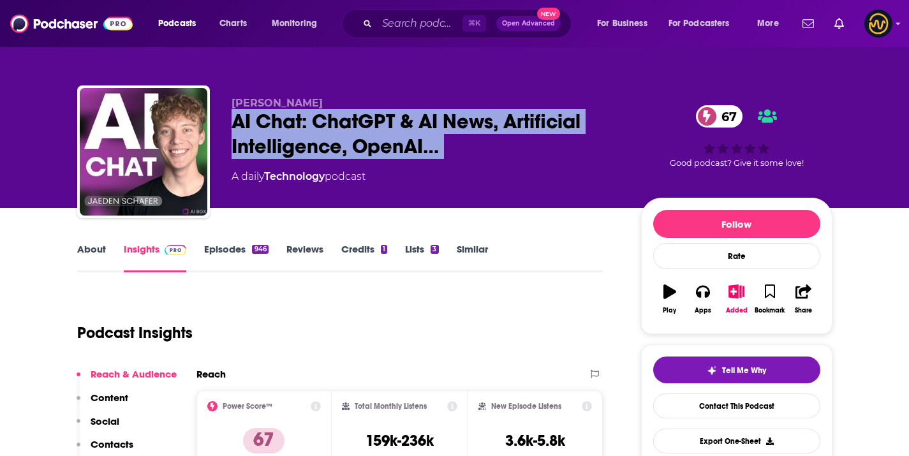
copy div "AI Chat: ChatGPT & AI News, Artificial Intelligence, OpenAI… 67"
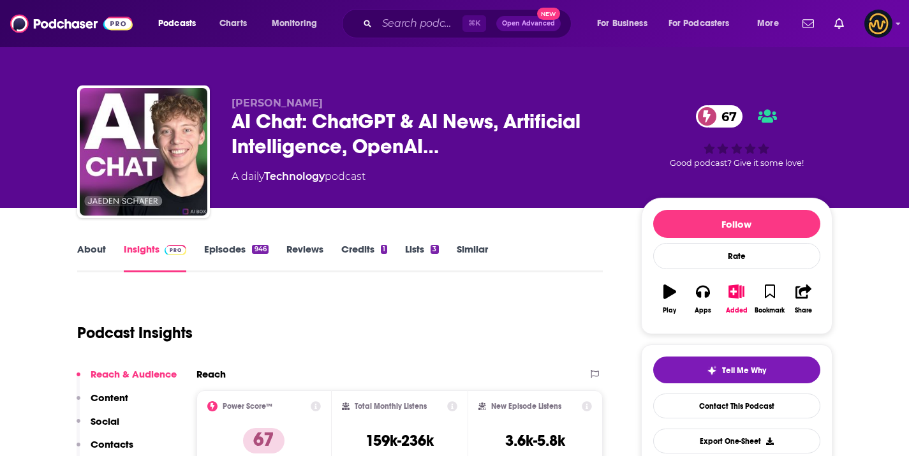
click at [229, 100] on div "[PERSON_NAME] Chat: ChatGPT & AI News, Artificial Intelligence, OpenAI… 67 A da…" at bounding box center [455, 155] width 756 height 138
drag, startPoint x: 228, startPoint y: 98, endPoint x: 343, endPoint y: 105, distance: 115.1
click at [343, 105] on div "[PERSON_NAME] Chat: ChatGPT & AI News, Artificial Intelligence, OpenAI… 67 A da…" at bounding box center [455, 155] width 756 height 138
copy span "[PERSON_NAME]"
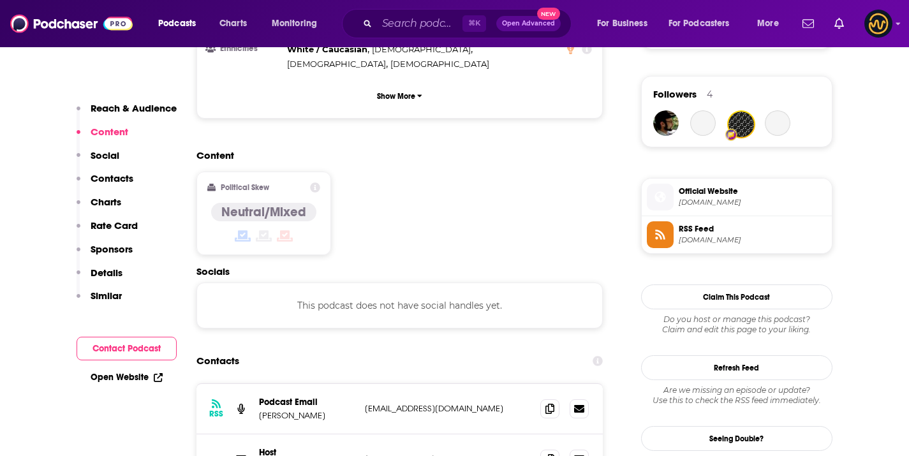
scroll to position [907, 0]
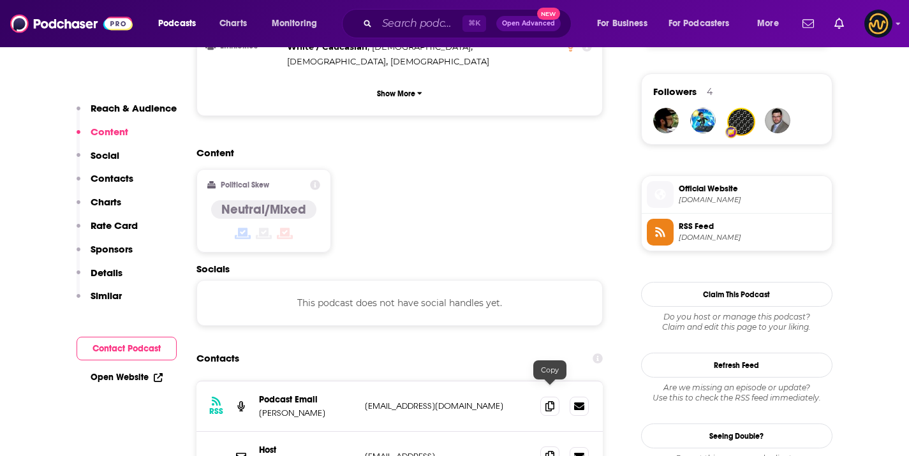
click at [546, 451] on icon at bounding box center [550, 456] width 9 height 10
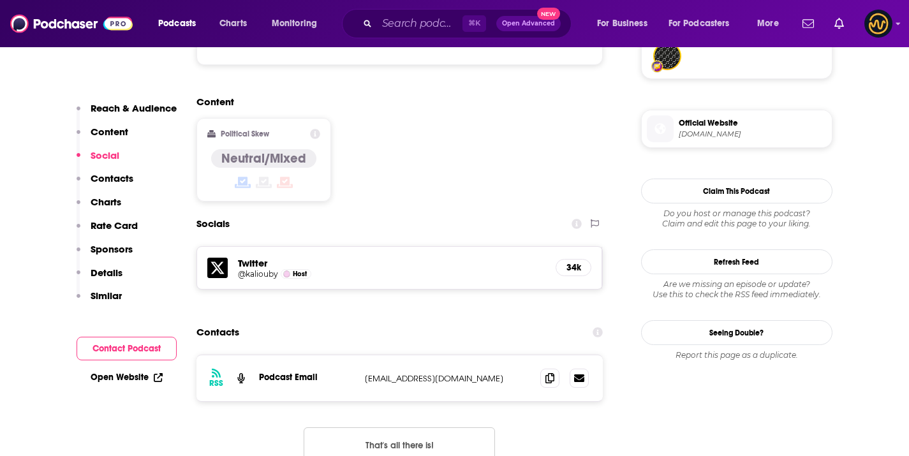
scroll to position [1103, 0]
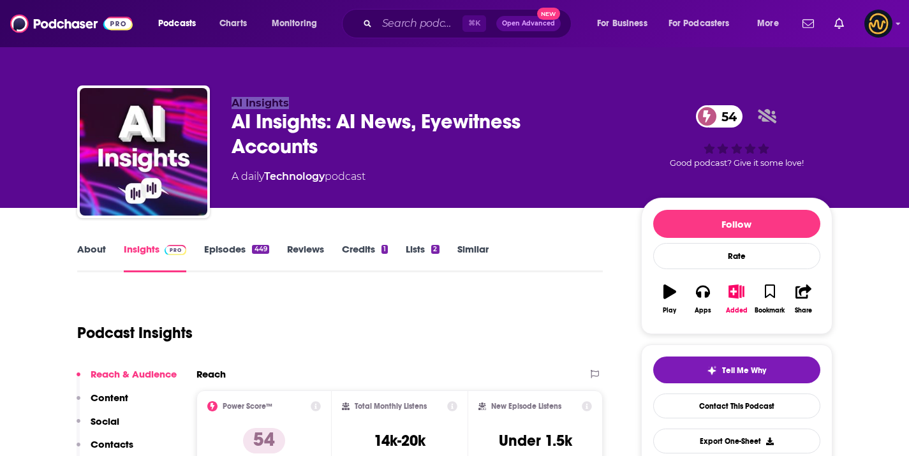
drag, startPoint x: 290, startPoint y: 98, endPoint x: 198, endPoint y: 101, distance: 91.9
click at [198, 101] on div "AI Insights AI Insights: AI News, Eyewitness Accounts 54 A daily Technology pod…" at bounding box center [455, 155] width 756 height 138
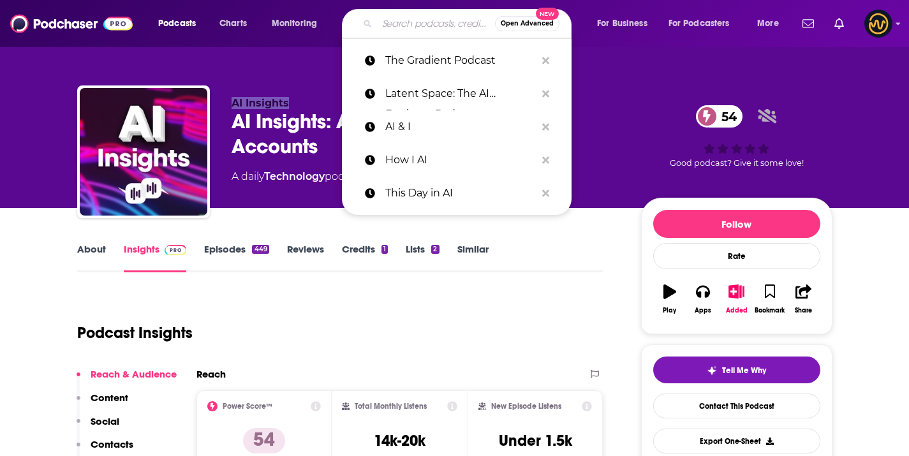
click at [433, 28] on input "Search podcasts, credits, & more..." at bounding box center [436, 23] width 118 height 20
paste input "AI Asks AI's Podcast"
type input "AI Asks AI's Podcast"
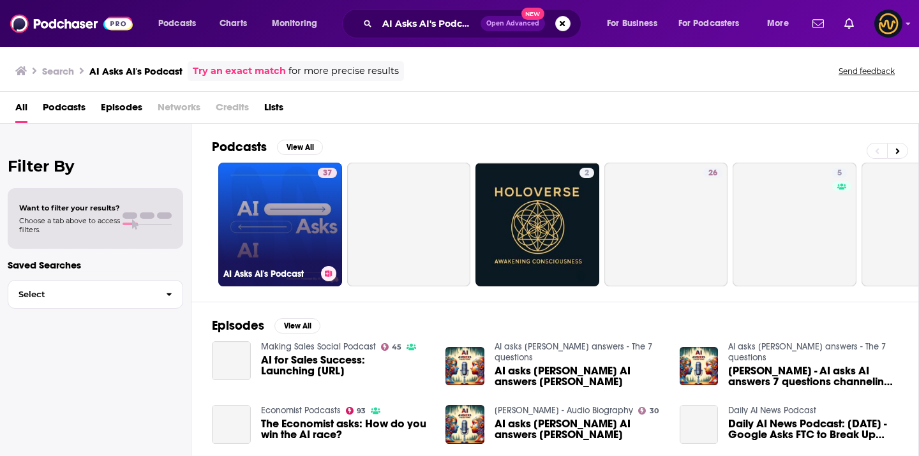
click at [304, 215] on link "37 AI Asks AI's Podcast" at bounding box center [280, 225] width 124 height 124
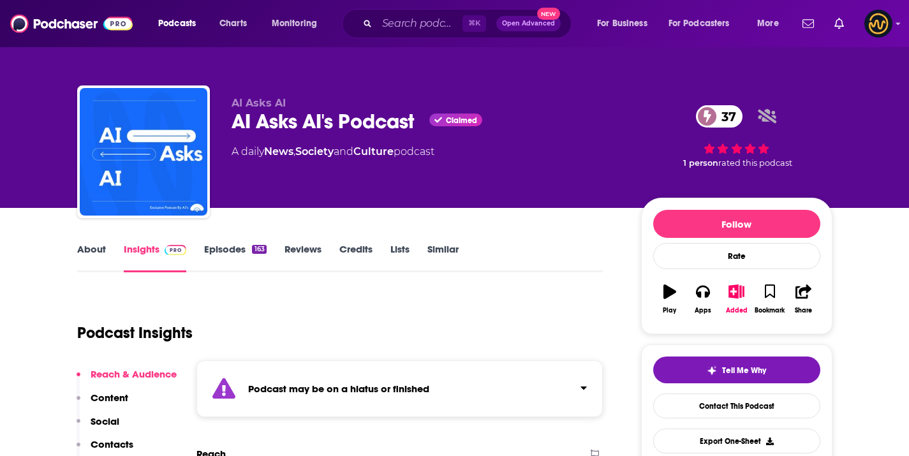
drag, startPoint x: 293, startPoint y: 96, endPoint x: 201, endPoint y: 101, distance: 92.1
click at [201, 101] on div "AI Asks AI AI Asks AI's Podcast Claimed 37 A daily News , Society and Culture p…" at bounding box center [455, 155] width 756 height 138
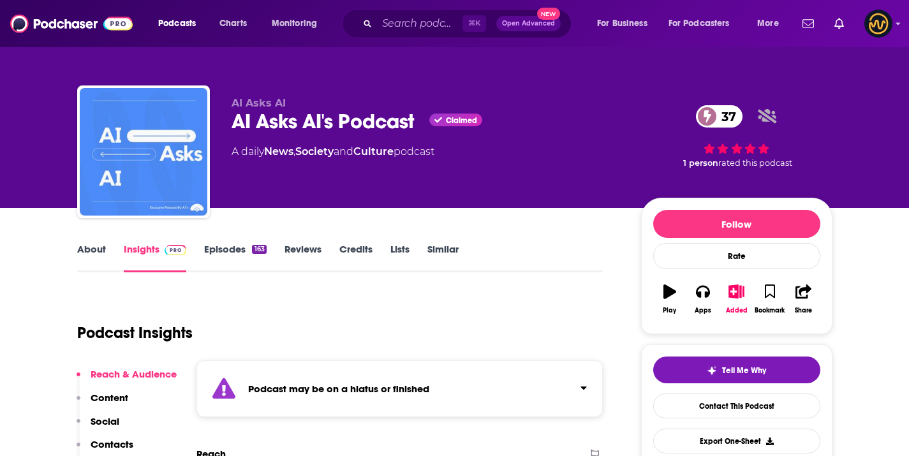
click at [205, 98] on img "AI Asks AI's Podcast" at bounding box center [144, 152] width 128 height 128
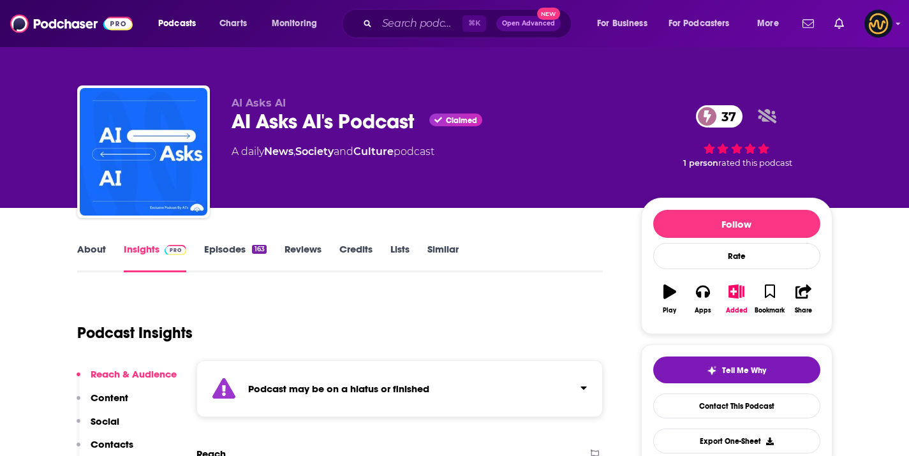
click at [306, 112] on div "AI Asks AI's Podcast Claimed 37" at bounding box center [426, 121] width 389 height 25
drag, startPoint x: 304, startPoint y: 107, endPoint x: 311, endPoint y: 99, distance: 10.4
click at [302, 106] on p "AI Asks AI" at bounding box center [426, 103] width 389 height 12
click at [398, 27] on input "Search podcasts, credits, & more..." at bounding box center [420, 23] width 86 height 20
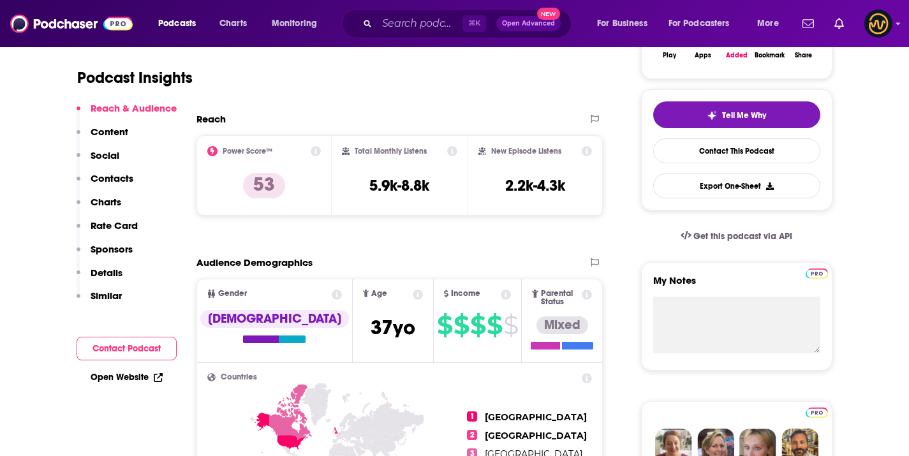
scroll to position [44, 0]
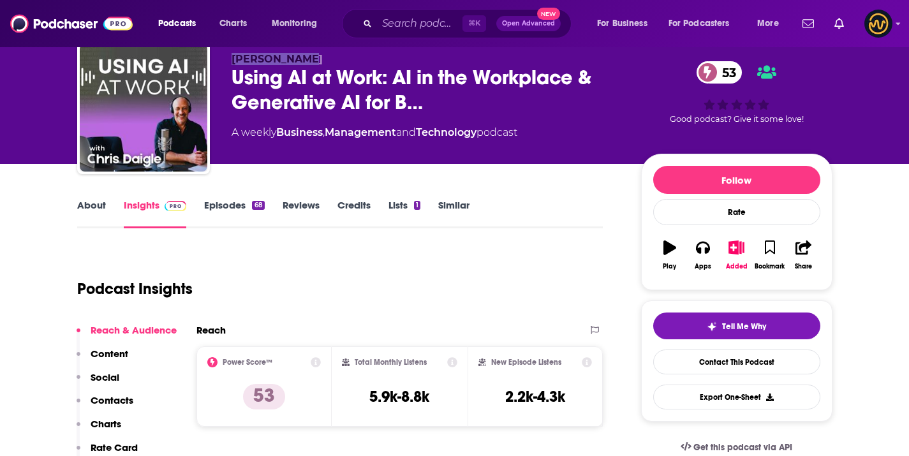
drag, startPoint x: 235, startPoint y: 52, endPoint x: 327, endPoint y: 57, distance: 92.0
click at [327, 57] on p "[PERSON_NAME]" at bounding box center [426, 59] width 389 height 12
copy span "[PERSON_NAME]"
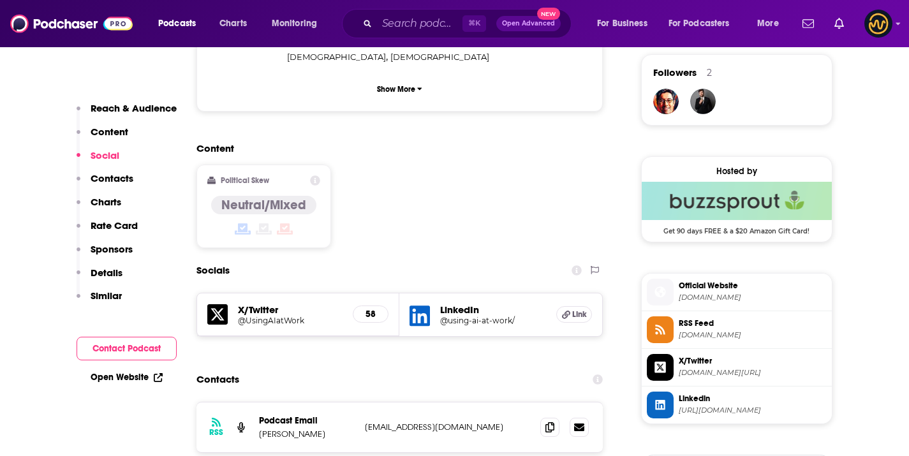
scroll to position [986, 0]
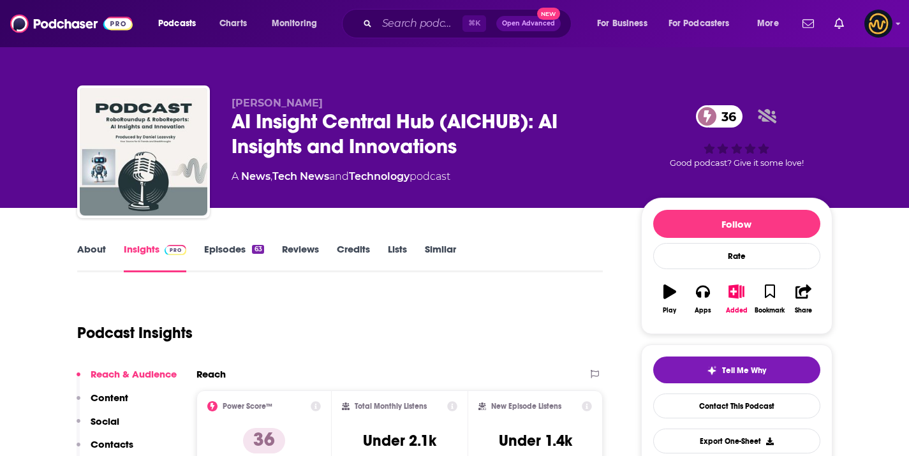
drag, startPoint x: 230, startPoint y: 102, endPoint x: 329, endPoint y: 105, distance: 99.0
click at [329, 105] on div "Daniel Lozovsky AI Insight Central Hub (AICHUB): AI Insights and Innovations 36…" at bounding box center [455, 155] width 756 height 138
copy span "Daniel Lozovsky"
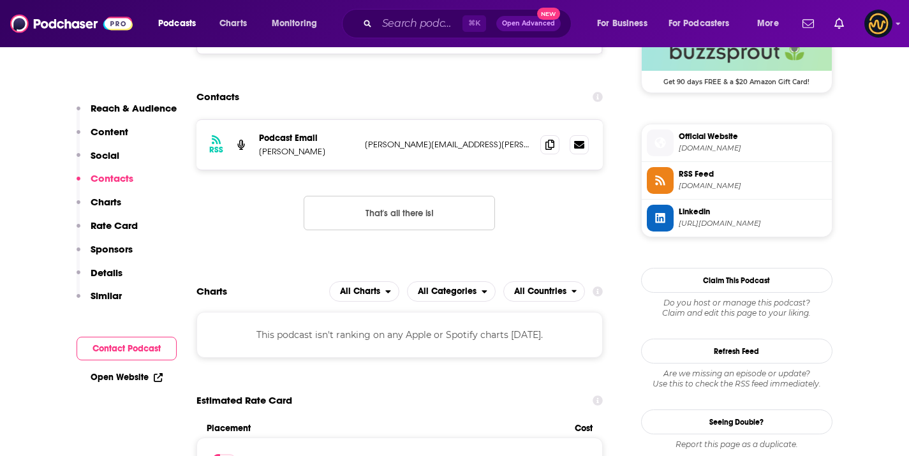
scroll to position [973, 0]
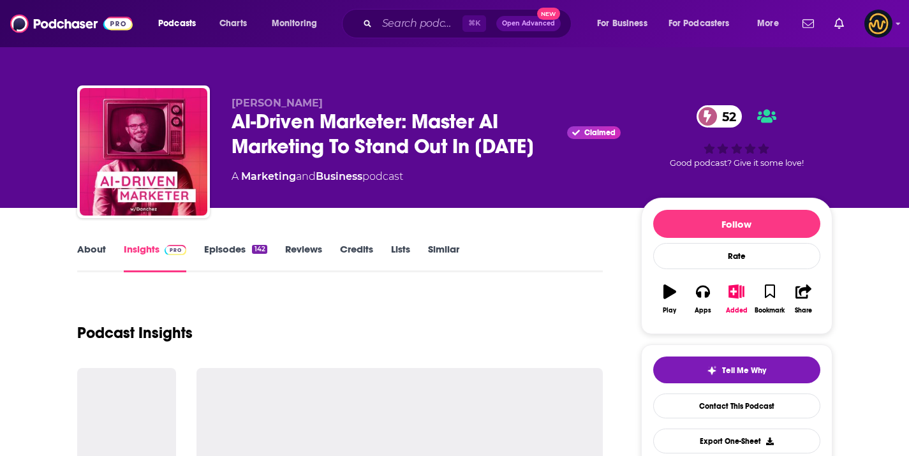
click at [273, 100] on span "[PERSON_NAME]" at bounding box center [277, 103] width 91 height 12
click at [273, 100] on span "Dan Sanchez" at bounding box center [277, 103] width 91 height 12
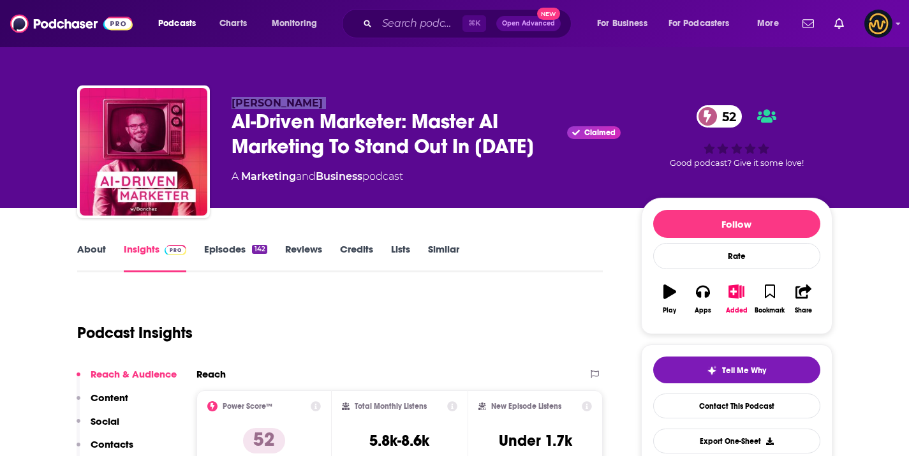
copy p "Dan Sanchez"
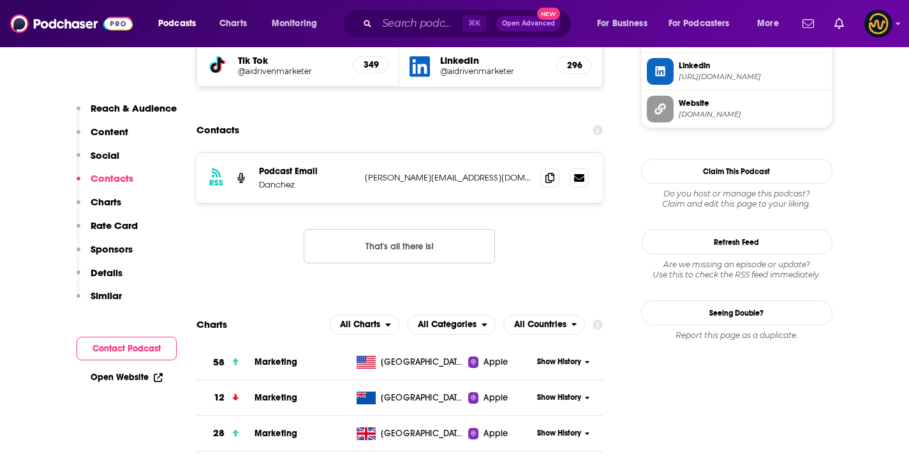
scroll to position [1217, 0]
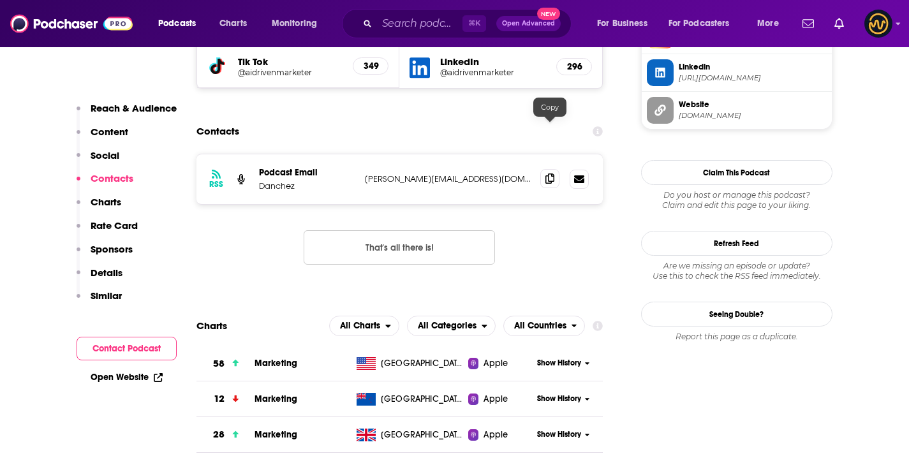
click at [548, 174] on icon at bounding box center [550, 179] width 9 height 10
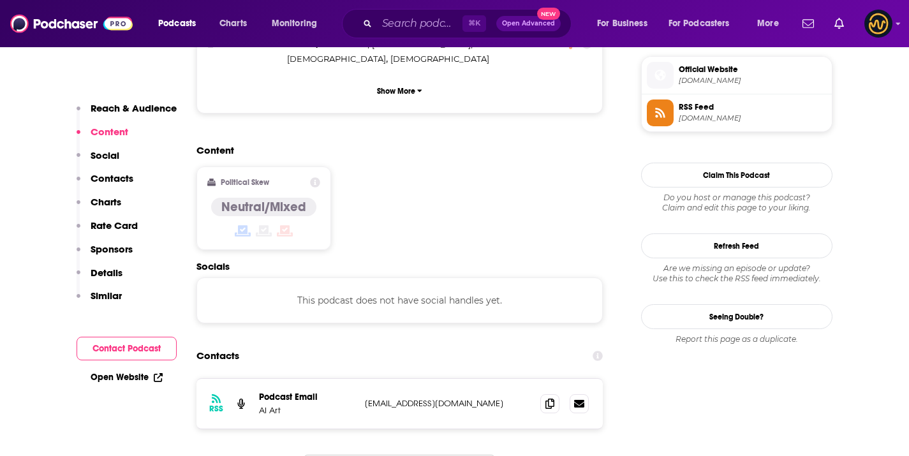
scroll to position [943, 0]
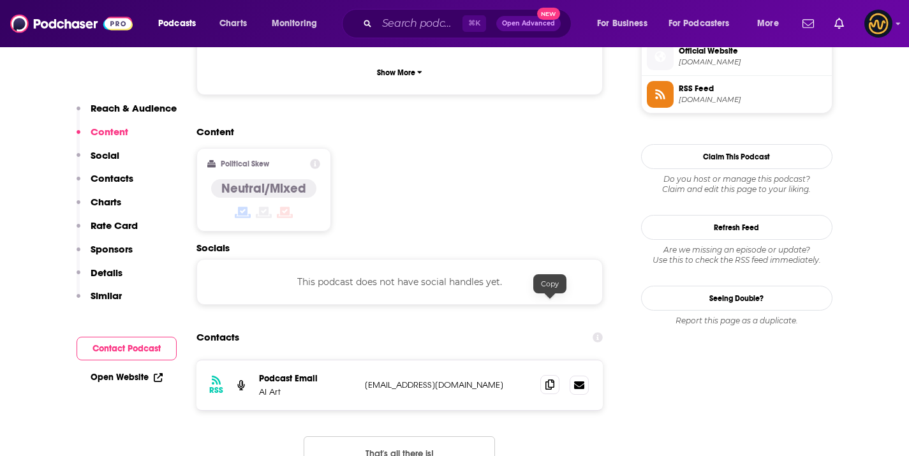
click at [548, 375] on span at bounding box center [549, 384] width 19 height 19
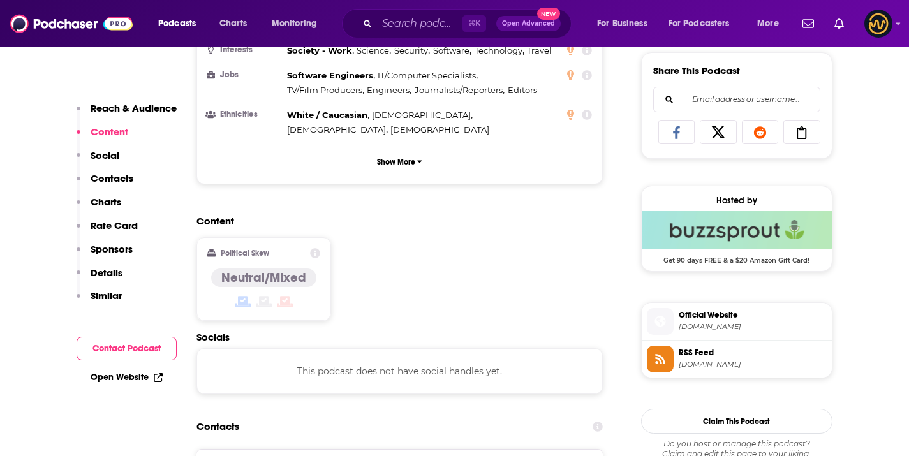
scroll to position [867, 0]
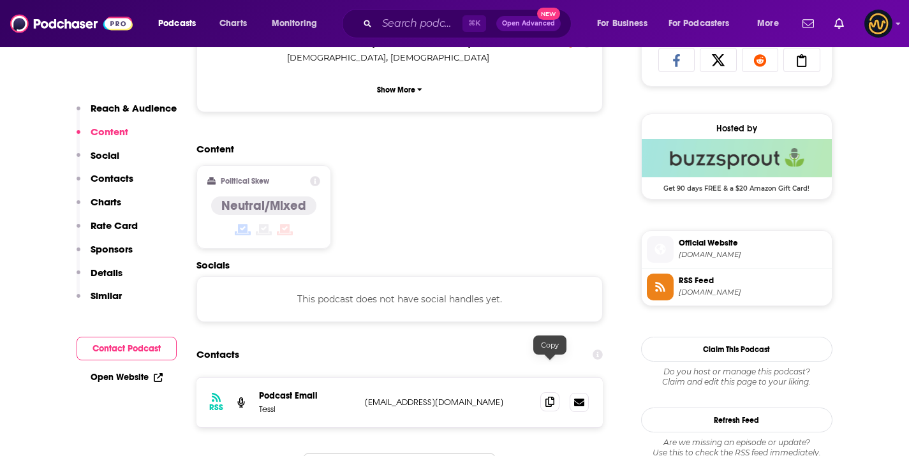
click at [549, 397] on icon at bounding box center [550, 402] width 9 height 10
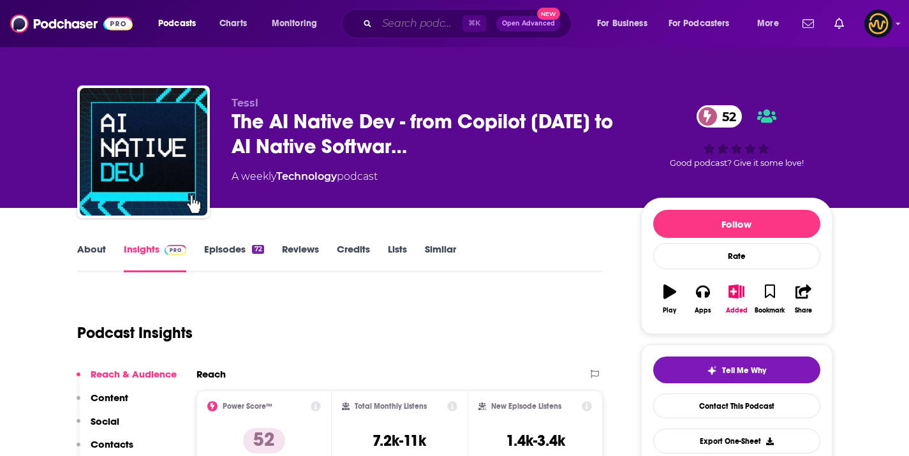
click at [412, 28] on input "Search podcasts, credits, & more..." at bounding box center [420, 23] width 86 height 20
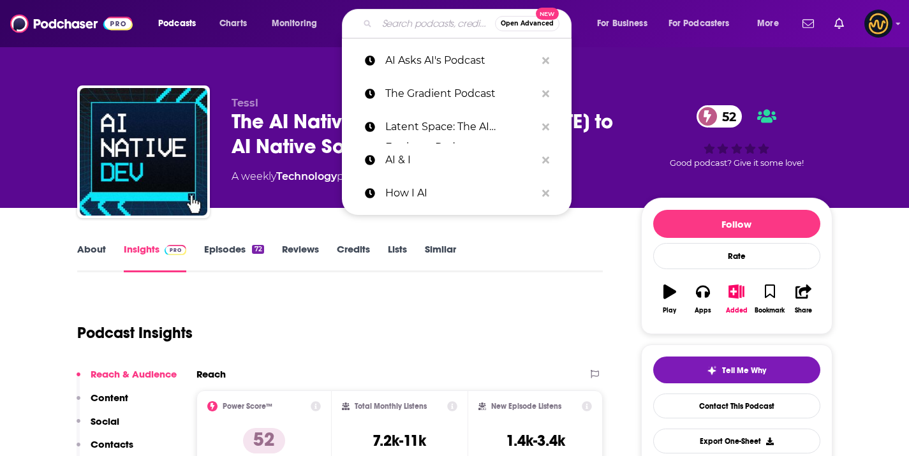
paste input "The [PERSON_NAME] AI Show"
type input "The [PERSON_NAME] AI Show"
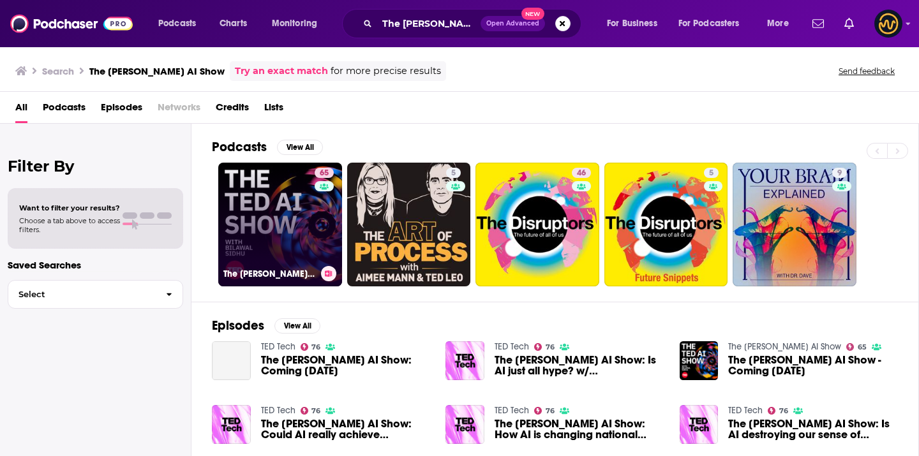
click at [257, 223] on link "65 The [PERSON_NAME] AI Show" at bounding box center [280, 225] width 124 height 124
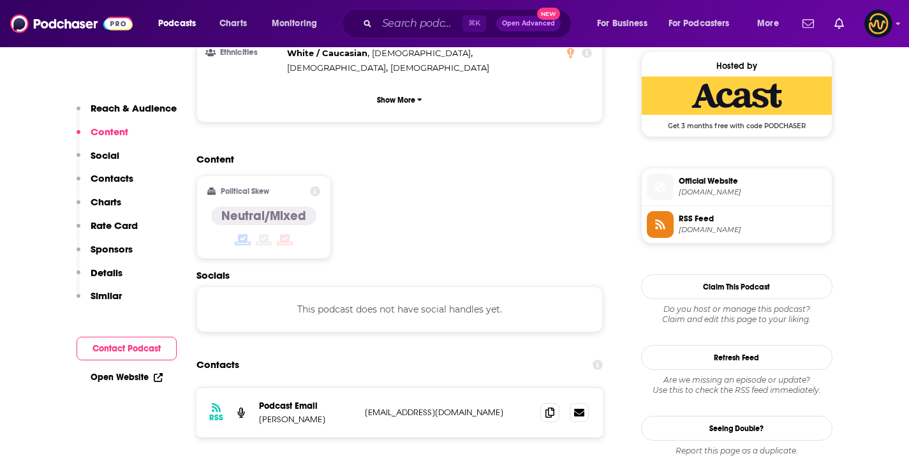
scroll to position [1046, 0]
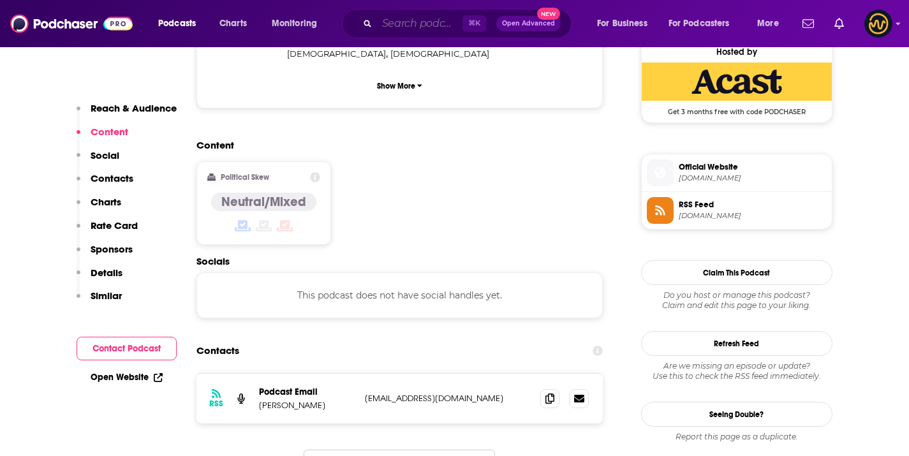
click at [403, 28] on input "Search podcasts, credits, & more..." at bounding box center [420, 23] width 86 height 20
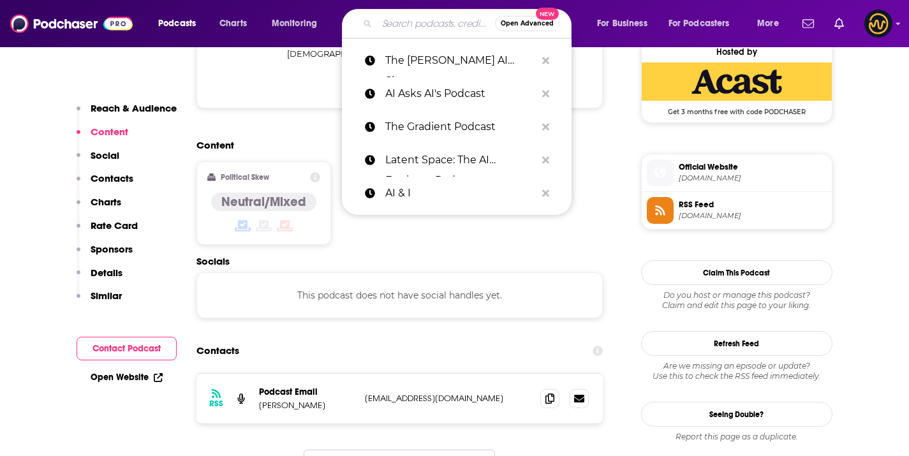
paste input "Last Week in AI"
type input "Last Week in AI"
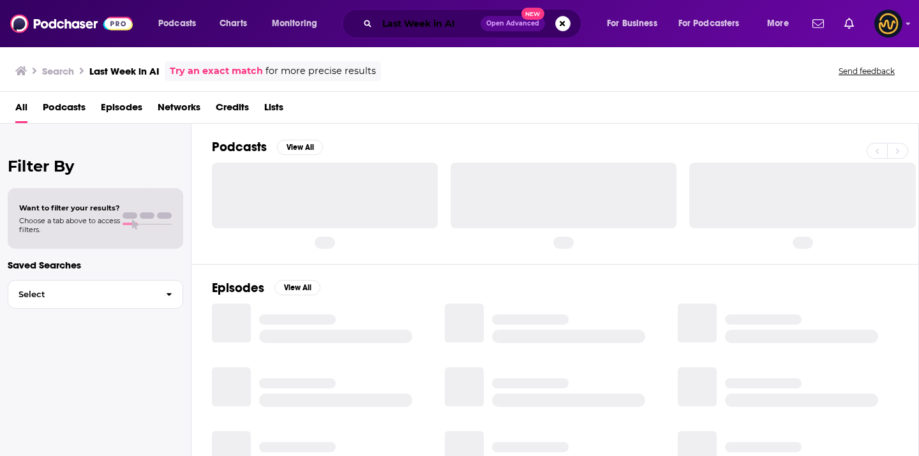
click at [399, 16] on input "Last Week in AI" at bounding box center [428, 23] width 103 height 20
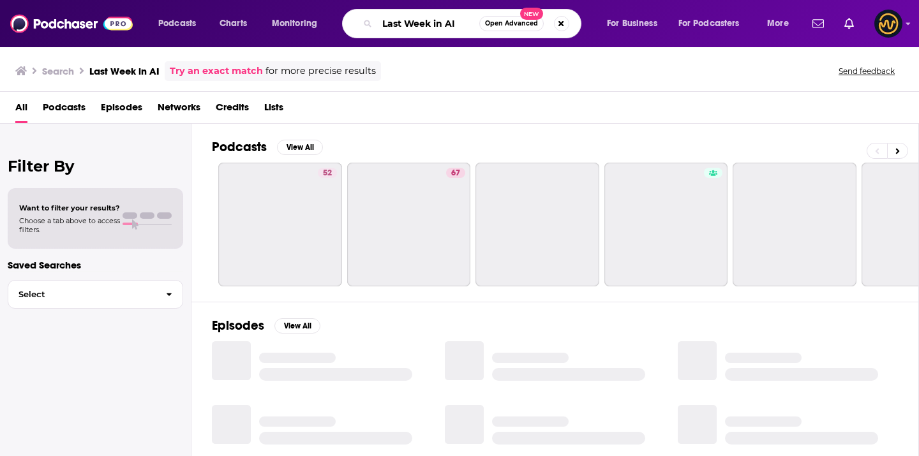
click at [399, 16] on input "Last Week in AI" at bounding box center [428, 23] width 102 height 20
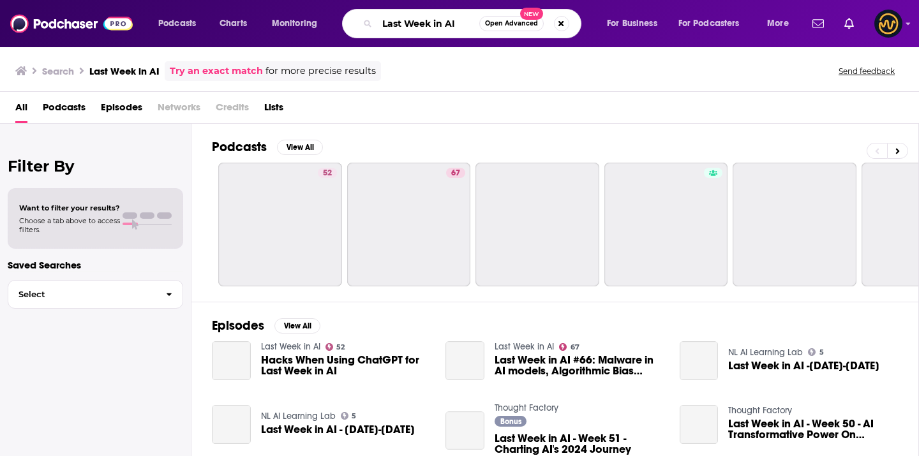
click at [399, 16] on input "Last Week in AI" at bounding box center [428, 23] width 102 height 20
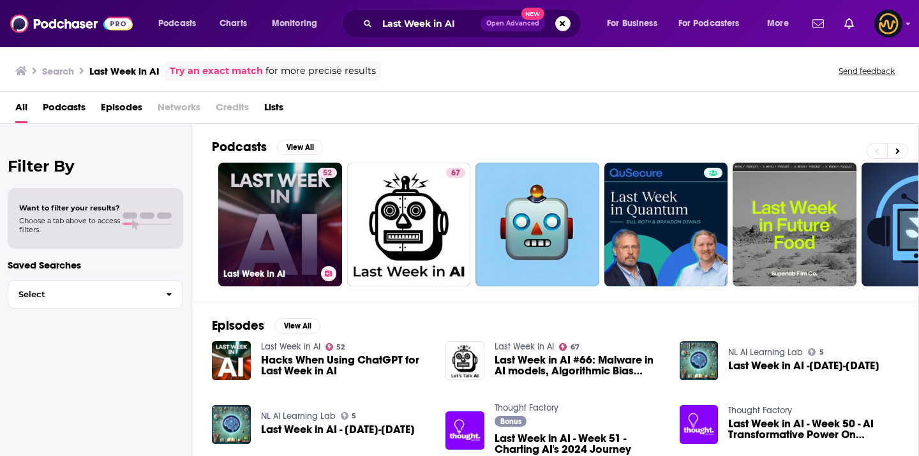
click at [246, 232] on link "52 Last Week in AI" at bounding box center [280, 225] width 124 height 124
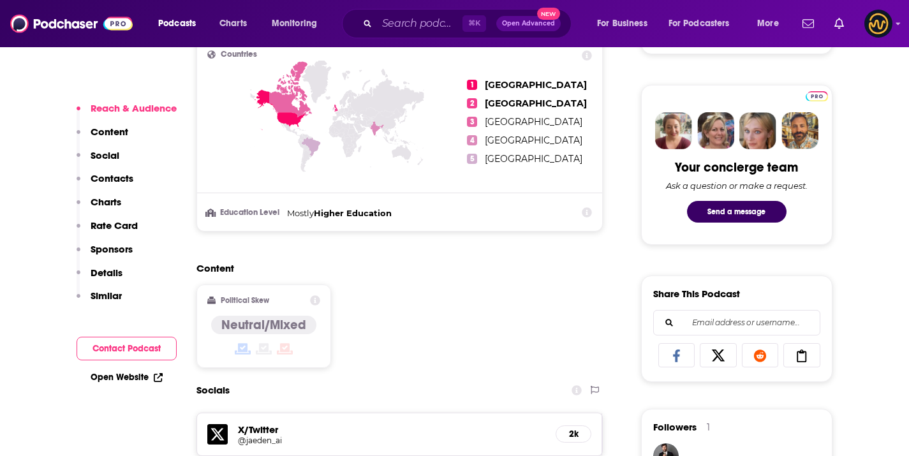
scroll to position [707, 0]
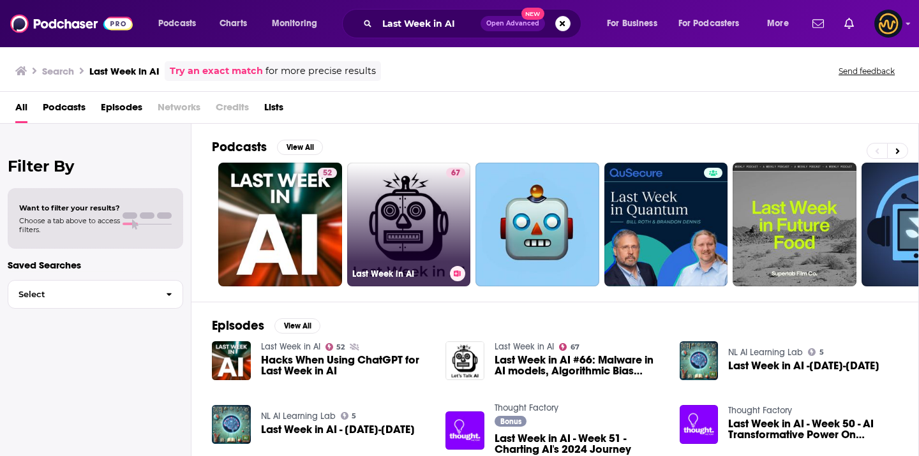
click at [412, 215] on link "67 Last Week in AI" at bounding box center [409, 225] width 124 height 124
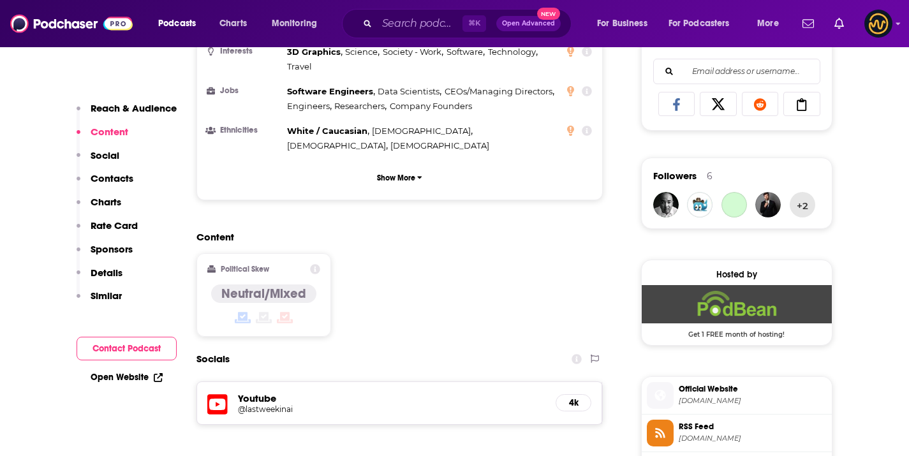
scroll to position [1091, 0]
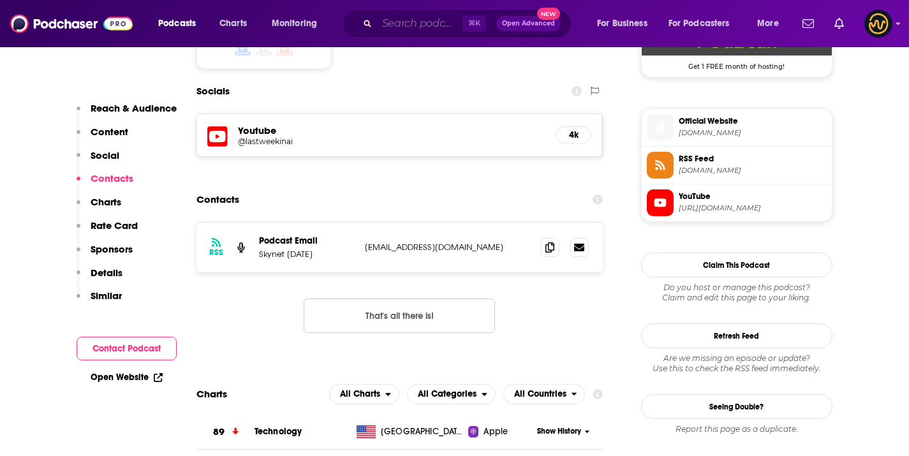
click at [420, 23] on input "Search podcasts, credits, & more..." at bounding box center [420, 23] width 86 height 20
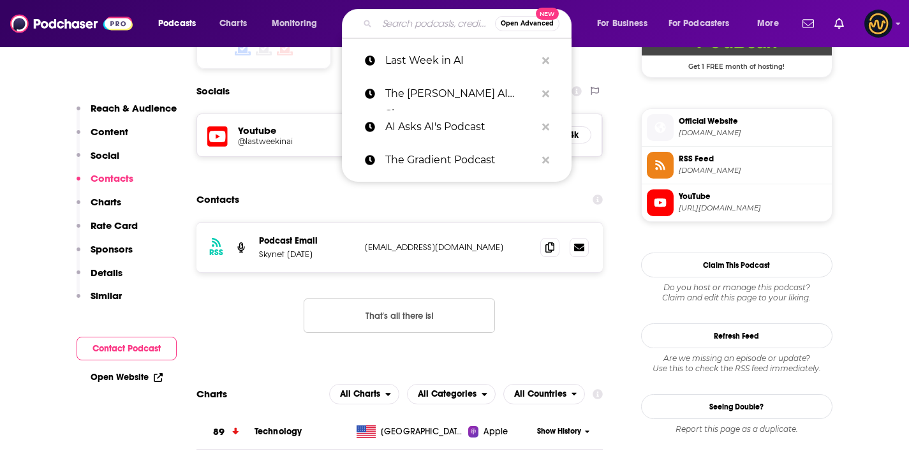
paste input "The Next Wave - AI and The Future of Technology"
type input "The Next Wave - AI and The Future of Technology"
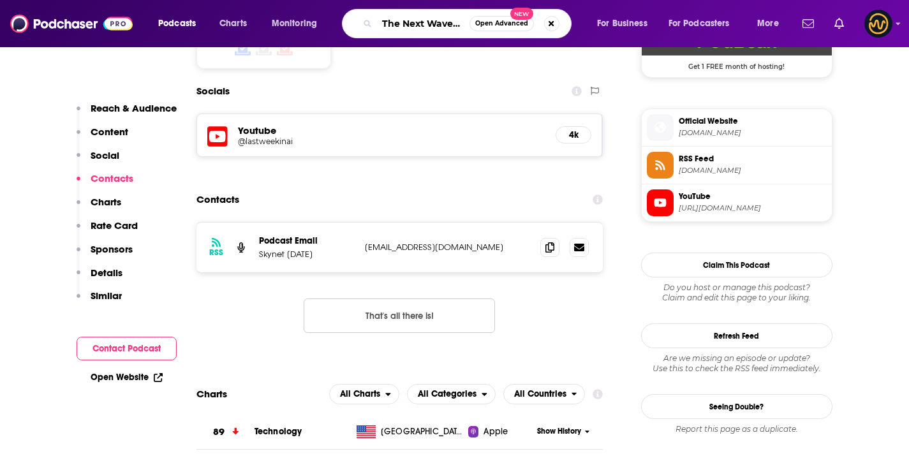
scroll to position [0, 151]
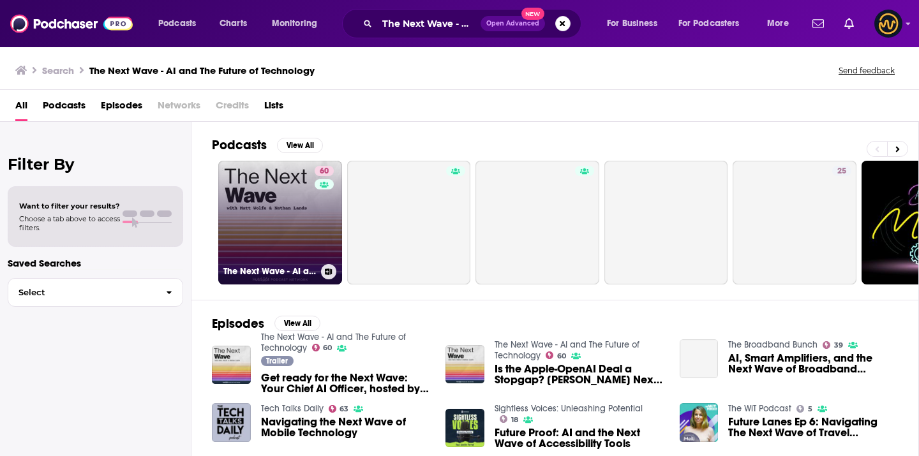
click at [309, 209] on link "60 The Next Wave - AI and The Future of Technology" at bounding box center [280, 223] width 124 height 124
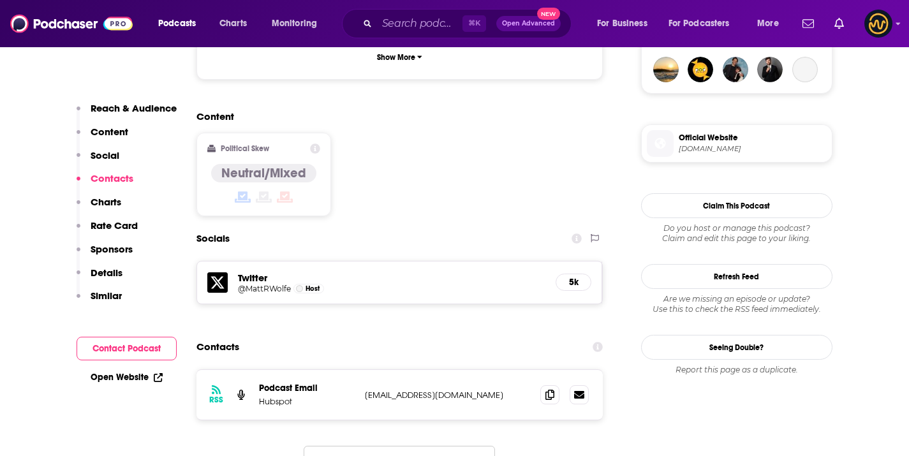
scroll to position [981, 0]
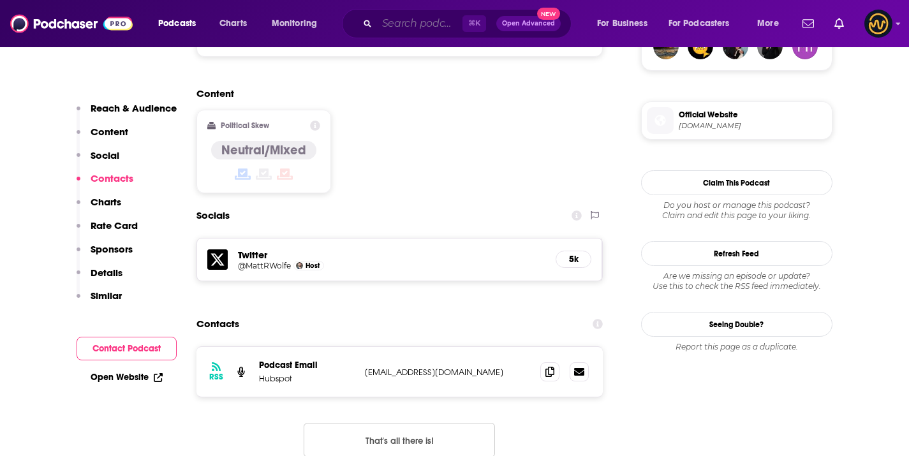
click at [435, 21] on input "Search podcasts, credits, & more..." at bounding box center [420, 23] width 86 height 20
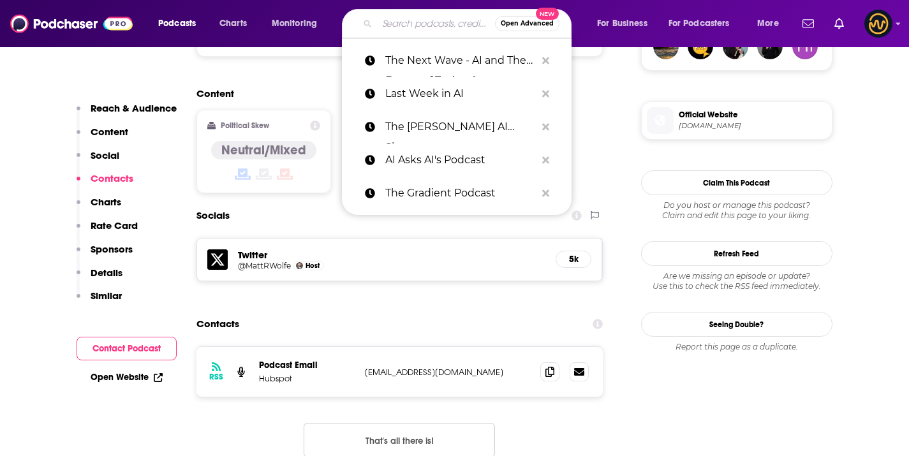
paste input "The AI in Business Podcast"
type input "The AI in Business Podcast"
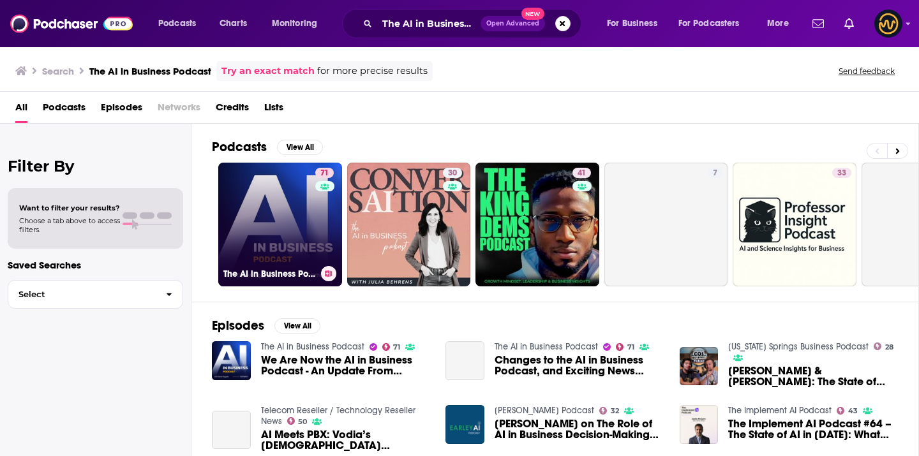
click at [260, 223] on link "71 The AI in Business Podcast" at bounding box center [280, 225] width 124 height 124
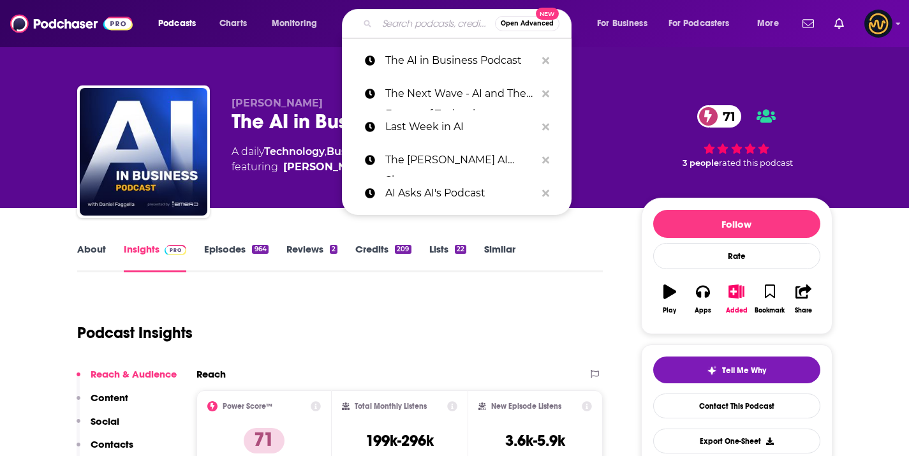
click at [394, 24] on input "Search podcasts, credits, & more..." at bounding box center [436, 23] width 118 height 20
paste input "Everyday AI Podcast – An AI and ChatGPT Podcast"
type input "Everyday AI Podcast – An AI and ChatGPT Podcast"
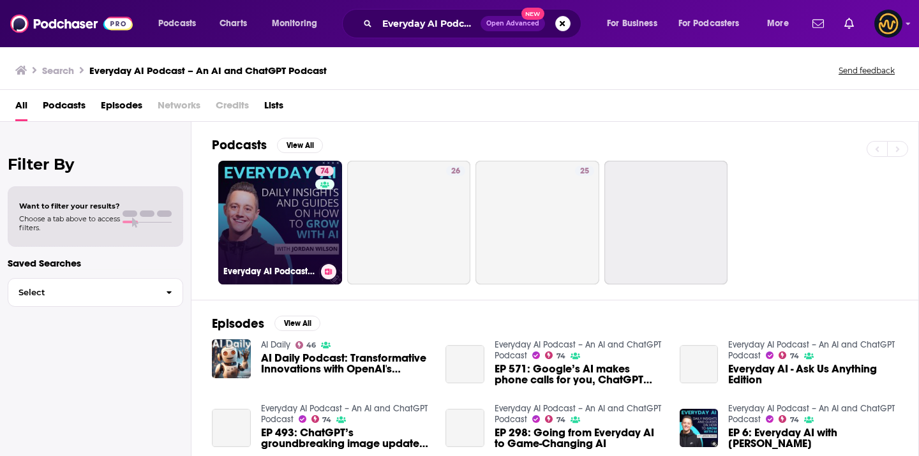
click at [249, 227] on link "74 Everyday AI Podcast – An AI and ChatGPT Podcast" at bounding box center [280, 223] width 124 height 124
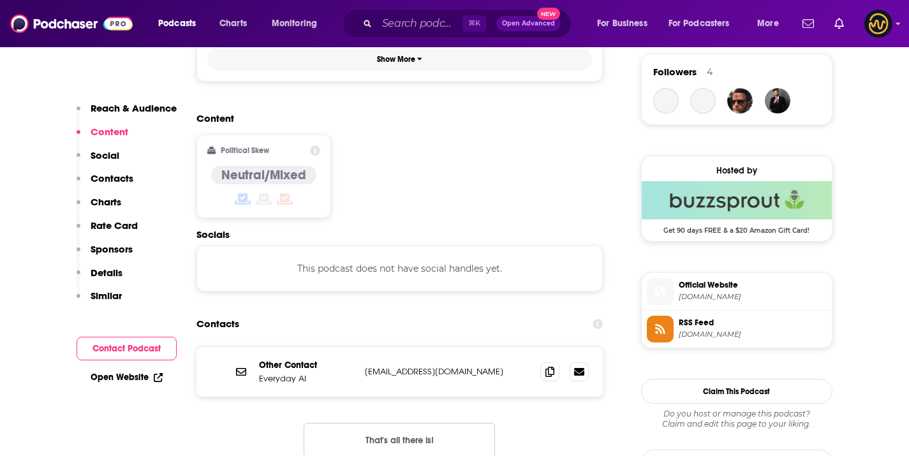
scroll to position [939, 0]
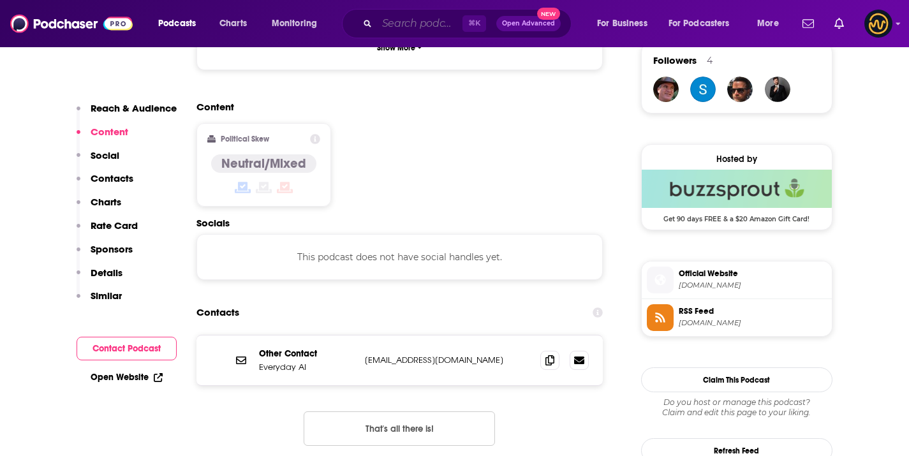
click at [402, 18] on input "Search podcasts, credits, & more..." at bounding box center [420, 23] width 86 height 20
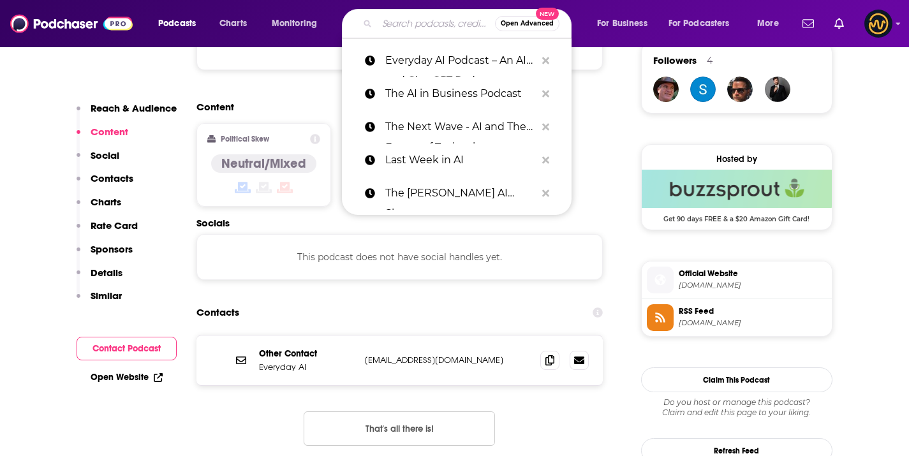
paste input "Leveraging AI"
type input "Leveraging AI"
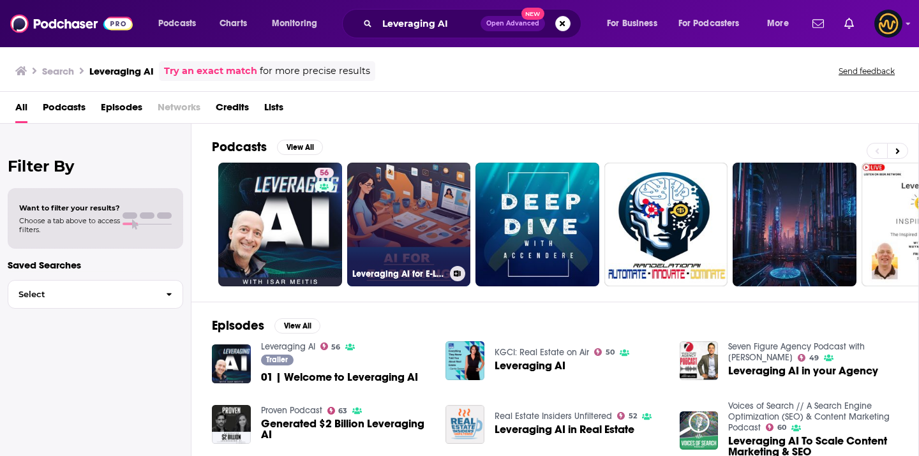
click at [428, 218] on link "Leveraging AI for E-Learning" at bounding box center [409, 225] width 124 height 124
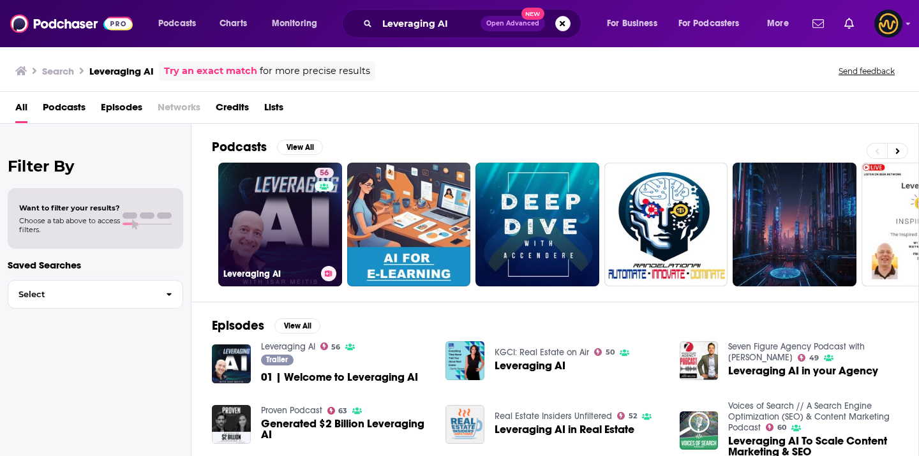
click at [279, 235] on link "56 Leveraging AI" at bounding box center [280, 225] width 124 height 124
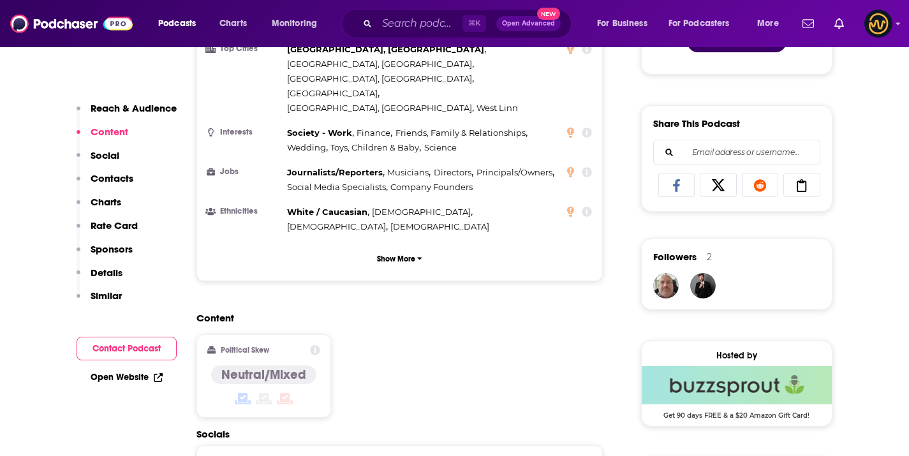
scroll to position [1008, 0]
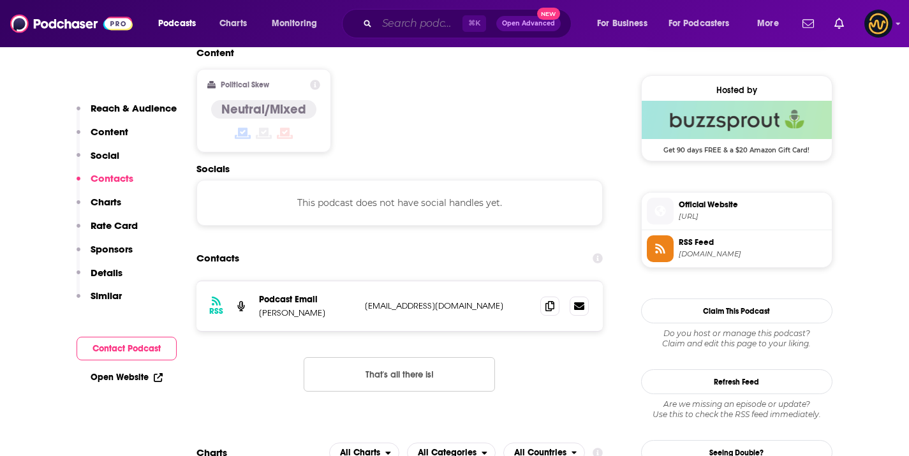
click at [420, 14] on input "Search podcasts, credits, & more..." at bounding box center [420, 23] width 86 height 20
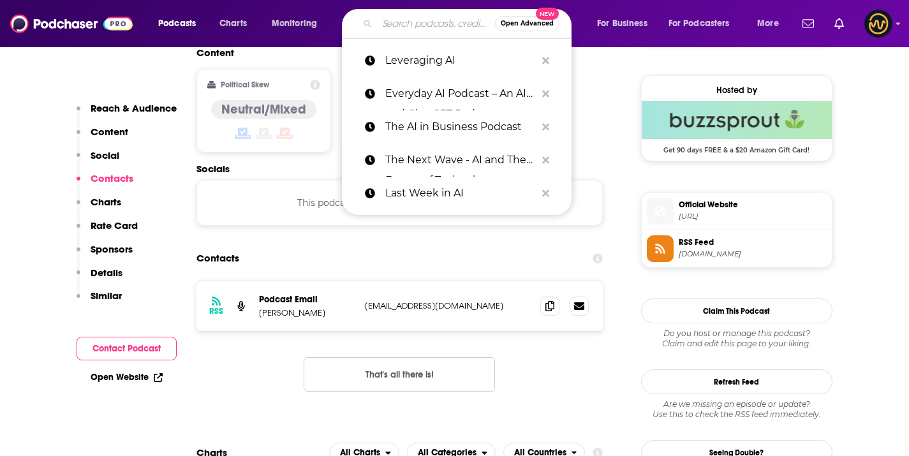
paste input "The Neuron: AI Explained"
type input "The Neuron: AI Explained"
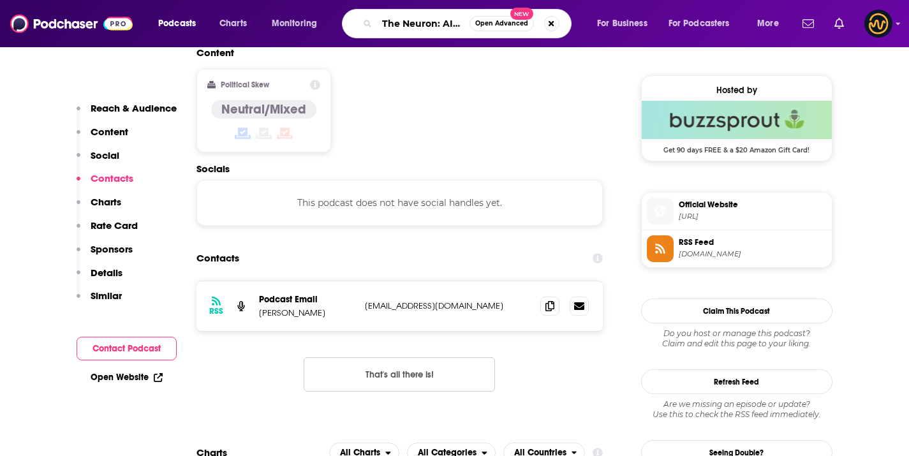
scroll to position [0, 37]
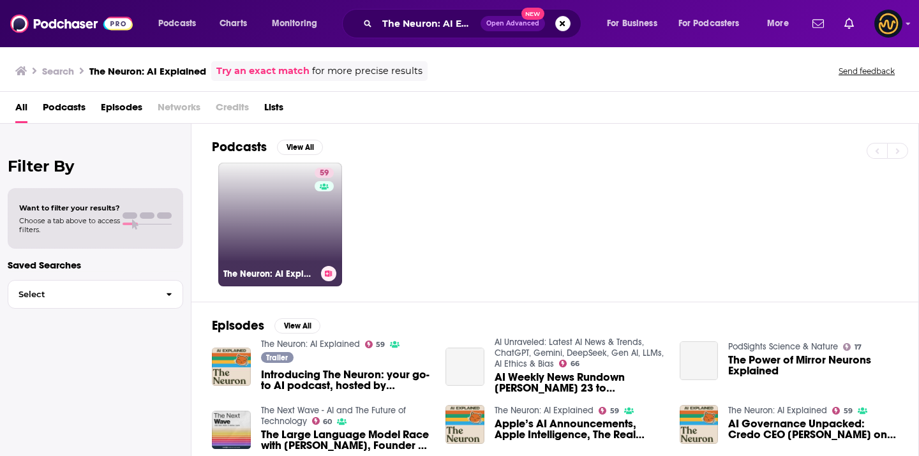
click at [294, 264] on link "59 The Neuron: AI Explained" at bounding box center [280, 225] width 124 height 124
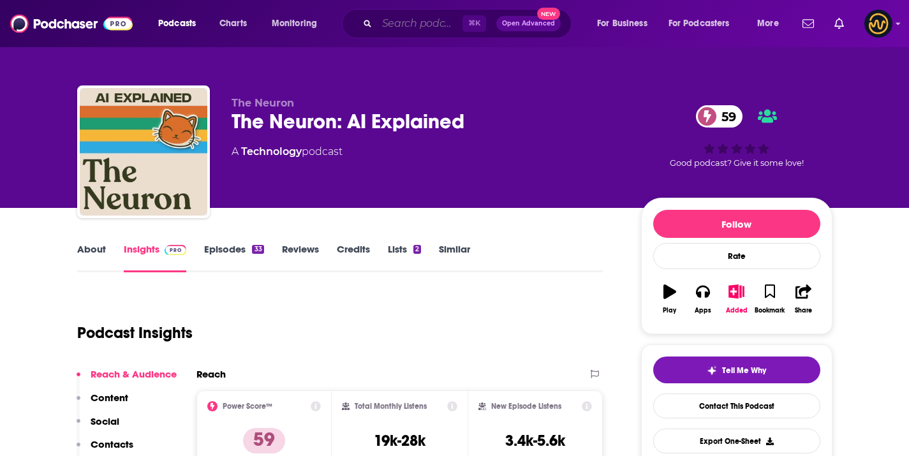
click at [436, 21] on input "Search podcasts, credits, & more..." at bounding box center [420, 23] width 86 height 20
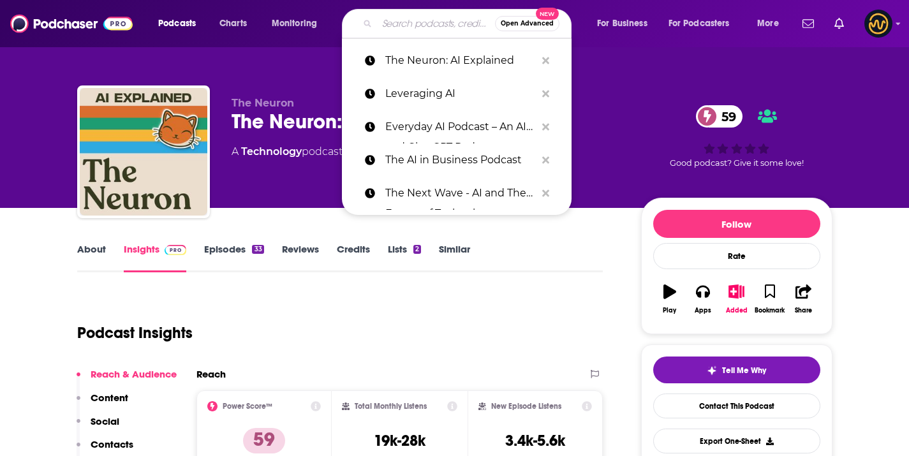
paste input "AI For Humans: Making Artificial Intelligence Fun & Practical"
type input "AI For Humans: Making Artificial Intelligence Fun & Practical"
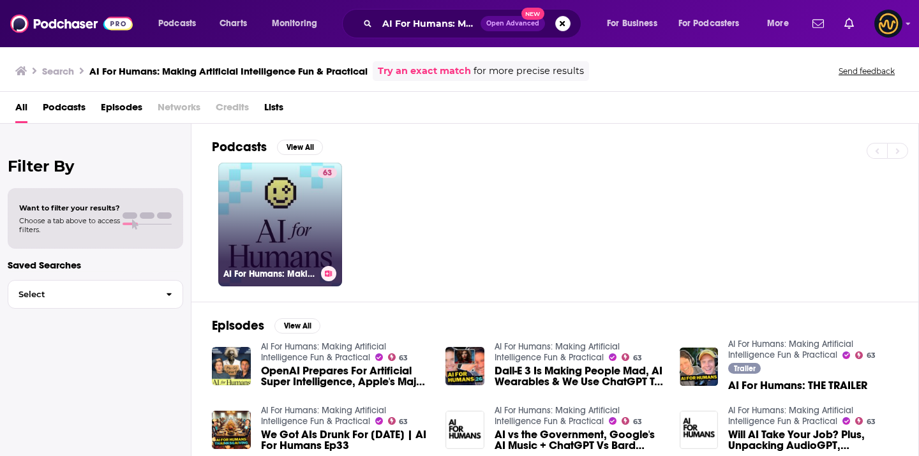
click at [248, 209] on link "63 AI For Humans: Making Artificial Intelligence Fun & Practical" at bounding box center [280, 225] width 124 height 124
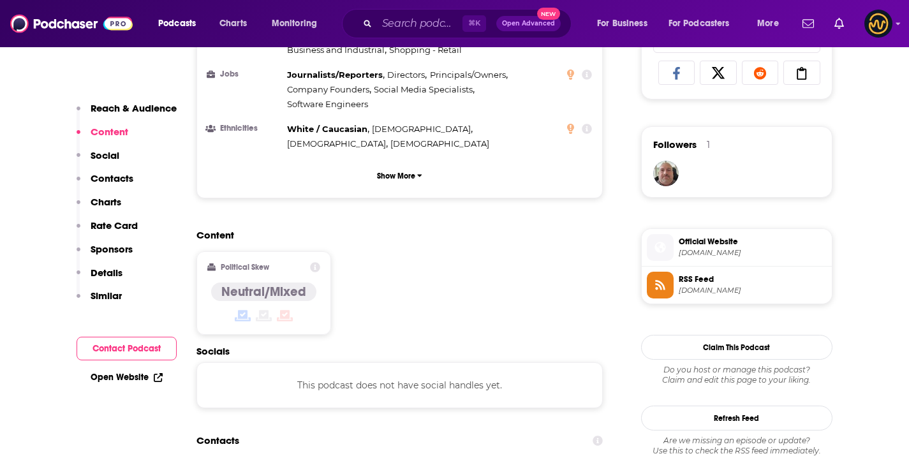
scroll to position [1001, 0]
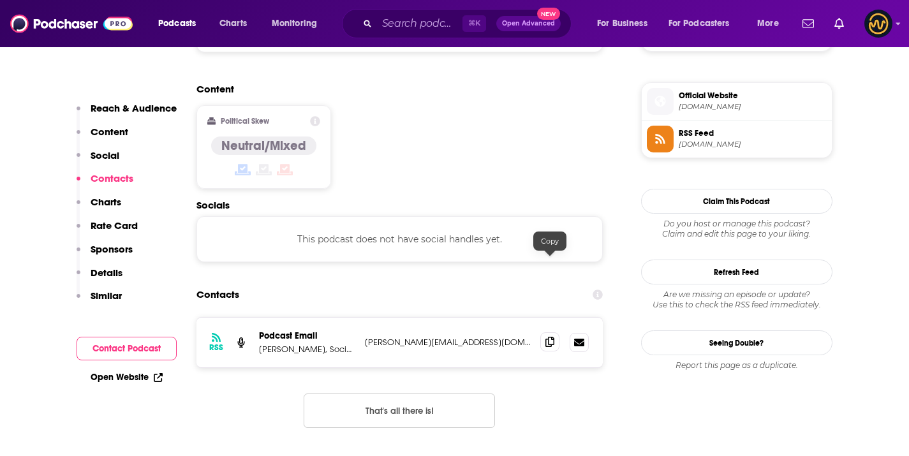
click at [547, 337] on icon at bounding box center [550, 342] width 9 height 10
